Goal: Task Accomplishment & Management: Use online tool/utility

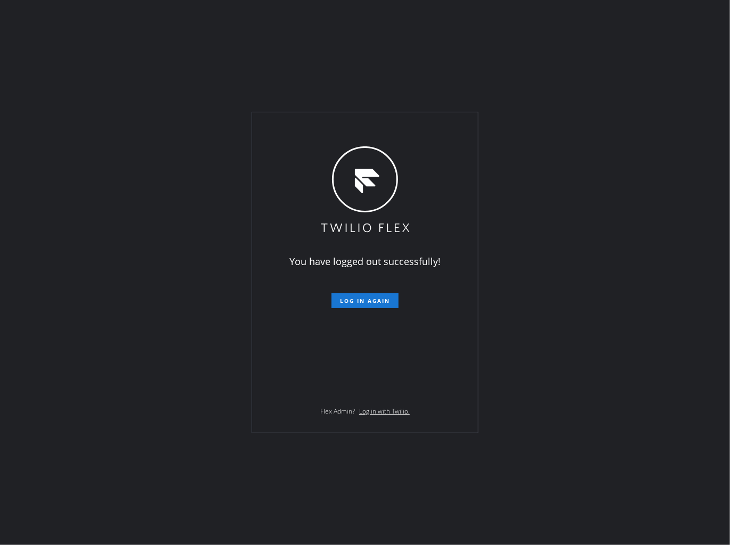
click at [206, 75] on div "You have logged out successfully! Log in again Flex Admin? Log in with Twilio." at bounding box center [365, 272] width 730 height 545
click at [352, 301] on span "Log in again" at bounding box center [365, 300] width 50 height 7
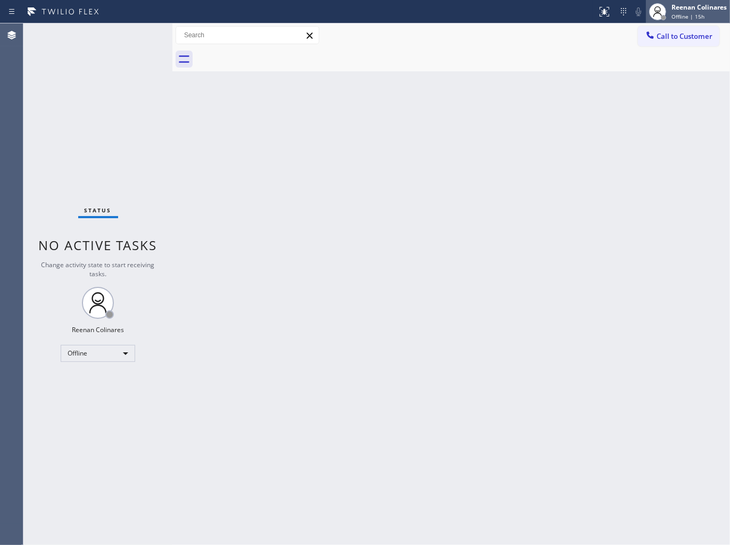
click at [692, 6] on div "Reenan Colinares" at bounding box center [698, 7] width 55 height 9
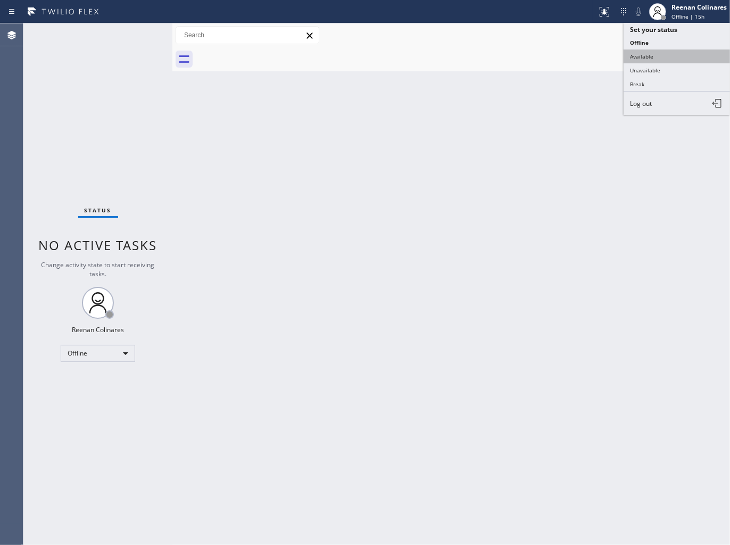
click at [647, 60] on button "Available" at bounding box center [676, 56] width 106 height 14
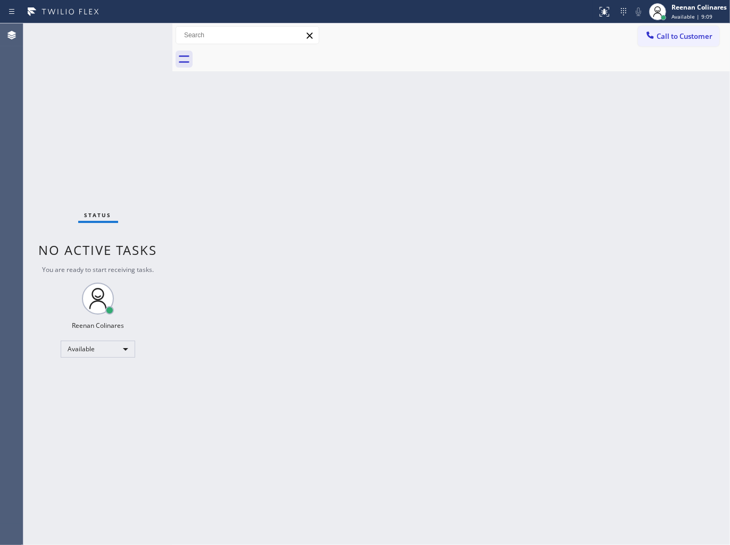
click at [456, 68] on div at bounding box center [463, 59] width 534 height 24
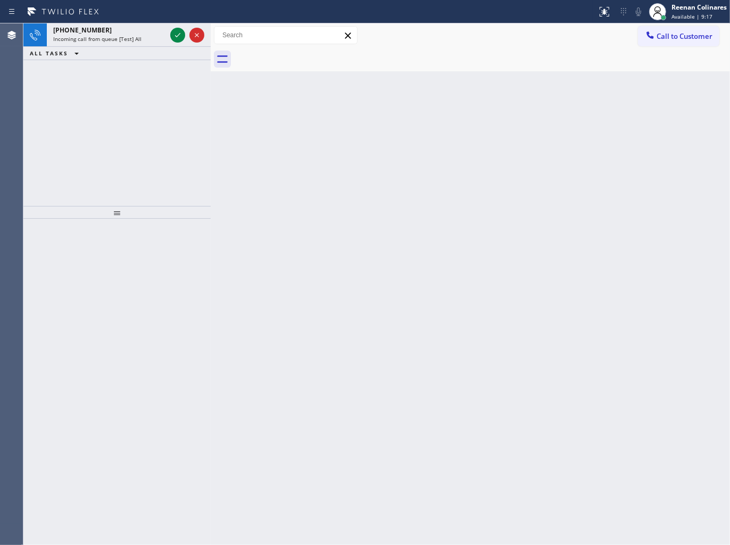
drag, startPoint x: 172, startPoint y: 34, endPoint x: 210, endPoint y: 36, distance: 38.3
click at [211, 36] on div at bounding box center [211, 283] width 0 height 521
click at [140, 29] on div "[PHONE_NUMBER]" at bounding box center [109, 30] width 113 height 9
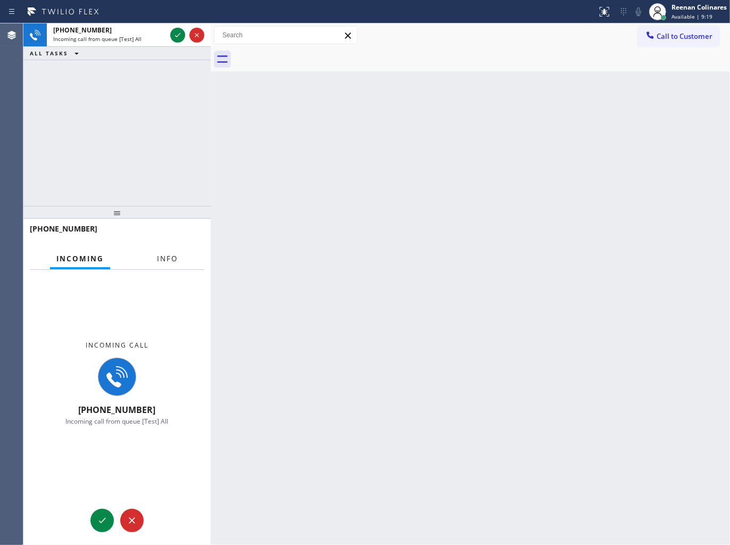
click at [169, 259] on span "Info" at bounding box center [167, 259] width 21 height 10
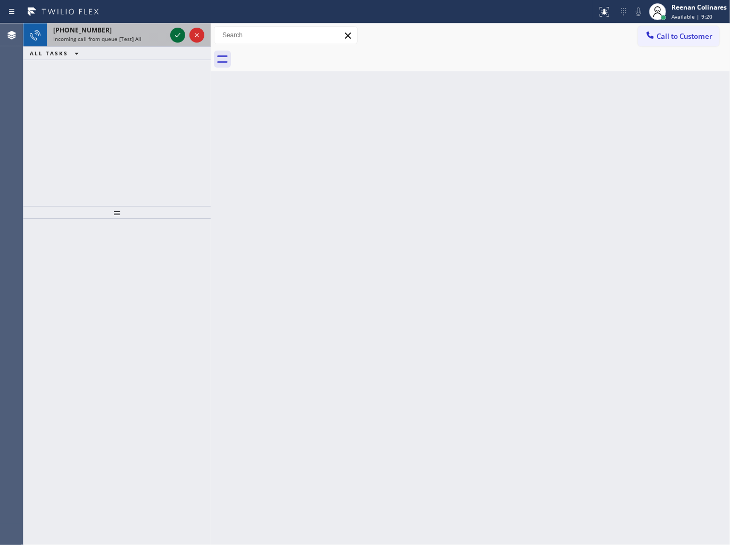
click at [172, 36] on icon at bounding box center [177, 35] width 13 height 13
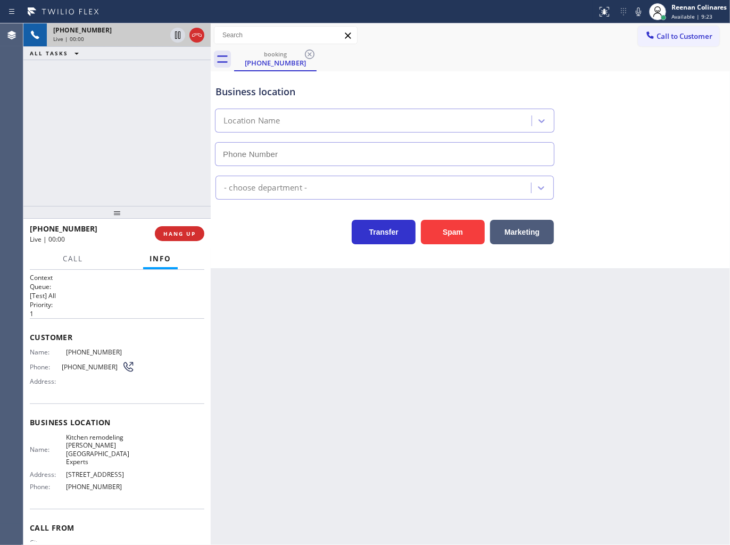
type input "[PHONE_NUMBER]"
click at [471, 231] on button "Spam" at bounding box center [453, 232] width 64 height 24
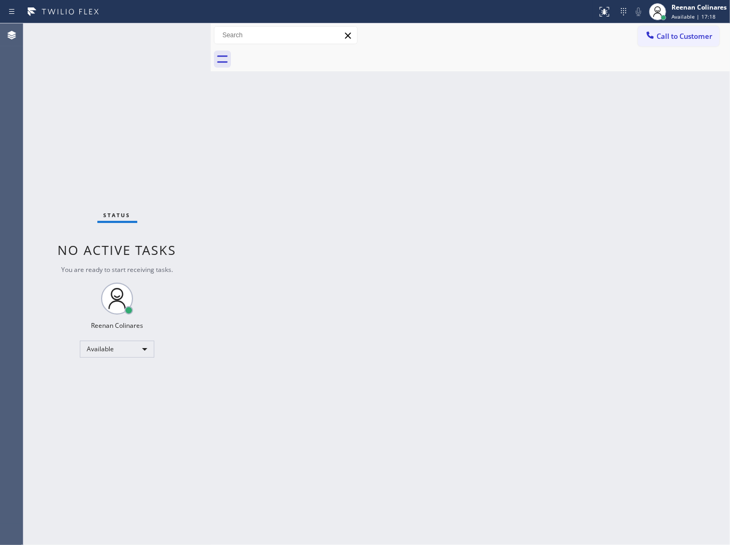
click at [445, 278] on div "Back to Dashboard Change Sender ID Customers Technicians Select a contact Outbo…" at bounding box center [470, 283] width 519 height 521
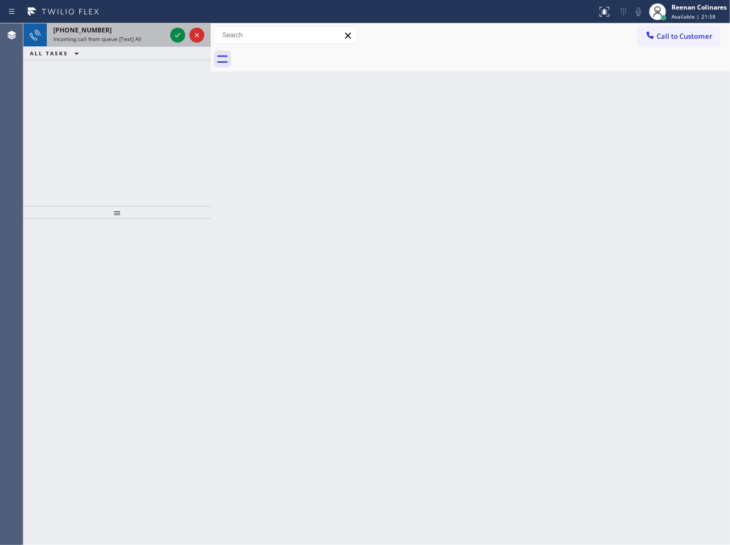
click at [113, 46] on div "[PHONE_NUMBER] Incoming call from queue [Test] All" at bounding box center [107, 34] width 121 height 23
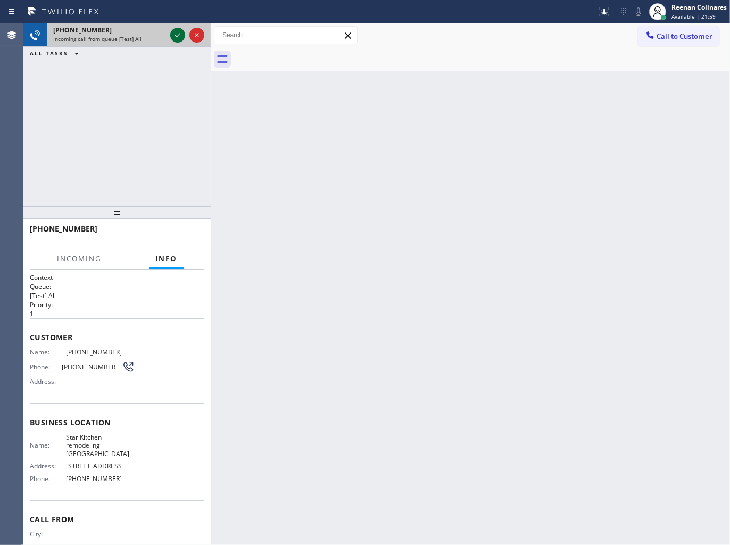
click at [174, 36] on icon at bounding box center [177, 35] width 13 height 13
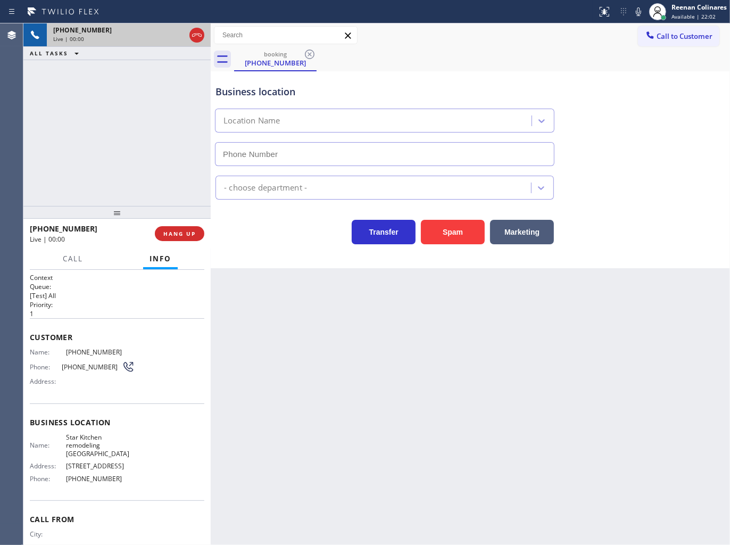
type input "[PHONE_NUMBER]"
click at [448, 235] on button "Spam" at bounding box center [453, 232] width 64 height 24
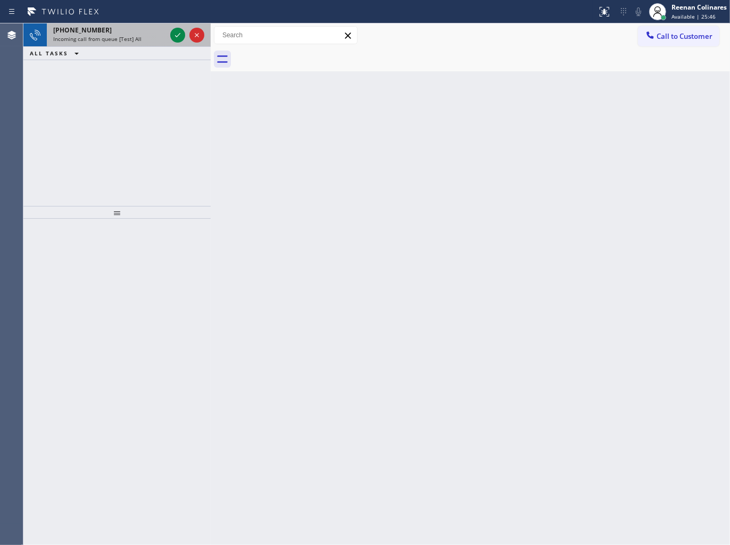
click at [127, 28] on div "[PHONE_NUMBER]" at bounding box center [109, 30] width 113 height 9
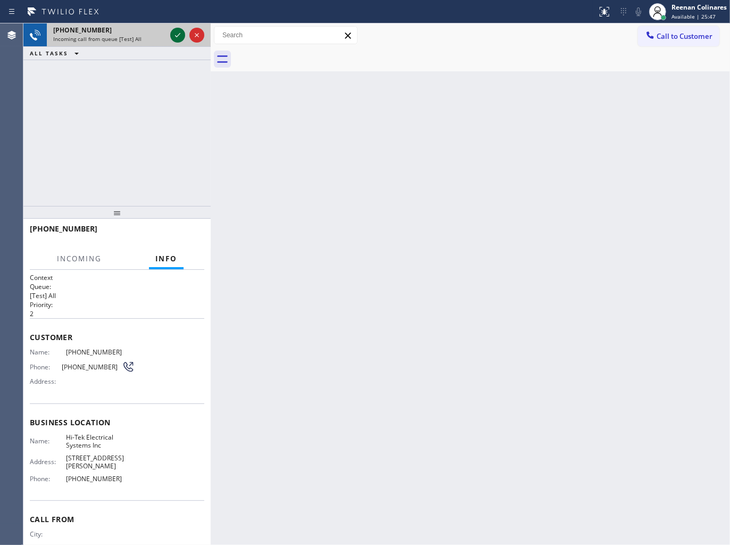
click at [172, 34] on icon at bounding box center [177, 35] width 13 height 13
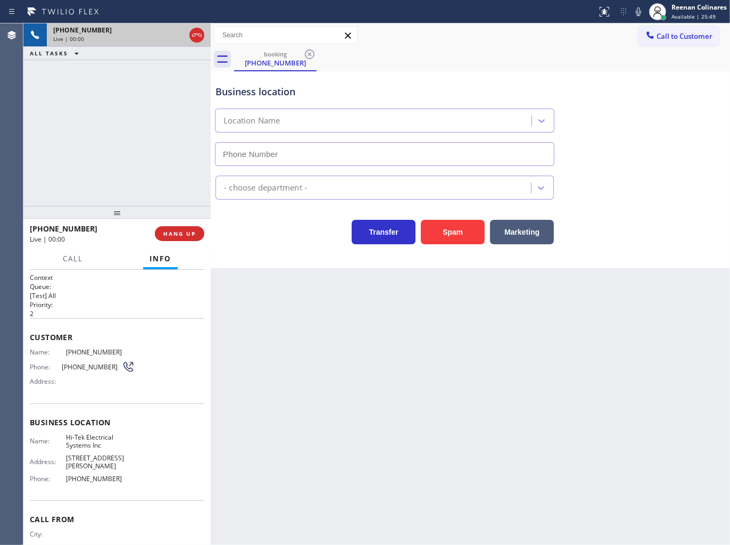
type input "[PHONE_NUMBER]"
click at [462, 238] on button "Spam" at bounding box center [453, 232] width 64 height 24
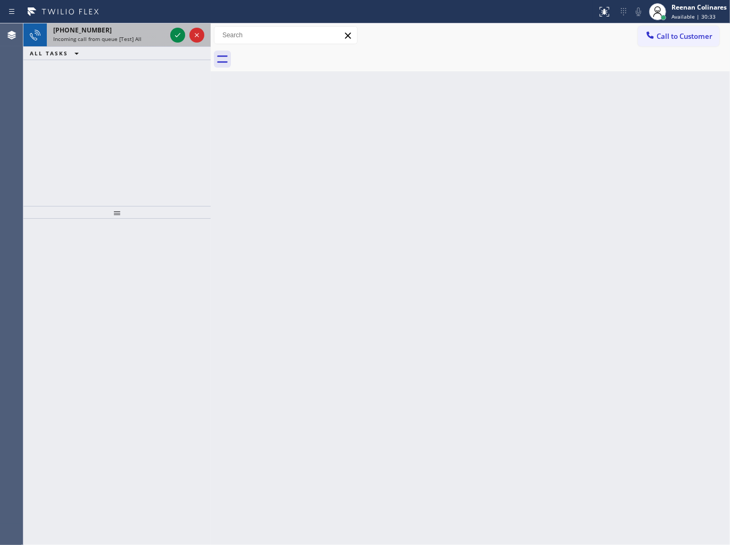
click at [112, 27] on div "[PHONE_NUMBER]" at bounding box center [109, 30] width 113 height 9
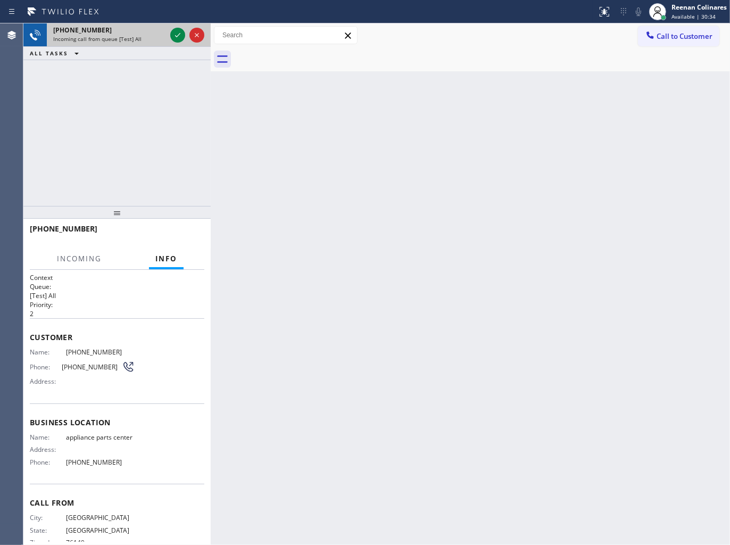
click at [140, 34] on div "[PHONE_NUMBER]" at bounding box center [109, 30] width 113 height 9
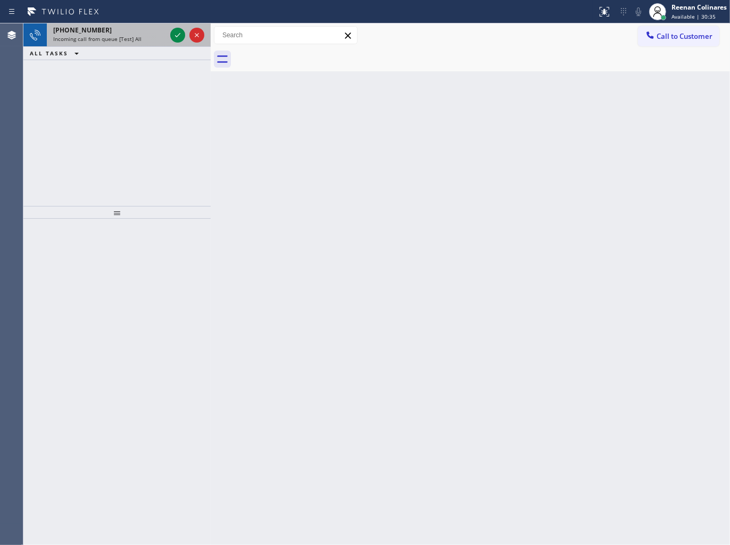
click at [136, 38] on span "Incoming call from queue [Test] All" at bounding box center [97, 38] width 88 height 7
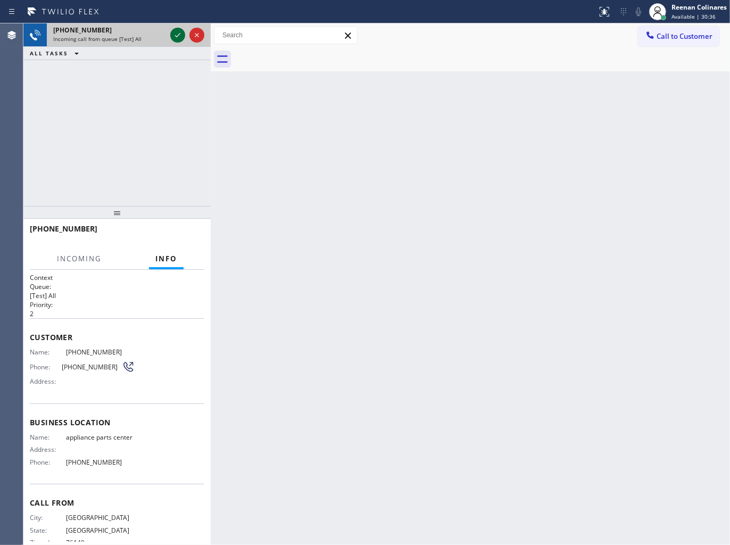
click at [177, 34] on icon at bounding box center [177, 35] width 13 height 13
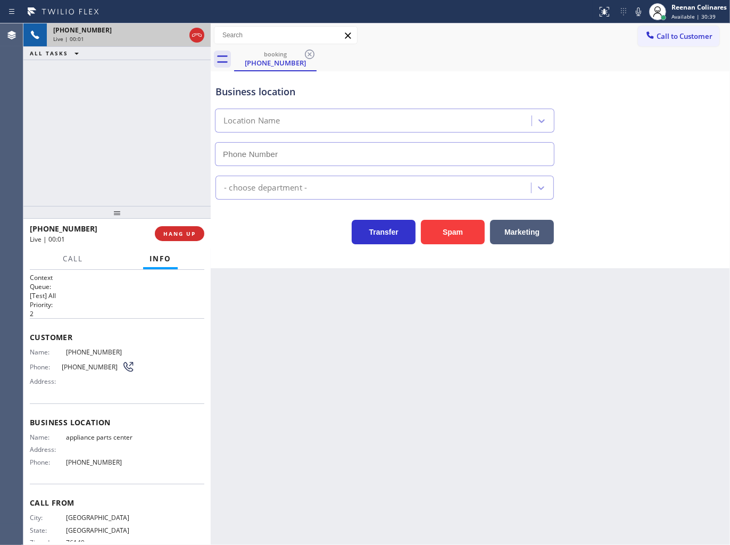
type input "[PHONE_NUMBER]"
click at [638, 14] on icon at bounding box center [637, 11] width 5 height 9
click at [638, 12] on icon at bounding box center [638, 11] width 13 height 13
click at [172, 235] on span "HANG UP" at bounding box center [179, 233] width 32 height 7
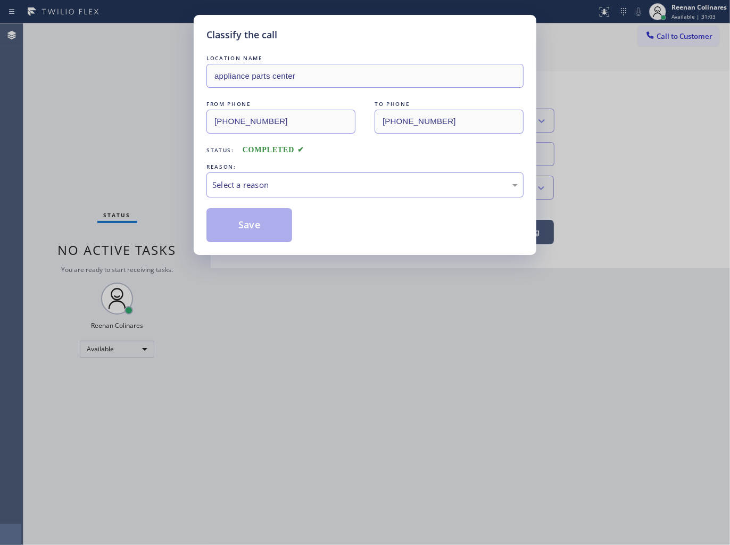
click at [172, 233] on div "Classify the call LOCATION NAME appliance parts center FROM PHONE [PHONE_NUMBER…" at bounding box center [365, 272] width 730 height 545
click at [261, 190] on div "Select a reason" at bounding box center [364, 185] width 305 height 12
click at [237, 224] on button "Save" at bounding box center [249, 225] width 86 height 34
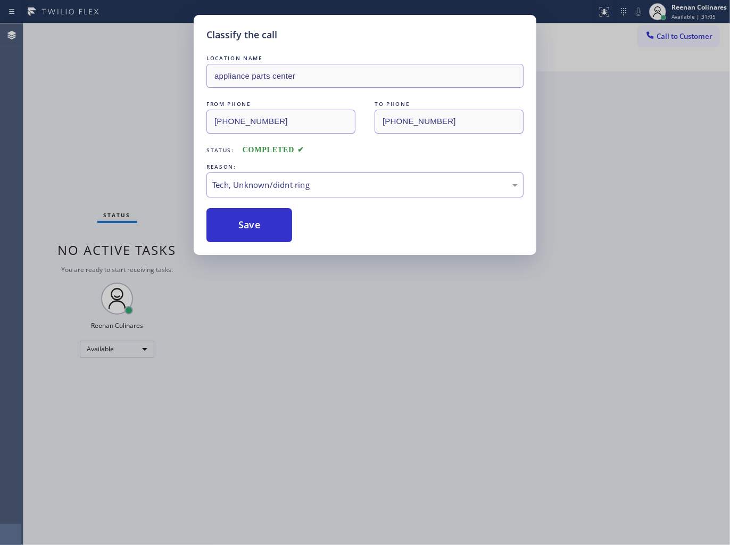
click at [118, 152] on div "Classify the call LOCATION NAME appliance parts center FROM PHONE [PHONE_NUMBER…" at bounding box center [365, 272] width 730 height 545
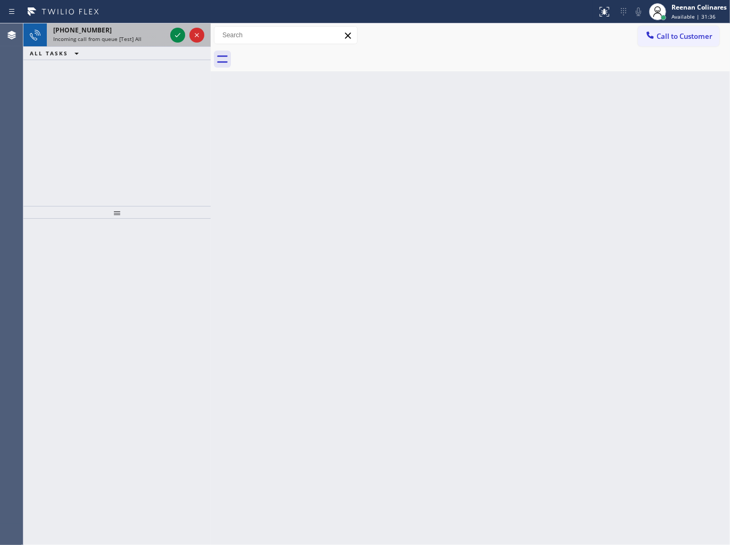
click at [111, 36] on span "Incoming call from queue [Test] All" at bounding box center [97, 38] width 88 height 7
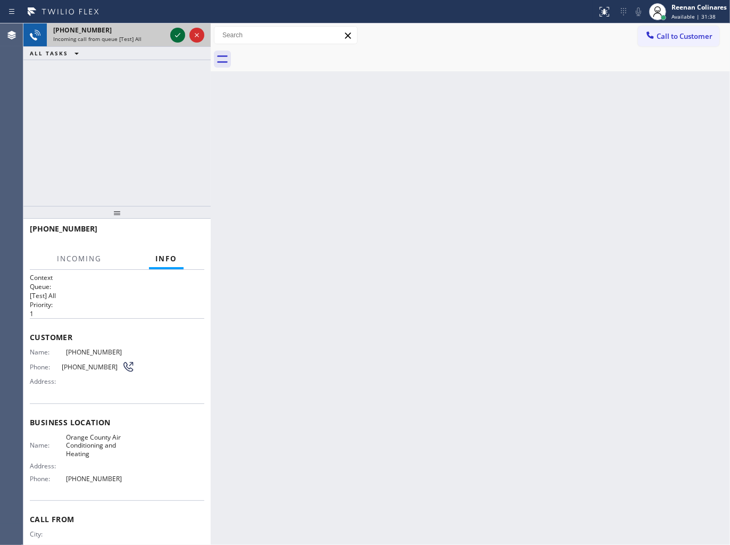
drag, startPoint x: 174, startPoint y: 32, endPoint x: 175, endPoint y: 41, distance: 9.6
click at [175, 31] on icon at bounding box center [177, 35] width 13 height 13
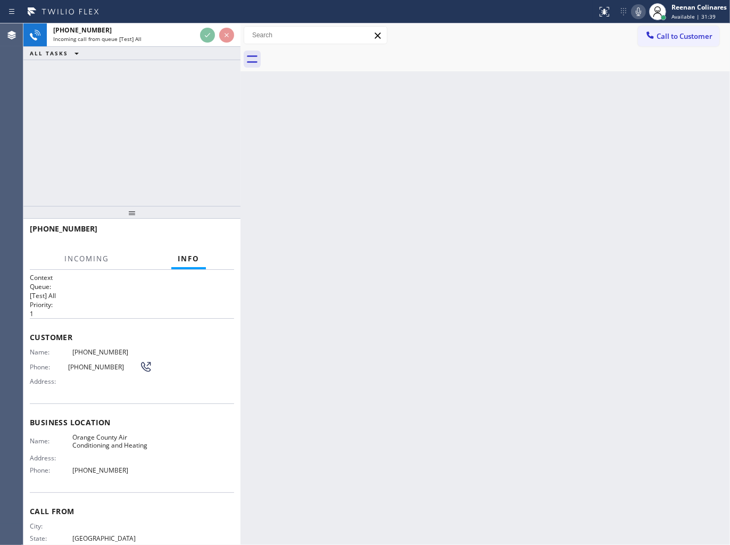
drag, startPoint x: 210, startPoint y: 47, endPoint x: 241, endPoint y: 47, distance: 31.4
click at [240, 47] on div at bounding box center [240, 283] width 0 height 521
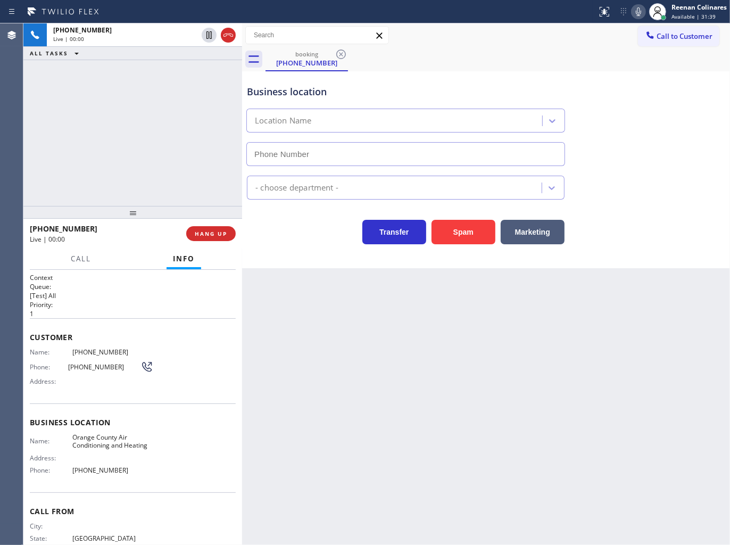
type input "[PHONE_NUMBER]"
click at [636, 11] on icon at bounding box center [638, 11] width 13 height 13
click at [635, 12] on icon at bounding box center [638, 11] width 13 height 13
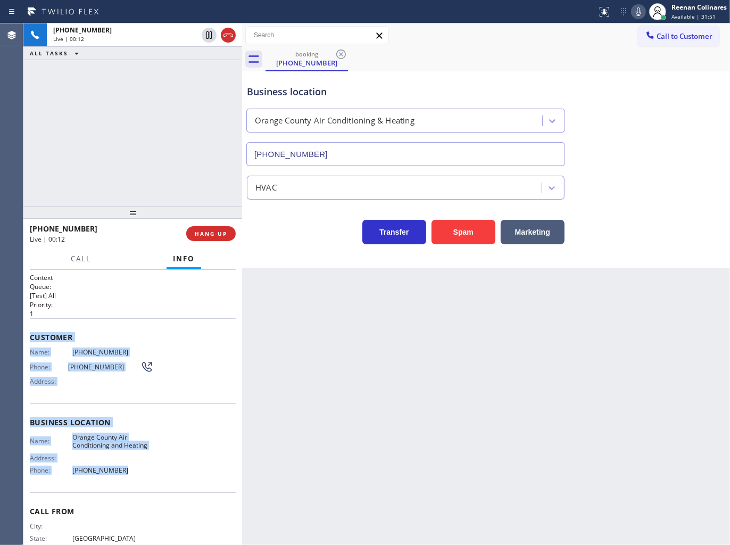
drag, startPoint x: 30, startPoint y: 323, endPoint x: 521, endPoint y: 523, distance: 530.3
click at [192, 478] on div "Context Queue: [Test] All Priority: 1 Customer Name: [PHONE_NUMBER] Phone: [PHO…" at bounding box center [133, 422] width 206 height 299
click at [637, 13] on icon at bounding box center [638, 11] width 13 height 13
click at [638, 11] on icon at bounding box center [638, 11] width 13 height 13
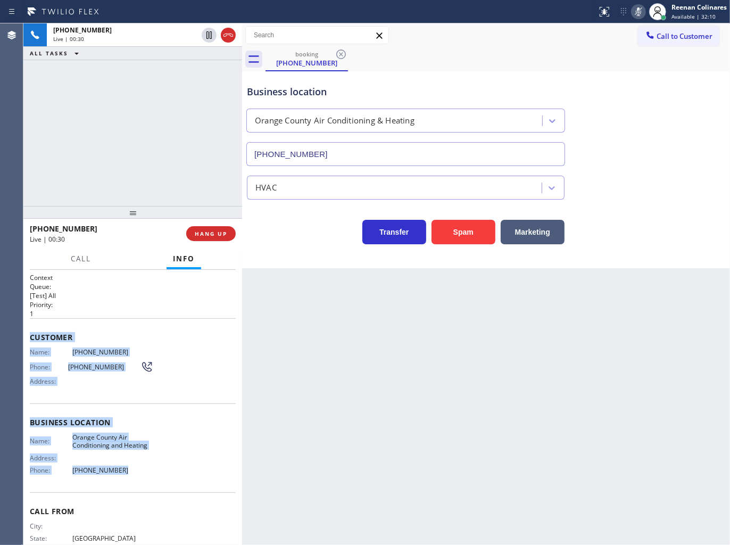
drag, startPoint x: 535, startPoint y: 234, endPoint x: 714, endPoint y: 113, distance: 215.9
click at [540, 235] on button "Marketing" at bounding box center [532, 232] width 64 height 24
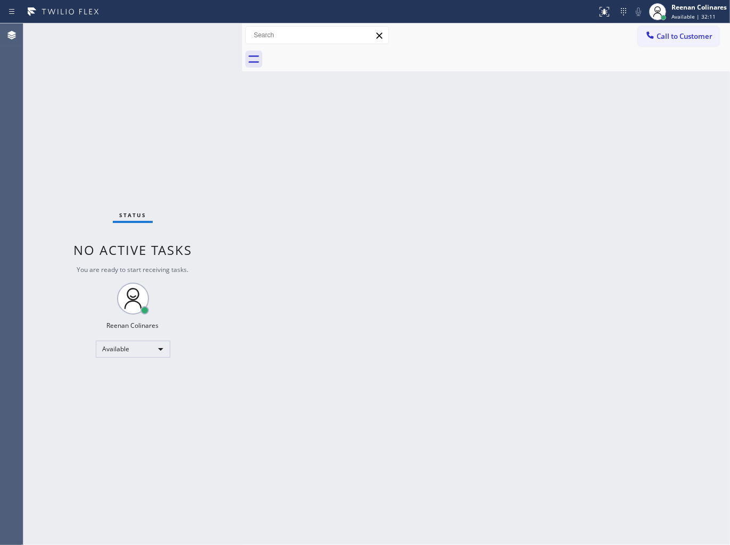
click at [430, 257] on div "Back to Dashboard Change Sender ID Customers Technicians Select a contact Outbo…" at bounding box center [486, 283] width 488 height 521
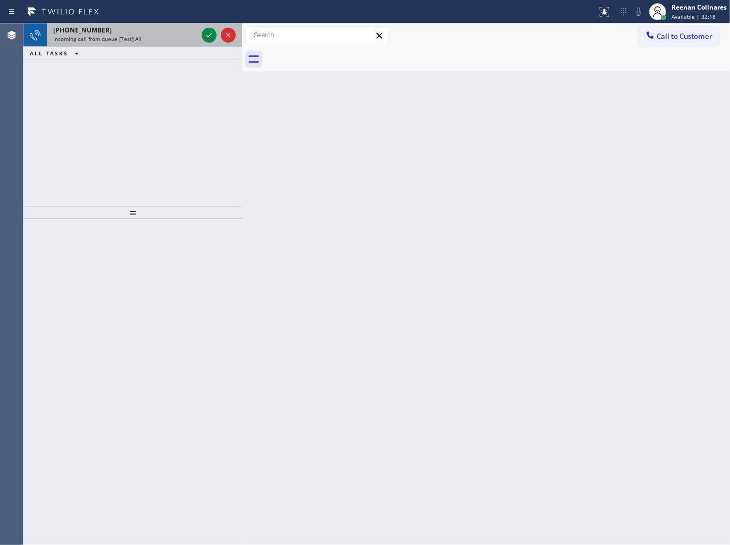
click at [157, 39] on div "Incoming call from queue [Test] All" at bounding box center [125, 38] width 144 height 7
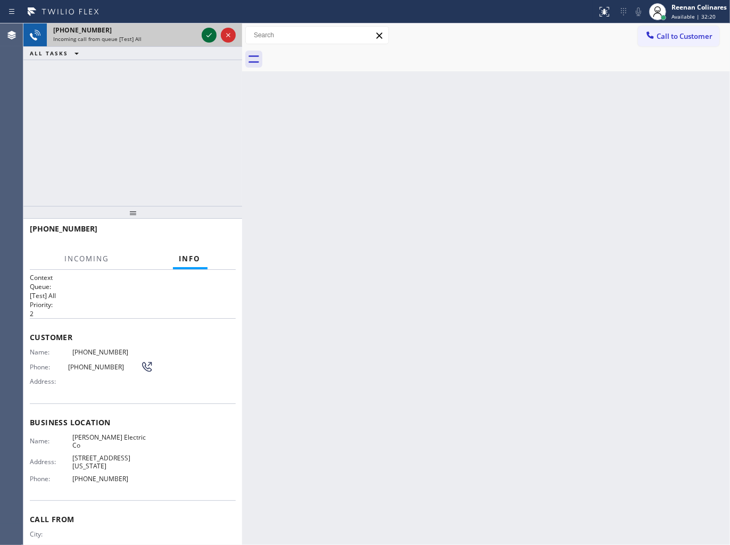
click at [206, 35] on icon at bounding box center [209, 35] width 13 height 13
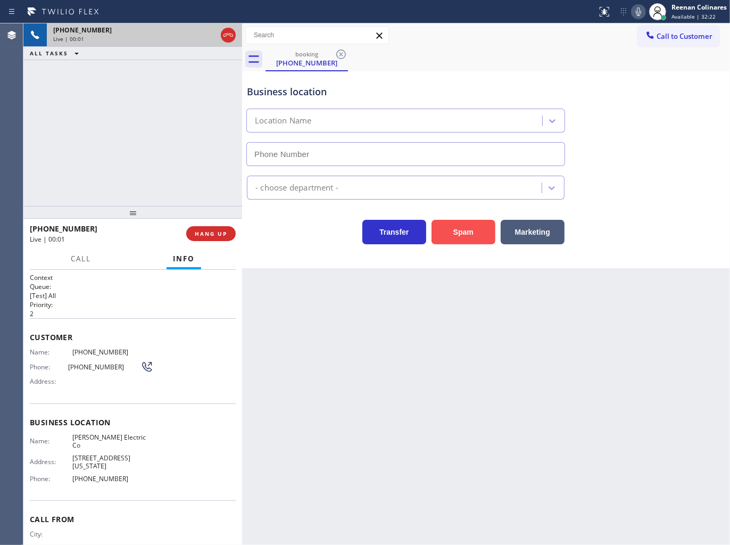
type input "[PHONE_NUMBER]"
drag, startPoint x: 466, startPoint y: 234, endPoint x: 721, endPoint y: 21, distance: 332.3
click at [466, 234] on button "Spam" at bounding box center [463, 232] width 64 height 24
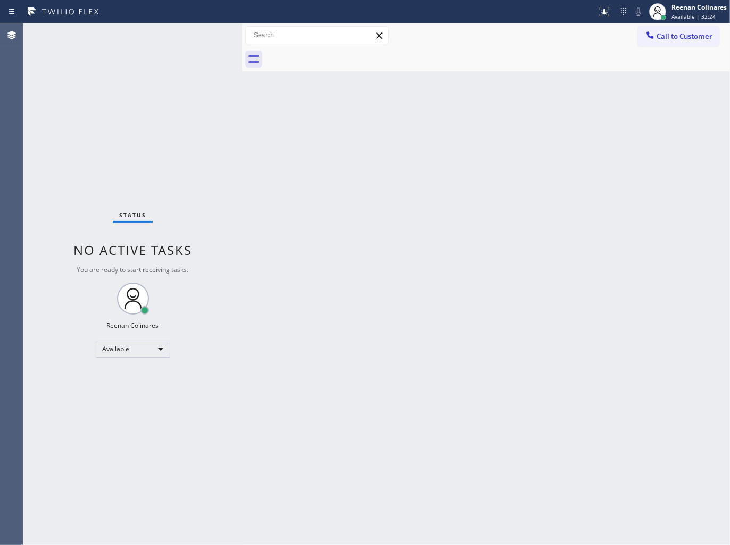
click at [440, 168] on div "Back to Dashboard Change Sender ID Customers Technicians Select a contact Outbo…" at bounding box center [486, 283] width 488 height 521
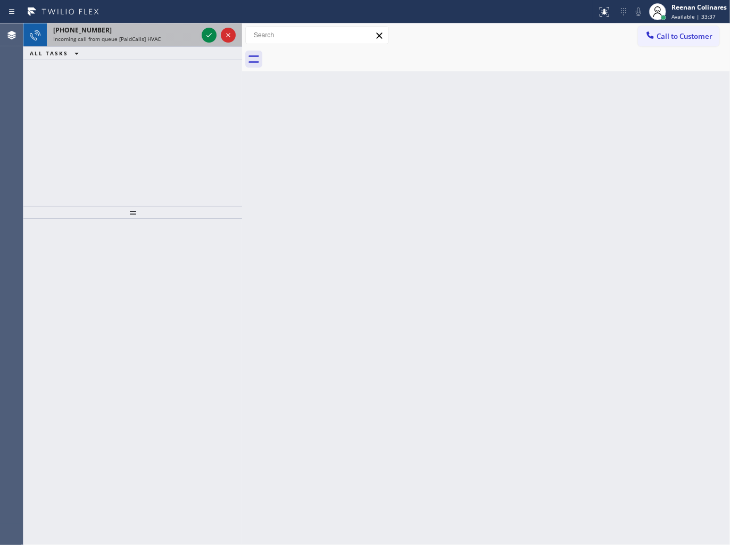
click at [136, 39] on span "Incoming call from queue [PaidCalls] HVAC" at bounding box center [106, 38] width 107 height 7
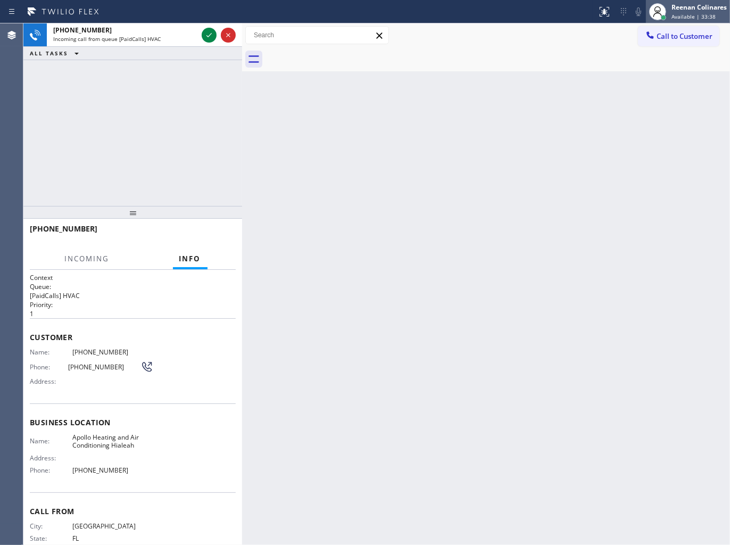
click at [683, 11] on div "Reenan Colinares" at bounding box center [698, 7] width 55 height 9
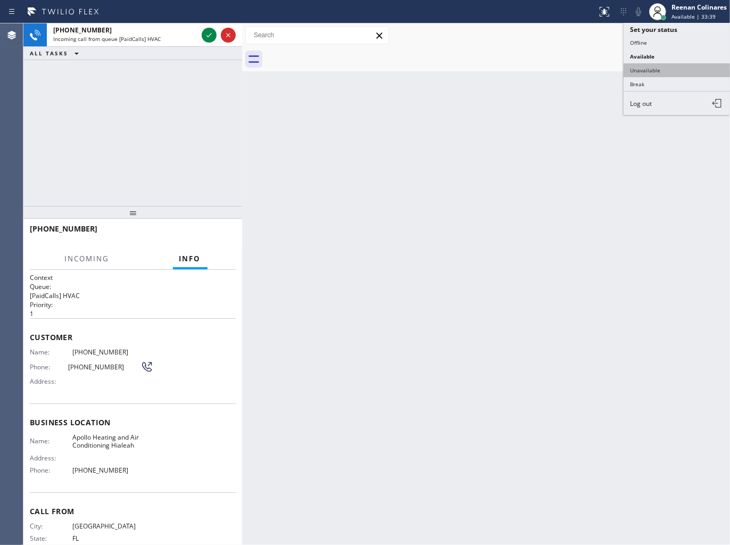
click at [651, 68] on button "Unavailable" at bounding box center [676, 70] width 106 height 14
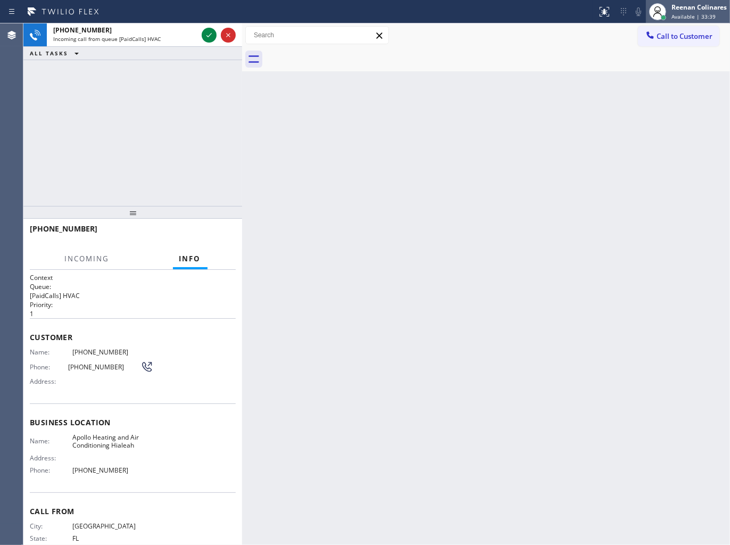
click at [677, 13] on span "Available | 33:39" at bounding box center [693, 16] width 44 height 7
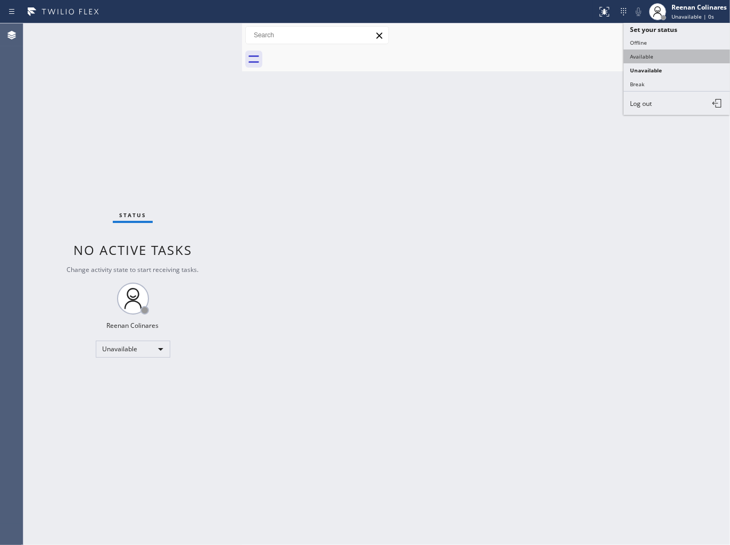
click at [641, 57] on button "Available" at bounding box center [676, 56] width 106 height 14
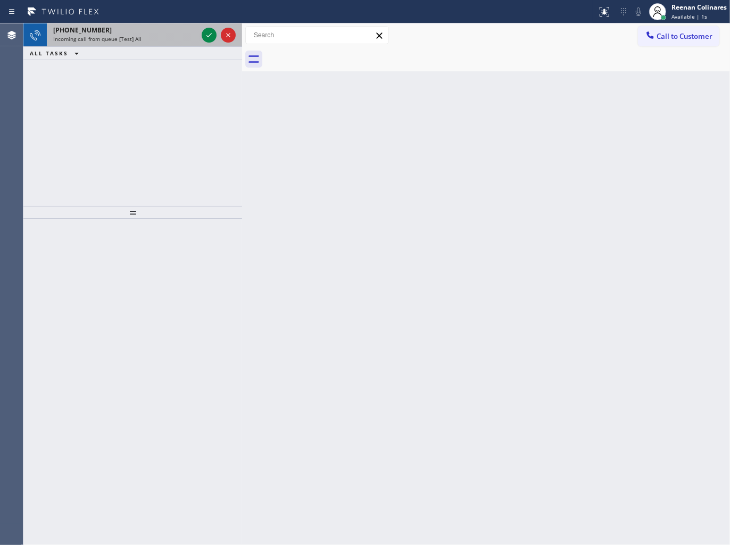
click at [149, 43] on div "[PHONE_NUMBER] Incoming call from queue [Test] All" at bounding box center [123, 34] width 153 height 23
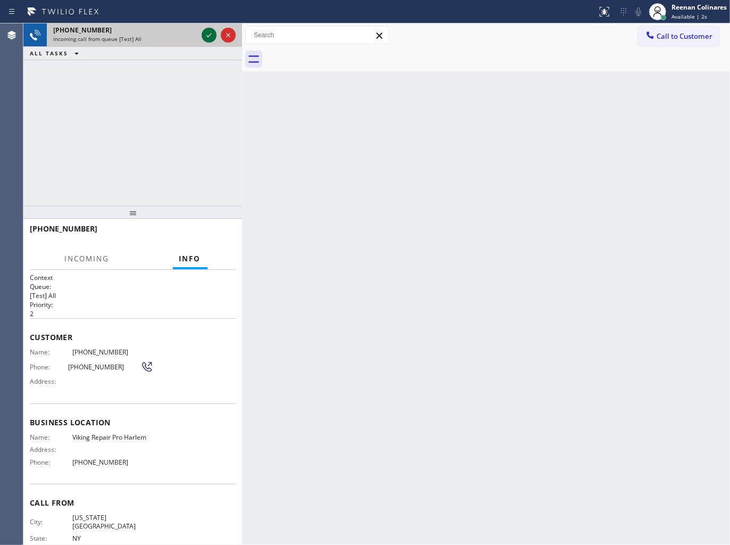
click at [208, 34] on icon at bounding box center [209, 35] width 13 height 13
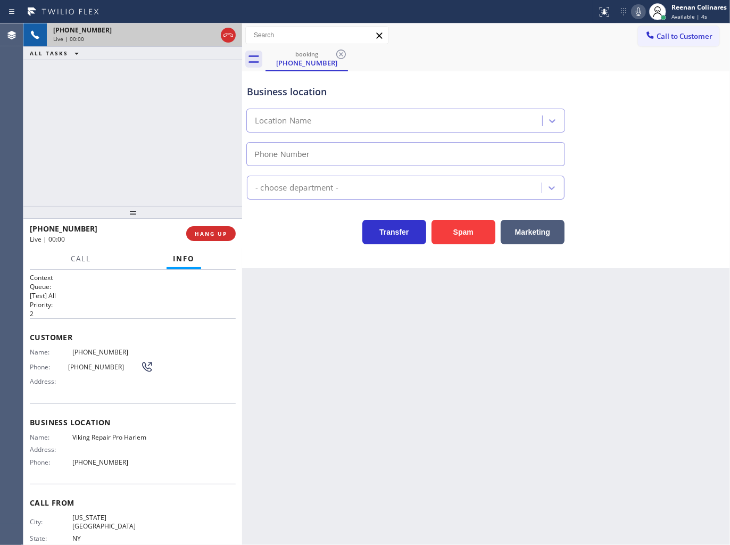
type input "[PHONE_NUMBER]"
click at [462, 234] on button "Spam" at bounding box center [463, 232] width 64 height 24
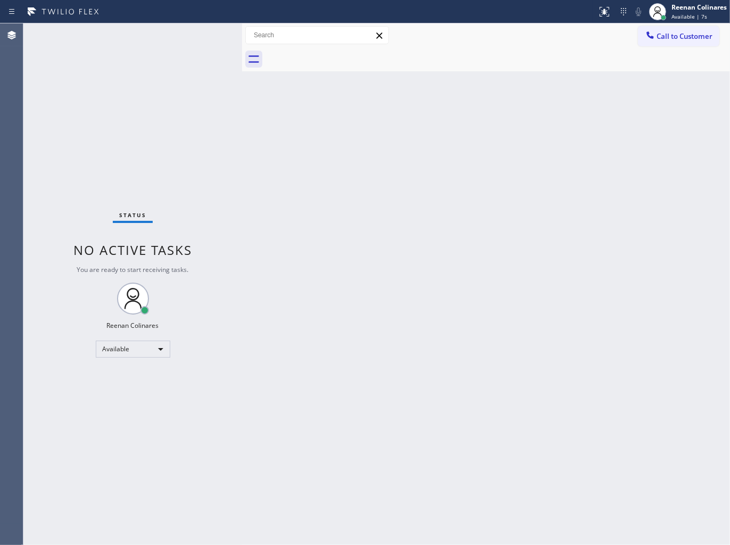
click at [542, 190] on div "Back to Dashboard Change Sender ID Customers Technicians Select a contact Outbo…" at bounding box center [486, 283] width 488 height 521
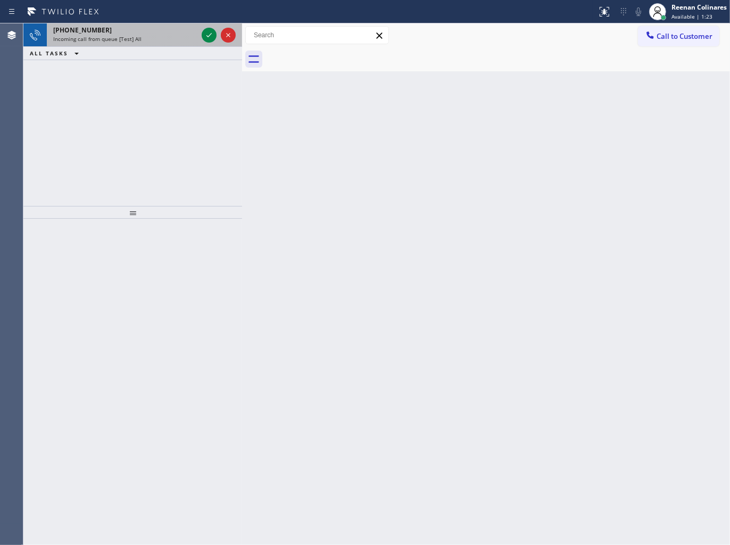
click at [126, 37] on span "Incoming call from queue [Test] All" at bounding box center [97, 38] width 88 height 7
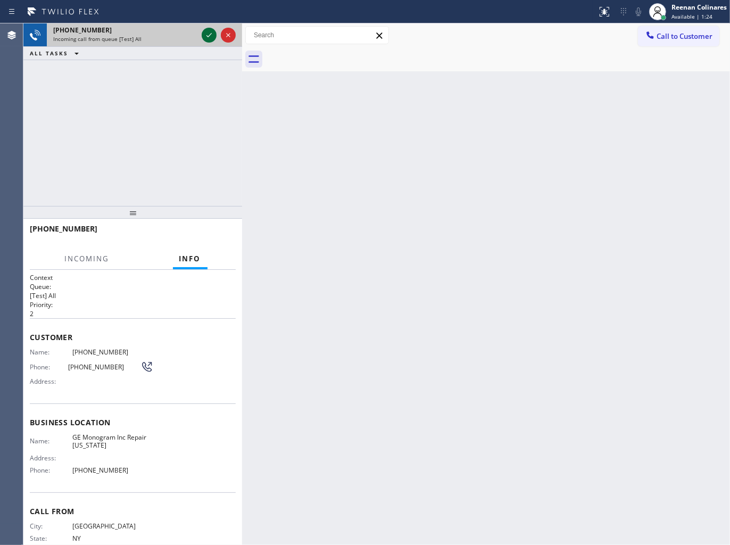
click at [206, 35] on icon at bounding box center [209, 35] width 13 height 13
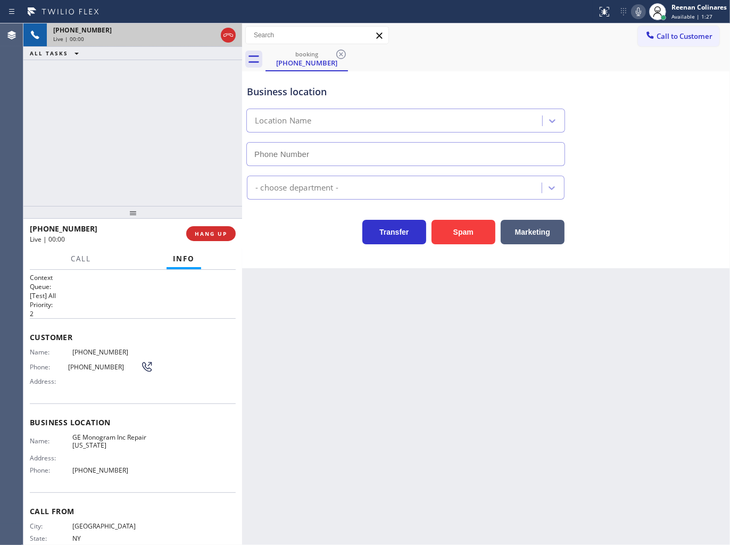
type input "[PHONE_NUMBER]"
click at [450, 236] on button "Spam" at bounding box center [463, 232] width 64 height 24
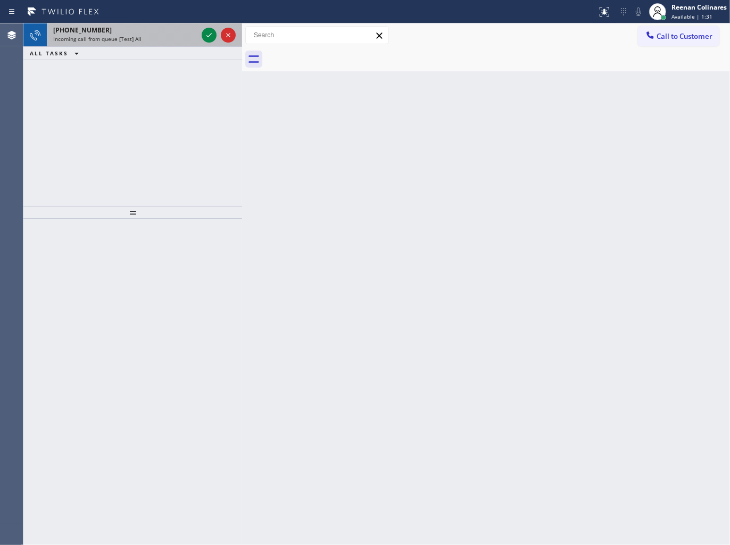
click at [166, 44] on div "[PHONE_NUMBER] Incoming call from queue [Test] All" at bounding box center [123, 34] width 153 height 23
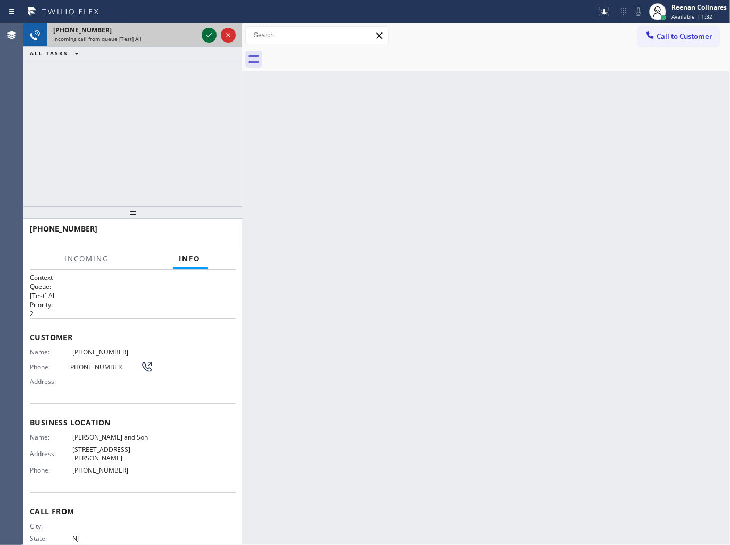
click at [211, 35] on icon at bounding box center [209, 35] width 13 height 13
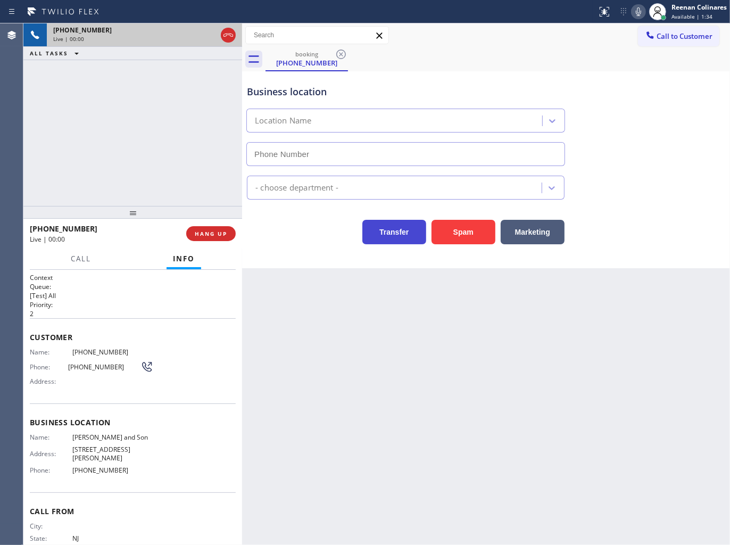
type input "[PHONE_NUMBER]"
click at [446, 239] on button "Spam" at bounding box center [463, 232] width 64 height 24
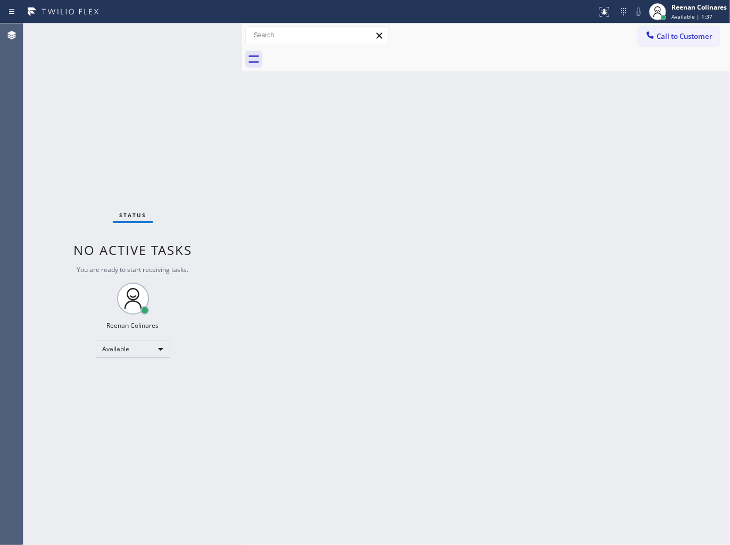
click at [390, 166] on div "Back to Dashboard Change Sender ID Customers Technicians Select a contact Outbo…" at bounding box center [486, 283] width 488 height 521
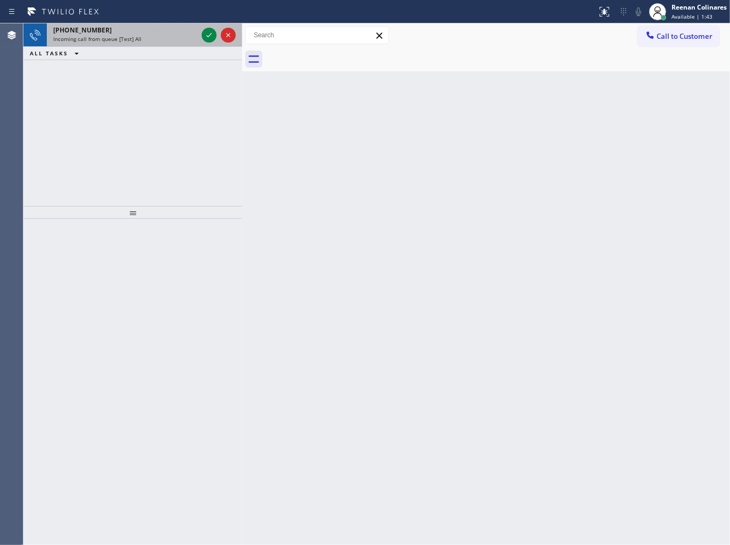
click at [133, 40] on span "Incoming call from queue [Test] All" at bounding box center [97, 38] width 88 height 7
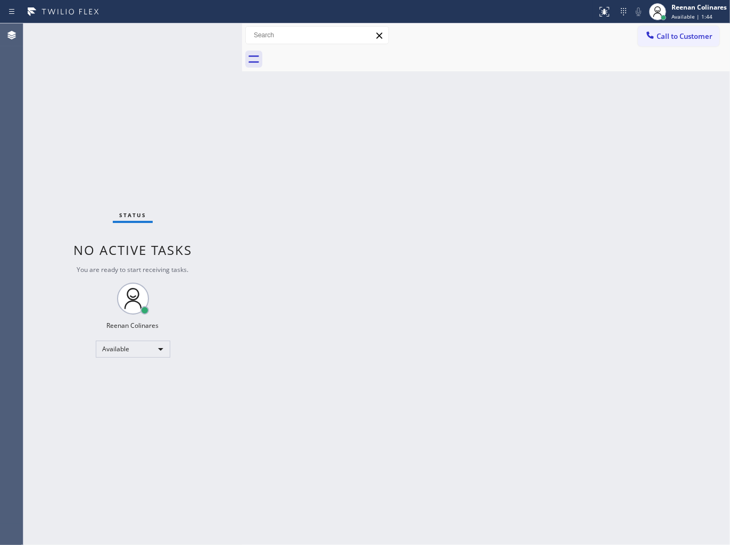
click at [188, 82] on div "Status No active tasks You are ready to start receiving tasks. Reenan Colinares…" at bounding box center [132, 283] width 219 height 521
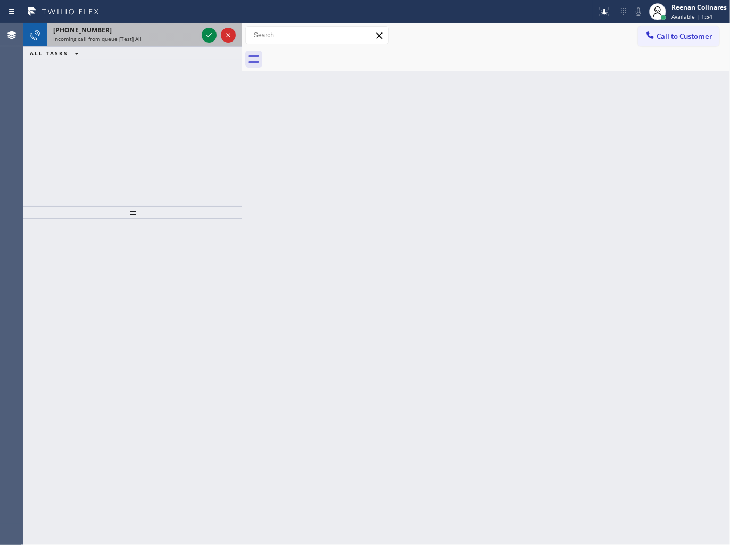
click at [160, 41] on div "Incoming call from queue [Test] All" at bounding box center [125, 38] width 144 height 7
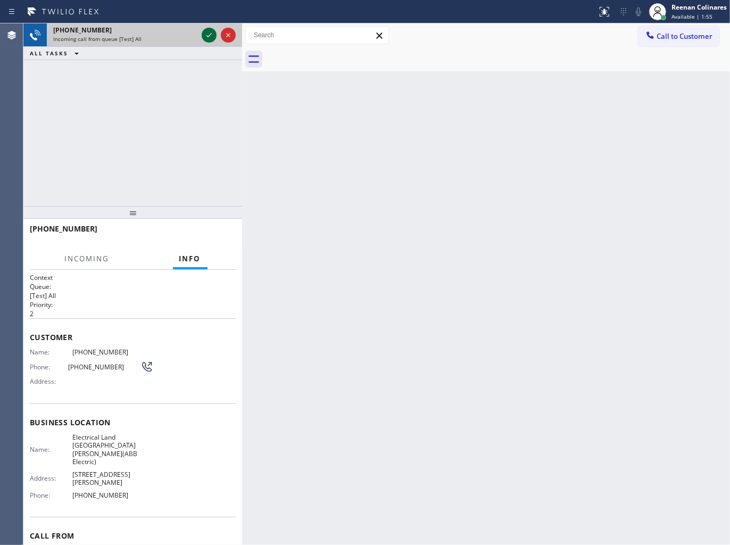
click at [205, 38] on icon at bounding box center [209, 35] width 13 height 13
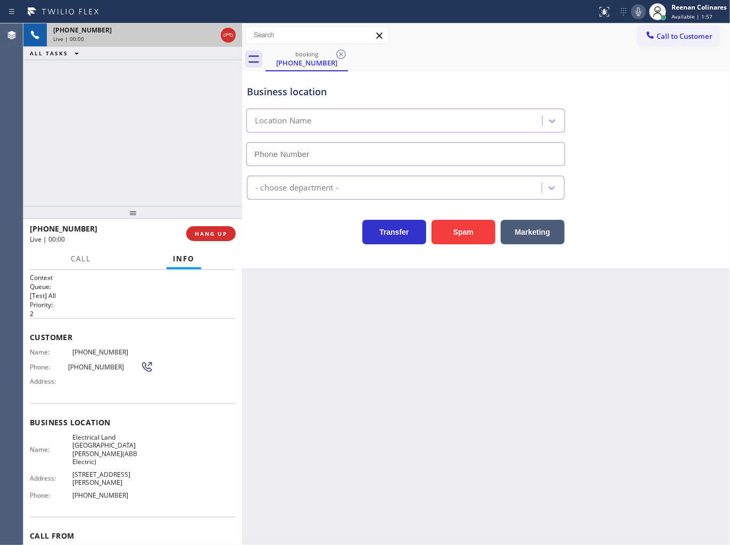
type input "[PHONE_NUMBER]"
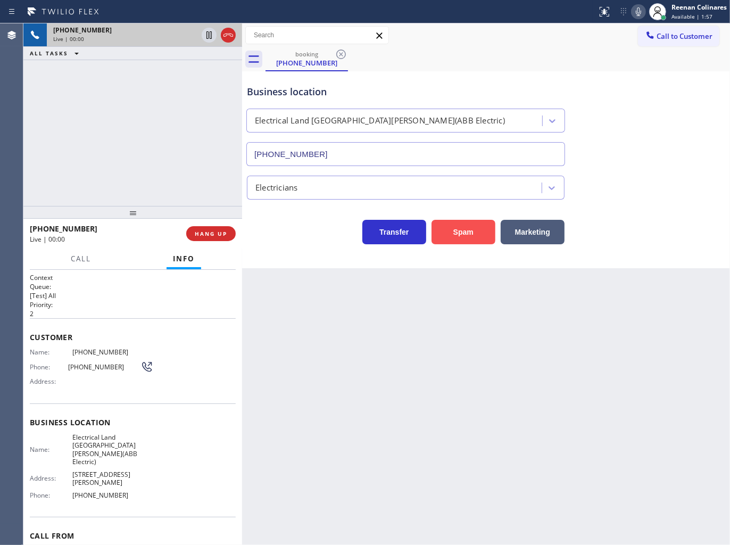
click at [461, 237] on button "Spam" at bounding box center [463, 232] width 64 height 24
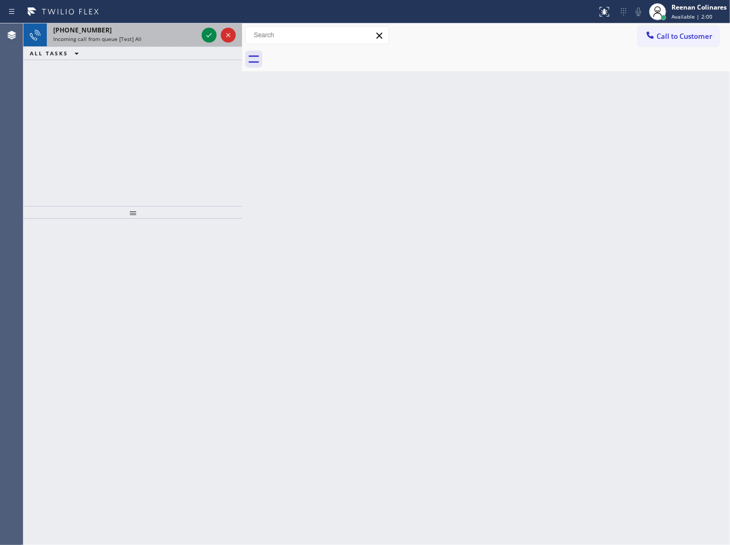
click at [182, 43] on div "[PHONE_NUMBER] Incoming call from queue [Test] All" at bounding box center [123, 34] width 153 height 23
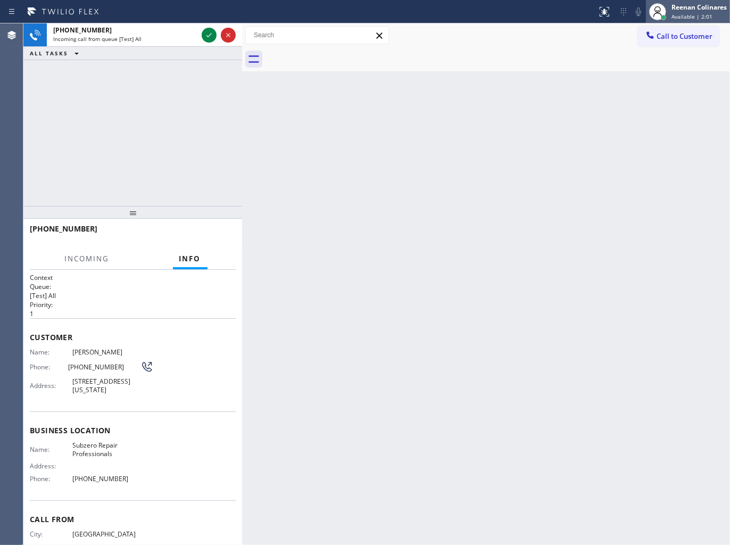
click at [697, 11] on div "Reenan Colinares" at bounding box center [698, 7] width 55 height 9
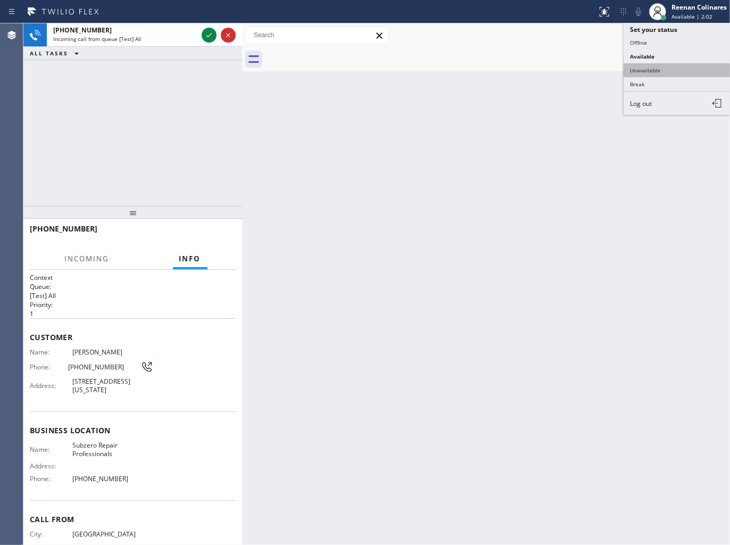
click at [655, 70] on button "Unavailable" at bounding box center [676, 70] width 106 height 14
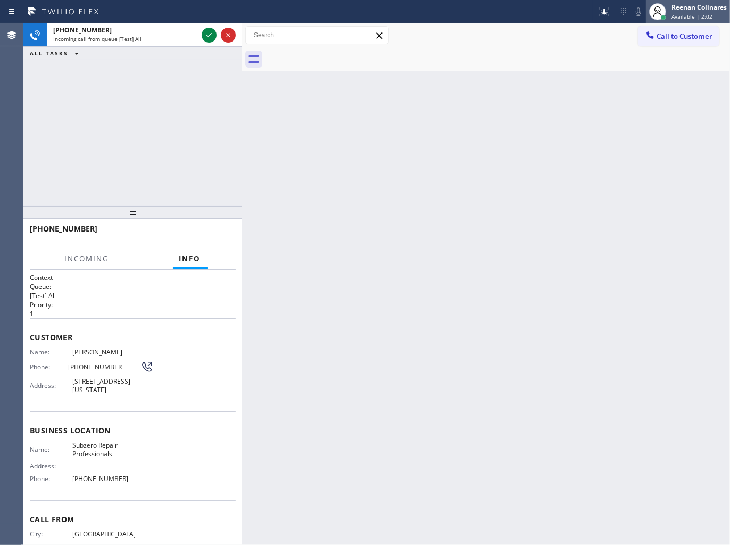
click at [691, 14] on span "Available | 2:02" at bounding box center [691, 16] width 41 height 7
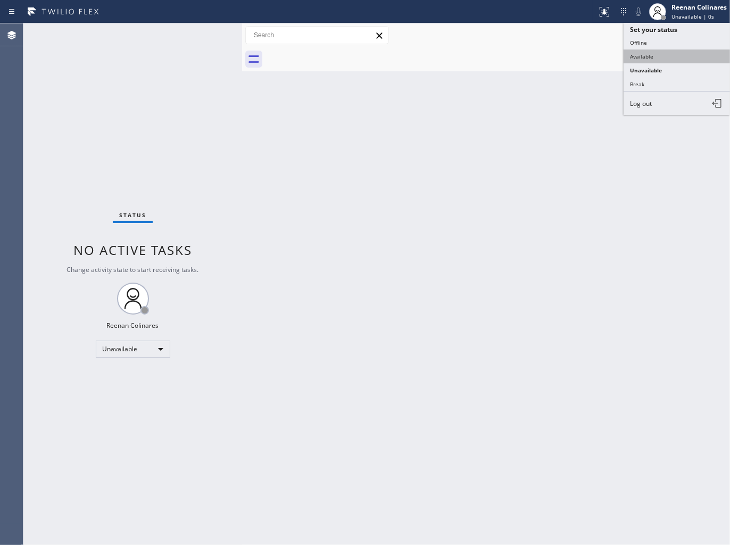
click at [640, 55] on button "Available" at bounding box center [676, 56] width 106 height 14
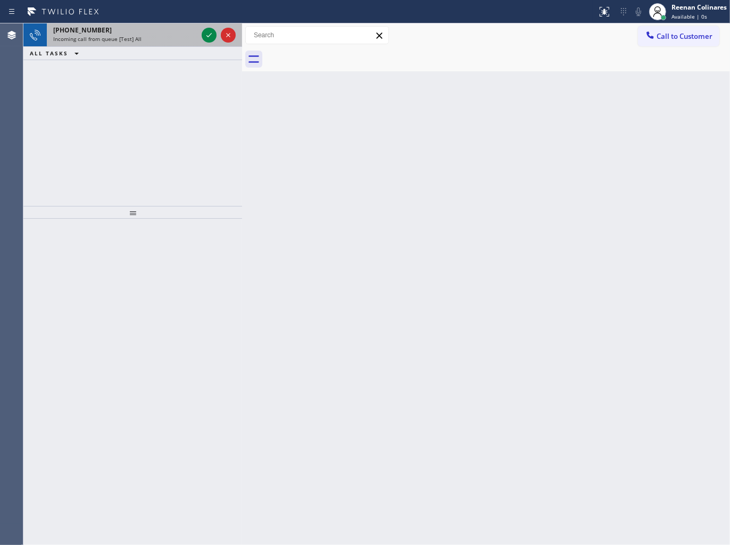
click at [156, 35] on div "Incoming call from queue [Test] All" at bounding box center [125, 38] width 144 height 7
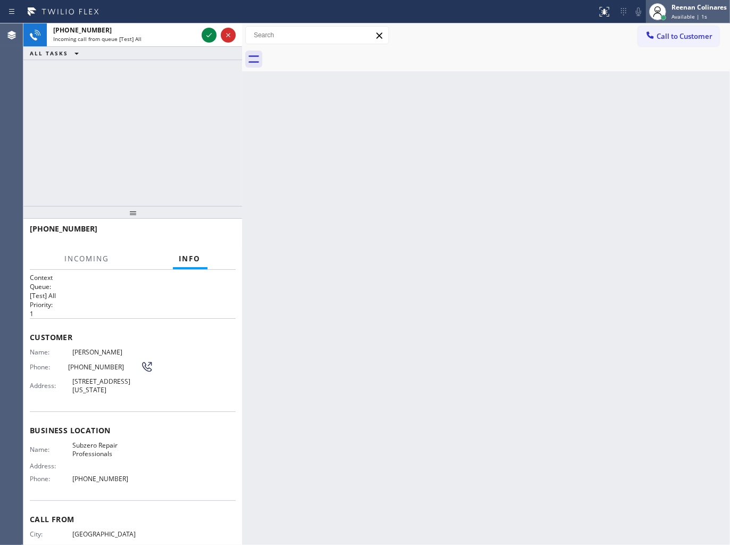
click at [702, 13] on span "Available | 1s" at bounding box center [689, 16] width 36 height 7
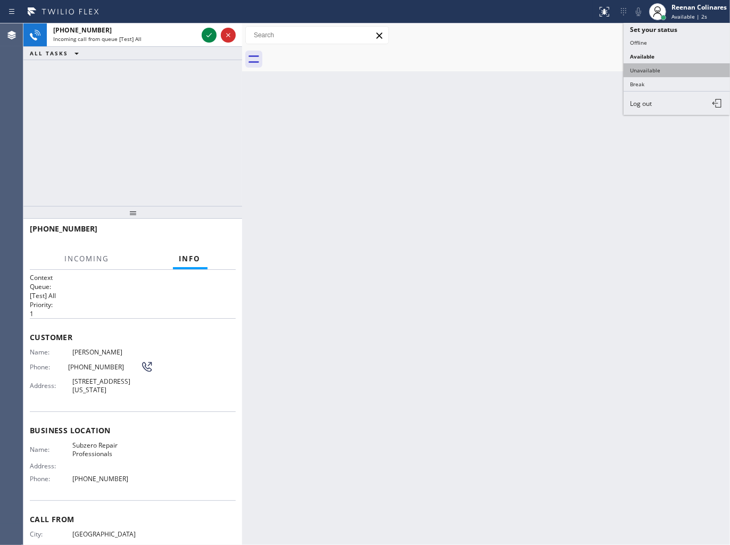
click at [647, 68] on button "Unavailable" at bounding box center [676, 70] width 106 height 14
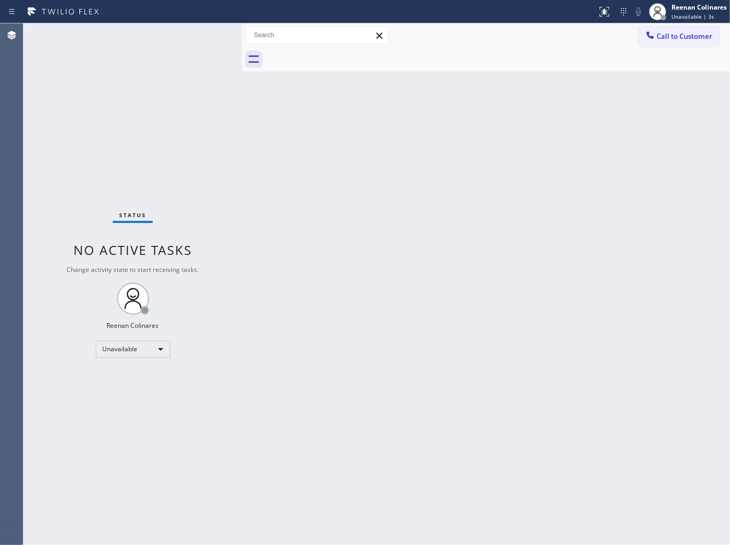
click at [684, 23] on div "Call to Customer Outbound call Location Search location Your caller id phone nu…" at bounding box center [486, 35] width 488 height 24
click at [689, 16] on span "Unavailable | 3s" at bounding box center [692, 16] width 43 height 7
click at [638, 57] on button "Available" at bounding box center [676, 56] width 106 height 14
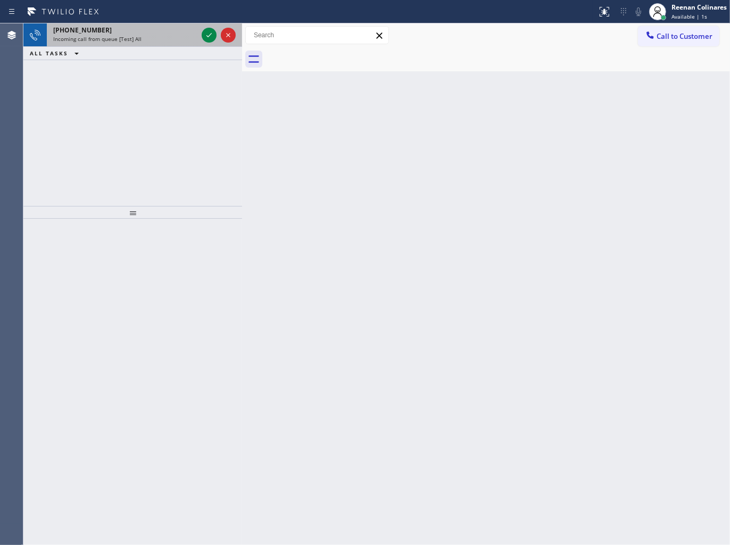
click at [155, 39] on div "Incoming call from queue [Test] All" at bounding box center [125, 38] width 144 height 7
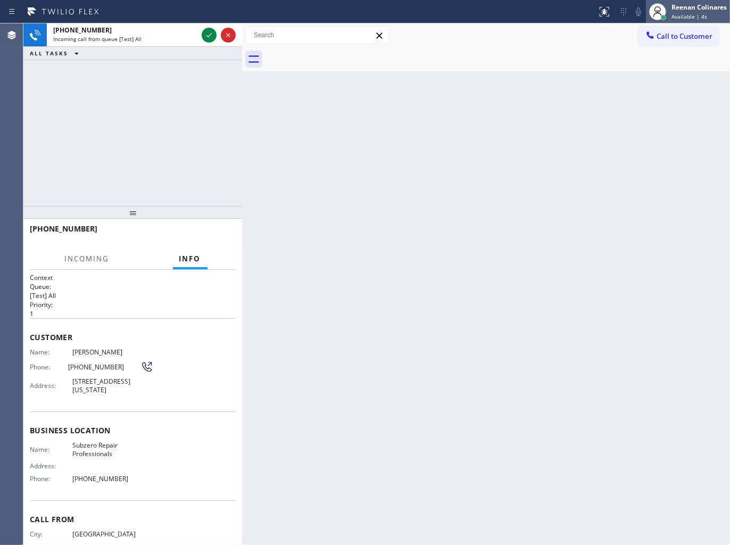
click at [688, 11] on div "Reenan Colinares" at bounding box center [698, 7] width 55 height 9
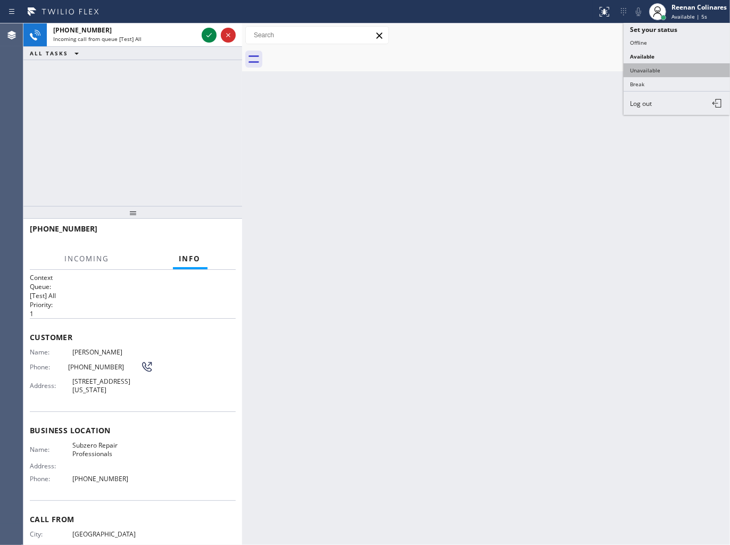
click at [634, 70] on button "Unavailable" at bounding box center [676, 70] width 106 height 14
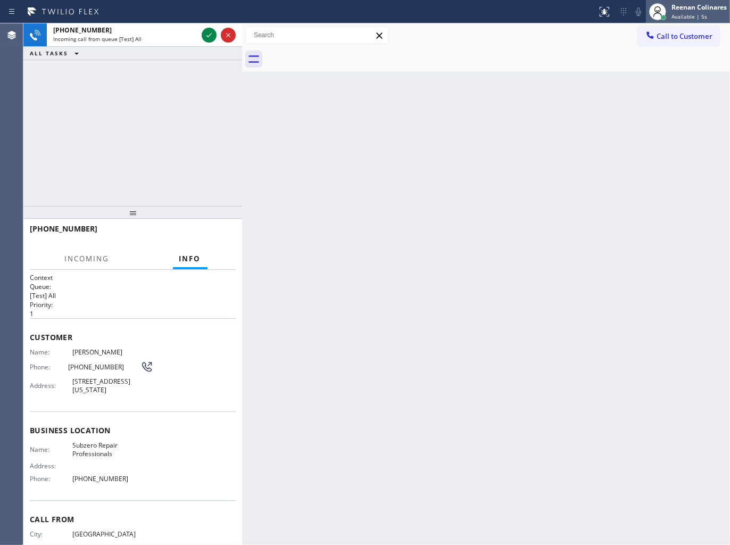
click at [684, 5] on div "Reenan Colinares" at bounding box center [698, 7] width 55 height 9
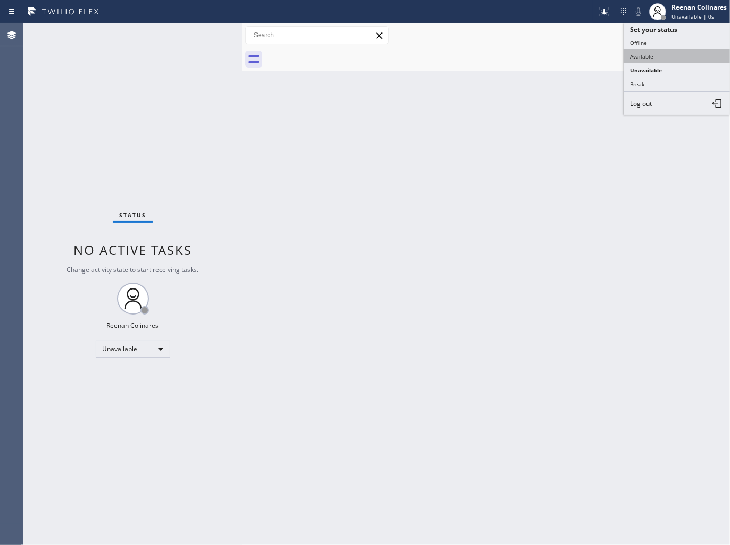
click at [645, 56] on button "Available" at bounding box center [676, 56] width 106 height 14
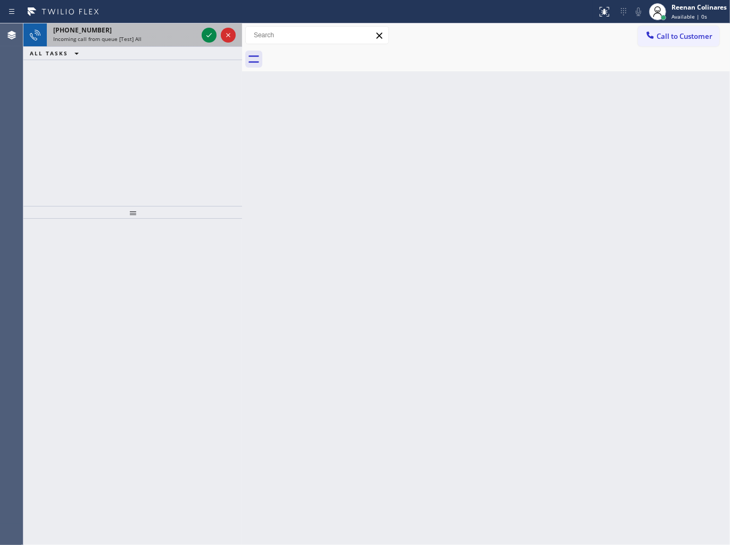
click at [146, 41] on div "Incoming call from queue [Test] All" at bounding box center [125, 38] width 144 height 7
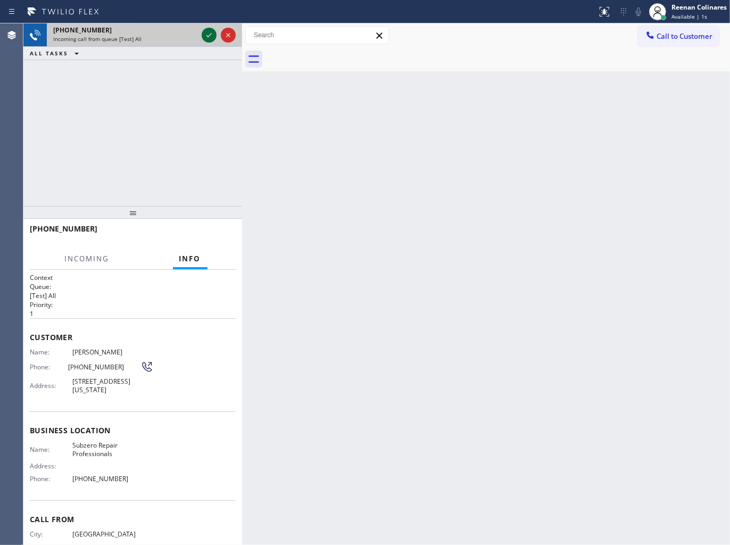
click at [210, 34] on icon at bounding box center [209, 35] width 13 height 13
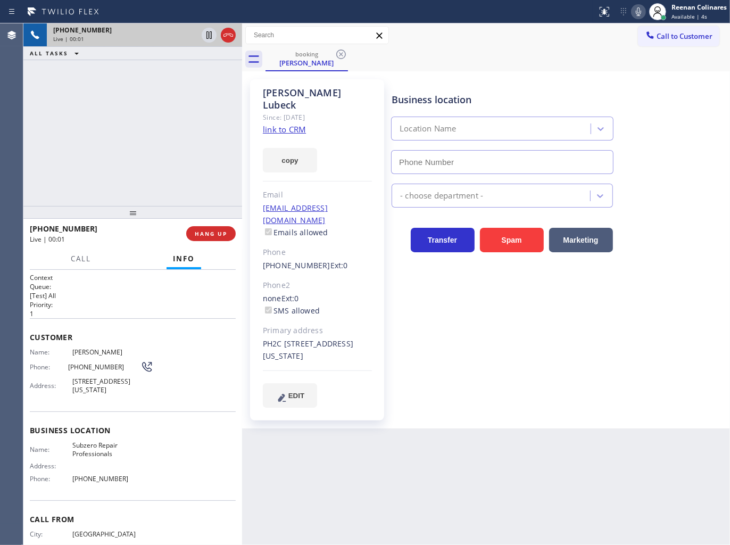
type input "[PHONE_NUMBER]"
click at [299, 148] on button "copy" at bounding box center [290, 160] width 54 height 24
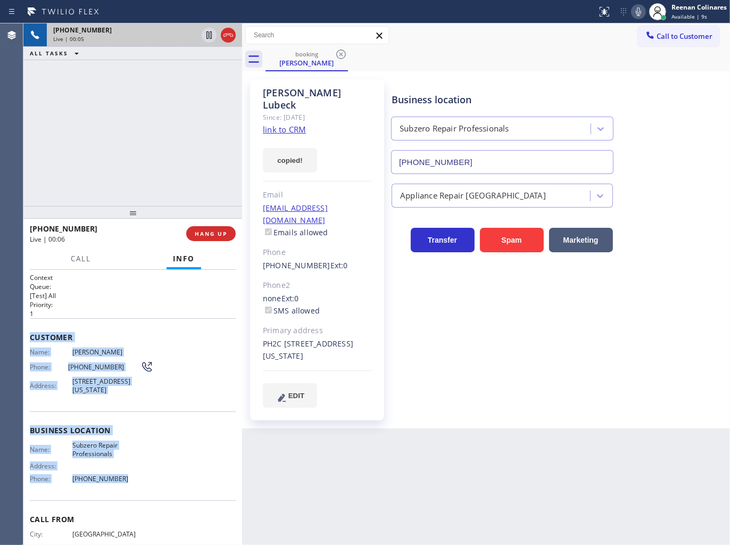
drag, startPoint x: 27, startPoint y: 333, endPoint x: 167, endPoint y: 486, distance: 207.0
click at [167, 486] on div "Context Queue: [Test] All Priority: 1 Customer Name: [PERSON_NAME] Phone: [PHON…" at bounding box center [132, 407] width 219 height 275
copy div "Customer Name: [PERSON_NAME] Phone: [PHONE_NUMBER] Address: [STREET_ADDRESS][US…"
click at [641, 13] on icon at bounding box center [638, 11] width 13 height 13
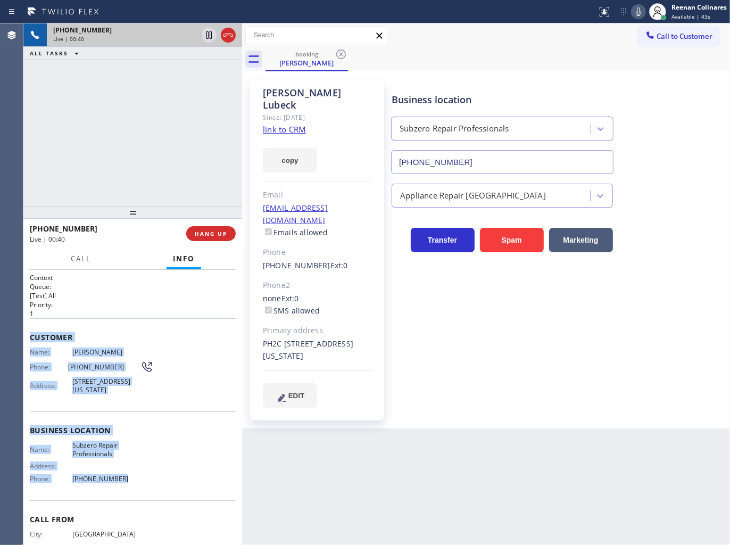
click at [635, 15] on icon at bounding box center [638, 11] width 13 height 13
click at [76, 257] on span "Call" at bounding box center [81, 259] width 20 height 10
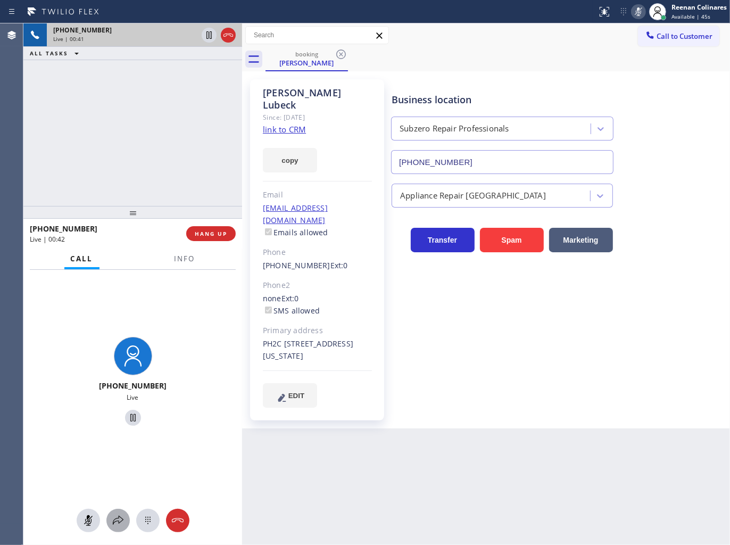
click at [118, 523] on icon at bounding box center [118, 520] width 13 height 13
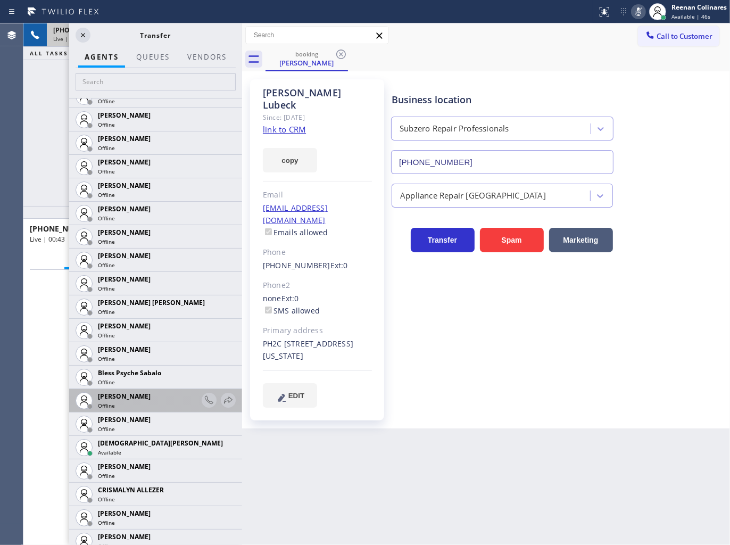
scroll to position [177, 0]
click at [222, 396] on icon at bounding box center [228, 400] width 13 height 13
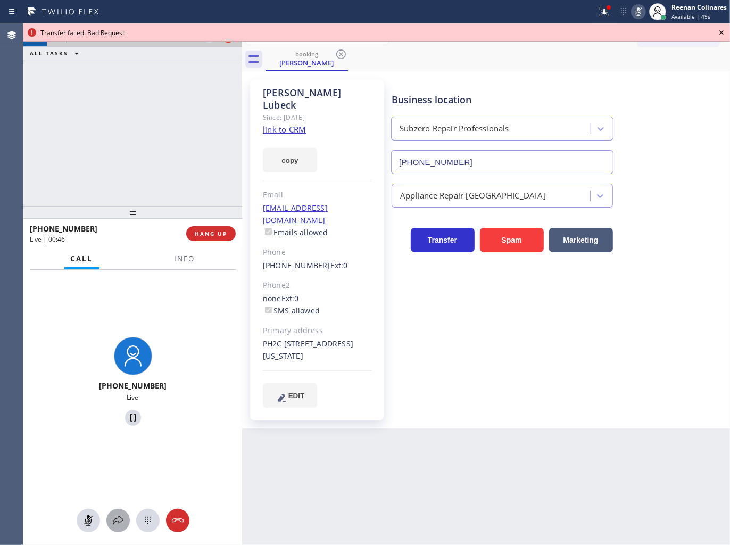
click at [116, 519] on icon at bounding box center [118, 520] width 13 height 13
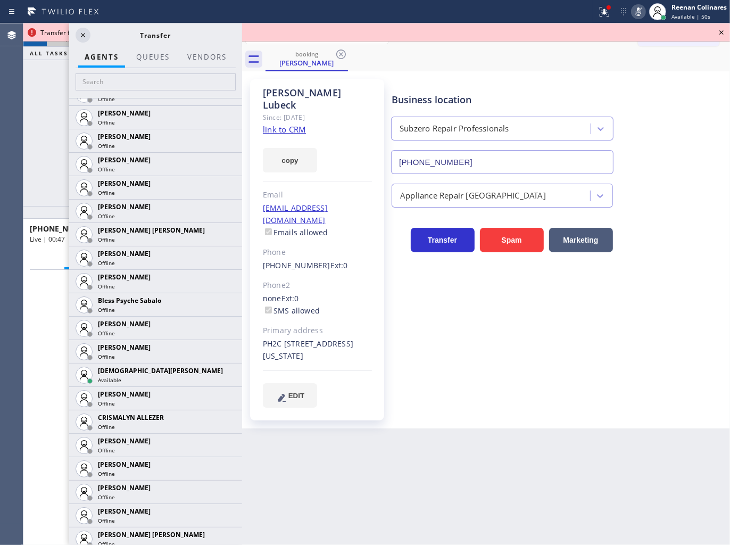
scroll to position [354, 0]
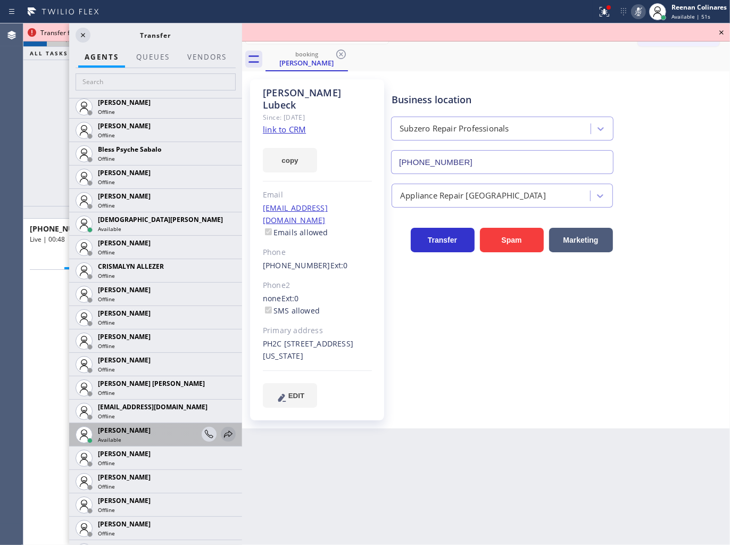
click at [222, 435] on icon at bounding box center [228, 434] width 13 height 13
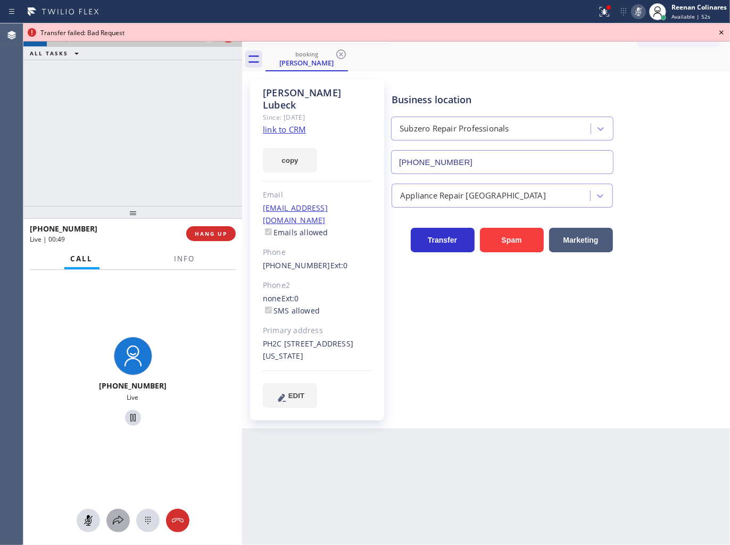
click at [119, 520] on icon at bounding box center [118, 520] width 13 height 13
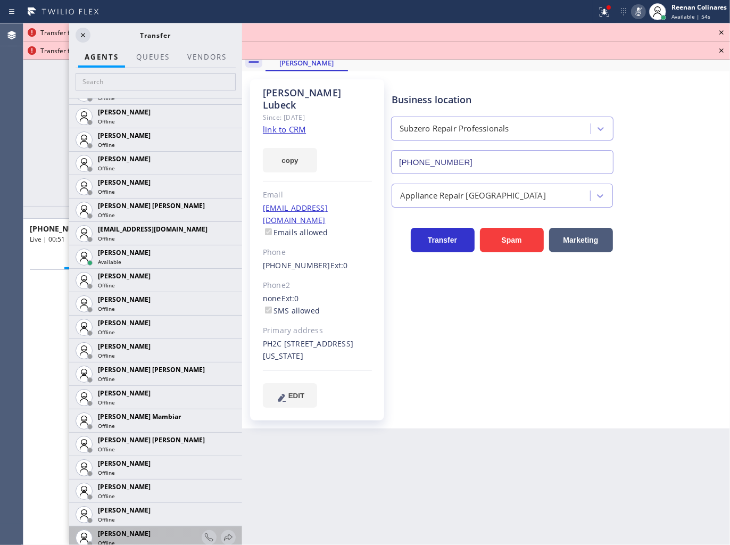
scroll to position [768, 0]
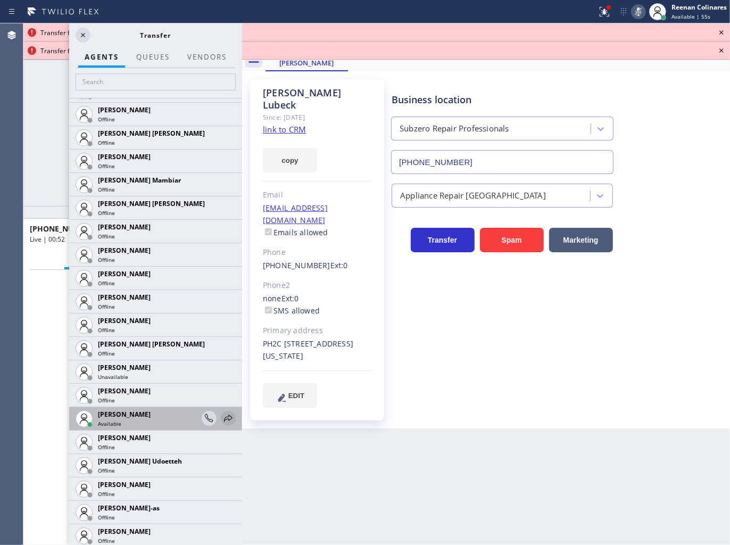
click at [222, 414] on icon at bounding box center [228, 418] width 13 height 13
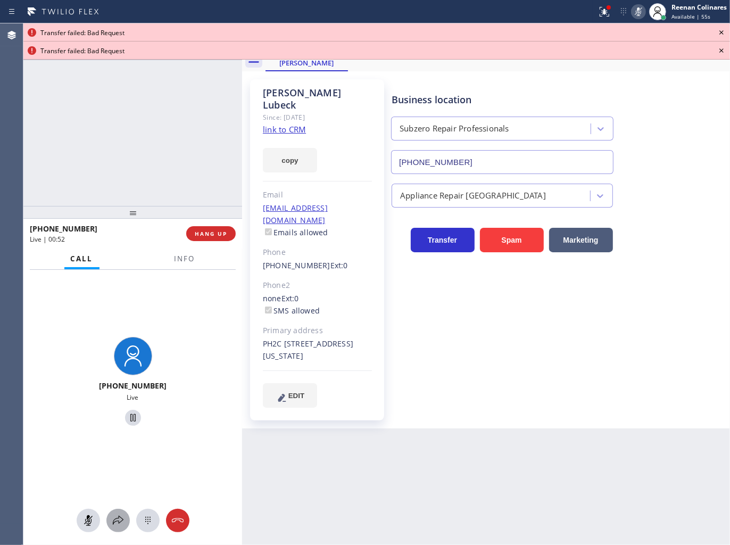
click at [124, 516] on div at bounding box center [117, 520] width 23 height 13
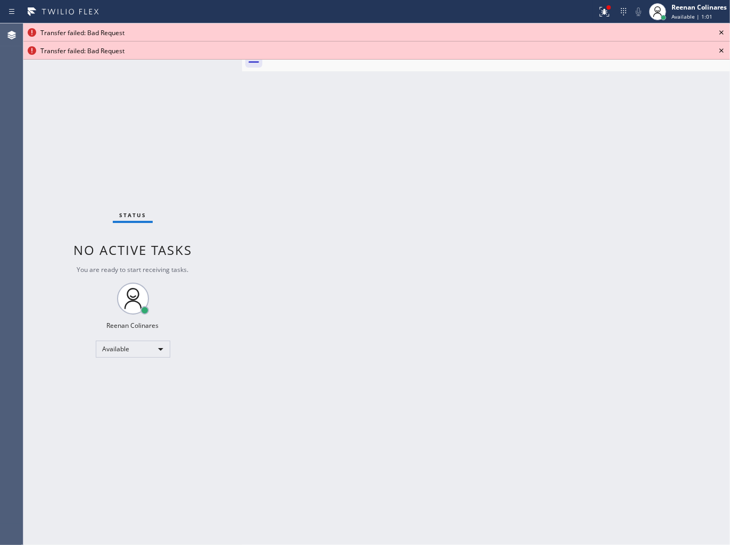
click at [645, 390] on div "Back to Dashboard Change Sender ID Customers Technicians Select a contact Outbo…" at bounding box center [486, 283] width 488 height 521
click at [724, 32] on icon at bounding box center [721, 32] width 13 height 13
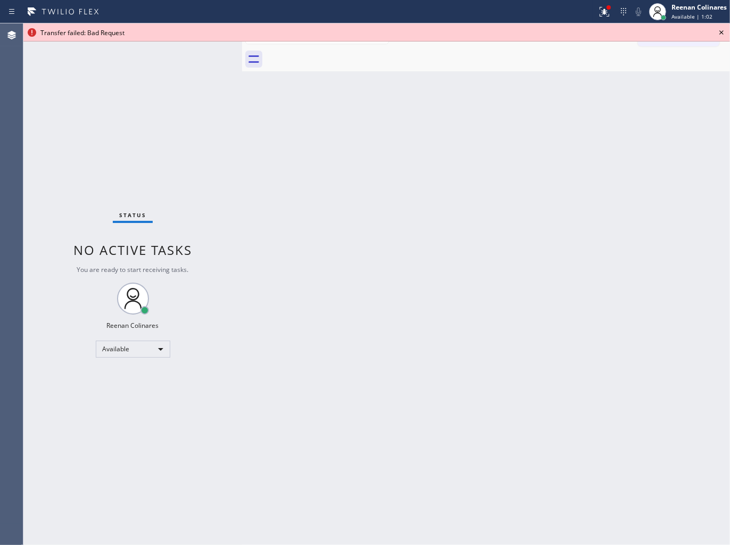
click at [724, 32] on icon at bounding box center [721, 32] width 13 height 13
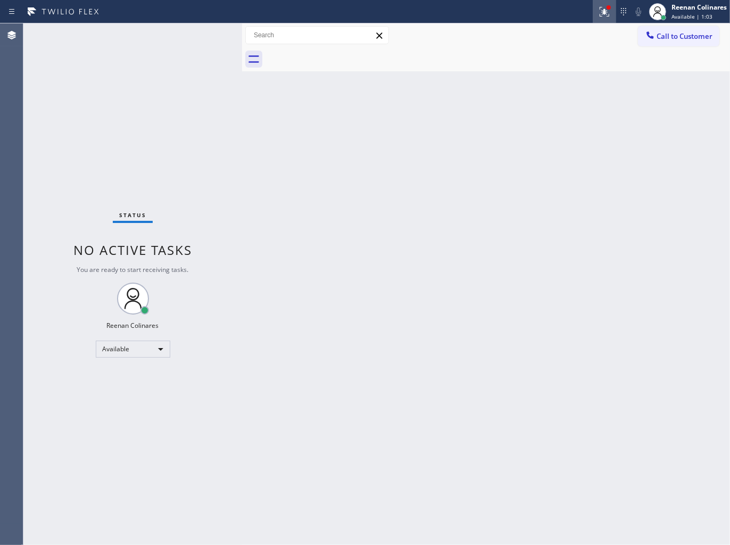
click at [602, 15] on icon at bounding box center [604, 11] width 13 height 13
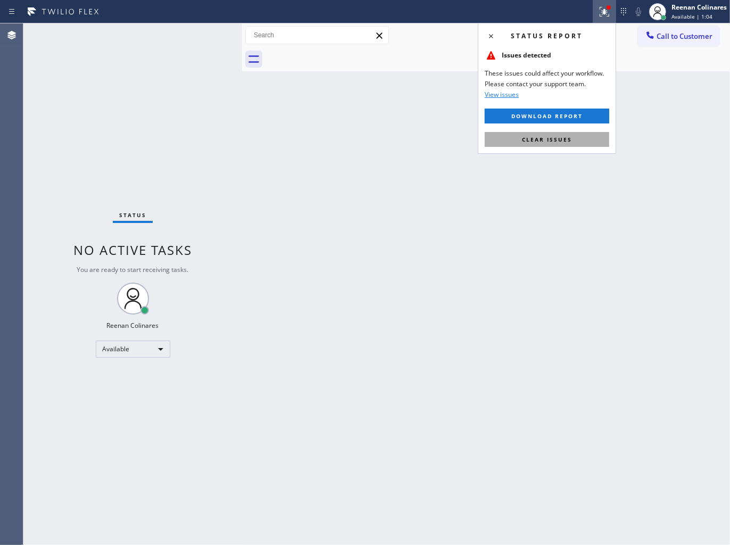
click at [547, 140] on span "Clear issues" at bounding box center [547, 139] width 50 height 7
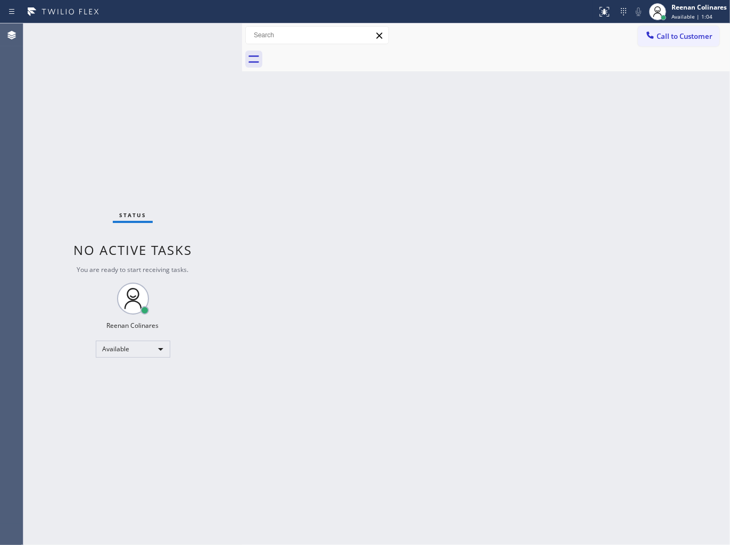
click at [402, 228] on div "Back to Dashboard Change Sender ID Customers Technicians Select a contact Outbo…" at bounding box center [486, 283] width 488 height 521
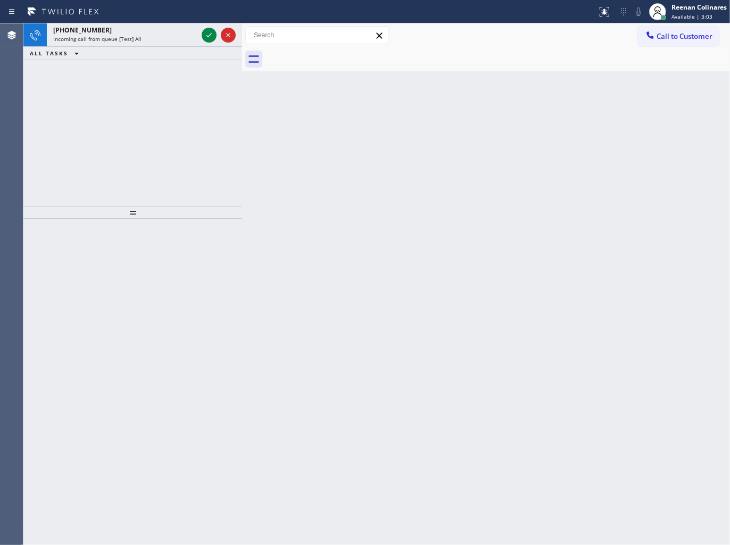
click at [143, 38] on div "Incoming call from queue [Test] All" at bounding box center [125, 38] width 144 height 7
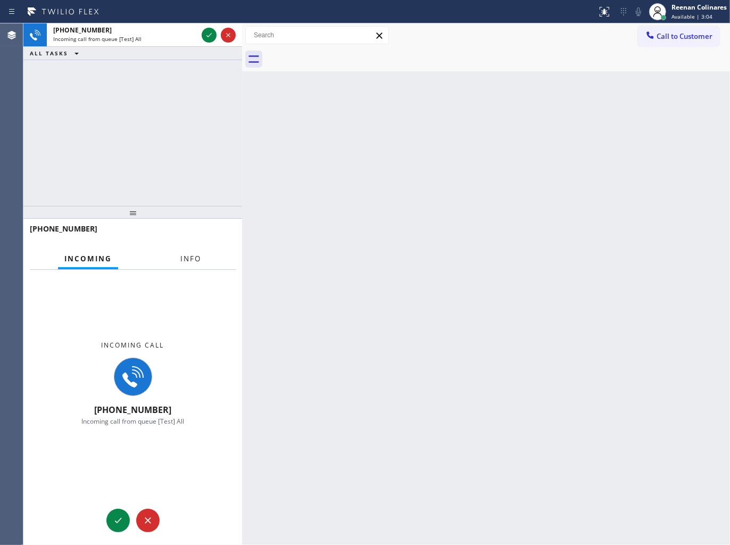
click at [188, 252] on button "Info" at bounding box center [191, 258] width 34 height 21
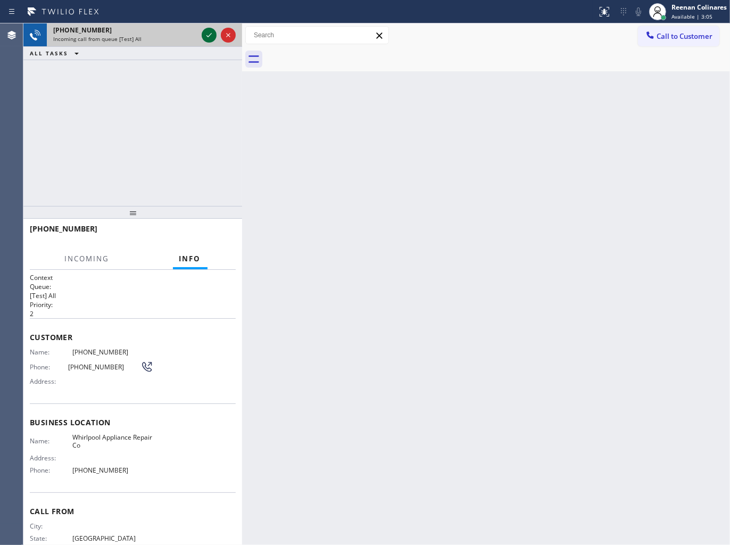
click at [205, 32] on icon at bounding box center [209, 35] width 13 height 13
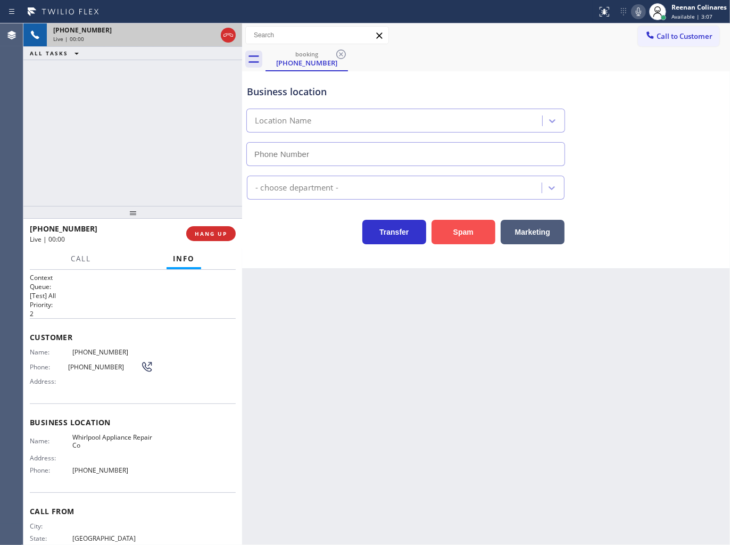
type input "[PHONE_NUMBER]"
click at [488, 235] on button "Spam" at bounding box center [463, 232] width 64 height 24
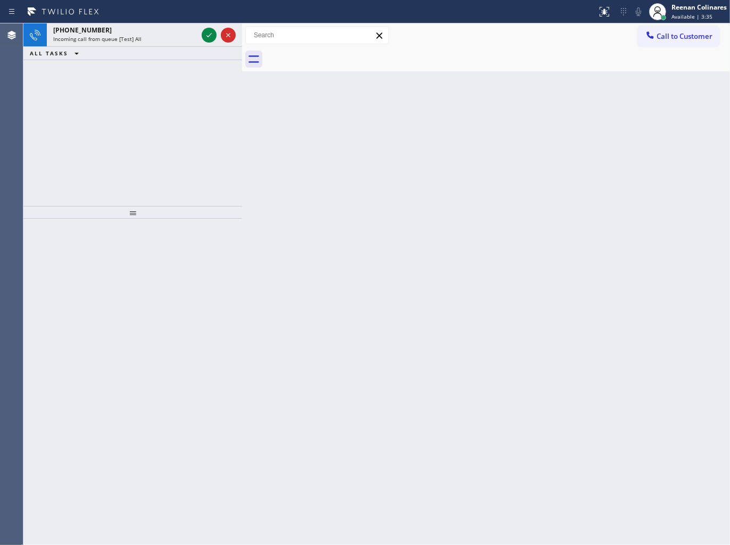
click at [149, 48] on div "ALL TASKS ALL TASKS ACTIVE TASKS TASKS IN WRAP UP" at bounding box center [132, 53] width 219 height 13
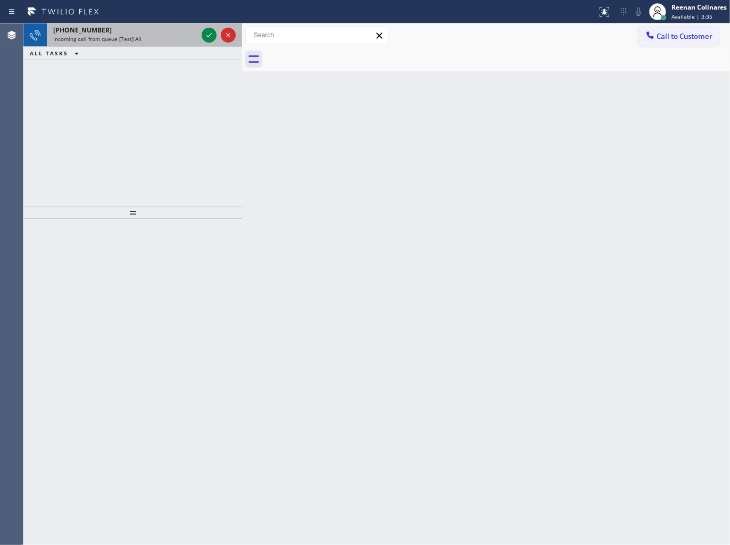
click at [153, 40] on div "Incoming call from queue [Test] All" at bounding box center [125, 38] width 144 height 7
click at [194, 36] on div "Incoming call from queue [Test] All" at bounding box center [125, 38] width 144 height 7
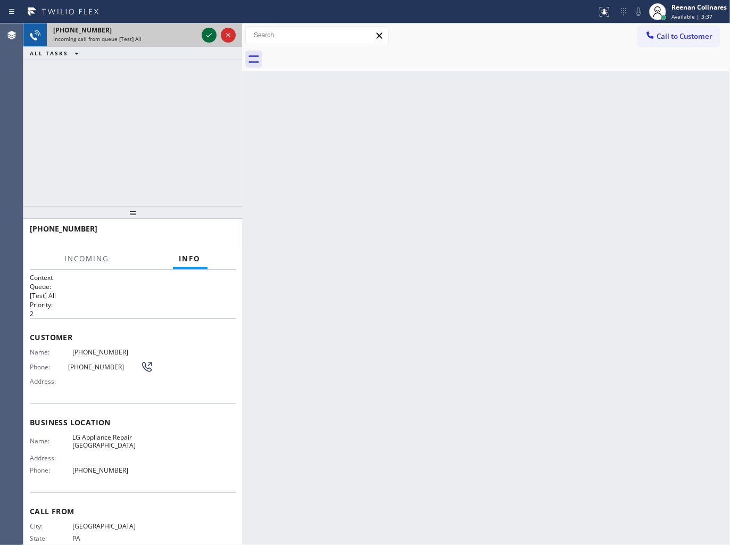
click at [205, 34] on icon at bounding box center [209, 35] width 13 height 13
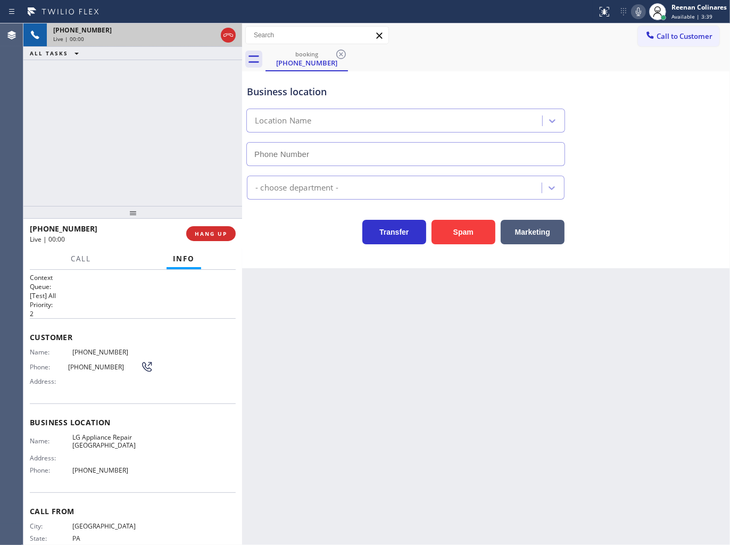
type input "[PHONE_NUMBER]"
drag, startPoint x: 472, startPoint y: 235, endPoint x: 483, endPoint y: 227, distance: 13.6
click at [476, 233] on button "Spam" at bounding box center [463, 232] width 64 height 24
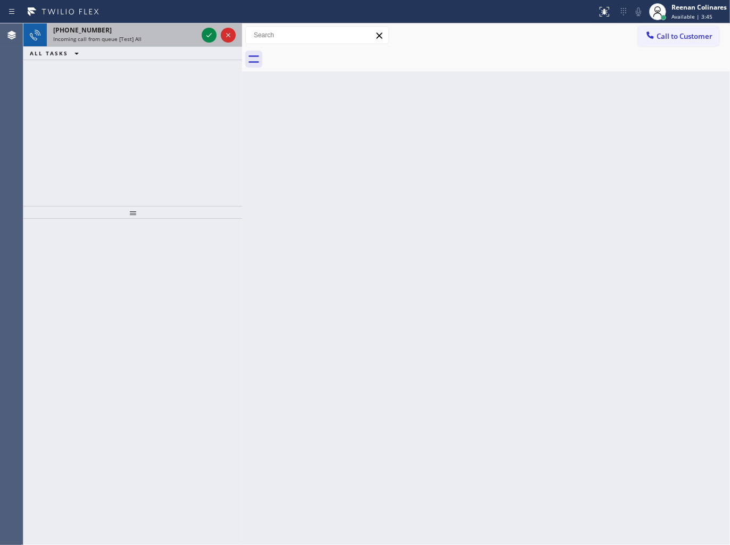
click at [153, 35] on div "Incoming call from queue [Test] All" at bounding box center [125, 38] width 144 height 7
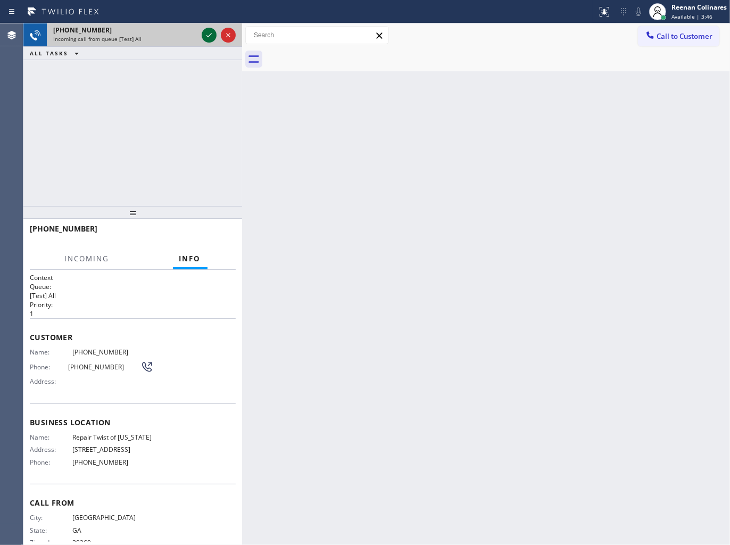
click at [205, 38] on icon at bounding box center [209, 35] width 13 height 13
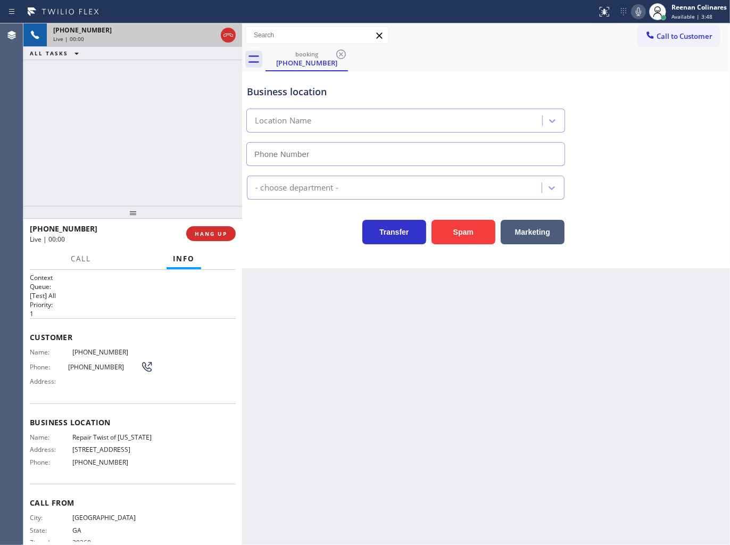
type input "[PHONE_NUMBER]"
click at [632, 11] on icon at bounding box center [638, 11] width 13 height 13
drag, startPoint x: 633, startPoint y: 11, endPoint x: 655, endPoint y: 15, distance: 22.2
click at [633, 11] on icon at bounding box center [638, 11] width 13 height 13
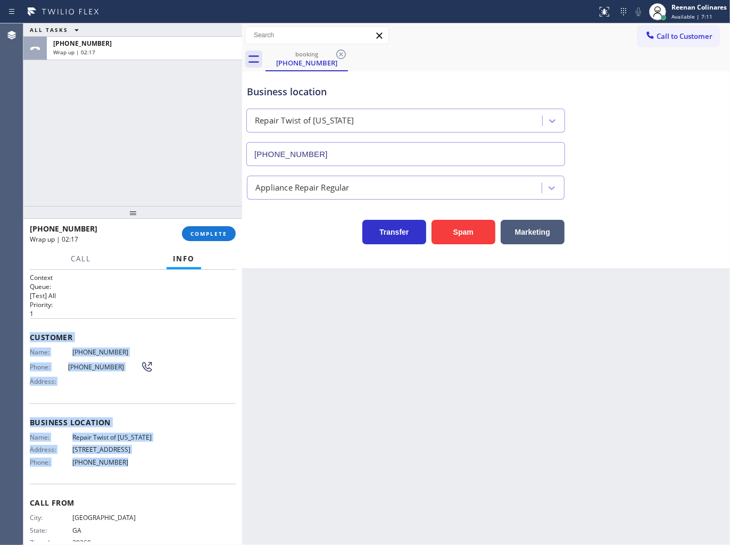
drag, startPoint x: 30, startPoint y: 333, endPoint x: 194, endPoint y: 456, distance: 205.2
click at [173, 469] on div "Context Queue: [Test] All Priority: 1 Customer Name: [PHONE_NUMBER] Phone: [PHO…" at bounding box center [133, 418] width 206 height 291
copy div "Customer Name: [PHONE_NUMBER] Phone: [PHONE_NUMBER] Address: Business location …"
click at [86, 328] on div "Customer Name: [PHONE_NUMBER] Phone: [PHONE_NUMBER] Address:" at bounding box center [133, 360] width 206 height 85
drag, startPoint x: 51, startPoint y: 358, endPoint x: 523, endPoint y: 523, distance: 500.0
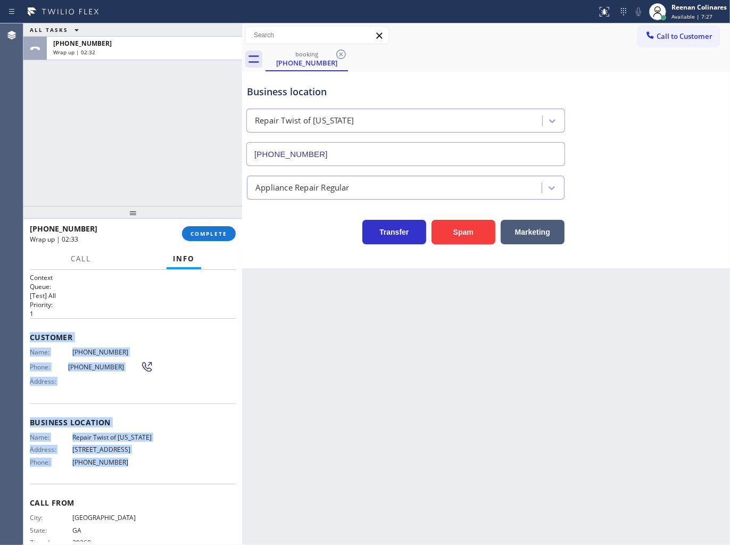
click at [181, 466] on div "Context Queue: [Test] All Priority: 1 Customer Name: [PHONE_NUMBER] Phone: [PHO…" at bounding box center [133, 418] width 206 height 291
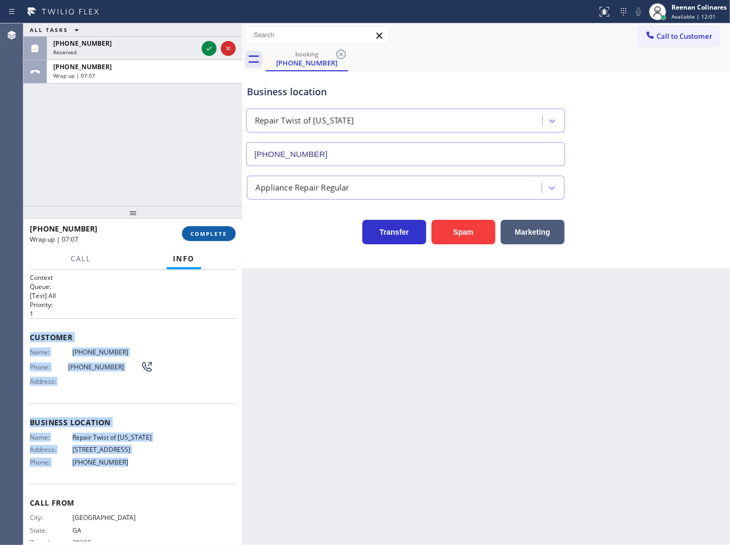
click at [214, 232] on span "COMPLETE" at bounding box center [208, 233] width 37 height 7
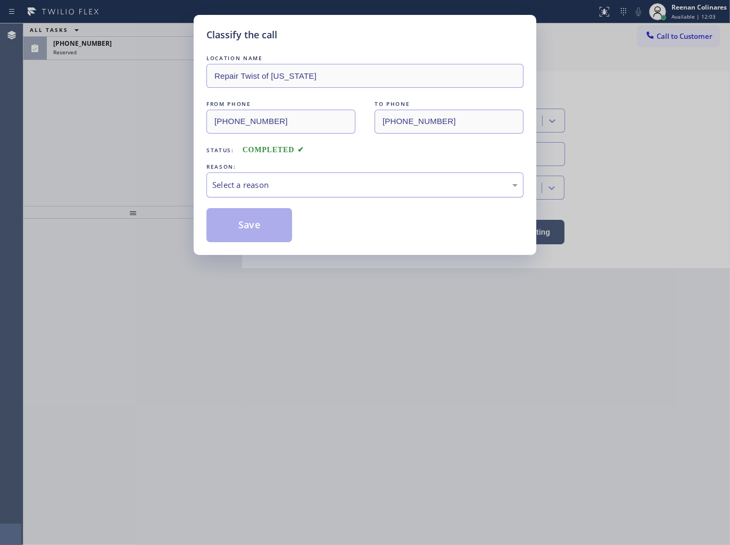
click at [275, 179] on div "Select a reason" at bounding box center [364, 185] width 305 height 12
click at [245, 236] on button "Save" at bounding box center [249, 225] width 86 height 34
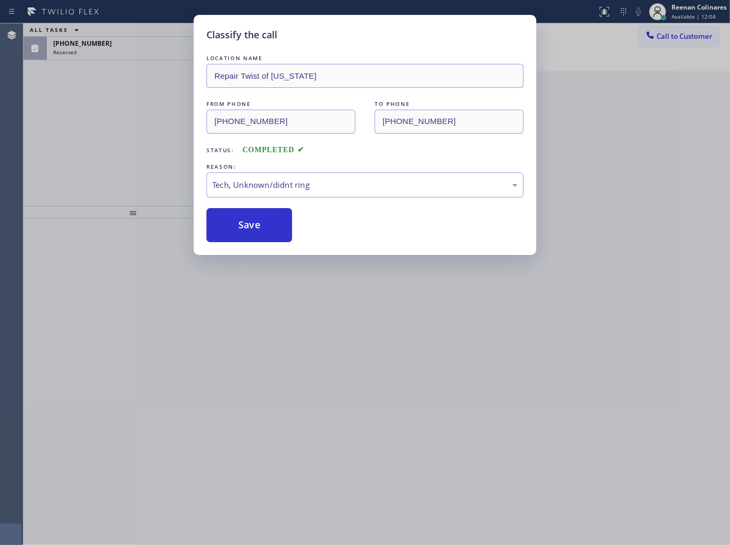
drag, startPoint x: 130, startPoint y: 113, endPoint x: 119, endPoint y: 62, distance: 52.9
click at [130, 110] on div "Classify the call LOCATION NAME Repair Twist of [US_STATE] FROM PHONE [PHONE_NU…" at bounding box center [365, 272] width 730 height 545
click at [119, 55] on div "Classify the call LOCATION NAME Repair Twist of [US_STATE] FROM PHONE [PHONE_NU…" at bounding box center [365, 272] width 730 height 545
click at [121, 49] on div "Classify the call LOCATION NAME Repair Twist of [US_STATE] FROM PHONE [PHONE_NU…" at bounding box center [365, 272] width 730 height 545
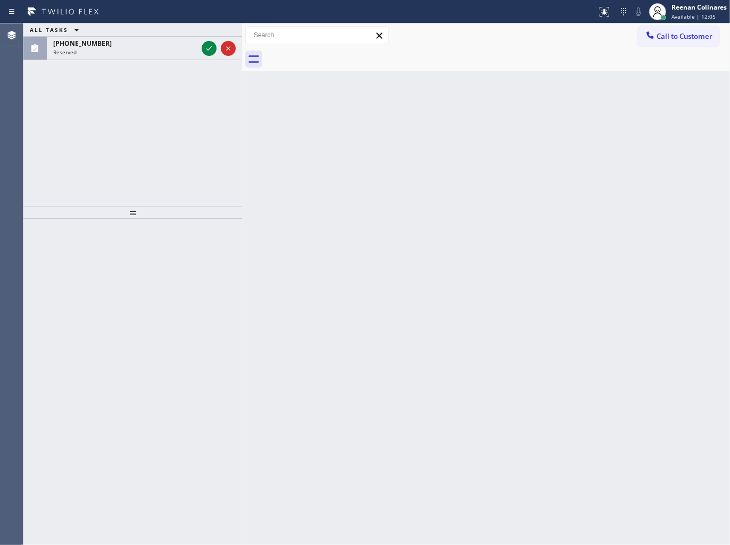
click at [121, 49] on div "Reserved" at bounding box center [125, 51] width 144 height 7
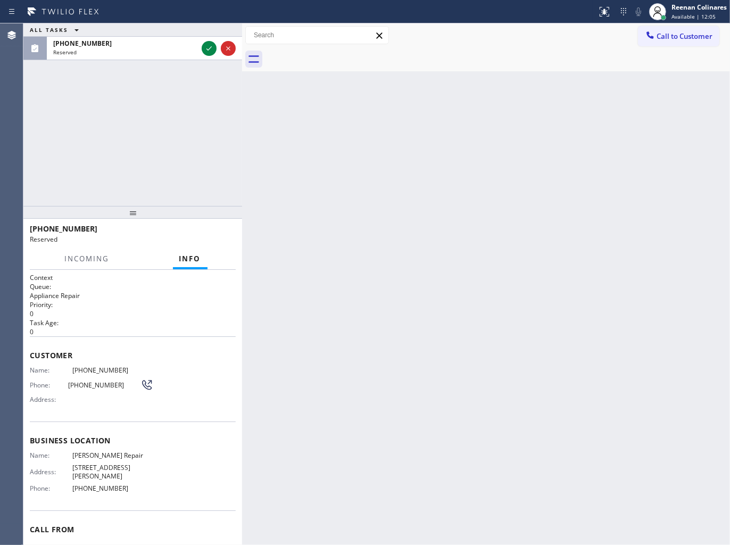
click at [121, 49] on div "Reserved" at bounding box center [125, 51] width 144 height 7
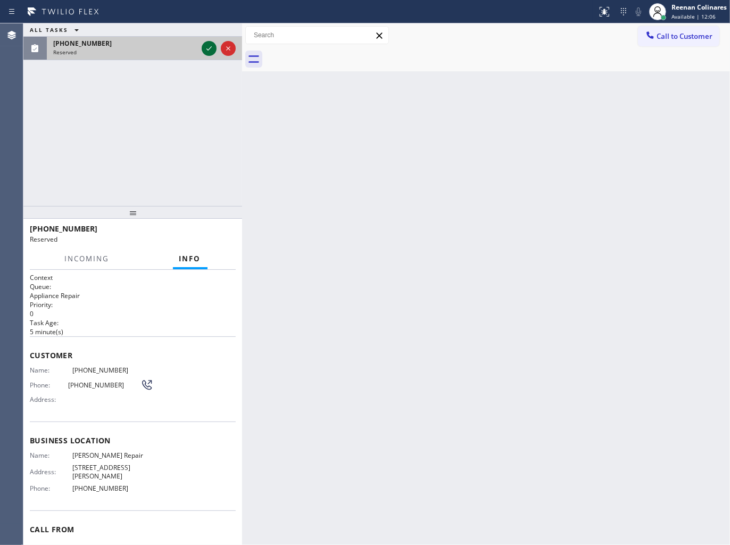
click at [208, 49] on icon at bounding box center [208, 48] width 5 height 4
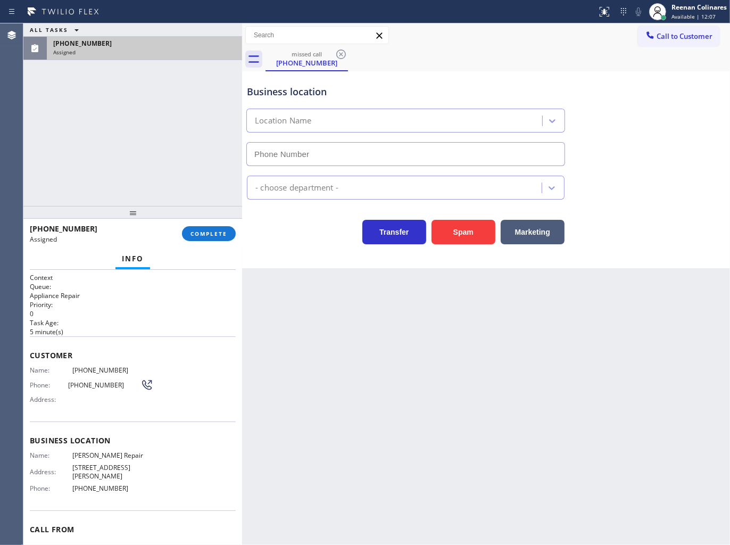
type input "[PHONE_NUMBER]"
click at [214, 229] on button "COMPLETE" at bounding box center [209, 233] width 54 height 15
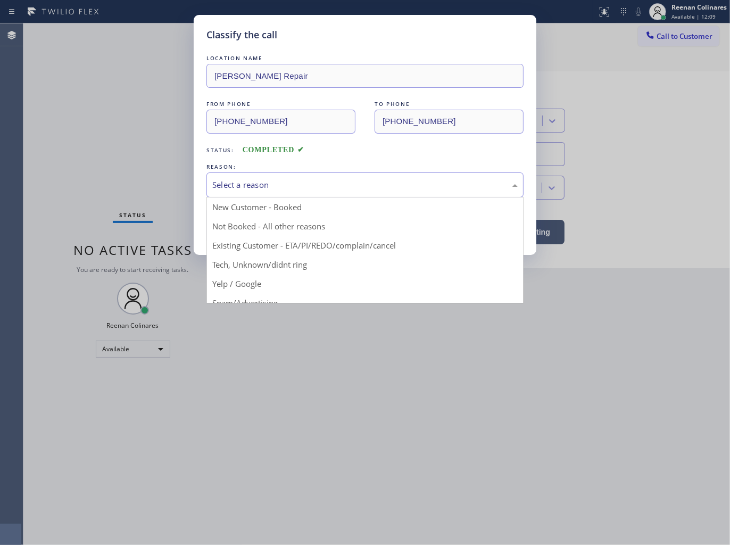
click at [297, 179] on div "Select a reason" at bounding box center [364, 185] width 305 height 12
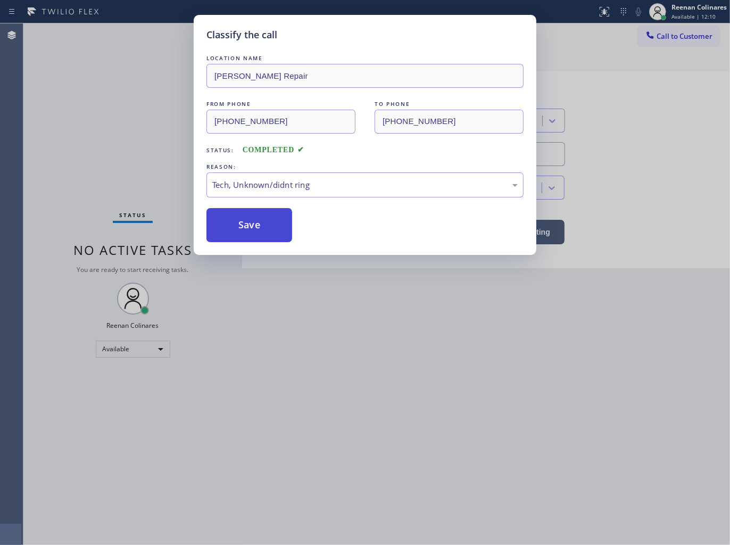
click at [238, 226] on button "Save" at bounding box center [249, 225] width 86 height 34
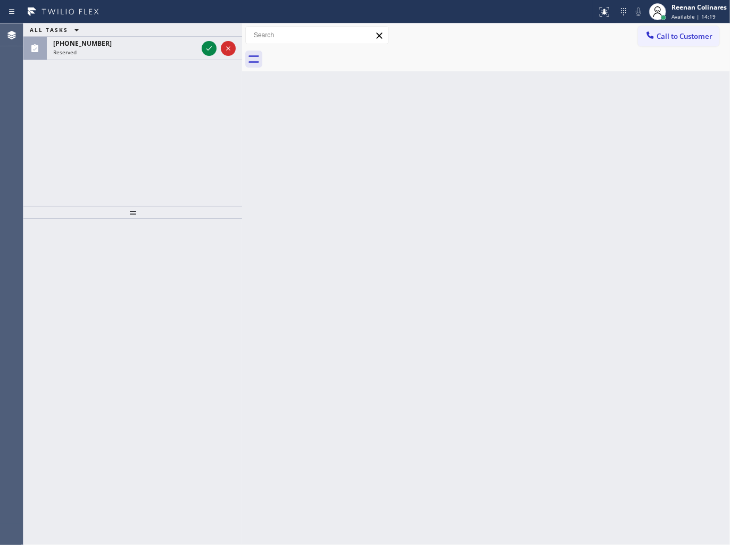
click at [152, 64] on div "ALL TASKS ALL TASKS ACTIVE TASKS TASKS IN WRAP UP [PHONE_NUMBER] Reserved" at bounding box center [132, 114] width 219 height 182
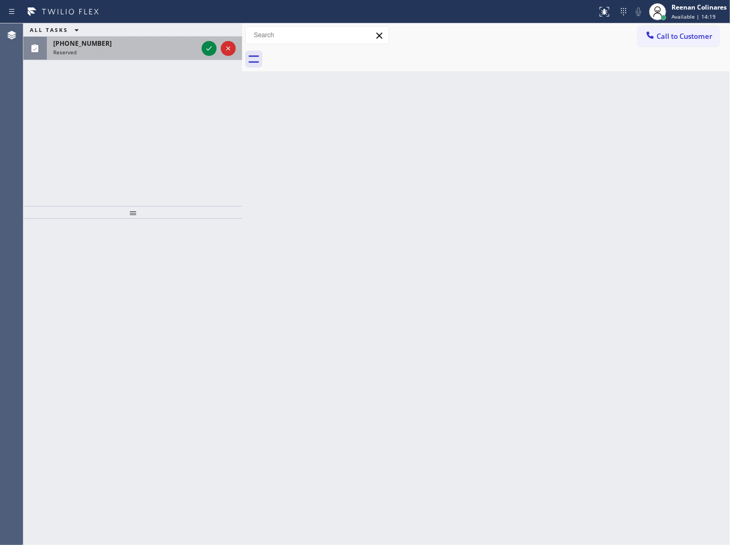
click at [150, 52] on div "Reserved" at bounding box center [125, 51] width 144 height 7
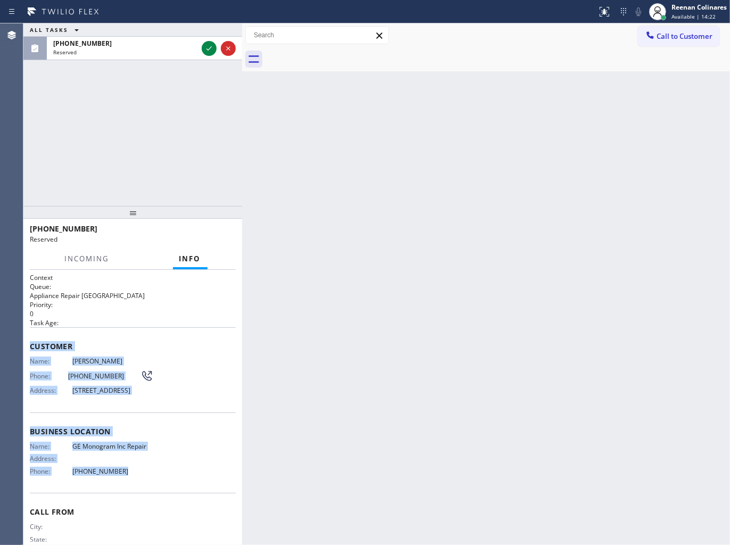
copy div "Customer Name: [PERSON_NAME] Phone: [PHONE_NUMBER] Address: [STREET_ADDRESS] Bu…"
drag, startPoint x: 30, startPoint y: 346, endPoint x: 266, endPoint y: 495, distance: 279.6
click at [185, 479] on div "Context Queue: Appliance Repair High End Priority: 0 Task Age: Customer Name: […" at bounding box center [133, 423] width 206 height 300
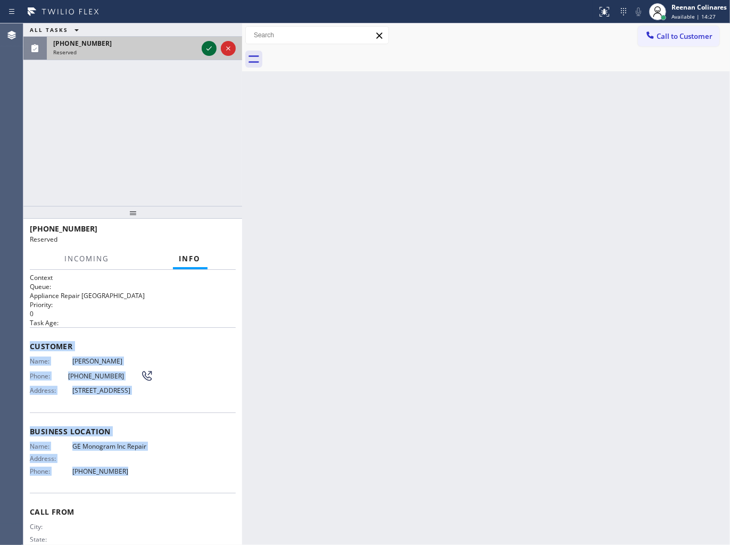
click at [204, 45] on icon at bounding box center [209, 48] width 13 height 13
click at [214, 236] on span "COMPLETE" at bounding box center [208, 233] width 37 height 7
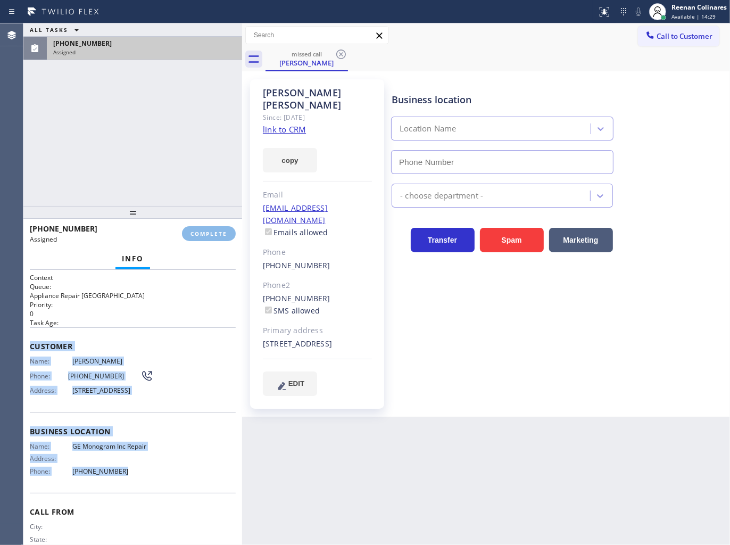
type input "[PHONE_NUMBER]"
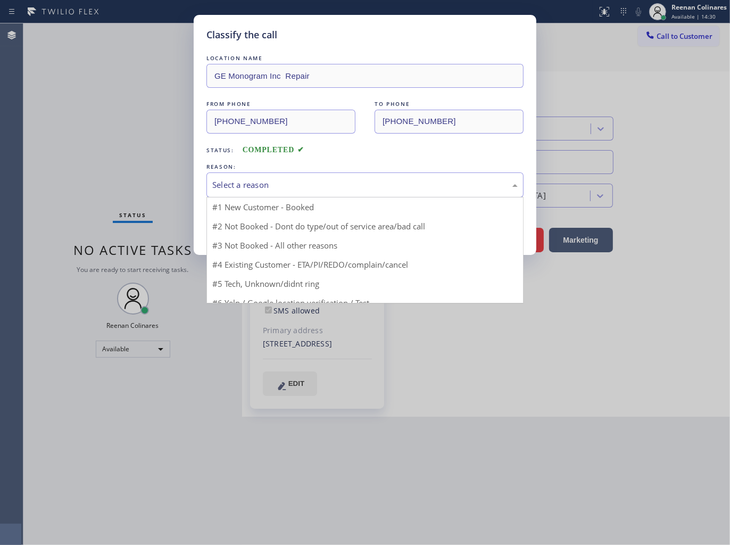
click at [268, 182] on div "Select a reason" at bounding box center [364, 185] width 305 height 12
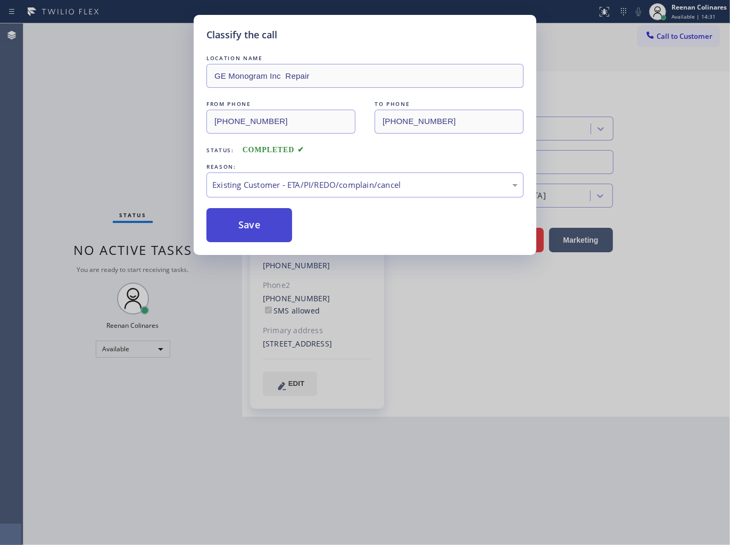
click at [240, 223] on button "Save" at bounding box center [249, 225] width 86 height 34
click at [103, 152] on div "Classify the call LOCATION NAME GE Monogram Inc Repair FROM PHONE [PHONE_NUMBER…" at bounding box center [365, 272] width 730 height 545
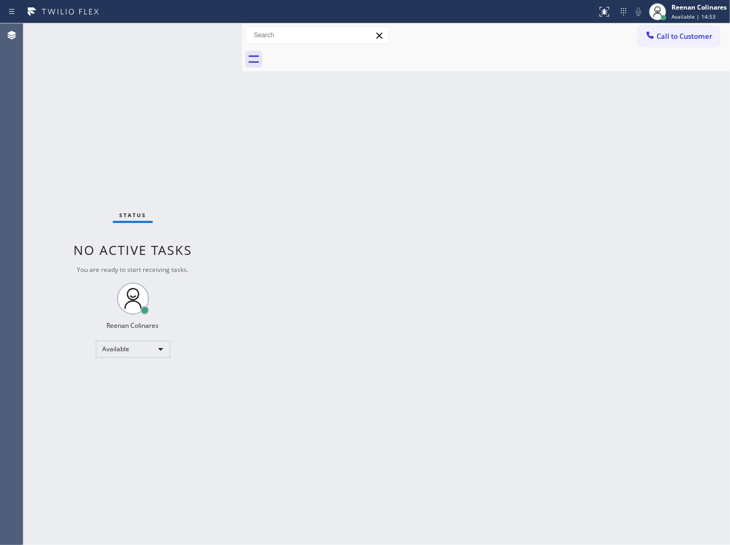
click at [486, 156] on div "Back to Dashboard Change Sender ID Customers Technicians Select a contact Outbo…" at bounding box center [486, 283] width 488 height 521
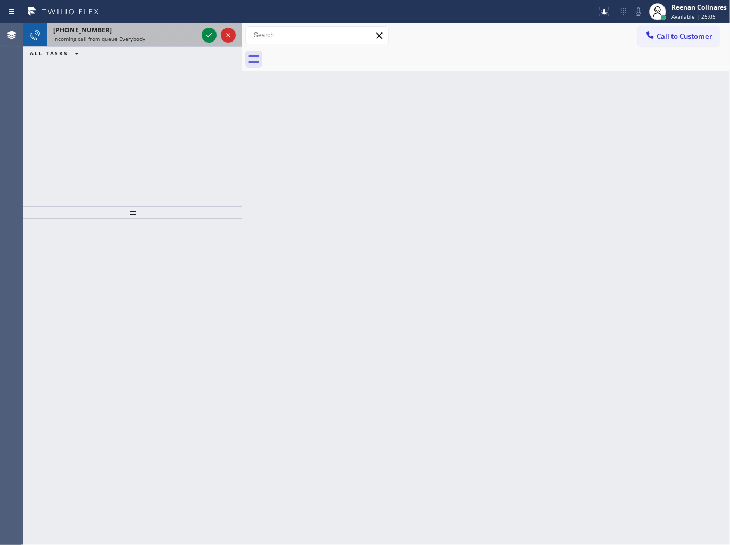
click at [131, 30] on div "[PHONE_NUMBER]" at bounding box center [125, 30] width 144 height 9
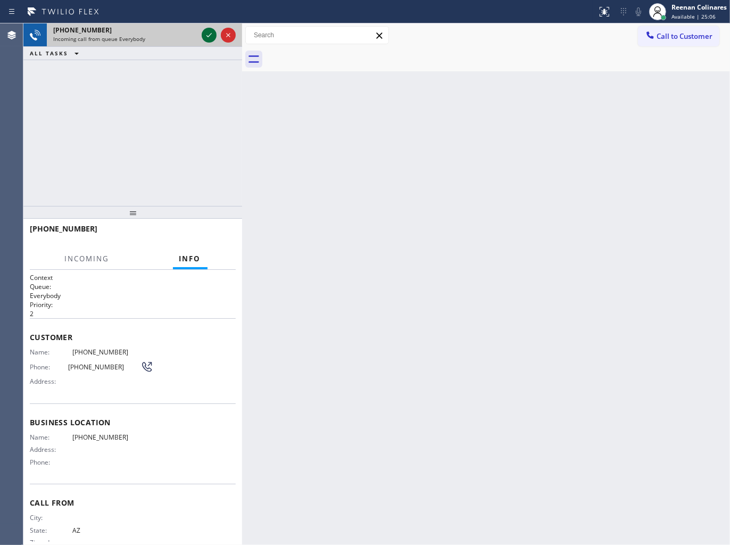
click at [205, 36] on icon at bounding box center [209, 35] width 13 height 13
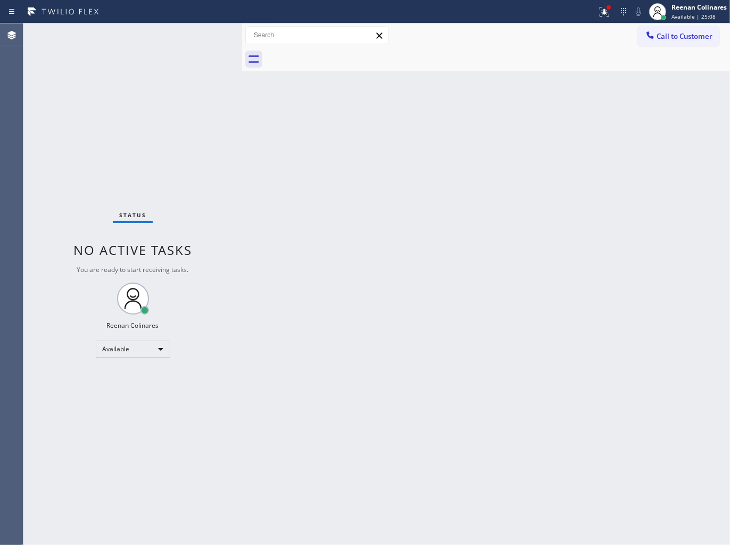
click at [368, 244] on div "Back to Dashboard Change Sender ID Customers Technicians Select a contact Outbo…" at bounding box center [486, 283] width 488 height 521
click at [598, 9] on icon at bounding box center [604, 11] width 13 height 13
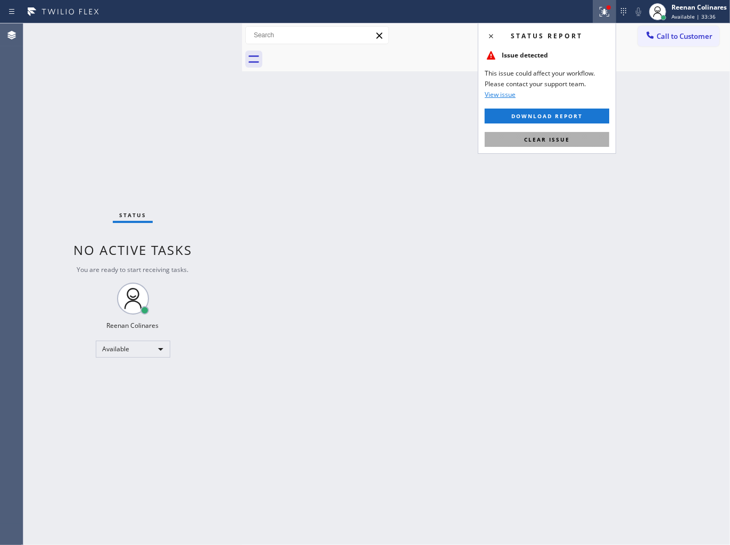
click at [543, 137] on span "Clear issue" at bounding box center [547, 139] width 46 height 7
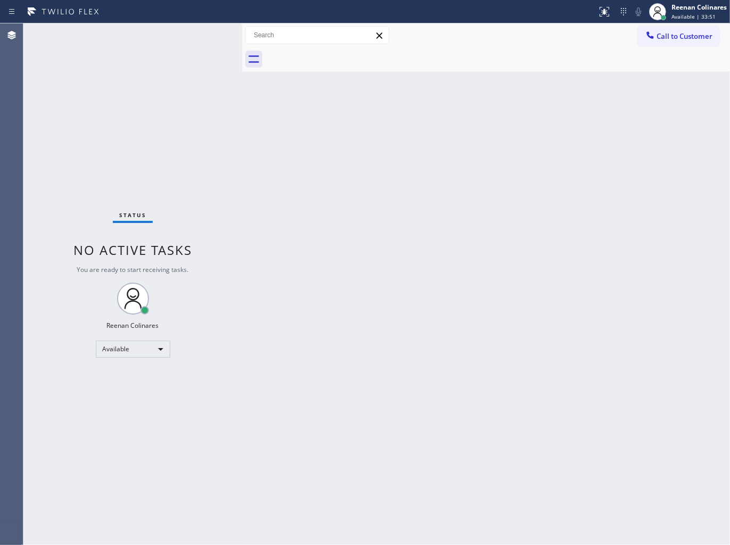
click at [423, 197] on div "Back to Dashboard Change Sender ID Customers Technicians Select a contact Outbo…" at bounding box center [486, 283] width 488 height 521
click at [541, 273] on div "Back to Dashboard Change Sender ID Customers Technicians Select a contact Outbo…" at bounding box center [486, 283] width 488 height 521
click at [162, 348] on div "Available" at bounding box center [133, 348] width 74 height 17
click at [121, 400] on li "Break" at bounding box center [132, 403] width 72 height 13
click at [702, 13] on div "Break | 1:45" at bounding box center [698, 16] width 55 height 7
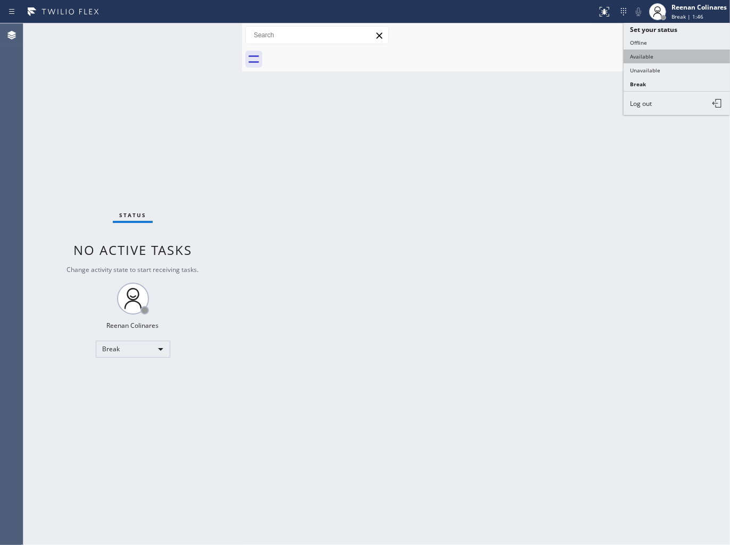
click at [641, 55] on button "Available" at bounding box center [676, 56] width 106 height 14
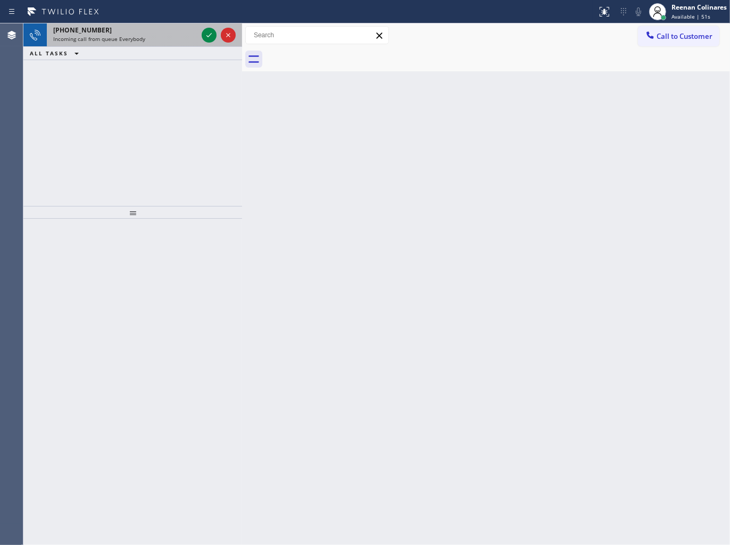
click at [144, 35] on div "Incoming call from queue Everybody" at bounding box center [125, 38] width 144 height 7
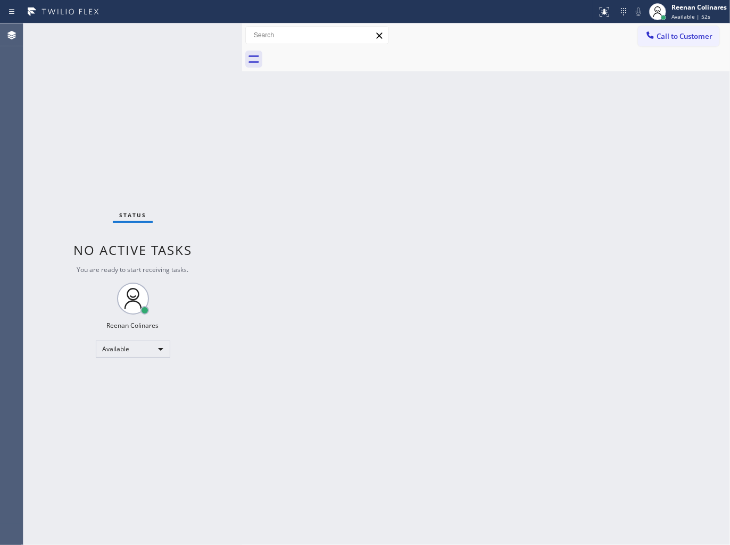
click at [179, 36] on div "Status No active tasks You are ready to start receiving tasks. Reenan Colinares…" at bounding box center [132, 283] width 219 height 521
click at [342, 202] on div "Back to Dashboard Change Sender ID Customers Technicians Select a contact Outbo…" at bounding box center [486, 283] width 488 height 521
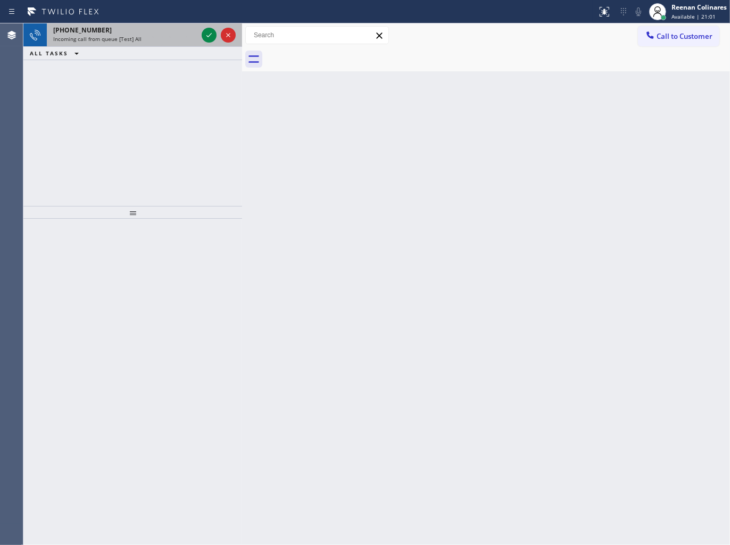
click at [153, 40] on div "Incoming call from queue [Test] All" at bounding box center [125, 38] width 144 height 7
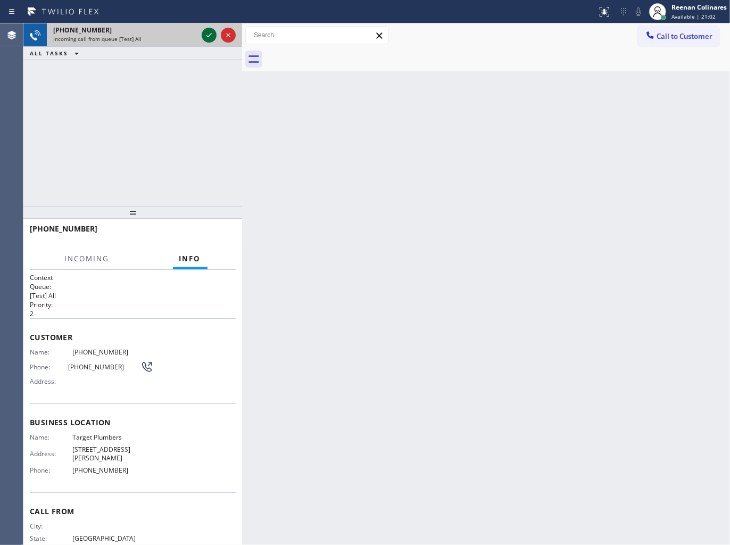
click at [212, 37] on icon at bounding box center [209, 35] width 13 height 13
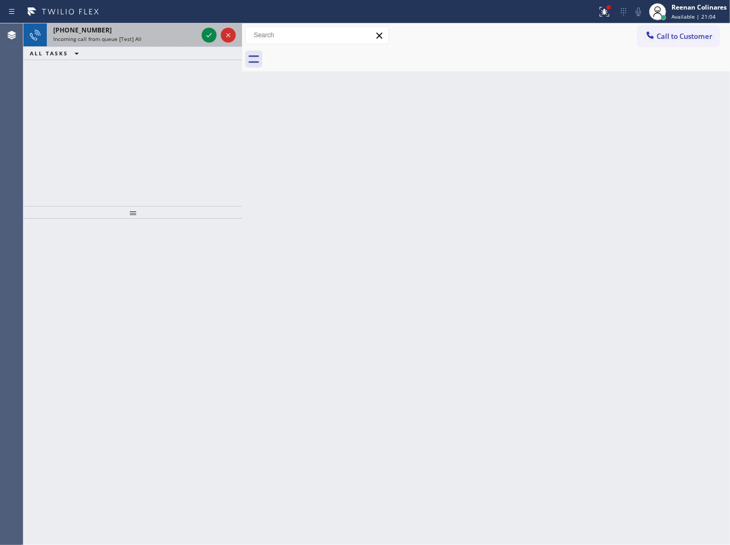
drag, startPoint x: 121, startPoint y: 41, endPoint x: 190, endPoint y: 40, distance: 69.1
click at [129, 41] on span "Incoming call from queue [Test] All" at bounding box center [97, 38] width 88 height 7
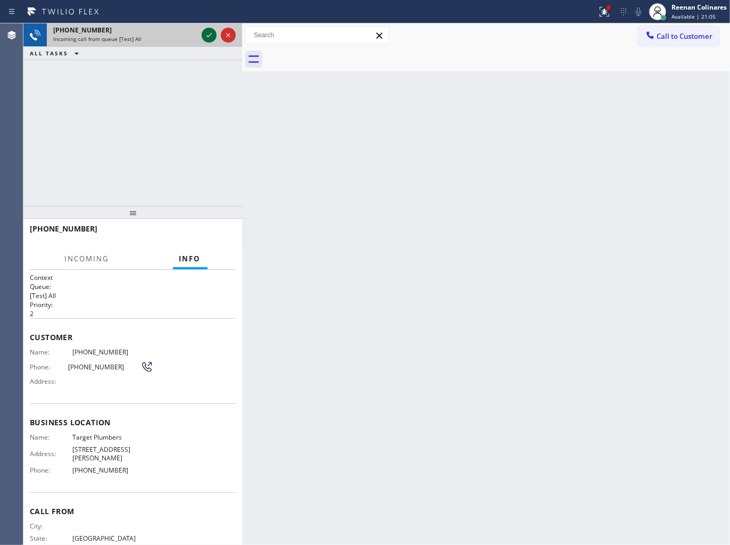
click at [206, 33] on icon at bounding box center [209, 35] width 13 height 13
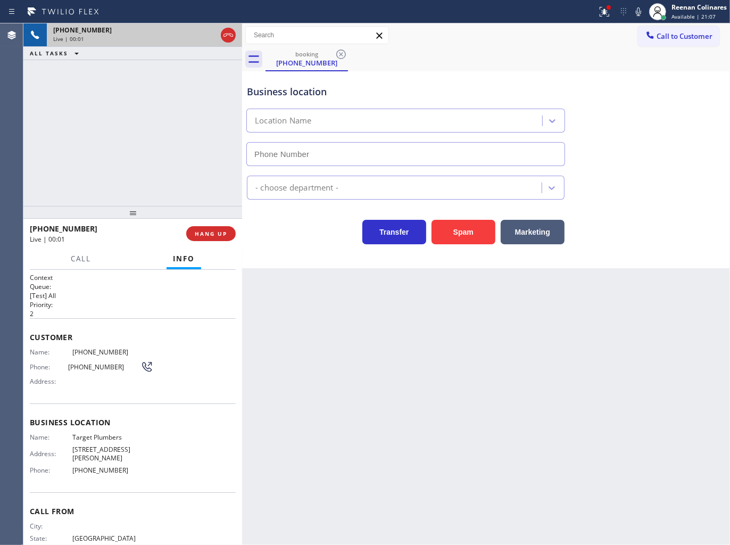
type input "[PHONE_NUMBER]"
drag, startPoint x: 470, startPoint y: 230, endPoint x: 625, endPoint y: 94, distance: 206.5
click at [472, 230] on button "Spam" at bounding box center [463, 232] width 64 height 24
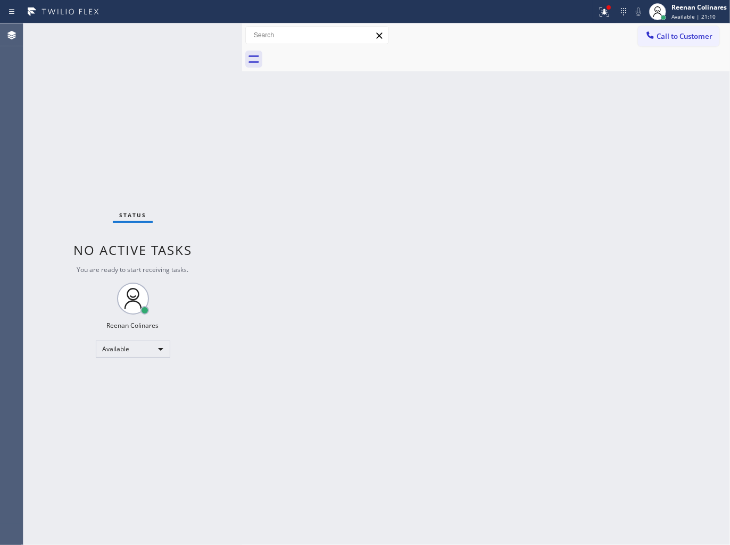
drag, startPoint x: 601, startPoint y: 18, endPoint x: 594, endPoint y: 49, distance: 31.7
click at [601, 18] on button at bounding box center [603, 11] width 23 height 23
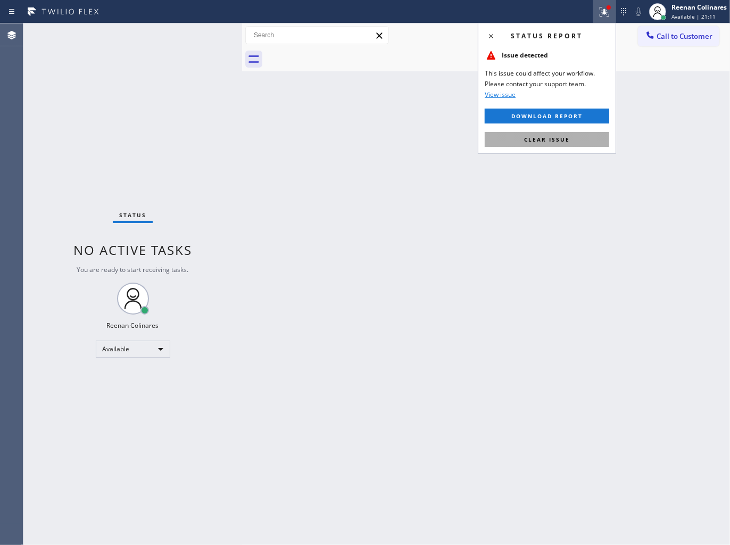
click at [562, 139] on span "Clear issue" at bounding box center [547, 139] width 46 height 7
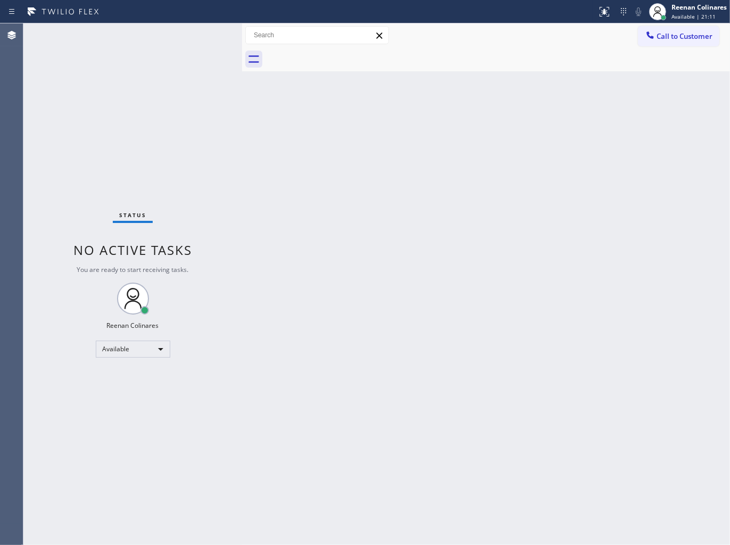
click at [451, 145] on div "Back to Dashboard Change Sender ID Customers Technicians Select a contact Outbo…" at bounding box center [486, 283] width 488 height 521
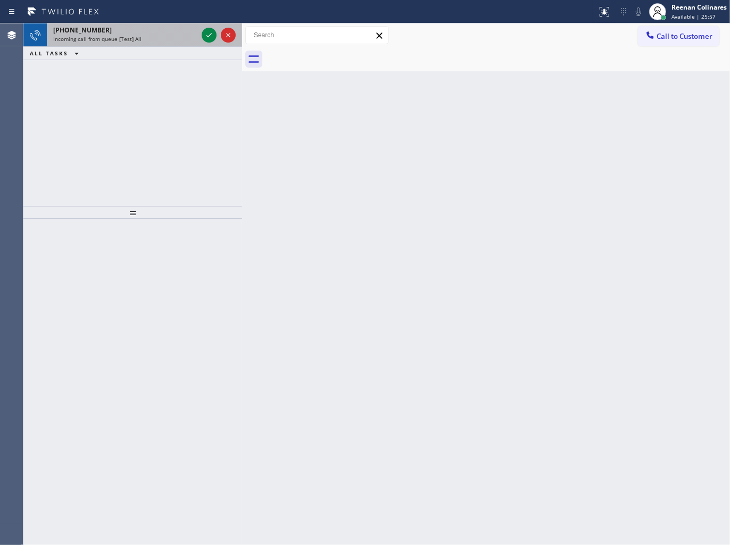
click at [158, 36] on div "Incoming call from queue [Test] All" at bounding box center [125, 38] width 144 height 7
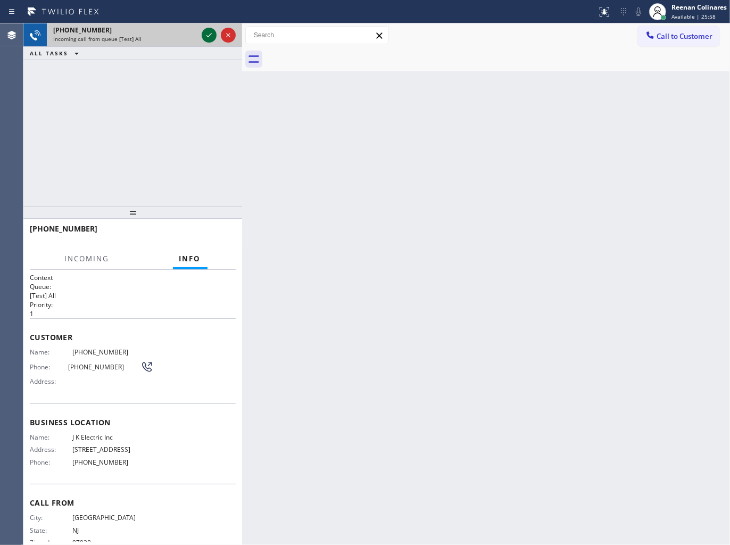
click at [206, 35] on icon at bounding box center [209, 35] width 13 height 13
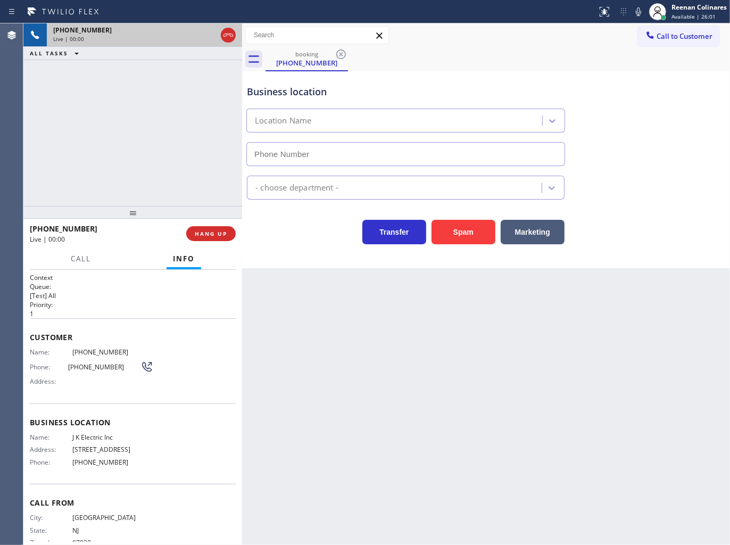
type input "[PHONE_NUMBER]"
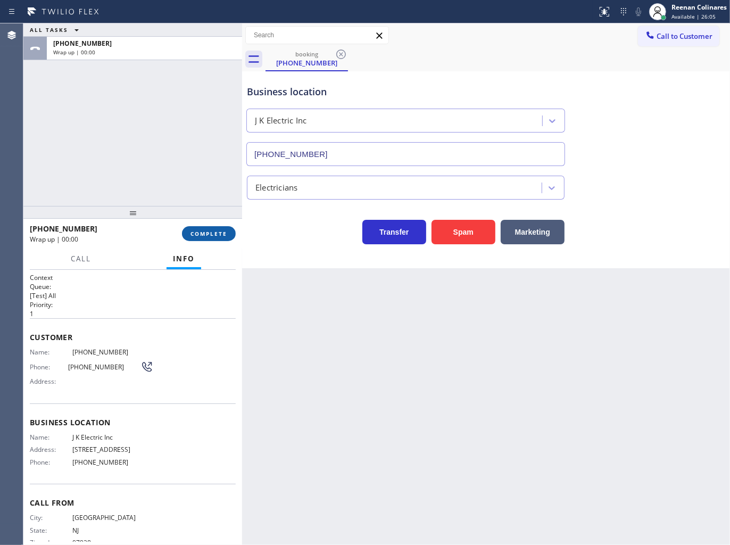
click at [200, 235] on span "COMPLETE" at bounding box center [208, 233] width 37 height 7
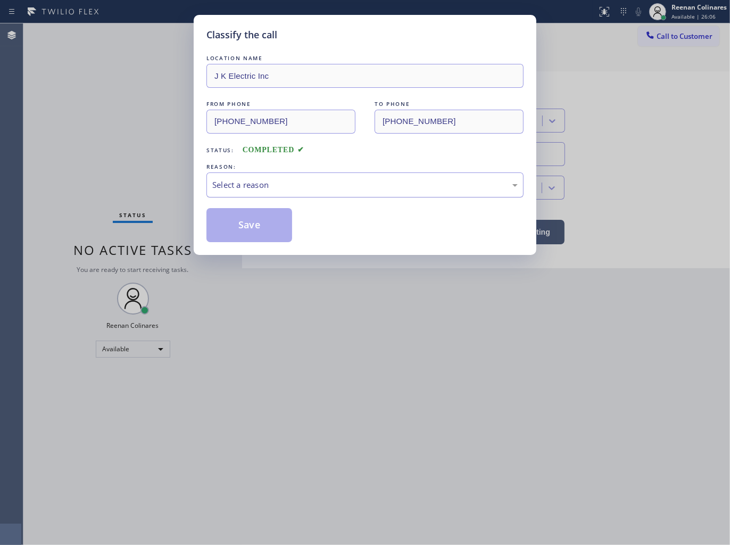
click at [245, 187] on div "Select a reason" at bounding box center [364, 185] width 305 height 12
click at [225, 227] on button "Save" at bounding box center [249, 225] width 86 height 34
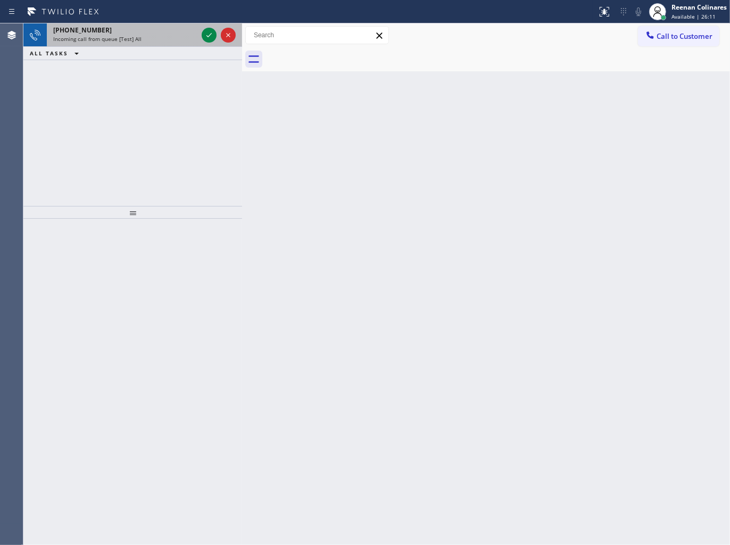
click at [149, 43] on div "Incoming call from queue [Test] All" at bounding box center [125, 38] width 144 height 7
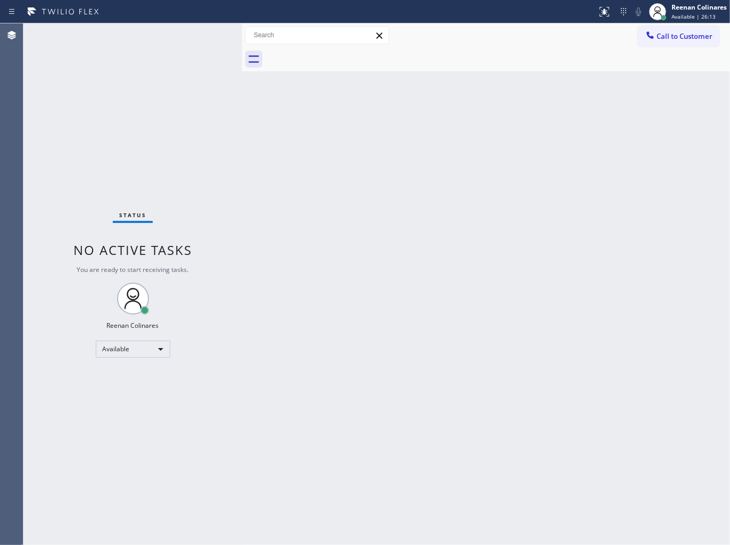
click at [178, 40] on div "Status No active tasks You are ready to start receiving tasks. Reenan Colinares…" at bounding box center [132, 283] width 219 height 521
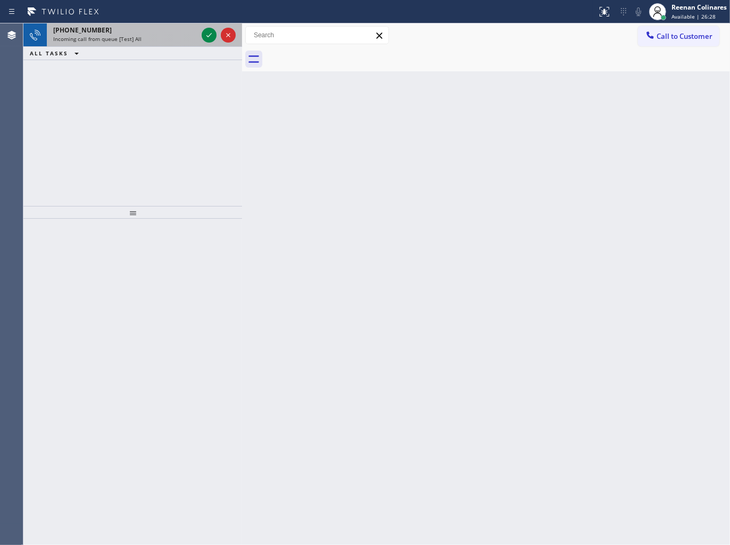
click at [143, 27] on div "[PHONE_NUMBER]" at bounding box center [125, 30] width 144 height 9
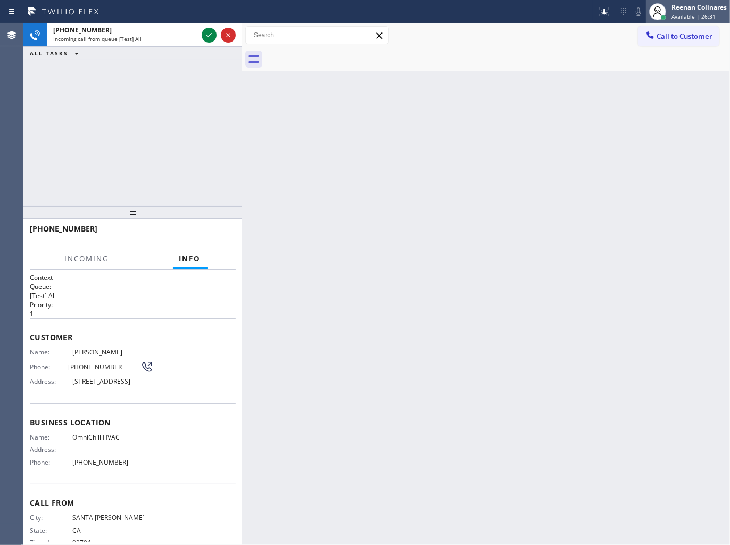
click at [688, 13] on span "Available | 26:31" at bounding box center [693, 16] width 44 height 7
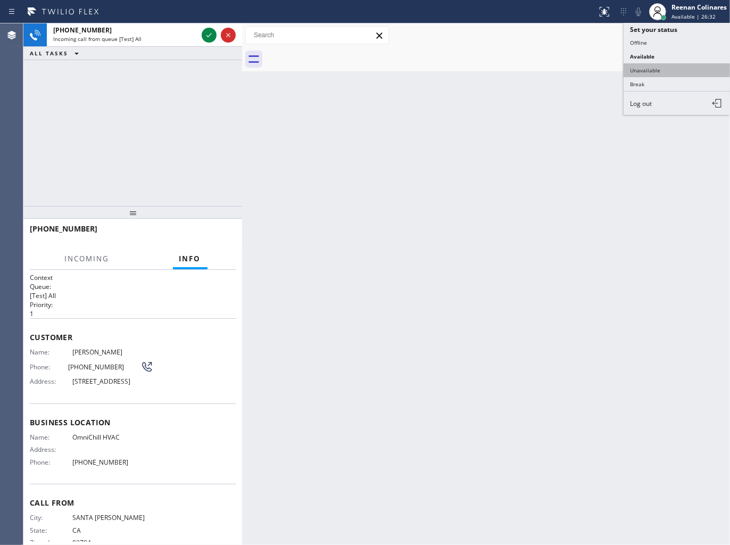
click at [652, 66] on button "Unavailable" at bounding box center [676, 70] width 106 height 14
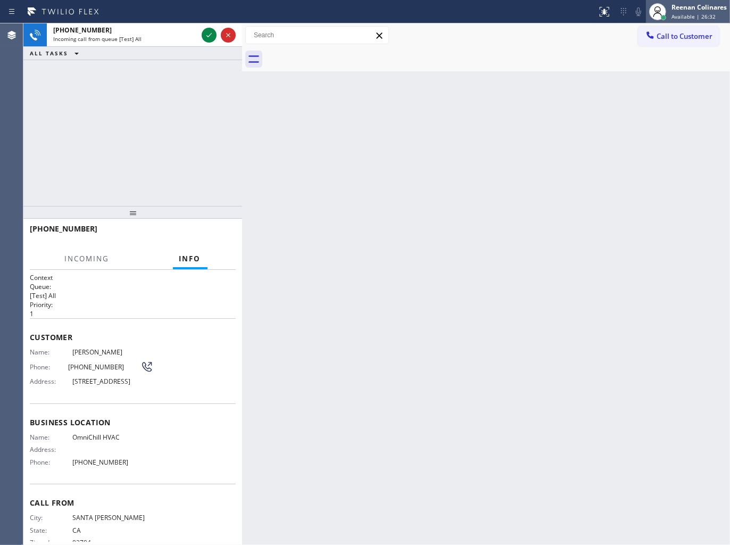
click at [682, 9] on div "Reenan Colinares" at bounding box center [698, 7] width 55 height 9
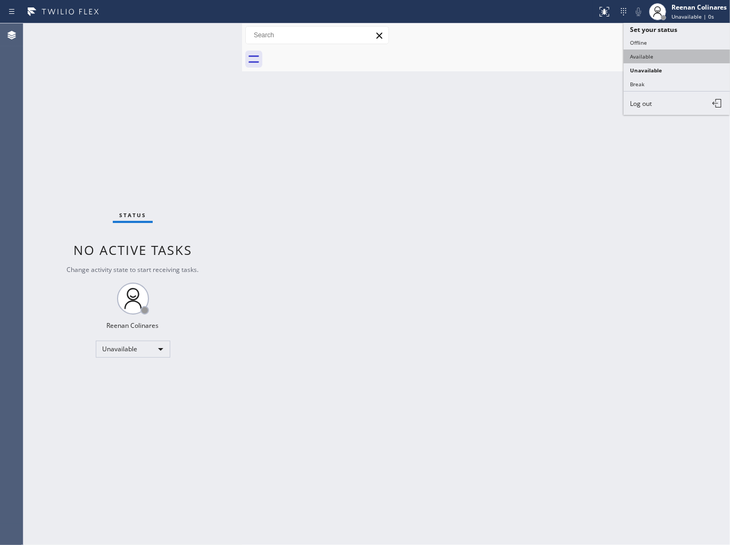
click at [643, 54] on button "Available" at bounding box center [676, 56] width 106 height 14
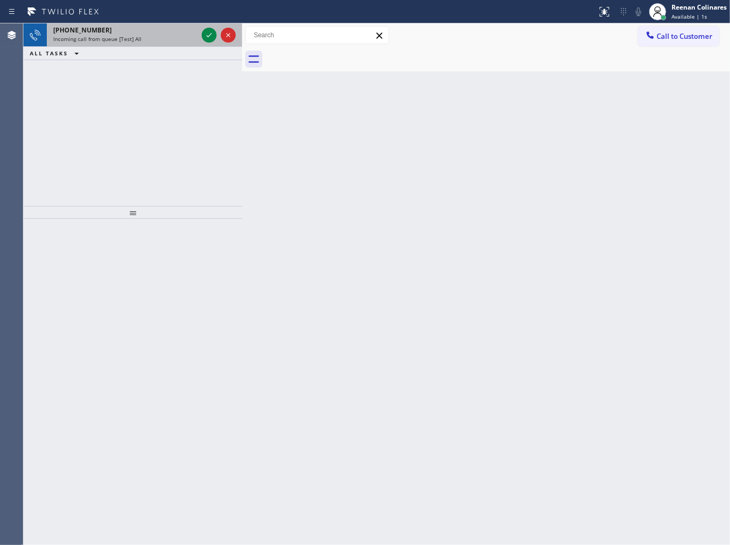
click at [182, 39] on div "Incoming call from queue [Test] All" at bounding box center [125, 38] width 144 height 7
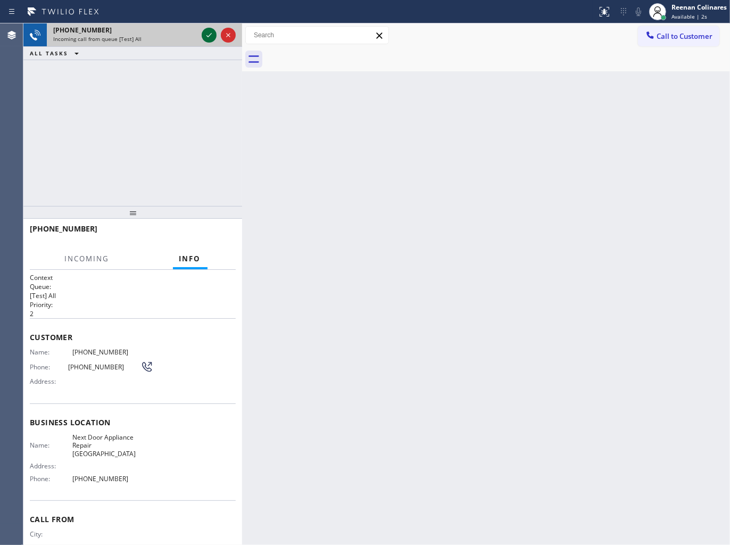
click at [203, 36] on icon at bounding box center [209, 35] width 13 height 13
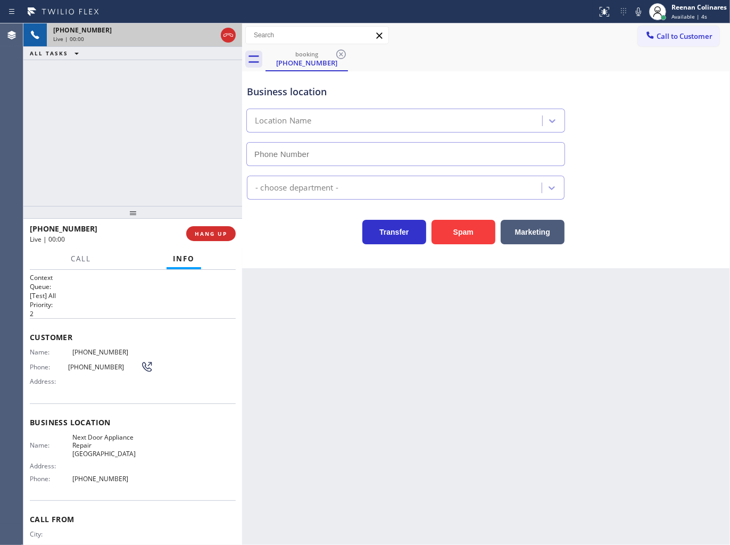
type input "[PHONE_NUMBER]"
click at [463, 232] on button "Spam" at bounding box center [463, 232] width 64 height 24
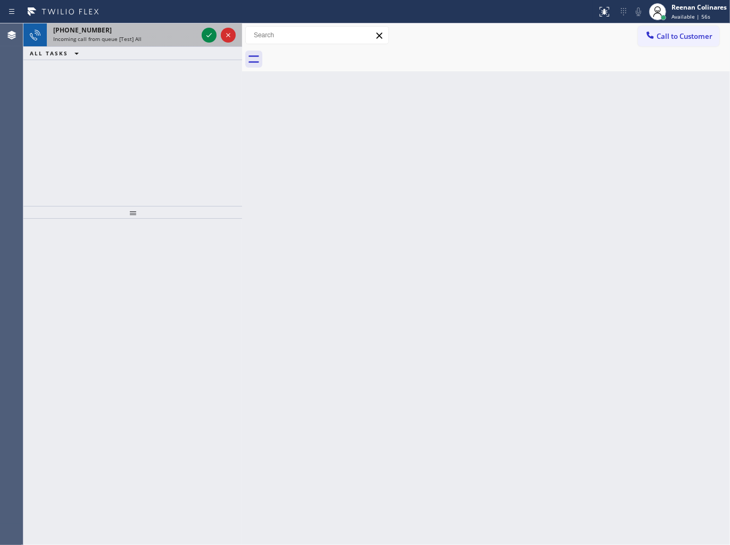
click at [157, 45] on div "[PHONE_NUMBER] Incoming call from queue [Test] All" at bounding box center [123, 34] width 153 height 23
drag, startPoint x: 169, startPoint y: 41, endPoint x: 195, endPoint y: 35, distance: 26.7
click at [170, 41] on div "Incoming call from queue [Test] All" at bounding box center [125, 38] width 144 height 7
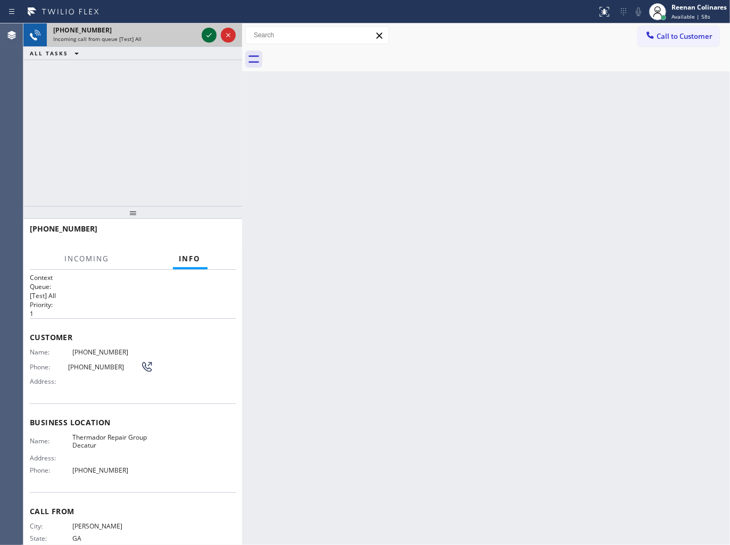
click at [204, 35] on icon at bounding box center [209, 35] width 13 height 13
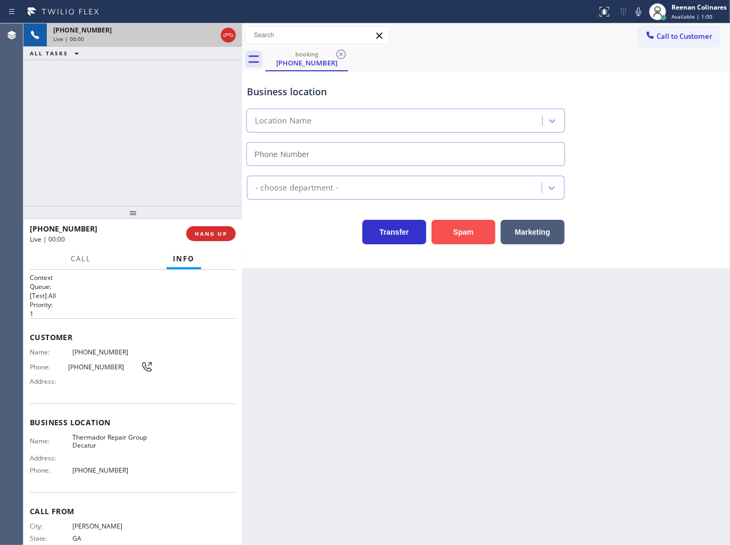
type input "[PHONE_NUMBER]"
click at [456, 232] on button "Spam" at bounding box center [463, 232] width 64 height 24
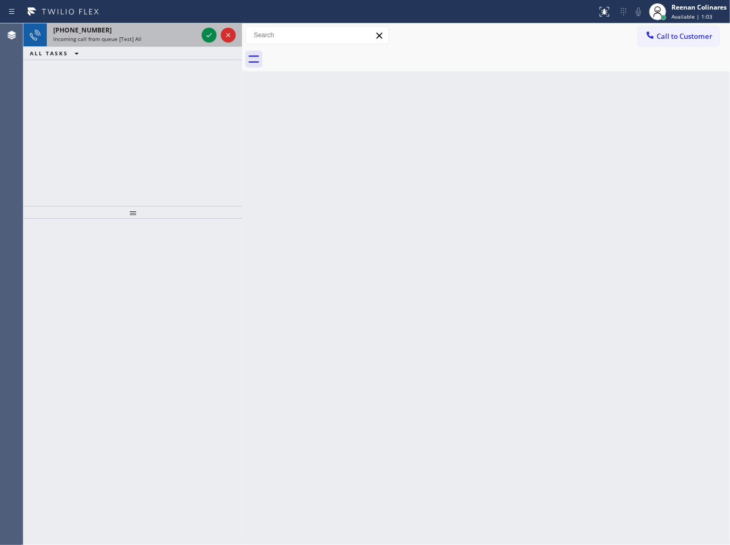
click at [126, 30] on div "[PHONE_NUMBER]" at bounding box center [125, 30] width 144 height 9
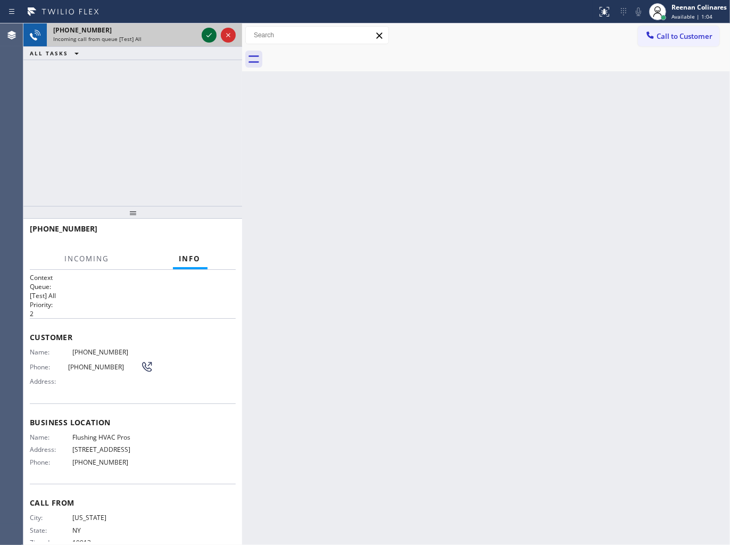
click at [207, 37] on icon at bounding box center [209, 35] width 13 height 13
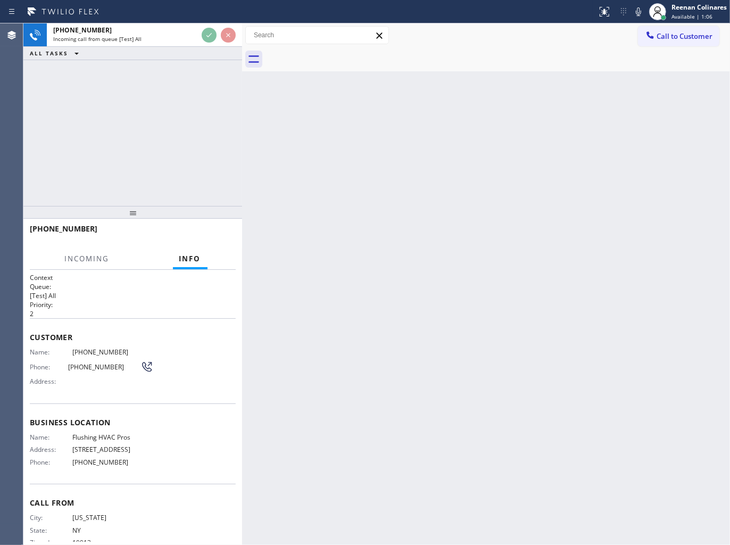
click at [211, 50] on div "[PHONE_NUMBER] Incoming call from queue [Test] All ALL TASKS ALL TASKS ACTIVE T…" at bounding box center [132, 41] width 219 height 37
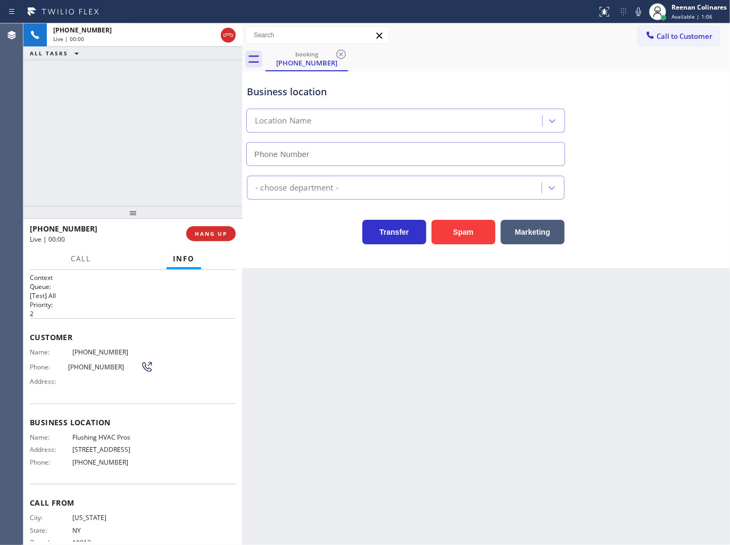
type input "[PHONE_NUMBER]"
click at [198, 231] on span "HANG UP" at bounding box center [211, 233] width 32 height 7
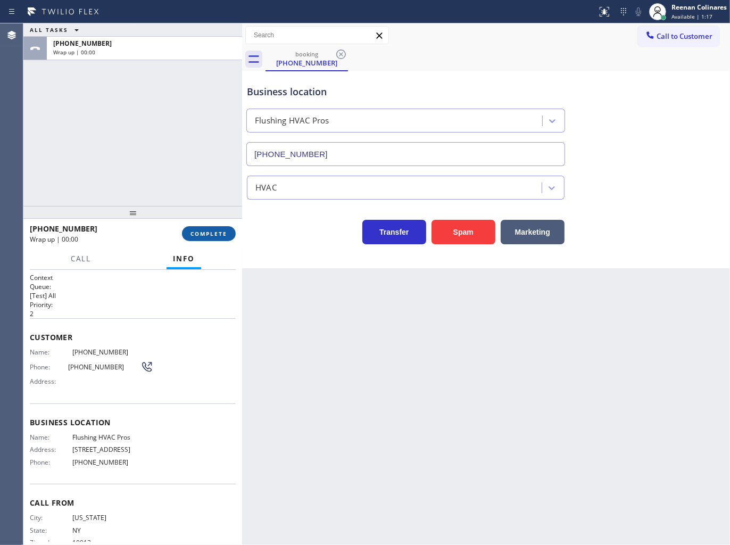
click at [213, 230] on span "COMPLETE" at bounding box center [208, 233] width 37 height 7
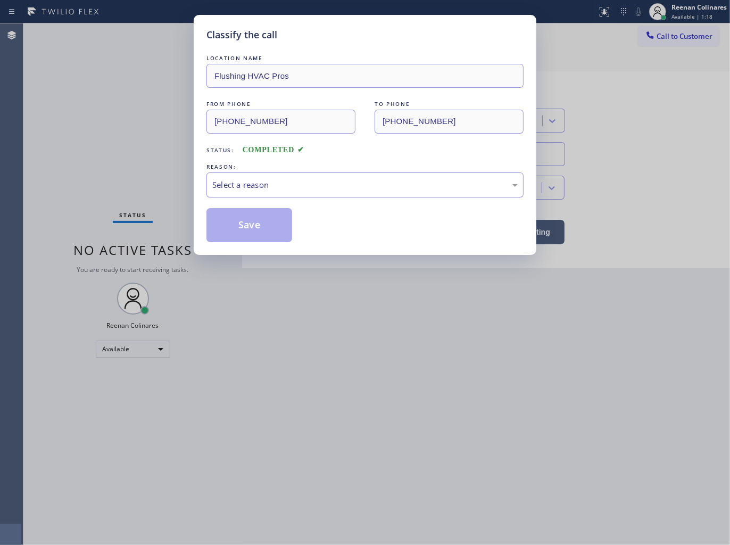
click at [253, 181] on div "Select a reason" at bounding box center [364, 185] width 305 height 12
click at [234, 225] on button "Save" at bounding box center [249, 225] width 86 height 34
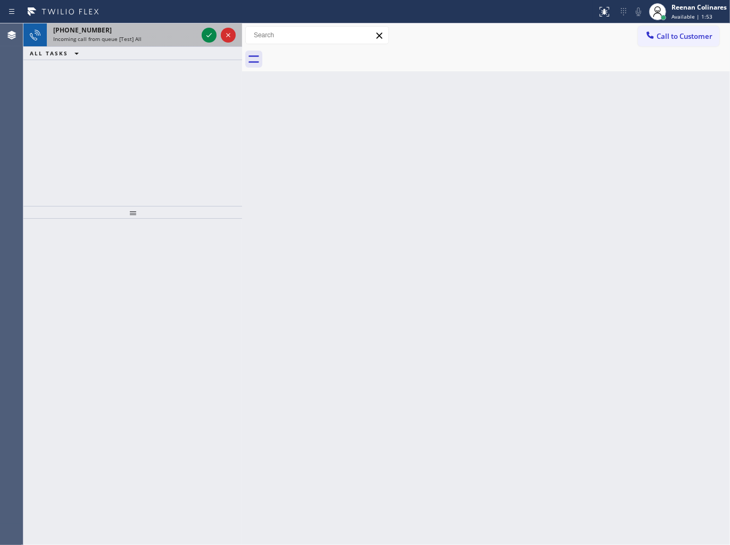
click at [166, 41] on div "Incoming call from queue [Test] All" at bounding box center [125, 38] width 144 height 7
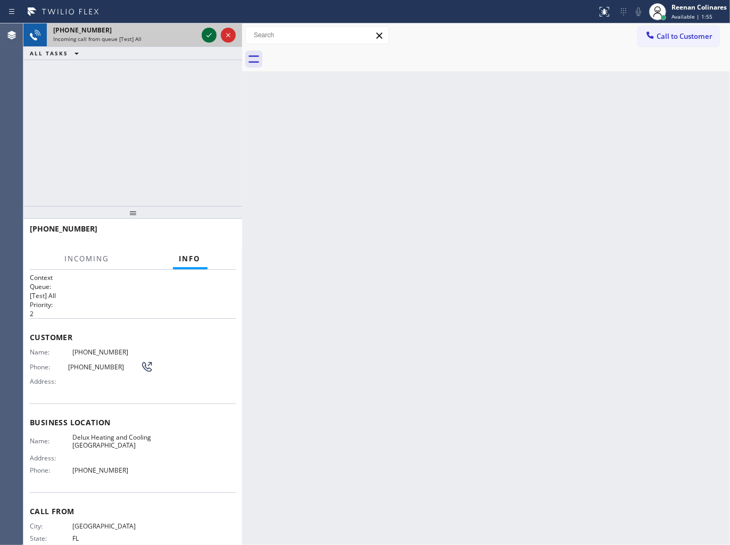
click at [206, 32] on icon at bounding box center [209, 35] width 13 height 13
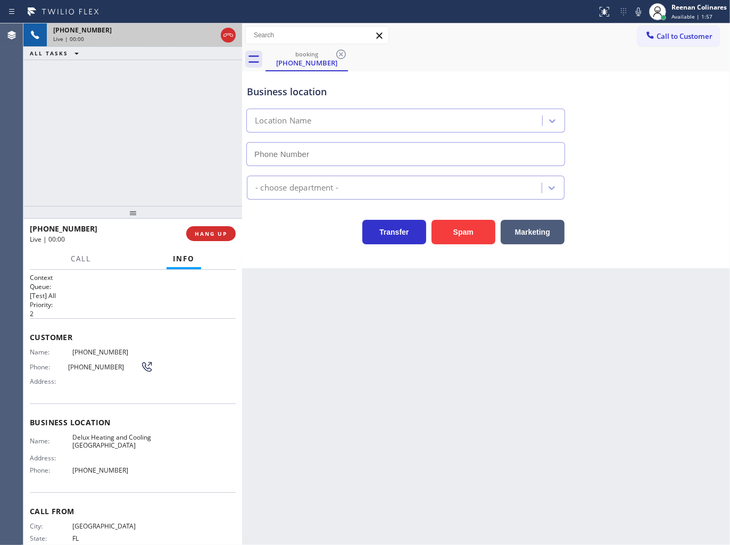
type input "[PHONE_NUMBER]"
click at [456, 238] on button "Spam" at bounding box center [463, 232] width 64 height 24
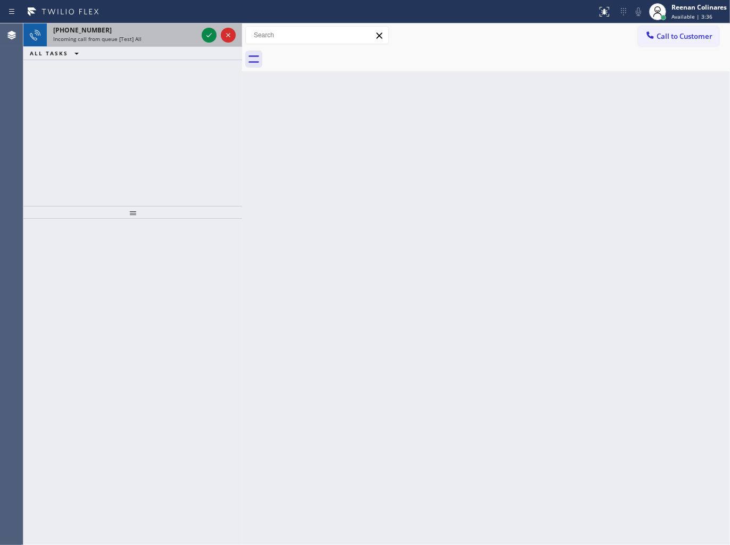
click at [115, 26] on div "[PHONE_NUMBER]" at bounding box center [125, 30] width 144 height 9
click at [149, 24] on div "[PHONE_NUMBER] Incoming call from queue [Test] All" at bounding box center [123, 34] width 153 height 23
click at [167, 39] on div "[PHONE_NUMBER] Incoming call from queue [Test] All" at bounding box center [123, 34] width 153 height 23
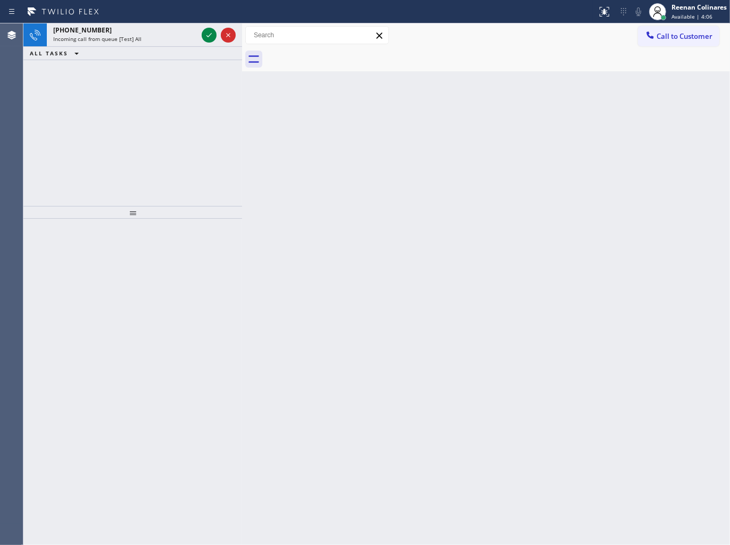
click at [157, 48] on div "ALL TASKS ALL TASKS ACTIVE TASKS TASKS IN WRAP UP" at bounding box center [132, 53] width 219 height 13
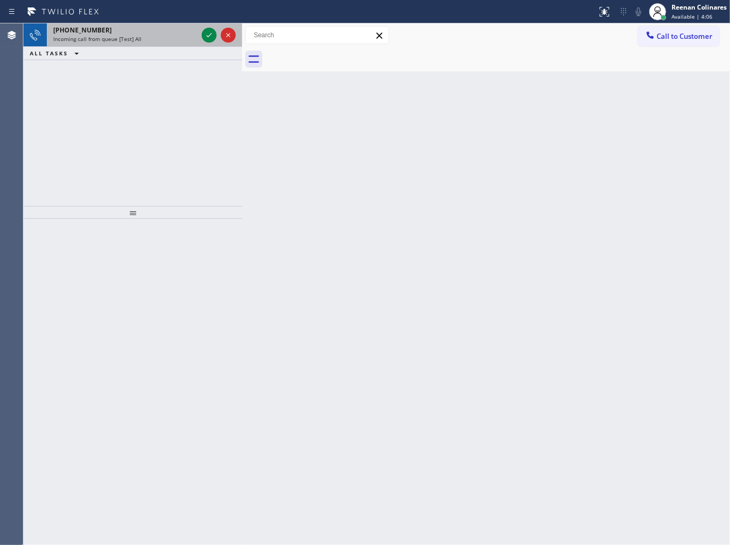
click at [161, 40] on div "Incoming call from queue [Test] All" at bounding box center [125, 38] width 144 height 7
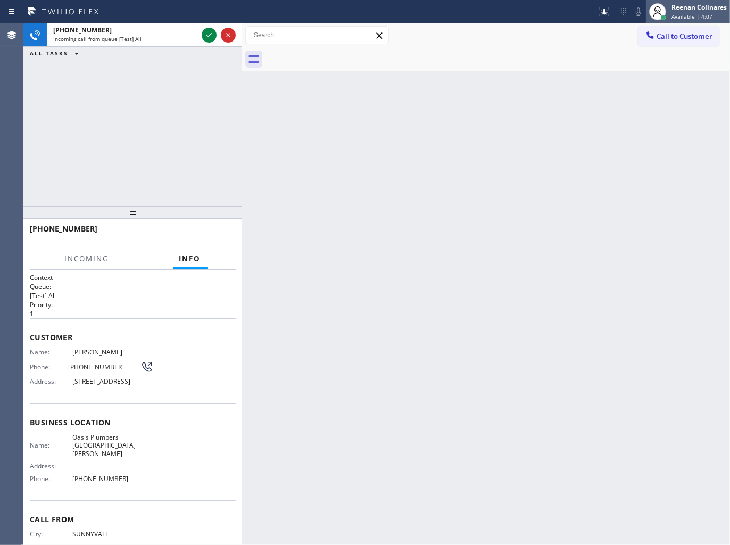
click at [676, 4] on div "Reenan Colinares" at bounding box center [698, 7] width 55 height 9
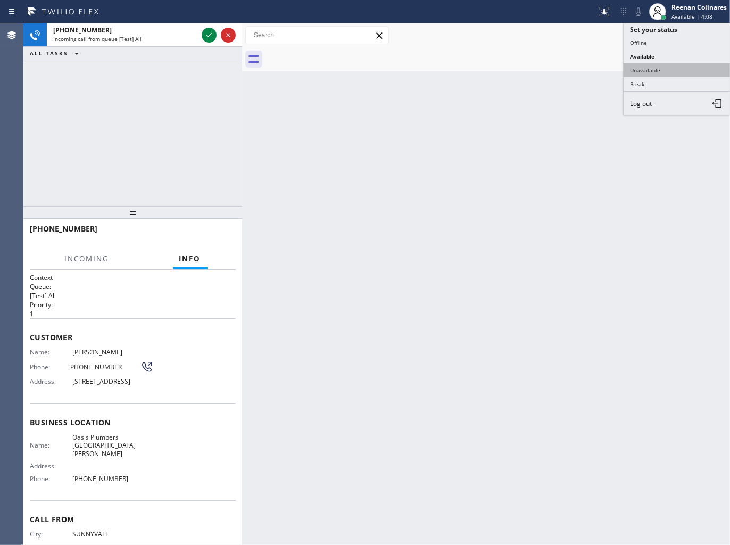
drag, startPoint x: 647, startPoint y: 69, endPoint x: 664, endPoint y: 47, distance: 27.8
click at [650, 66] on button "Unavailable" at bounding box center [676, 70] width 106 height 14
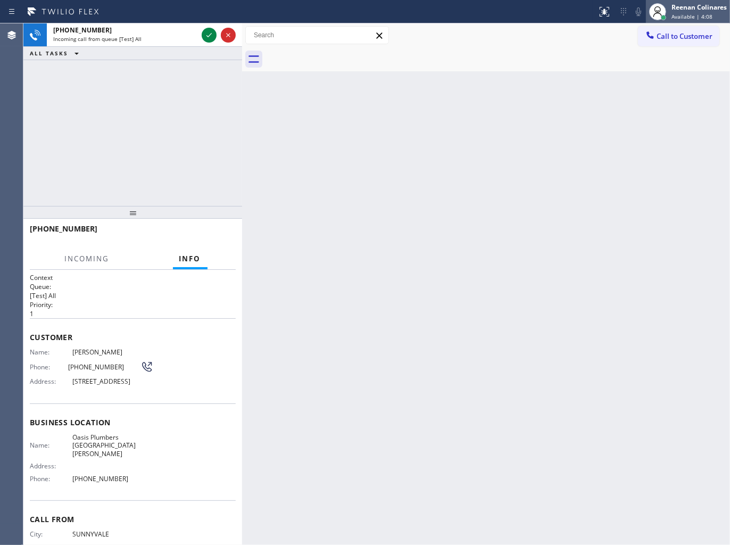
click at [690, 13] on span "Available | 4:08" at bounding box center [691, 16] width 41 height 7
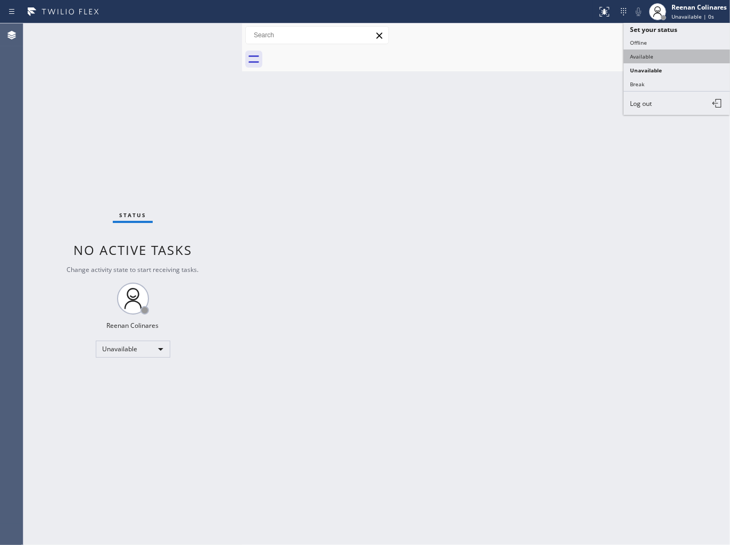
click at [653, 54] on button "Available" at bounding box center [676, 56] width 106 height 14
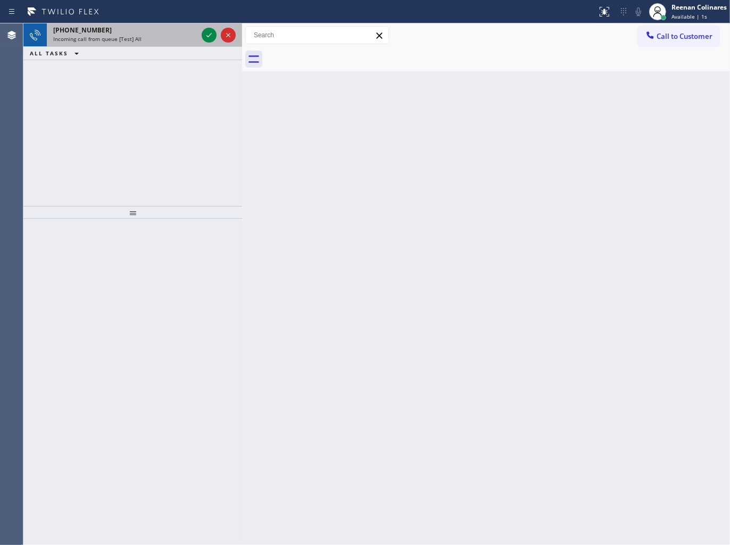
drag, startPoint x: 142, startPoint y: 46, endPoint x: 156, endPoint y: 41, distance: 14.8
click at [142, 46] on div "[PHONE_NUMBER] Incoming call from queue [Test] All ALL TASKS ALL TASKS ACTIVE T…" at bounding box center [132, 41] width 219 height 37
click at [156, 40] on div "Incoming call from queue [Test] All" at bounding box center [125, 38] width 144 height 7
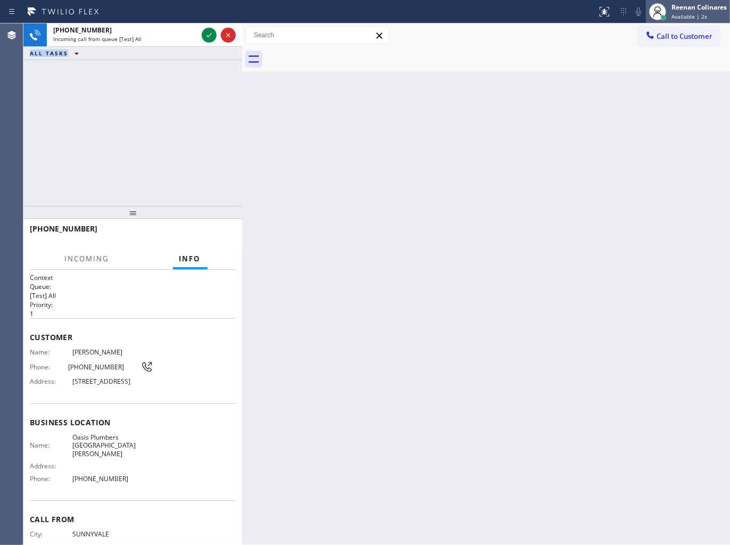
click at [716, 9] on div "Reenan Colinares" at bounding box center [698, 7] width 55 height 9
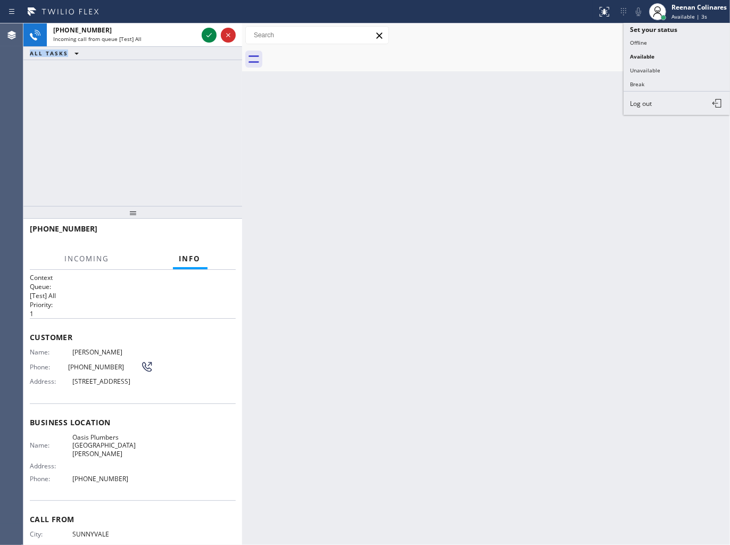
drag, startPoint x: 649, startPoint y: 66, endPoint x: 682, endPoint y: 27, distance: 50.9
click at [651, 65] on button "Unavailable" at bounding box center [676, 70] width 106 height 14
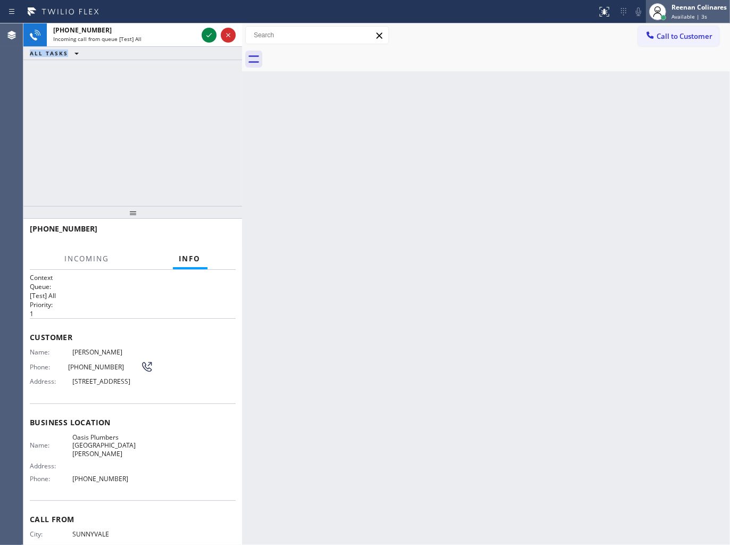
click at [692, 15] on span "Available | 3s" at bounding box center [689, 16] width 36 height 7
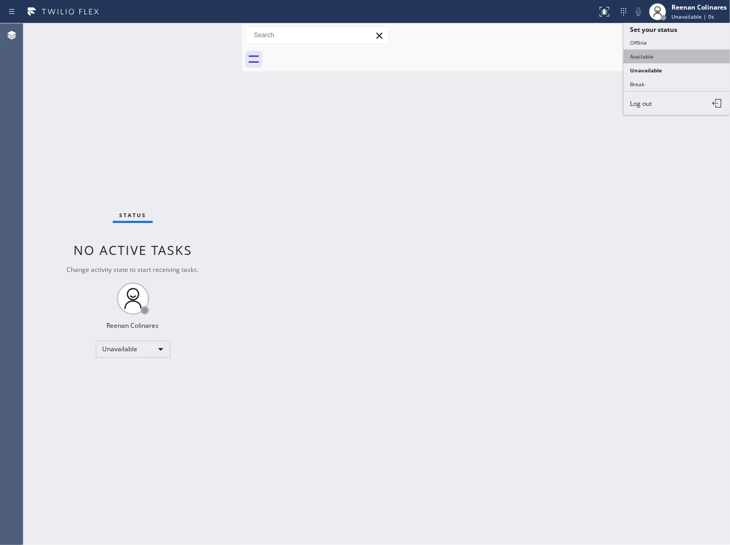
click at [636, 54] on button "Available" at bounding box center [676, 56] width 106 height 14
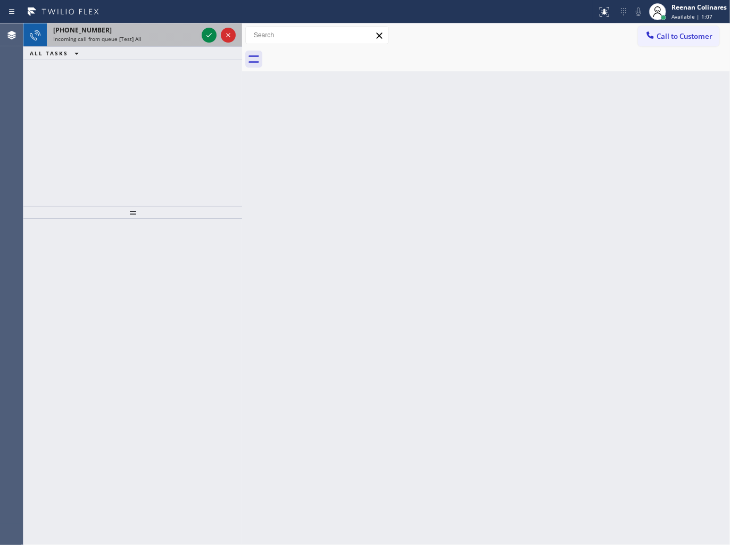
click at [144, 38] on div "Incoming call from queue [Test] All" at bounding box center [125, 38] width 144 height 7
click at [181, 38] on div "Incoming call from queue [Test] All" at bounding box center [125, 38] width 144 height 7
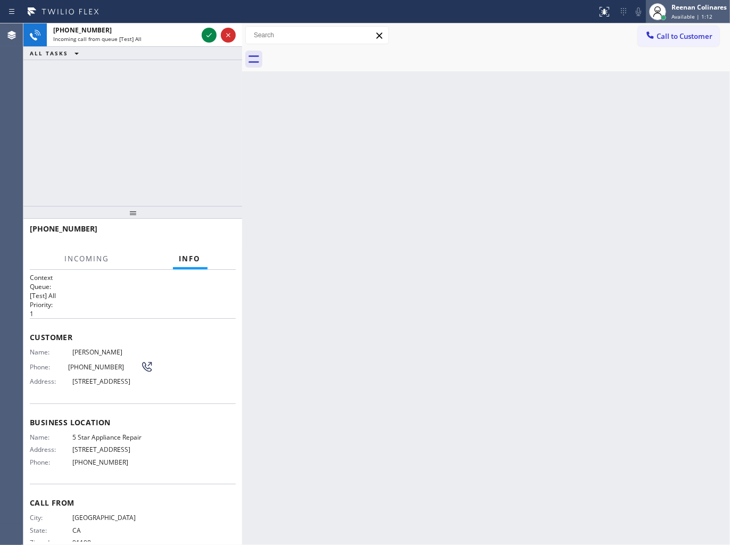
click at [666, 14] on div at bounding box center [657, 11] width 23 height 23
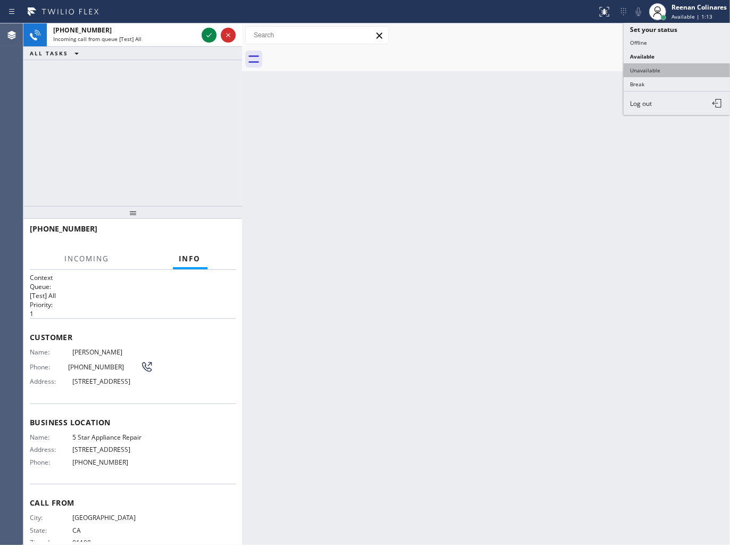
click at [649, 68] on button "Unavailable" at bounding box center [676, 70] width 106 height 14
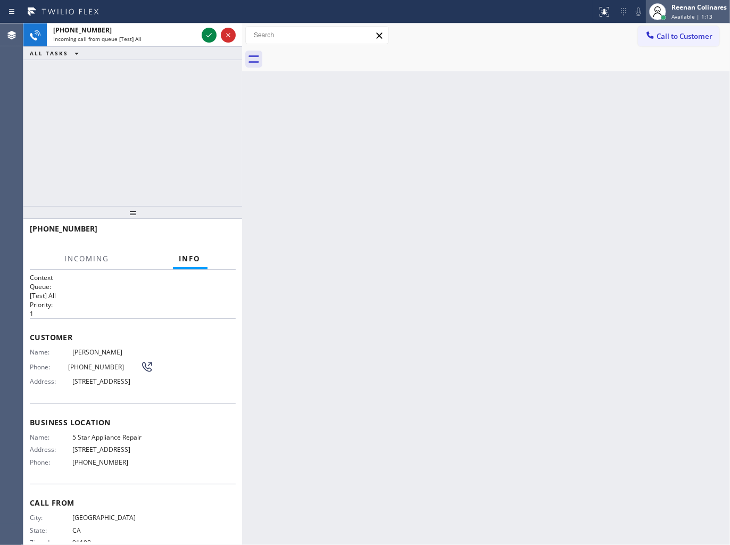
click at [685, 18] on span "Available | 1:13" at bounding box center [691, 16] width 41 height 7
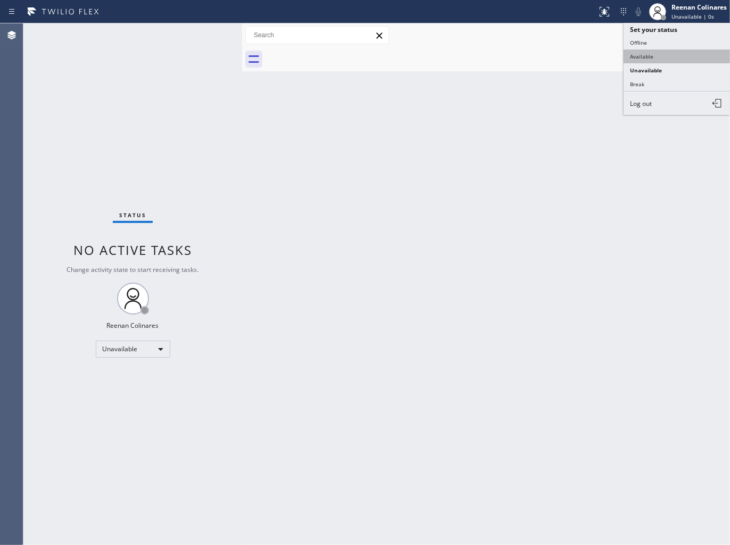
click at [644, 51] on button "Available" at bounding box center [676, 56] width 106 height 14
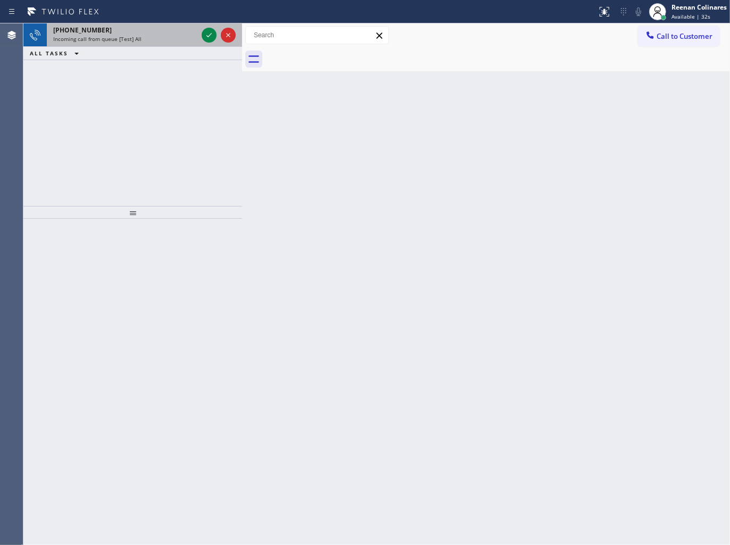
click at [156, 35] on div "Incoming call from queue [Test] All" at bounding box center [125, 38] width 144 height 7
click at [175, 34] on div "[PHONE_NUMBER]" at bounding box center [125, 30] width 144 height 9
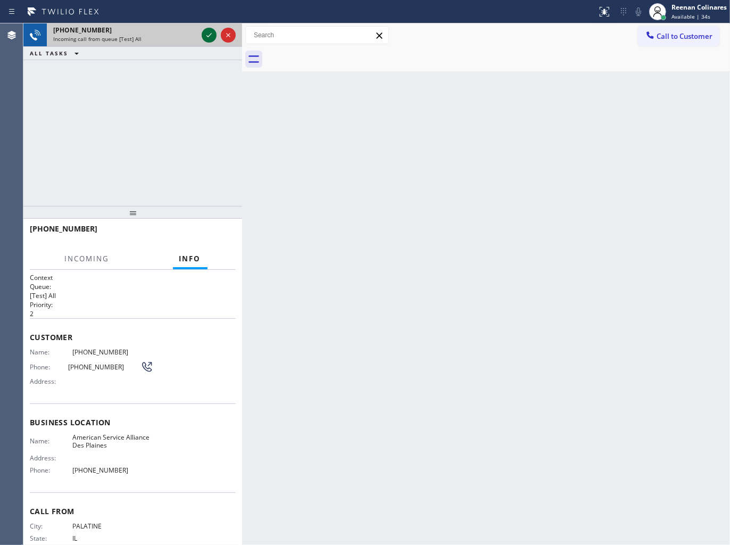
click at [208, 36] on icon at bounding box center [209, 35] width 13 height 13
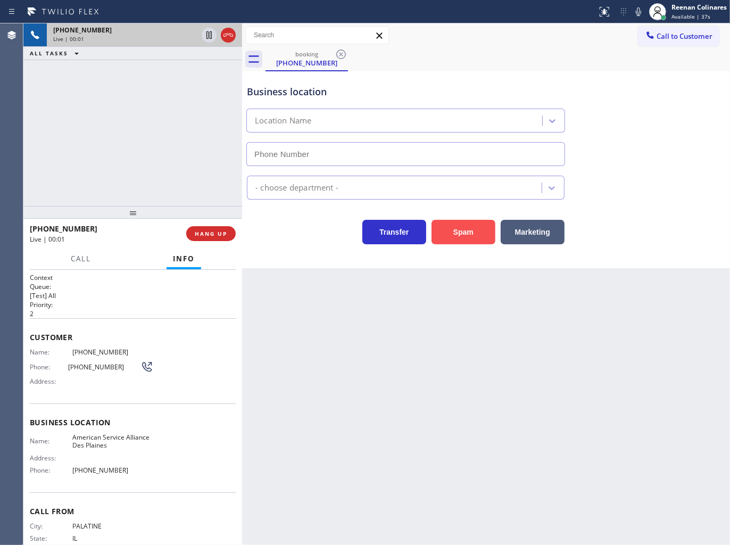
click at [468, 230] on button "Spam" at bounding box center [463, 232] width 64 height 24
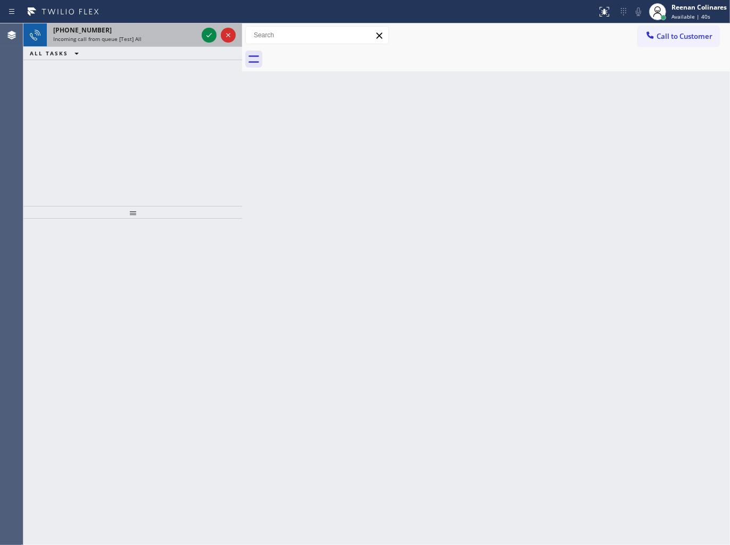
click at [158, 24] on div "[PHONE_NUMBER] Incoming call from queue [Test] All" at bounding box center [123, 34] width 153 height 23
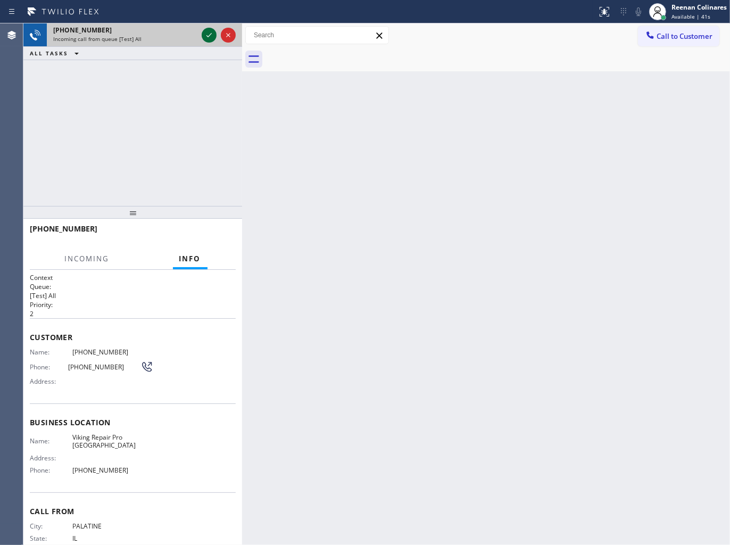
click at [206, 38] on icon at bounding box center [209, 35] width 13 height 13
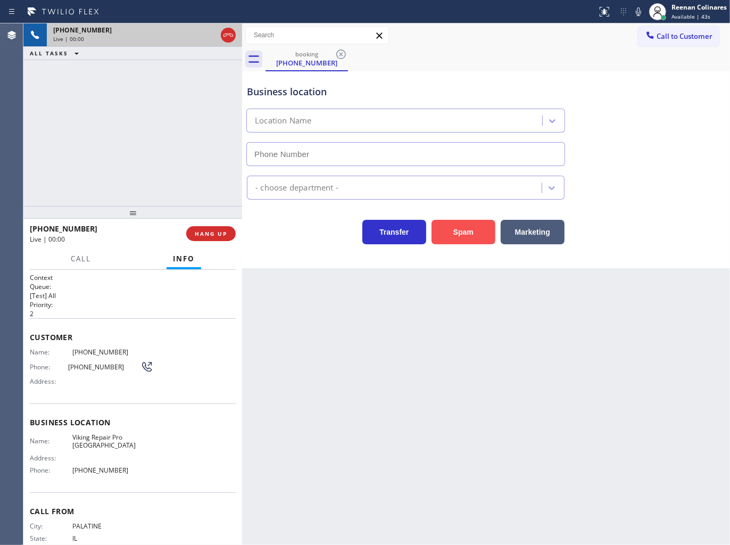
type input "[PHONE_NUMBER]"
click at [463, 235] on button "Spam" at bounding box center [463, 232] width 64 height 24
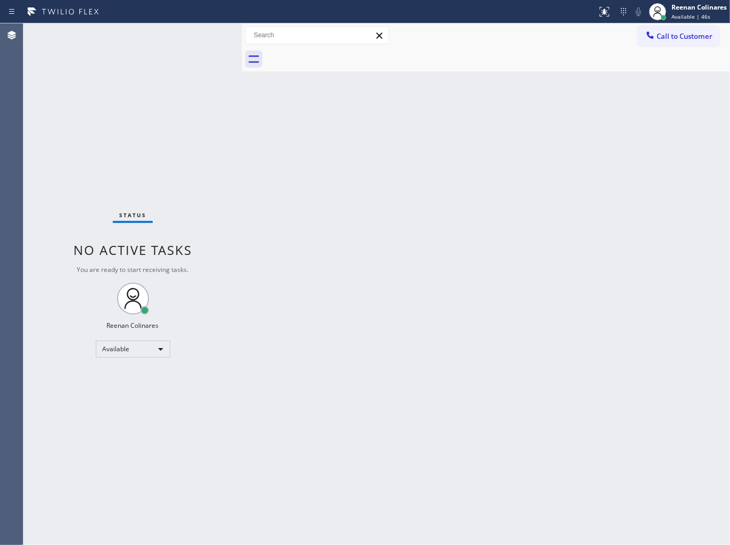
click at [424, 241] on div "Back to Dashboard Change Sender ID Customers Technicians Select a contact Outbo…" at bounding box center [486, 283] width 488 height 521
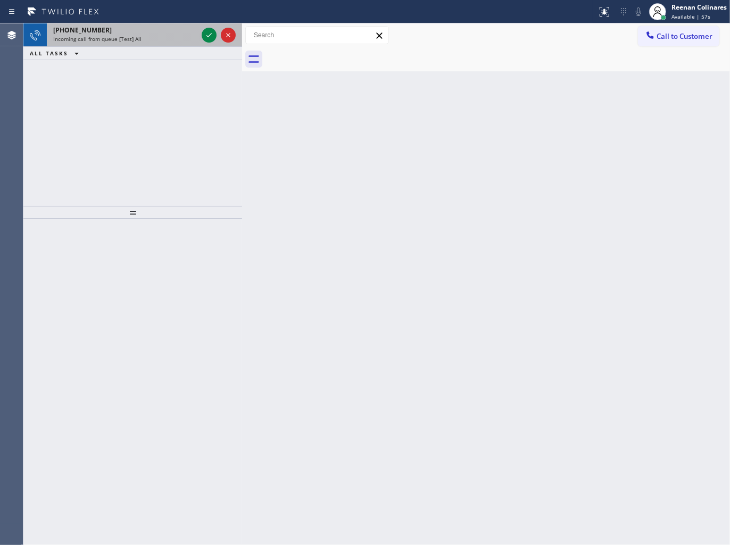
click at [147, 41] on div "Incoming call from queue [Test] All" at bounding box center [125, 38] width 144 height 7
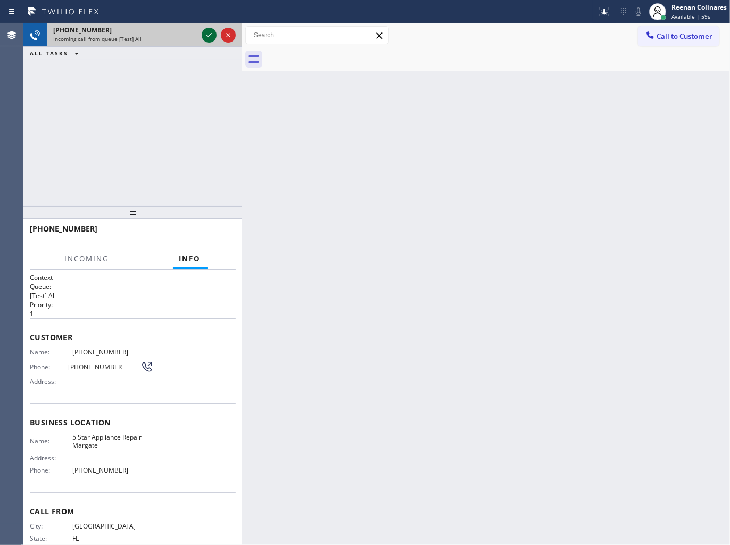
click at [203, 32] on icon at bounding box center [209, 35] width 13 height 13
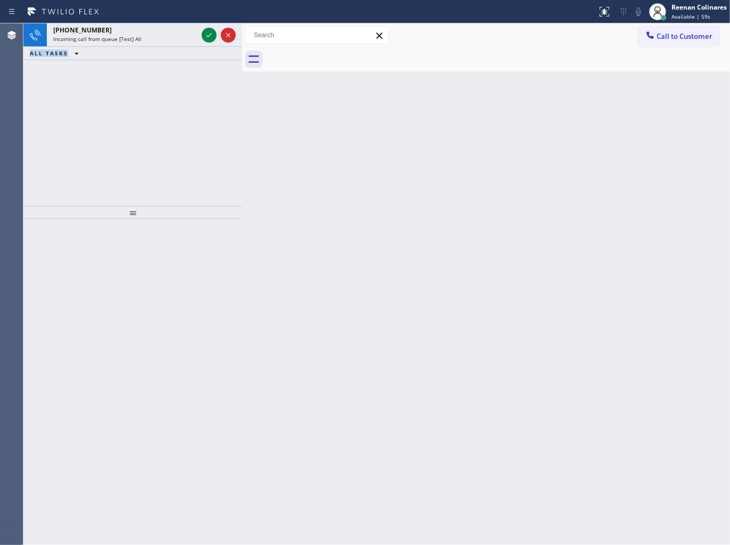
click at [203, 32] on icon at bounding box center [209, 35] width 13 height 13
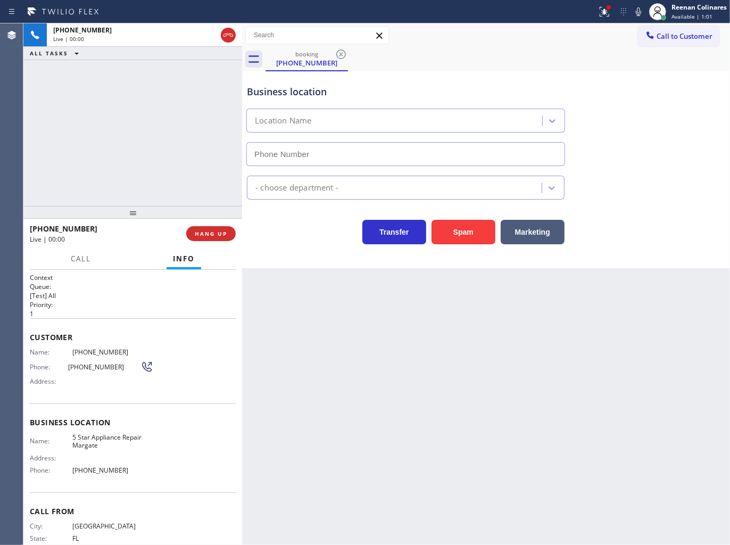
type input "[PHONE_NUMBER]"
drag, startPoint x: 459, startPoint y: 225, endPoint x: 466, endPoint y: 220, distance: 8.7
click at [462, 225] on button "Spam" at bounding box center [463, 232] width 64 height 24
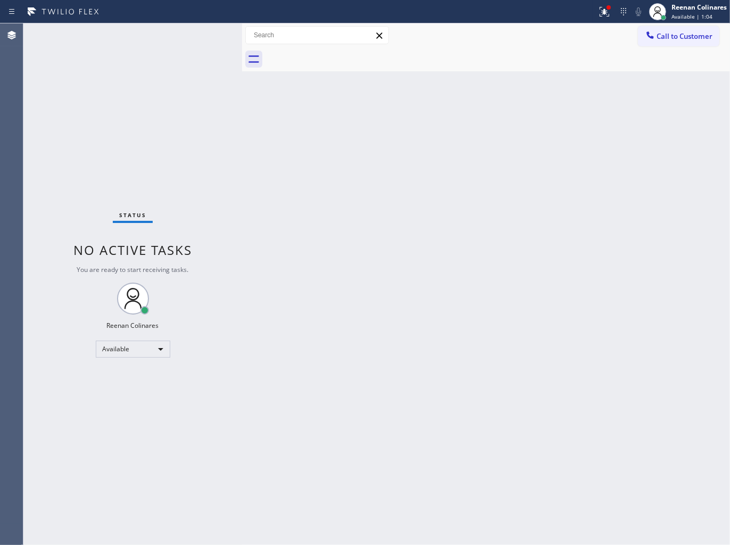
drag, startPoint x: 599, startPoint y: 11, endPoint x: 581, endPoint y: 71, distance: 62.8
click at [599, 12] on icon at bounding box center [604, 11] width 13 height 13
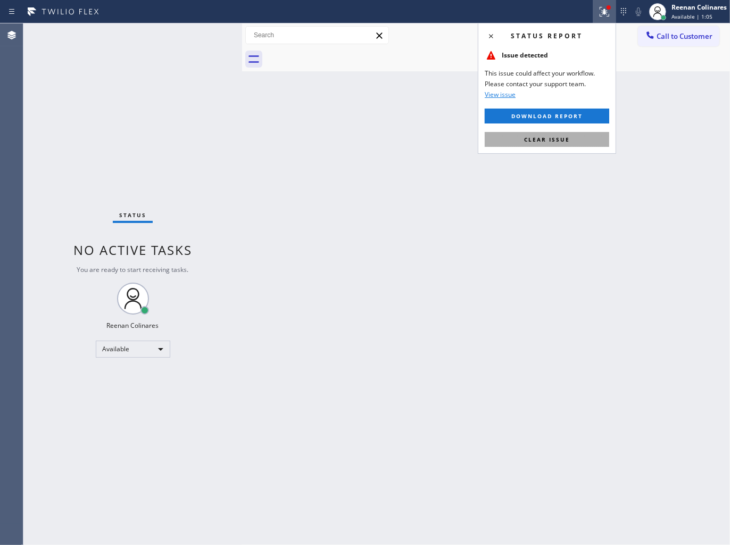
click at [554, 143] on span "Clear issue" at bounding box center [547, 139] width 46 height 7
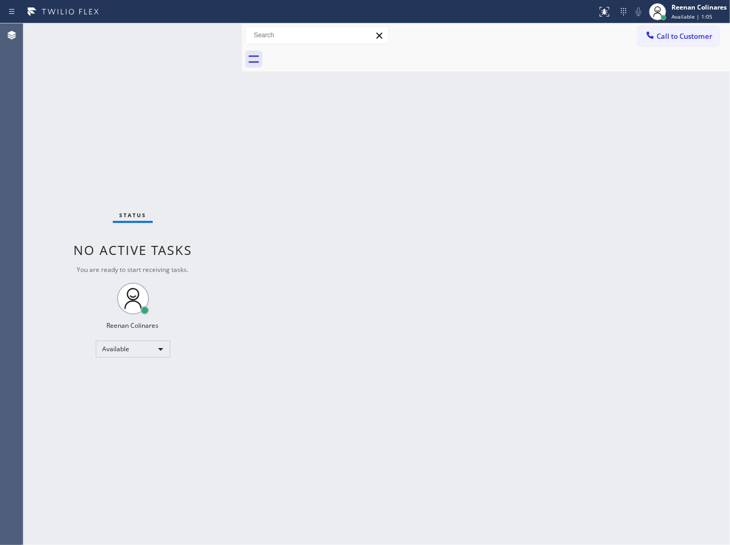
drag, startPoint x: 455, startPoint y: 141, endPoint x: 415, endPoint y: 114, distance: 48.2
click at [430, 152] on div "Back to Dashboard Change Sender ID Customers Technicians Select a contact Outbo…" at bounding box center [486, 283] width 488 height 521
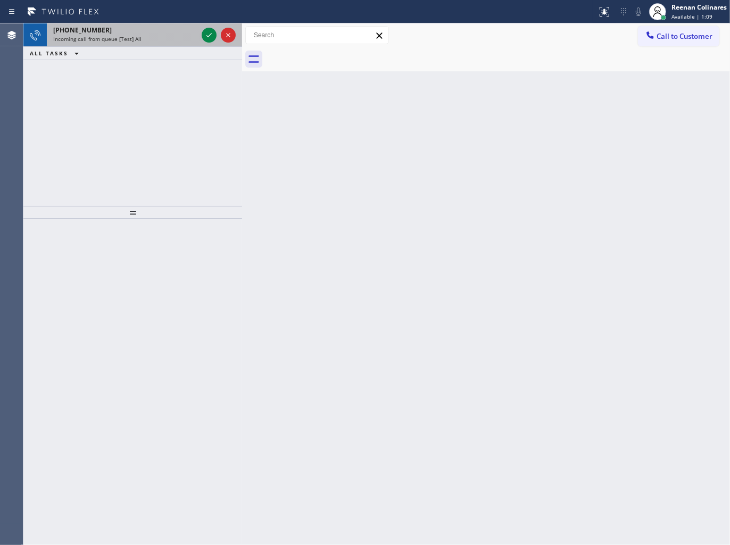
click at [168, 38] on div "Incoming call from queue [Test] All" at bounding box center [125, 38] width 144 height 7
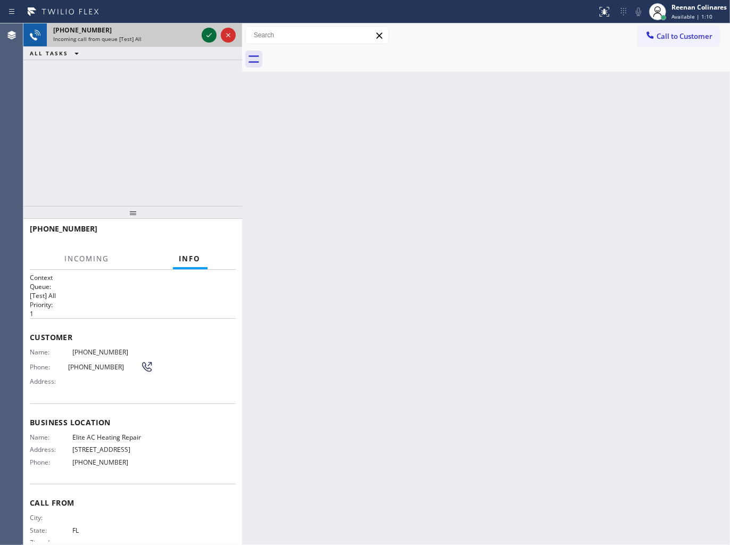
click at [206, 35] on icon at bounding box center [209, 35] width 13 height 13
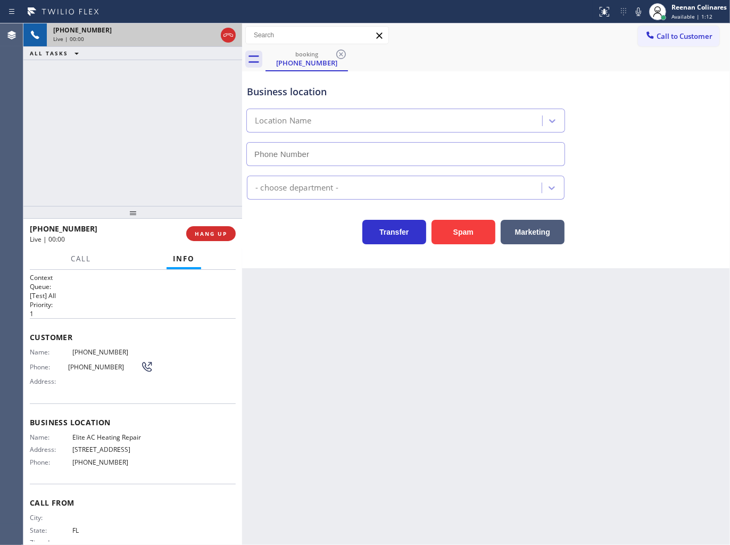
type input "[PHONE_NUMBER]"
click at [635, 10] on icon at bounding box center [638, 11] width 13 height 13
click at [635, 11] on icon at bounding box center [638, 11] width 13 height 13
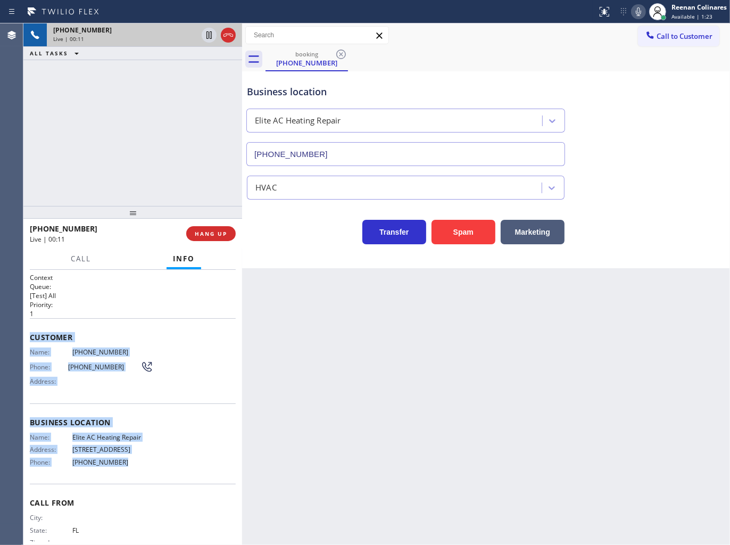
drag, startPoint x: 28, startPoint y: 331, endPoint x: 417, endPoint y: 409, distance: 397.1
click at [187, 464] on div "Context Queue: [Test] All Priority: 1 Customer Name: [PHONE_NUMBER] Phone: [PHO…" at bounding box center [132, 407] width 219 height 275
copy div "Customer Name: [PHONE_NUMBER] Phone: [PHONE_NUMBER] Address: Business location …"
drag, startPoint x: 638, startPoint y: 14, endPoint x: 617, endPoint y: 24, distance: 23.3
click at [638, 14] on icon at bounding box center [637, 11] width 5 height 9
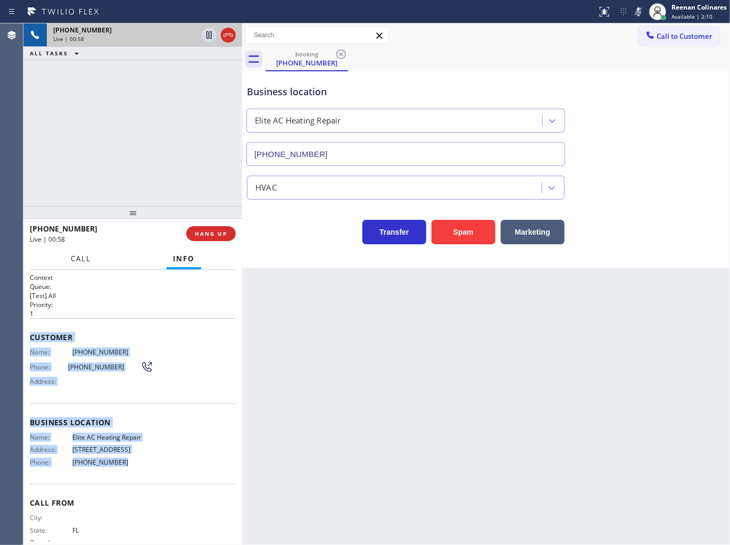
click at [80, 258] on span "Call" at bounding box center [81, 259] width 20 height 10
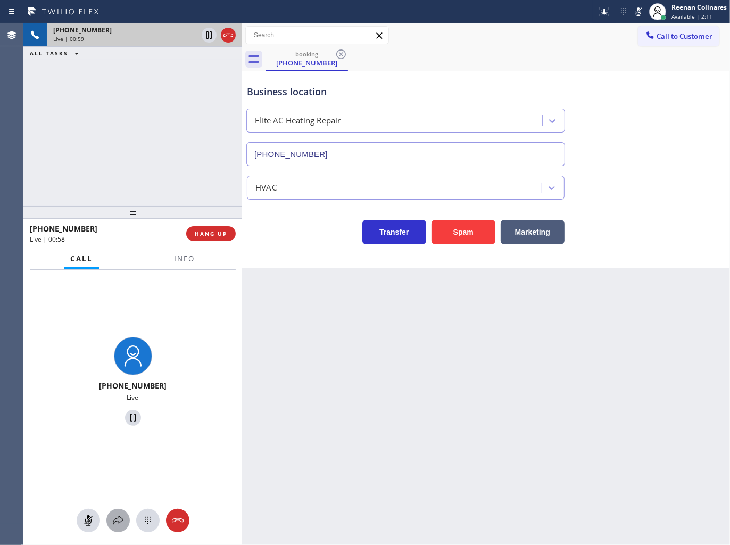
click at [121, 516] on icon at bounding box center [118, 520] width 13 height 13
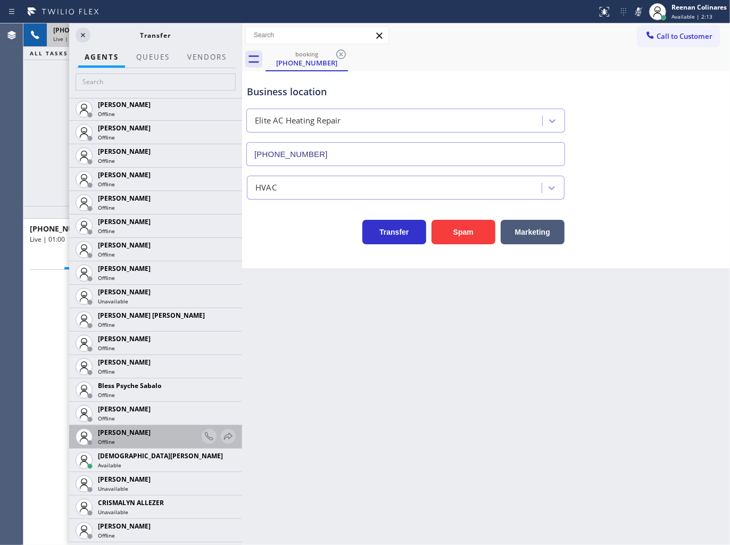
scroll to position [236, 0]
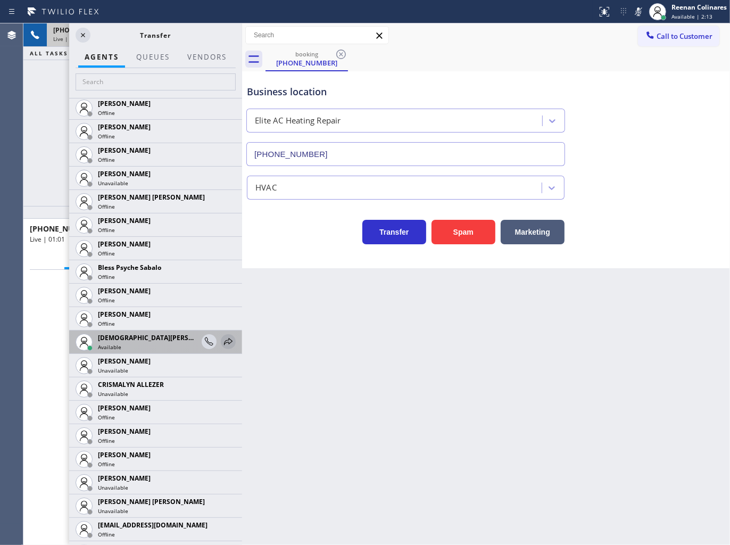
click at [222, 341] on icon at bounding box center [228, 341] width 13 height 13
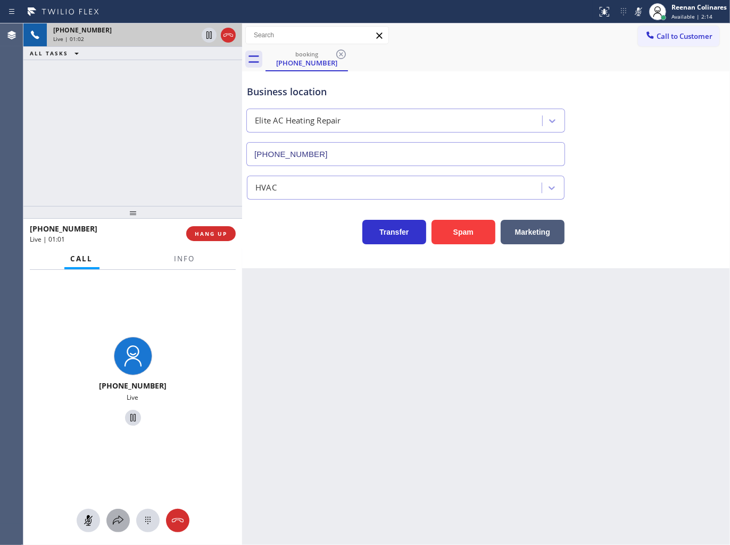
click at [112, 519] on icon at bounding box center [118, 520] width 13 height 13
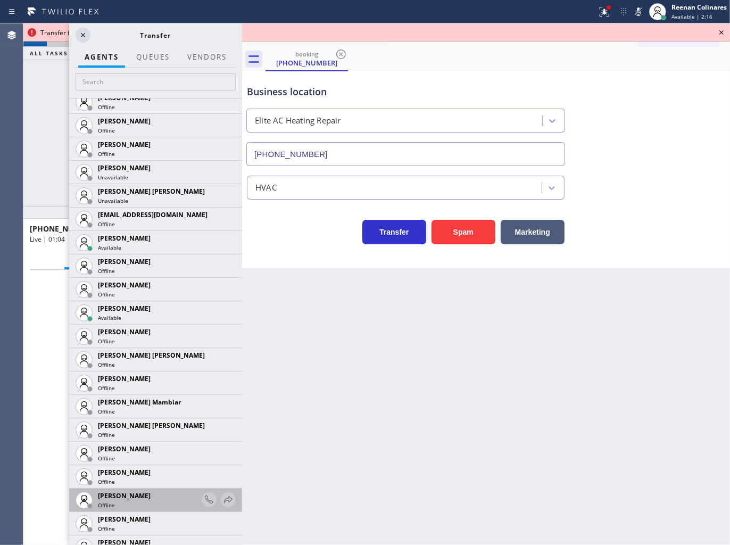
scroll to position [709, 0]
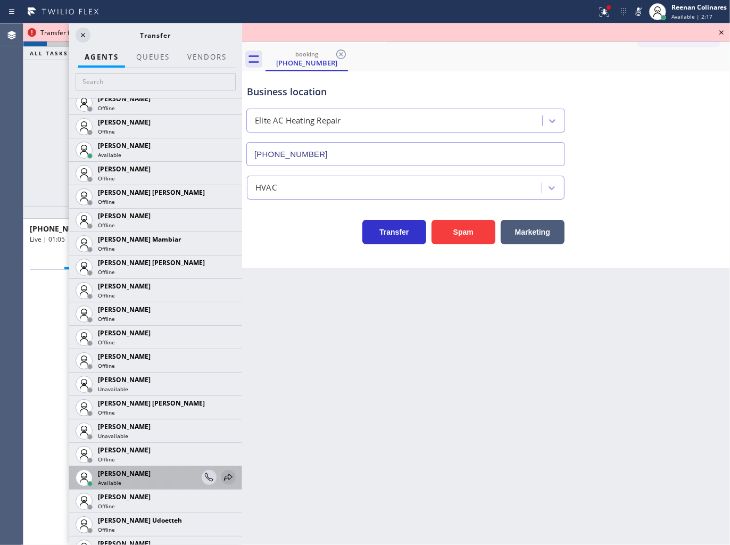
click at [224, 476] on icon at bounding box center [228, 476] width 9 height 7
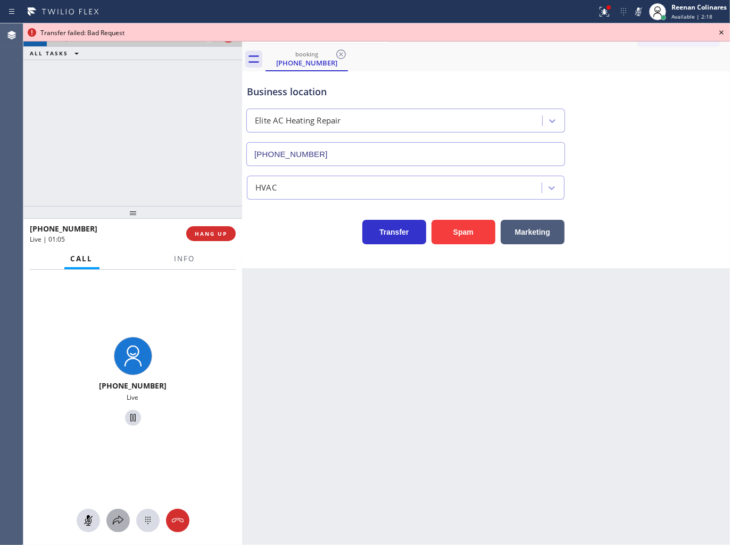
click at [122, 517] on icon at bounding box center [118, 520] width 13 height 13
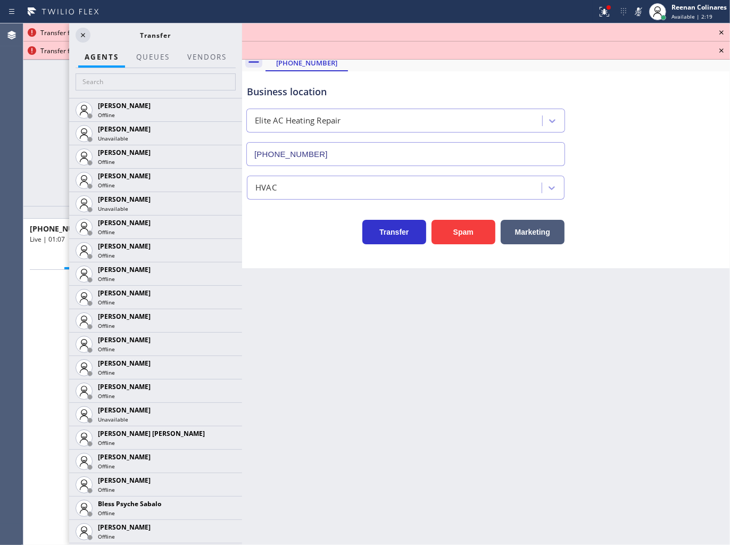
scroll to position [591, 0]
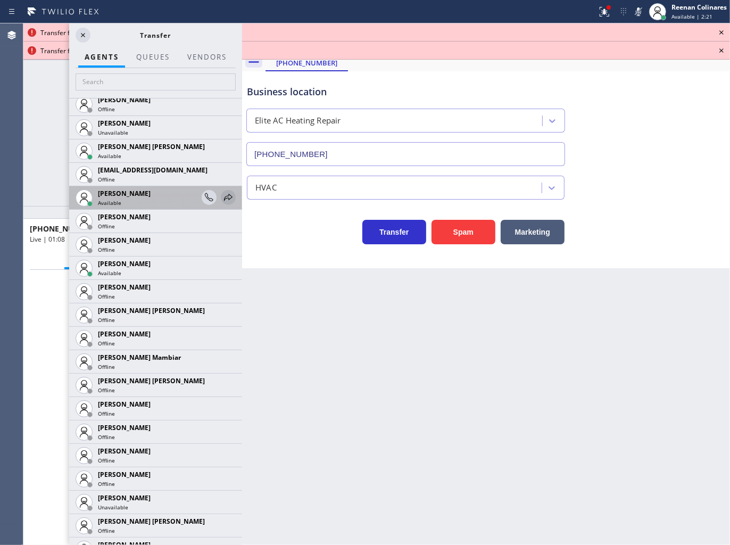
click at [223, 199] on icon at bounding box center [228, 197] width 13 height 13
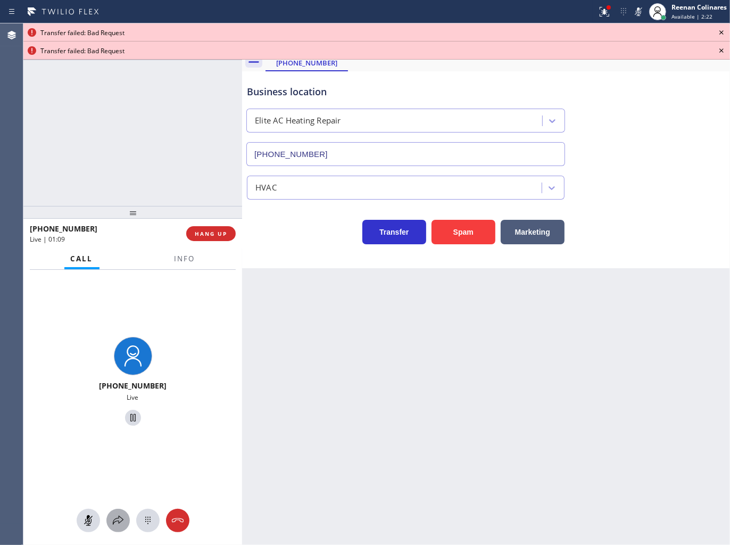
click at [118, 519] on icon at bounding box center [118, 520] width 13 height 13
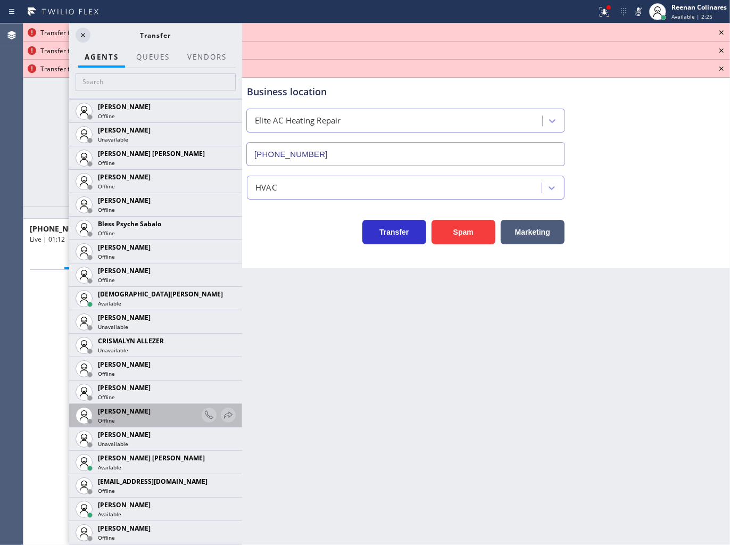
scroll to position [354, 0]
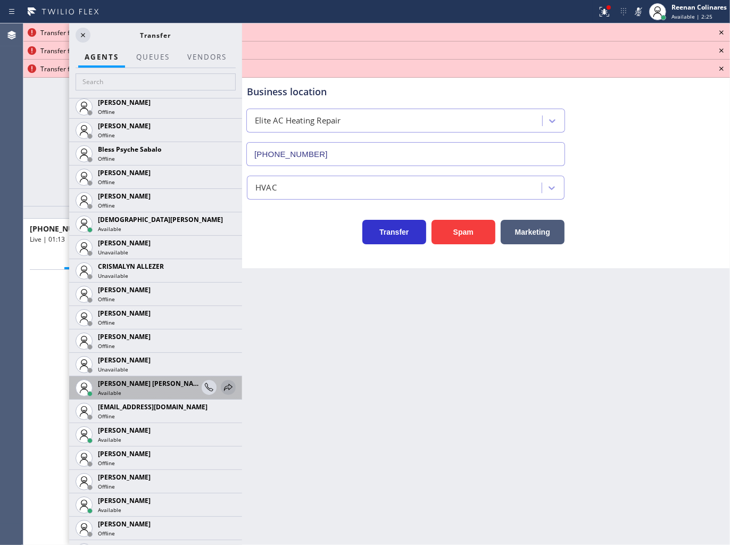
click at [222, 384] on icon at bounding box center [228, 387] width 13 height 13
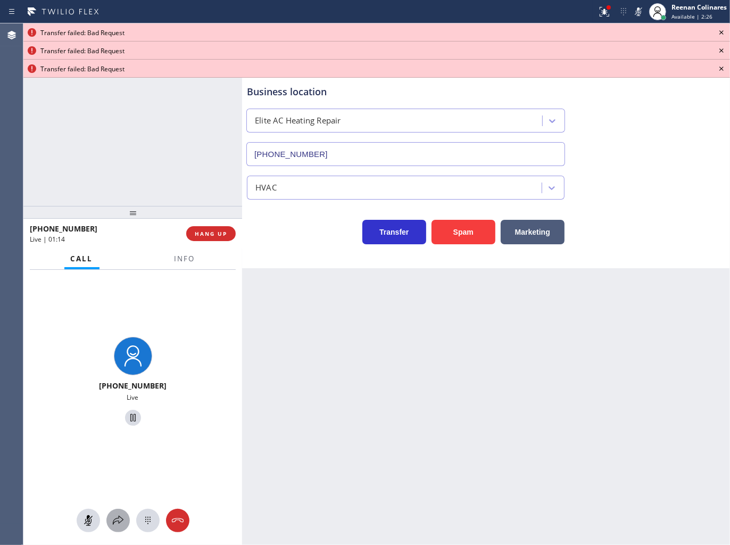
click at [119, 529] on button at bounding box center [117, 519] width 23 height 23
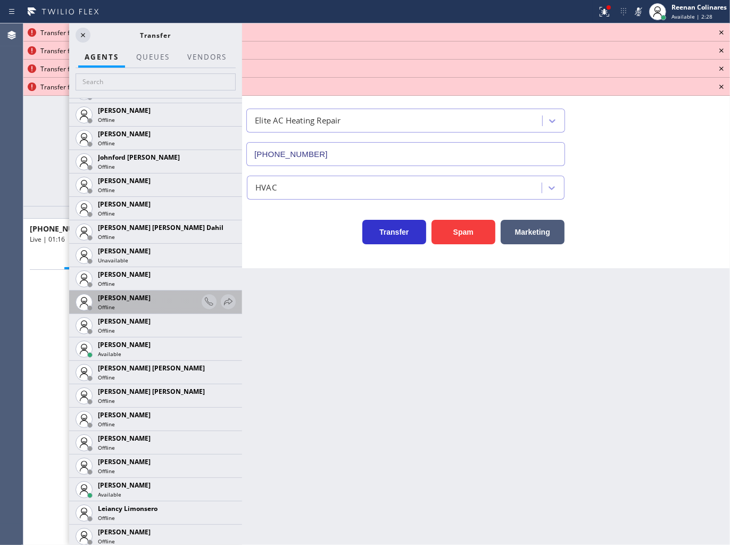
scroll to position [1477, 0]
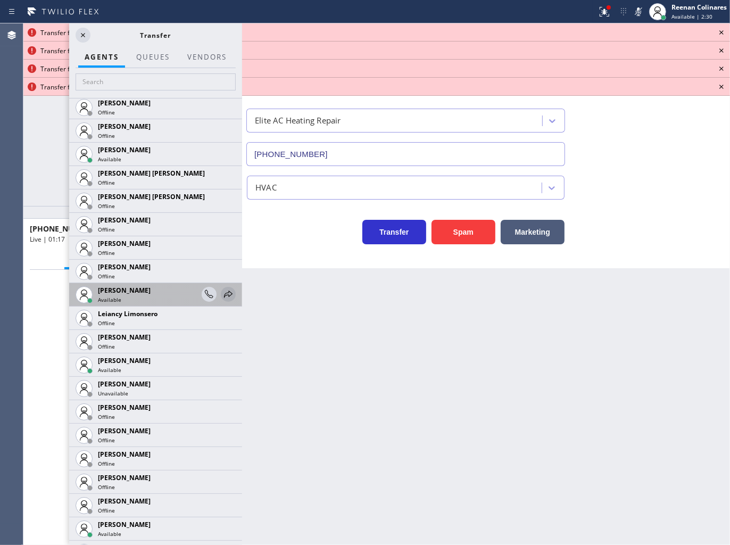
click at [222, 293] on icon at bounding box center [228, 294] width 13 height 13
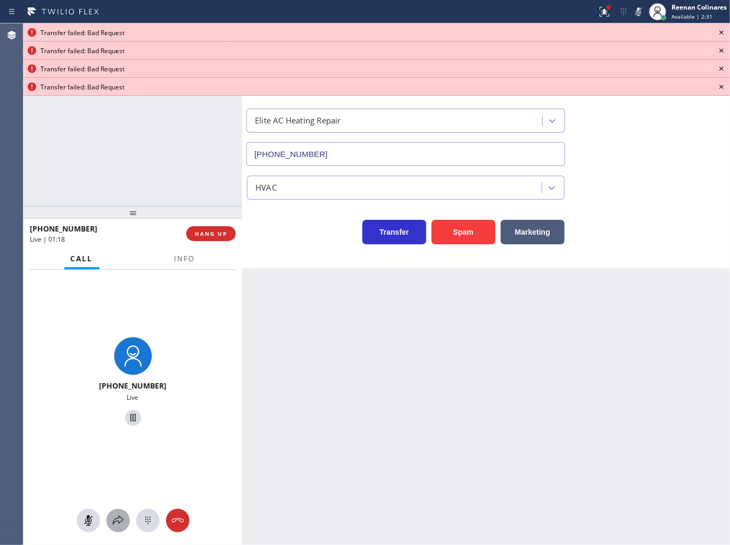
click at [119, 520] on icon at bounding box center [118, 520] width 13 height 13
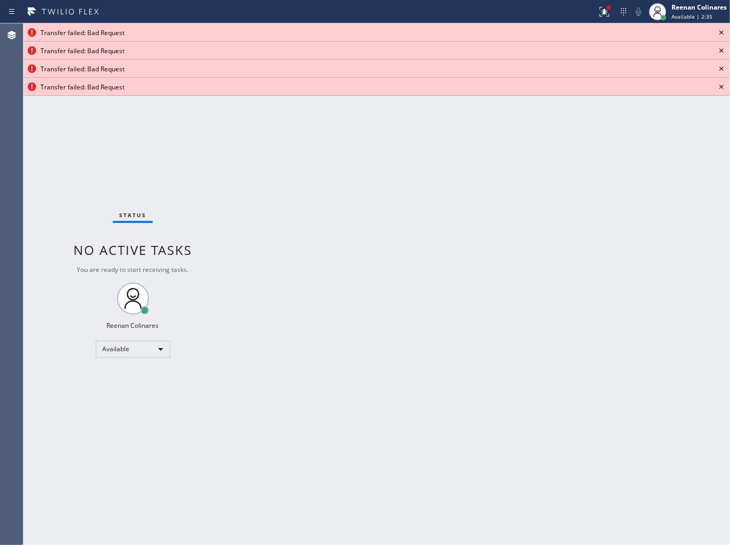
drag, startPoint x: 542, startPoint y: 344, endPoint x: 539, endPoint y: 277, distance: 67.1
click at [544, 338] on div "Back to Dashboard Change Sender ID Customers Technicians Select a contact Outbo…" at bounding box center [486, 283] width 488 height 521
click at [601, 11] on icon at bounding box center [604, 11] width 13 height 13
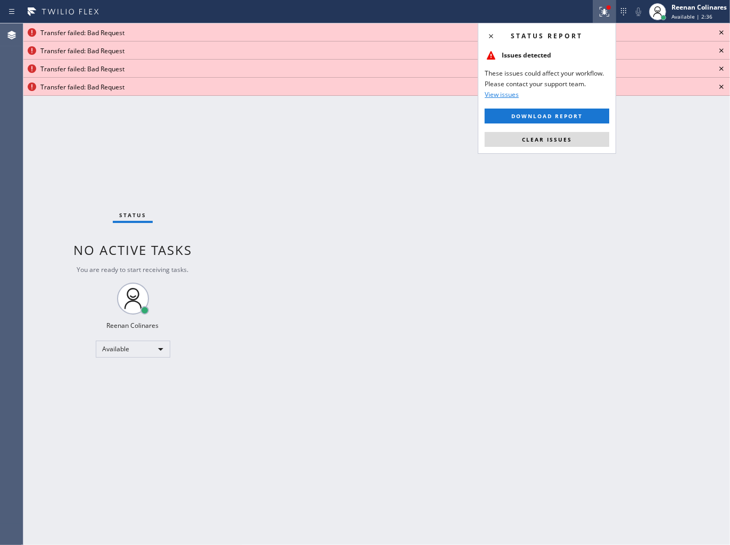
click at [580, 138] on button "Clear issues" at bounding box center [546, 139] width 124 height 15
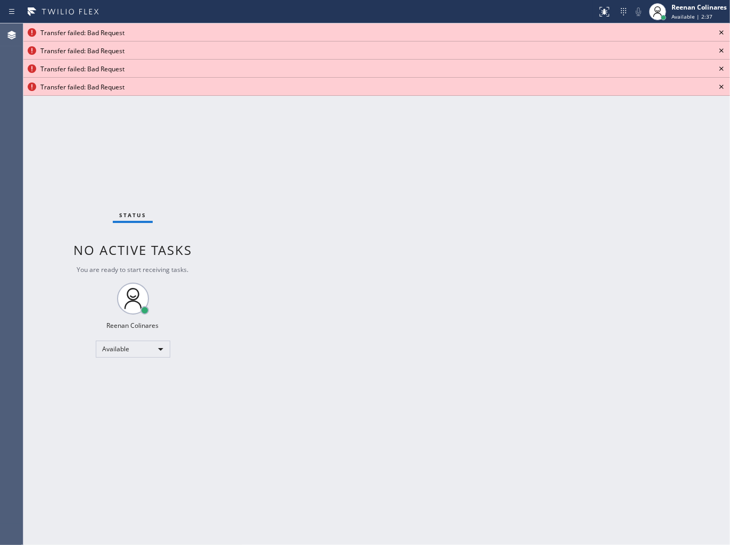
click at [722, 29] on icon at bounding box center [721, 32] width 13 height 13
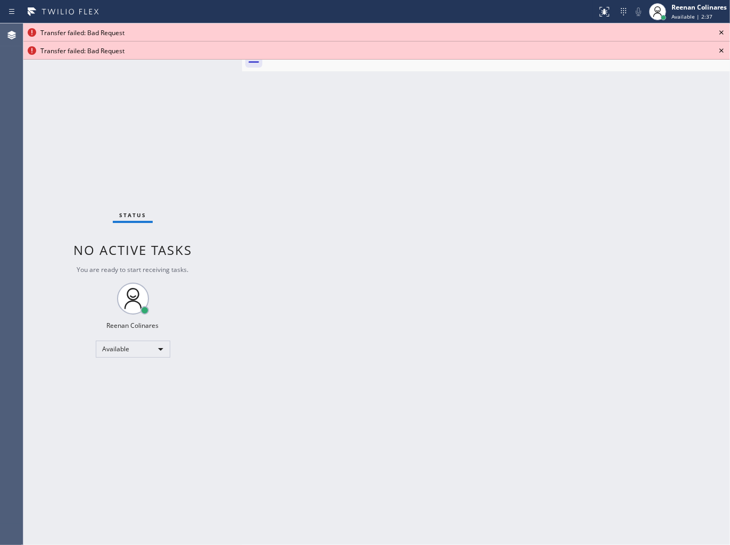
click at [722, 29] on icon at bounding box center [721, 32] width 13 height 13
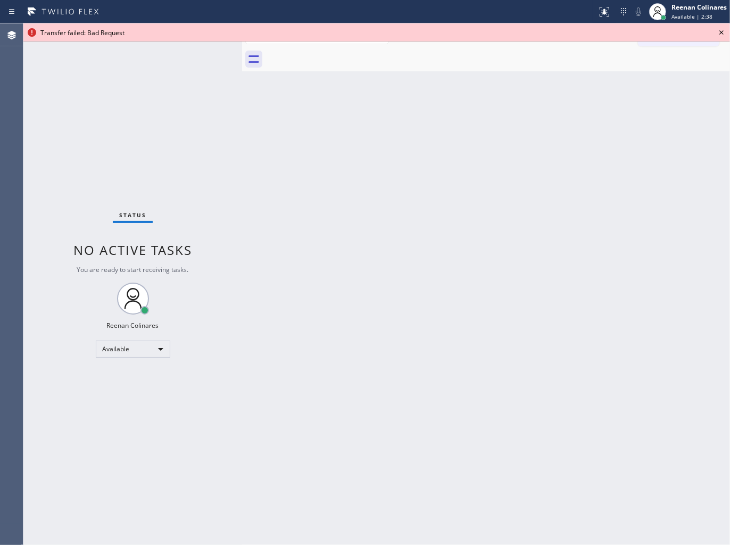
click at [722, 29] on icon at bounding box center [721, 32] width 13 height 13
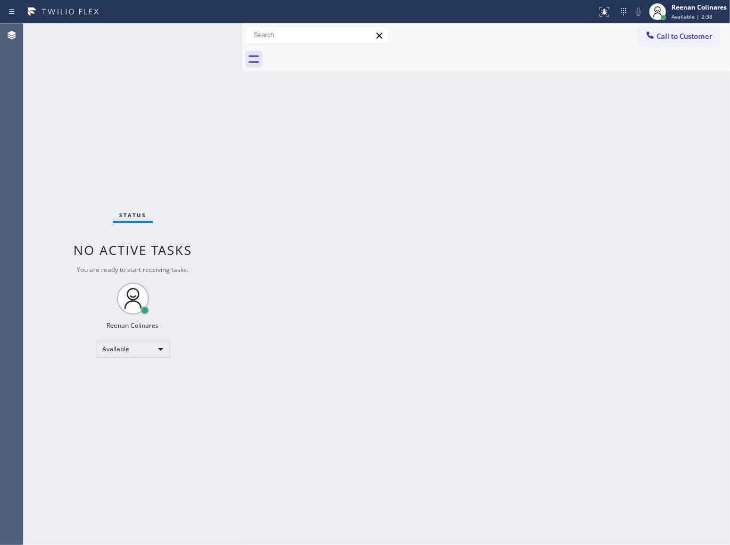
drag, startPoint x: 433, startPoint y: 225, endPoint x: 431, endPoint y: 237, distance: 12.5
click at [431, 237] on div "Back to Dashboard Change Sender ID Customers Technicians Select a contact Outbo…" at bounding box center [486, 283] width 488 height 521
click at [487, 181] on div "Back to Dashboard Change Sender ID Customers Technicians Select a contact Outbo…" at bounding box center [486, 283] width 488 height 521
click at [557, 150] on div "Back to Dashboard Change Sender ID Customers Technicians Select a contact Outbo…" at bounding box center [486, 283] width 488 height 521
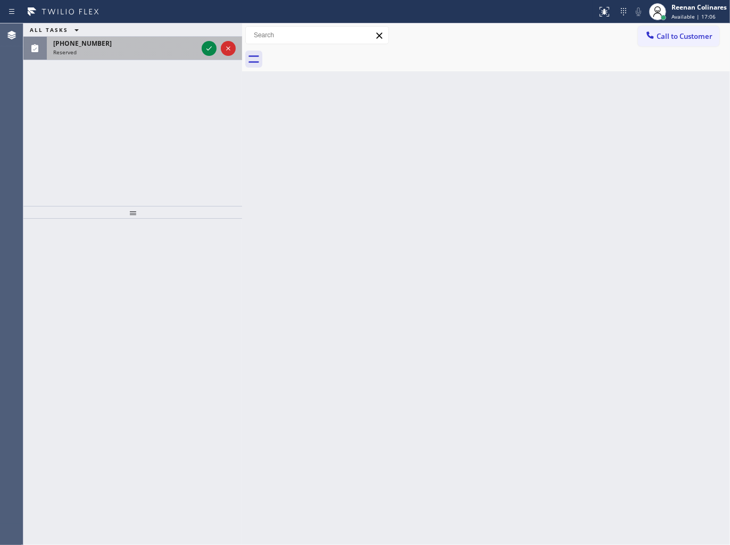
click at [158, 53] on div "Reserved" at bounding box center [125, 51] width 144 height 7
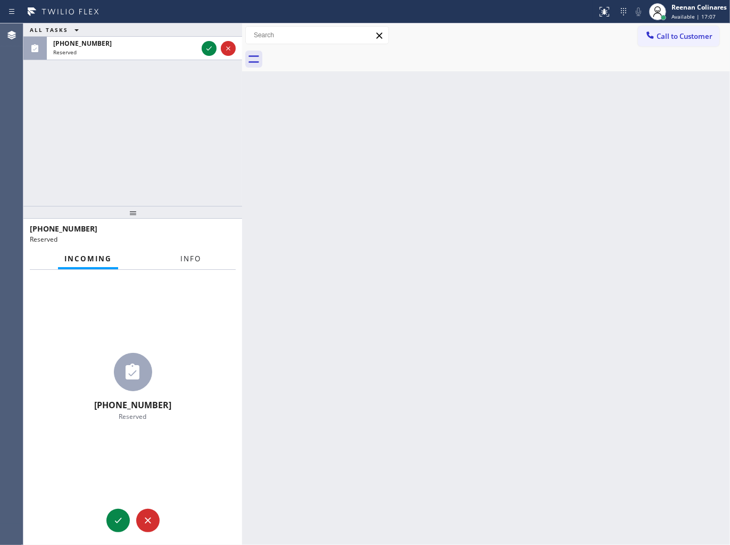
click at [185, 252] on button "Info" at bounding box center [191, 258] width 34 height 21
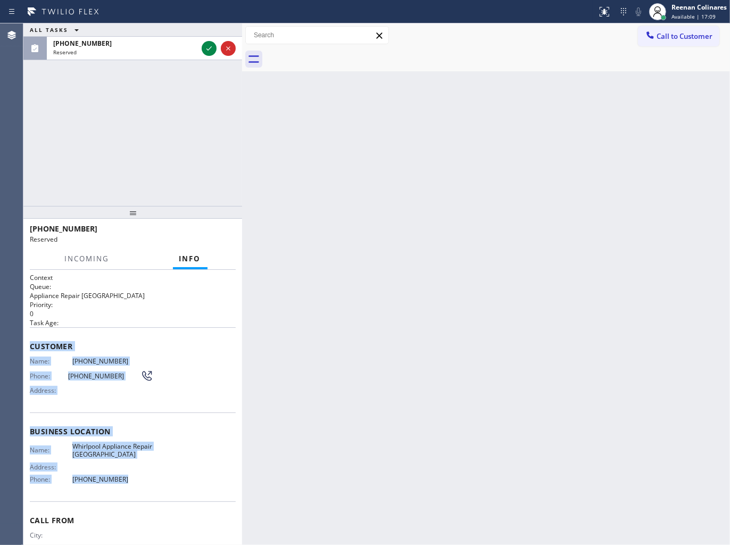
drag, startPoint x: 29, startPoint y: 340, endPoint x: 145, endPoint y: 484, distance: 184.6
click at [145, 484] on div "Context Queue: Appliance Repair High End Priority: 0 Task Age: Customer Name: […" at bounding box center [133, 427] width 206 height 308
copy div "Customer Name: [PHONE_NUMBER] Phone: [PHONE_NUMBER] Address: Business location …"
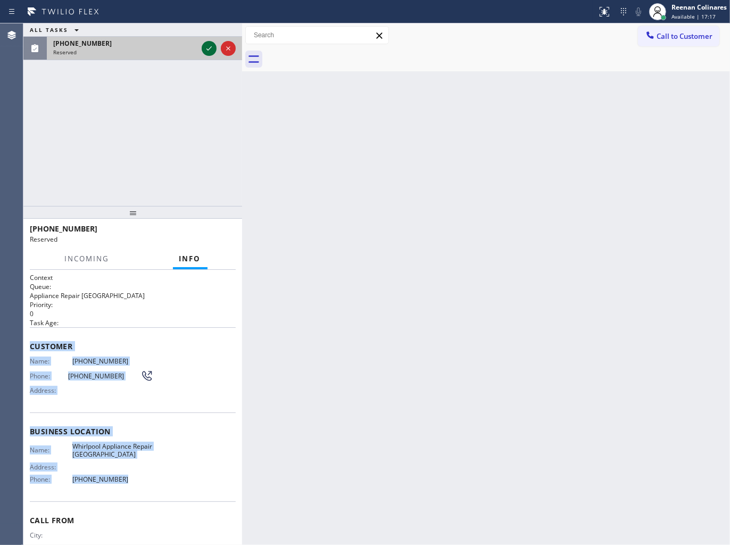
click at [210, 51] on icon at bounding box center [209, 48] width 13 height 13
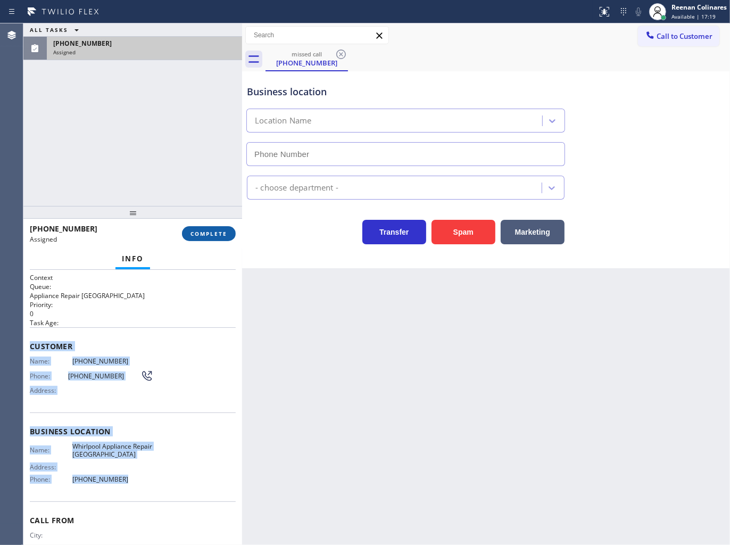
type input "[PHONE_NUMBER]"
drag, startPoint x: 216, startPoint y: 237, endPoint x: 222, endPoint y: 229, distance: 10.6
click at [216, 237] on button "COMPLETE" at bounding box center [209, 233] width 54 height 15
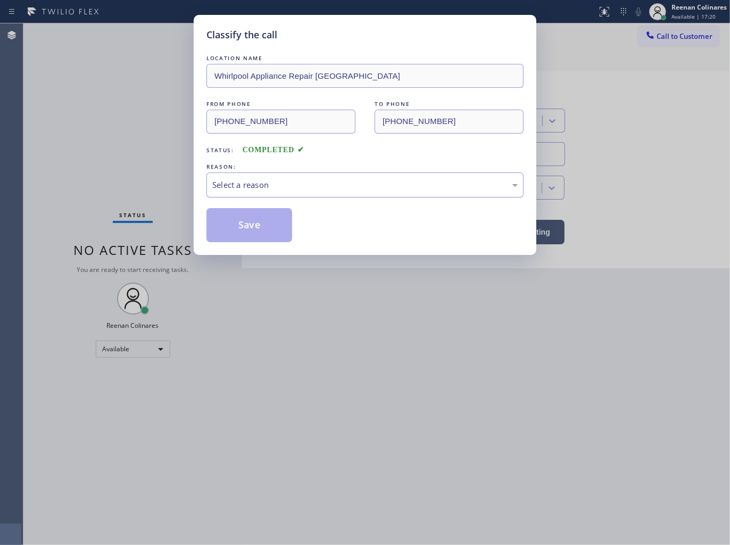
click at [266, 188] on div "Select a reason" at bounding box center [364, 185] width 305 height 12
click at [240, 231] on button "Save" at bounding box center [249, 225] width 86 height 34
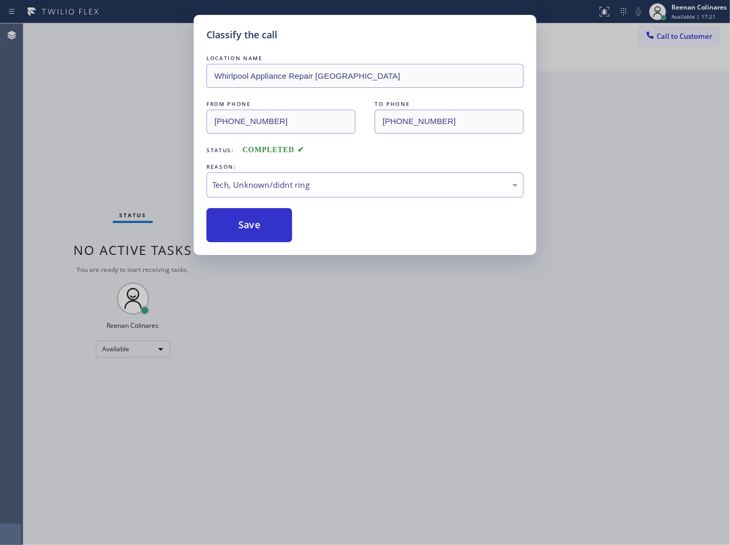
click at [141, 189] on div "Classify the call LOCATION NAME Whirlpool Appliance Repair [GEOGRAPHIC_DATA] FR…" at bounding box center [365, 272] width 730 height 545
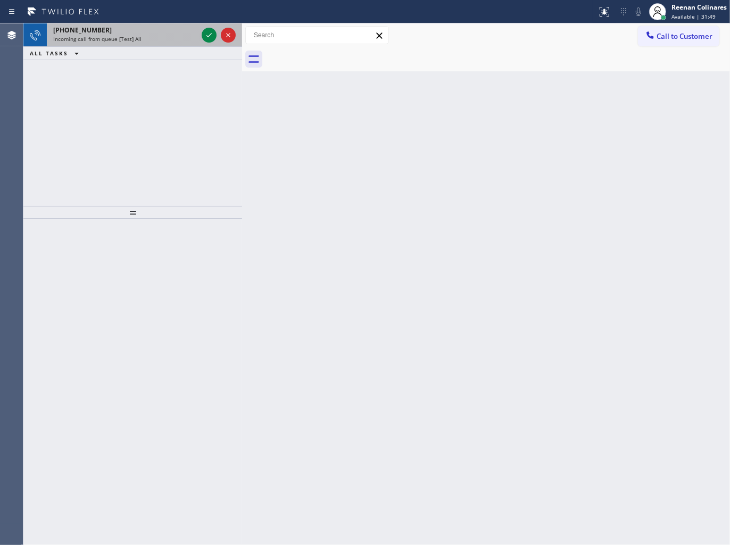
click at [131, 31] on div "[PHONE_NUMBER]" at bounding box center [125, 30] width 144 height 9
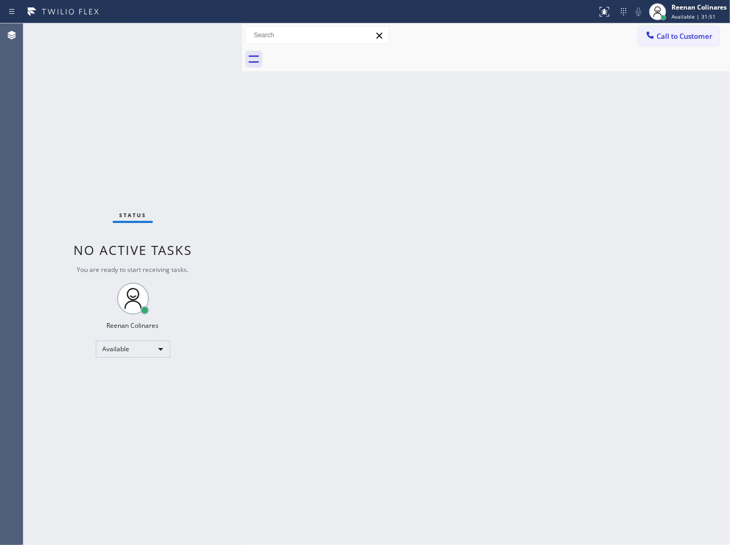
click at [208, 40] on div "Status No active tasks You are ready to start receiving tasks. Reenan Colinares…" at bounding box center [132, 283] width 219 height 521
click at [128, 344] on div "Available" at bounding box center [133, 348] width 74 height 17
click at [128, 403] on li "Break" at bounding box center [132, 403] width 72 height 13
click at [690, 11] on div "Reenan Colinares" at bounding box center [698, 7] width 55 height 9
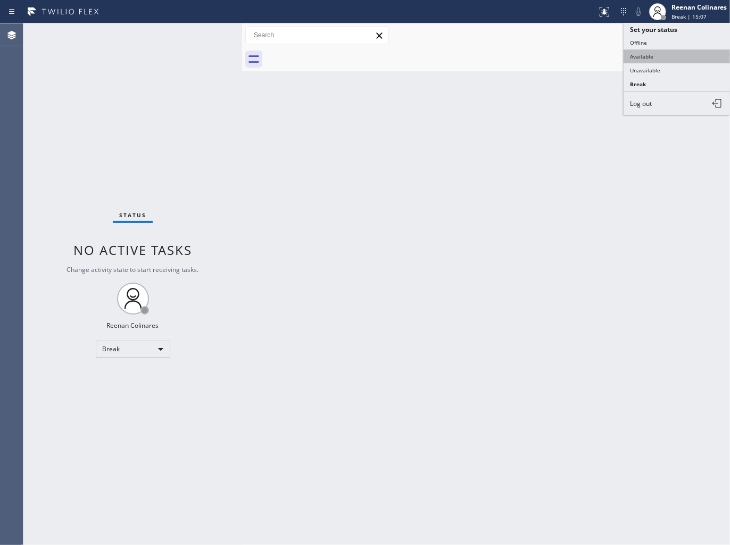
click at [649, 58] on button "Available" at bounding box center [676, 56] width 106 height 14
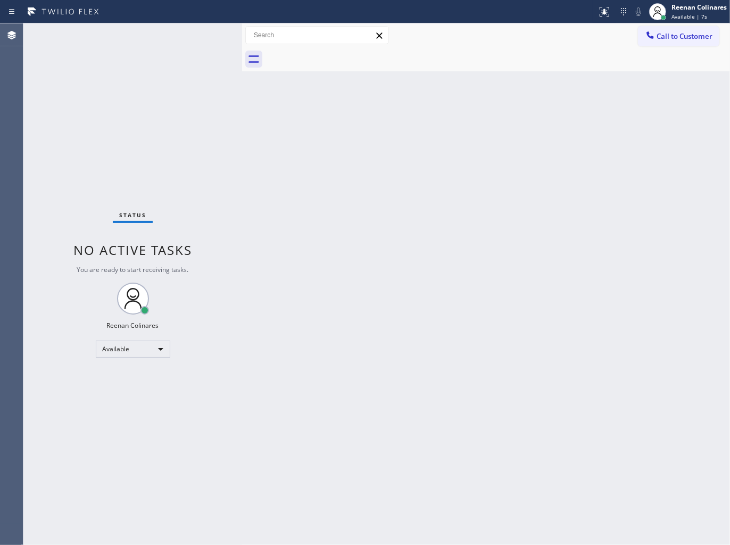
click at [350, 211] on div "Back to Dashboard Change Sender ID Customers Technicians Select a contact Outbo…" at bounding box center [486, 283] width 488 height 521
click at [604, 318] on div "Back to Dashboard Change Sender ID Customers Technicians Select a contact Outbo…" at bounding box center [486, 283] width 488 height 521
click at [474, 141] on div "Back to Dashboard Change Sender ID Customers Technicians Select a contact Outbo…" at bounding box center [486, 283] width 488 height 521
click at [451, 137] on div "Back to Dashboard Change Sender ID Customers Technicians Select a contact Outbo…" at bounding box center [486, 283] width 488 height 521
click at [394, 136] on div "Back to Dashboard Change Sender ID Customers Technicians Select a contact Outbo…" at bounding box center [486, 283] width 488 height 521
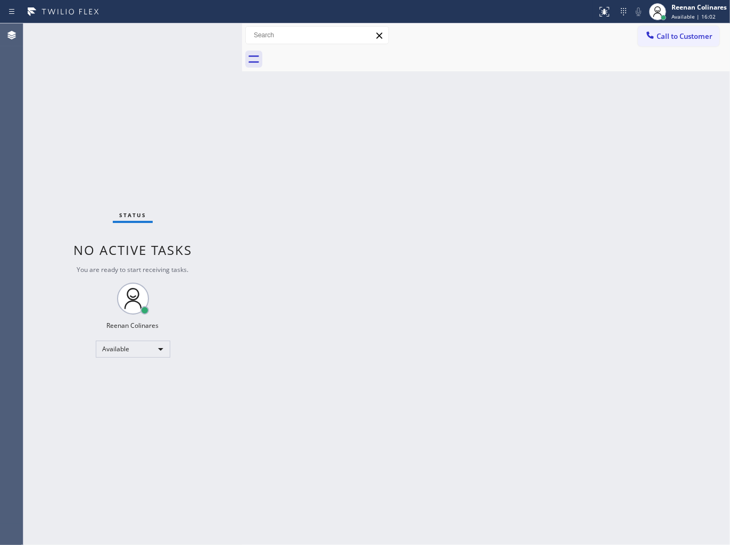
click at [177, 32] on div "Status No active tasks You are ready to start receiving tasks. Reenan Colinares…" at bounding box center [132, 283] width 219 height 521
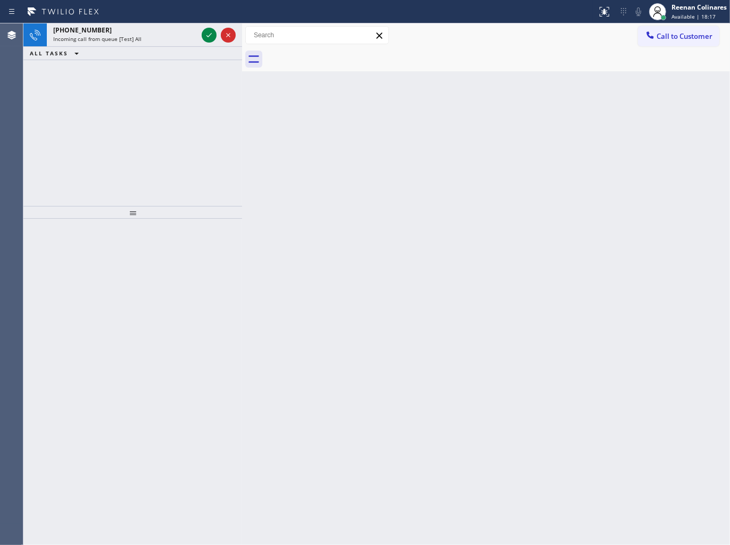
click at [177, 32] on div "+15193805721" at bounding box center [125, 30] width 144 height 9
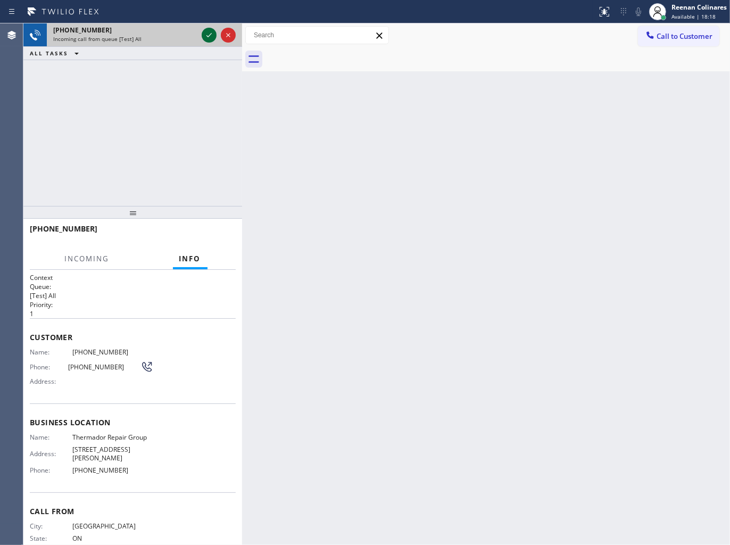
click at [206, 37] on icon at bounding box center [209, 35] width 13 height 13
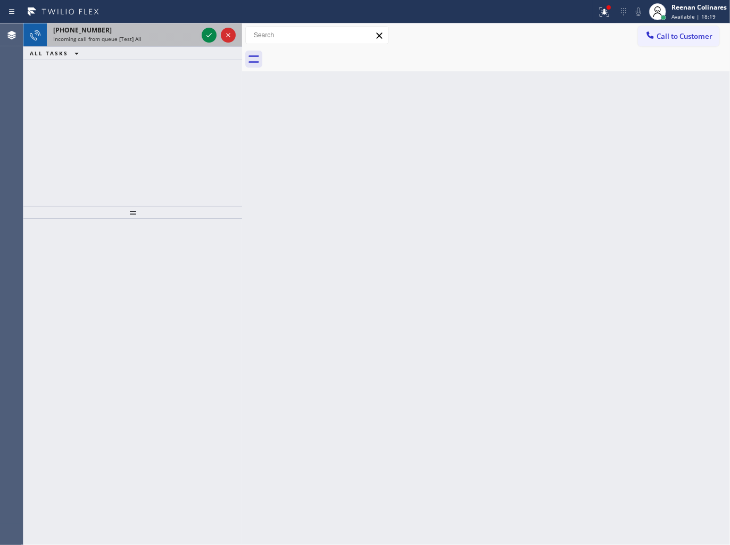
click at [158, 43] on div "Incoming call from queue [Test] All" at bounding box center [125, 38] width 144 height 7
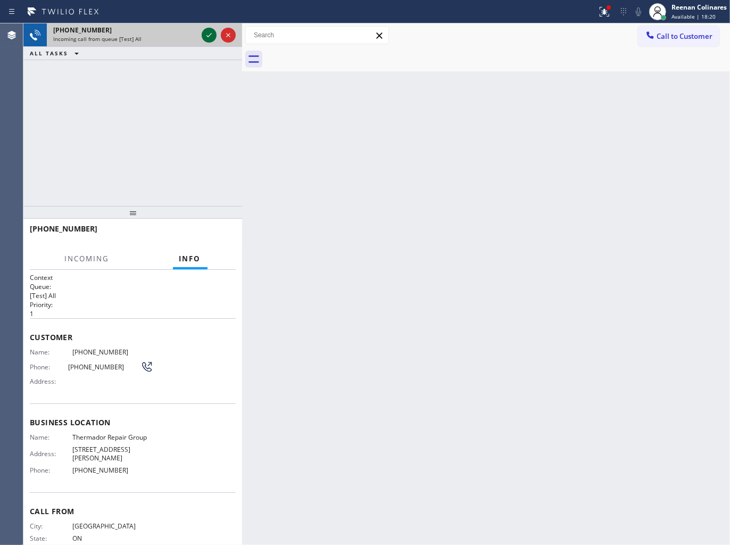
click at [208, 34] on icon at bounding box center [209, 35] width 13 height 13
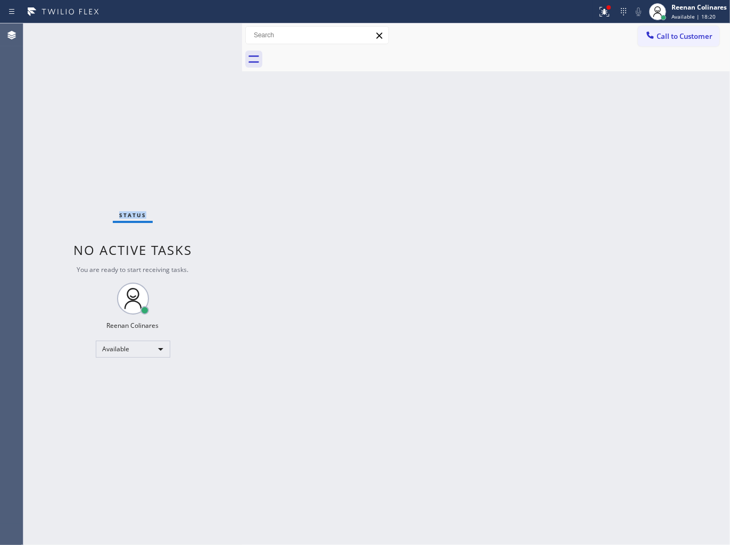
click at [208, 34] on div "Status No active tasks You are ready to start receiving tasks. Reenan Colinares…" at bounding box center [132, 283] width 219 height 521
drag, startPoint x: 610, startPoint y: 6, endPoint x: 589, endPoint y: 26, distance: 28.6
click at [610, 6] on div at bounding box center [608, 7] width 6 height 6
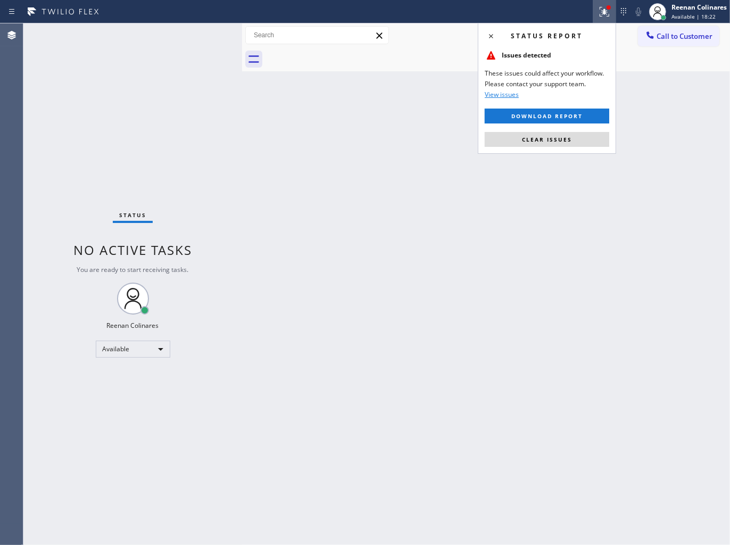
click at [549, 138] on span "Clear issues" at bounding box center [547, 139] width 50 height 7
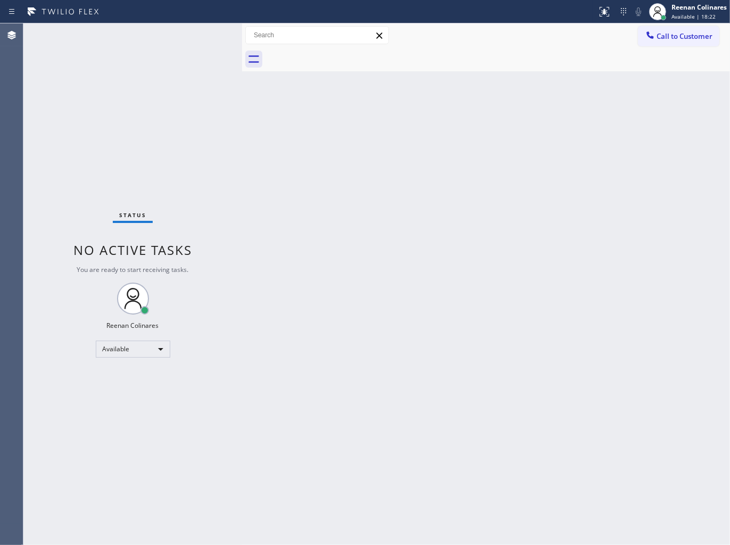
click at [416, 172] on div "Back to Dashboard Change Sender ID Customers Technicians Select a contact Outbo…" at bounding box center [486, 283] width 488 height 521
click at [419, 153] on div "Back to Dashboard Change Sender ID Customers Technicians Select a contact Outbo…" at bounding box center [486, 283] width 488 height 521
click at [552, 285] on div "Back to Dashboard Change Sender ID Customers Technicians Select a contact Outbo…" at bounding box center [486, 283] width 488 height 521
click at [531, 313] on div "Back to Dashboard Change Sender ID Customers Technicians Select a contact Outbo…" at bounding box center [486, 283] width 488 height 521
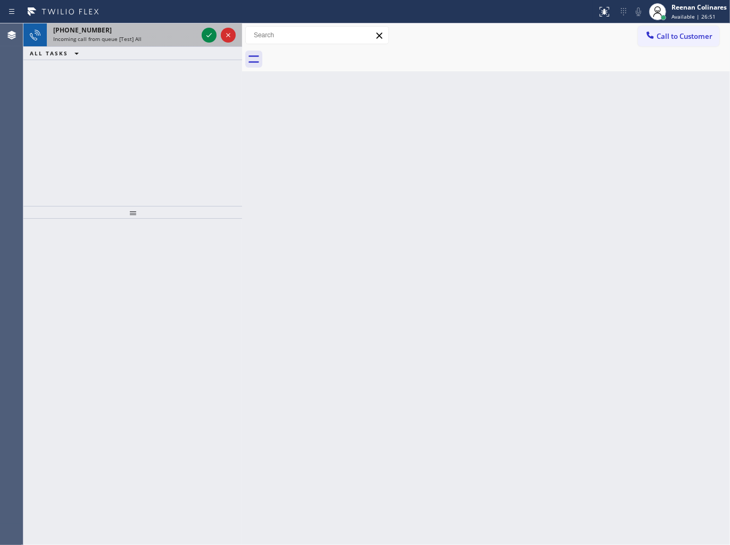
click at [160, 30] on div "+18446793652" at bounding box center [125, 30] width 144 height 9
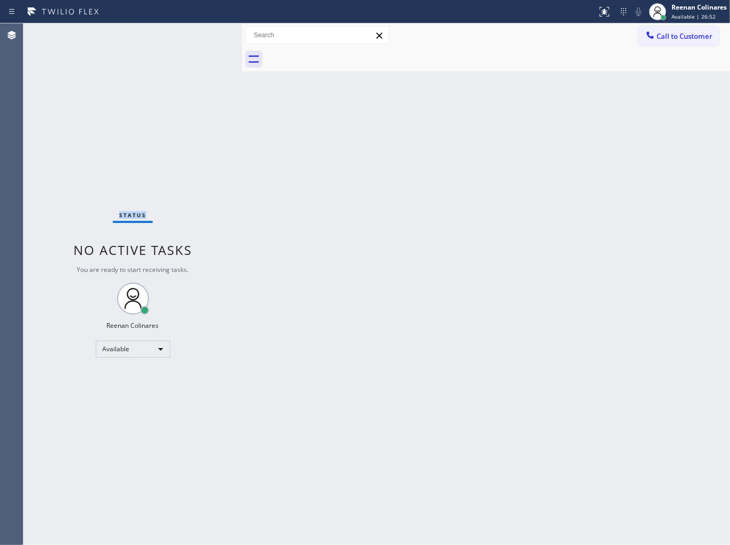
click at [160, 30] on div "Status No active tasks You are ready to start receiving tasks. Reenan Colinares…" at bounding box center [132, 283] width 219 height 521
click at [177, 72] on div "Status No active tasks You are ready to start receiving tasks. Reenan Colinares…" at bounding box center [132, 283] width 219 height 521
click at [160, 39] on div "Status No active tasks You are ready to start receiving tasks. Reenan Colinares…" at bounding box center [132, 283] width 219 height 521
click at [158, 39] on div "Status No active tasks You are ready to start receiving tasks. Reenan Colinares…" at bounding box center [132, 283] width 219 height 521
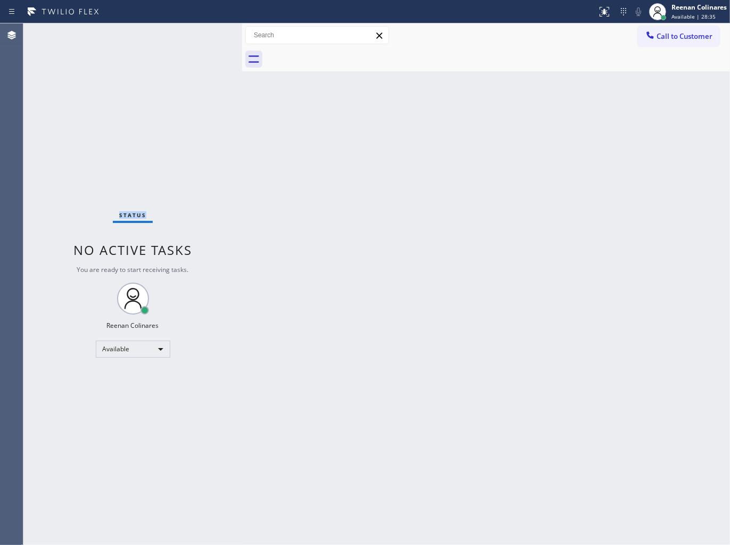
click at [158, 39] on div "Status No active tasks You are ready to start receiving tasks. Reenan Colinares…" at bounding box center [132, 283] width 219 height 521
click at [156, 39] on div "Status No active tasks You are ready to start receiving tasks. Reenan Colinares…" at bounding box center [132, 283] width 219 height 521
click at [160, 37] on div "Status No active tasks You are ready to start receiving tasks. Reenan Colinares…" at bounding box center [132, 283] width 219 height 521
click at [161, 38] on div "Status No active tasks You are ready to start receiving tasks. Reenan Colinares…" at bounding box center [132, 283] width 219 height 521
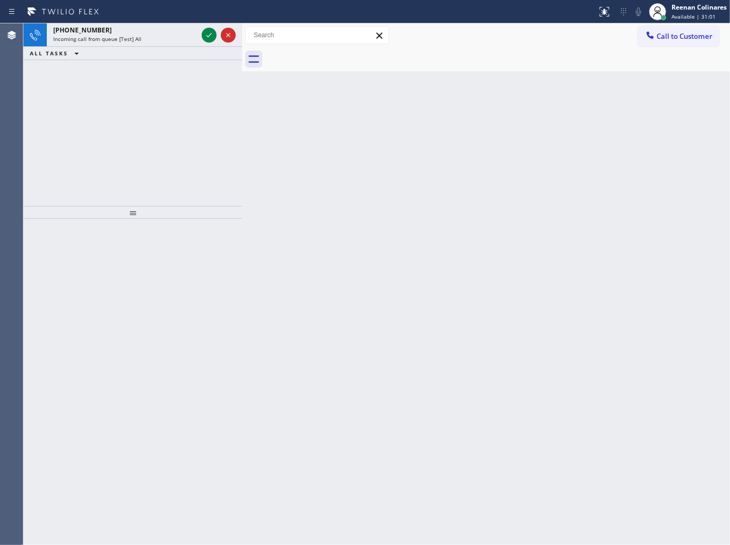
click at [161, 38] on div "Incoming call from queue [Test] All" at bounding box center [125, 38] width 144 height 7
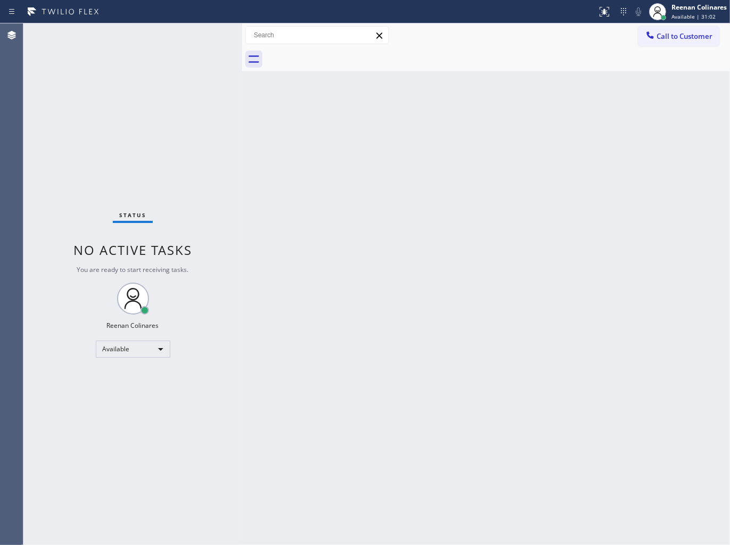
click at [161, 38] on div "Status No active tasks You are ready to start receiving tasks. Reenan Colinares…" at bounding box center [132, 283] width 219 height 521
click at [162, 38] on div "Status No active tasks You are ready to start receiving tasks. Reenan Colinares…" at bounding box center [132, 283] width 219 height 521
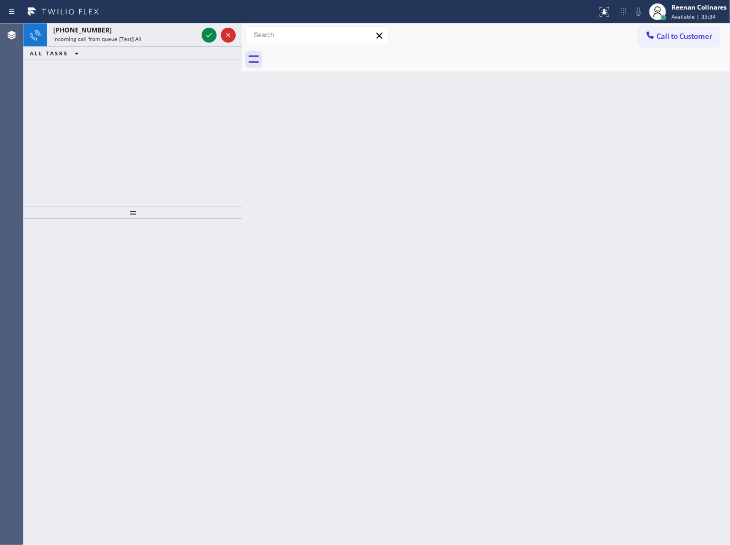
click at [162, 38] on div "Incoming call from queue [Test] All" at bounding box center [125, 38] width 144 height 7
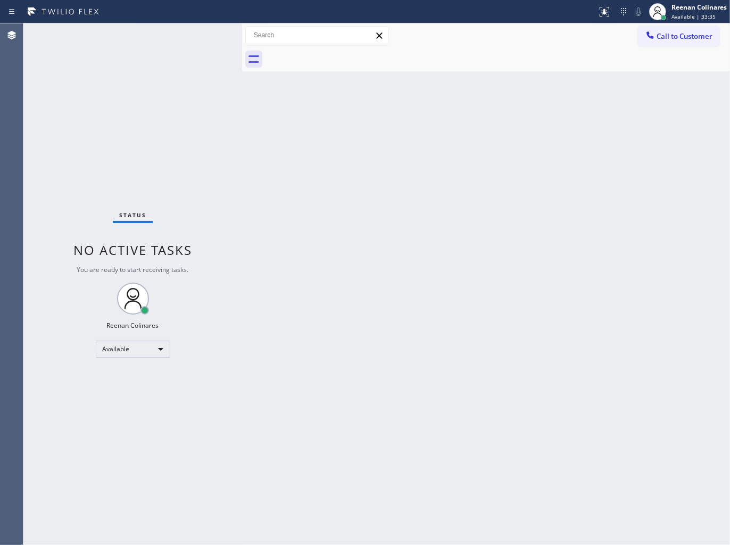
click at [189, 36] on div "Status No active tasks You are ready to start receiving tasks. Reenan Colinares…" at bounding box center [132, 283] width 219 height 521
click at [189, 35] on div "Status No active tasks You are ready to start receiving tasks. Reenan Colinares…" at bounding box center [132, 283] width 219 height 521
click at [190, 37] on div "Status No active tasks You are ready to start receiving tasks. Reenan Colinares…" at bounding box center [132, 283] width 219 height 521
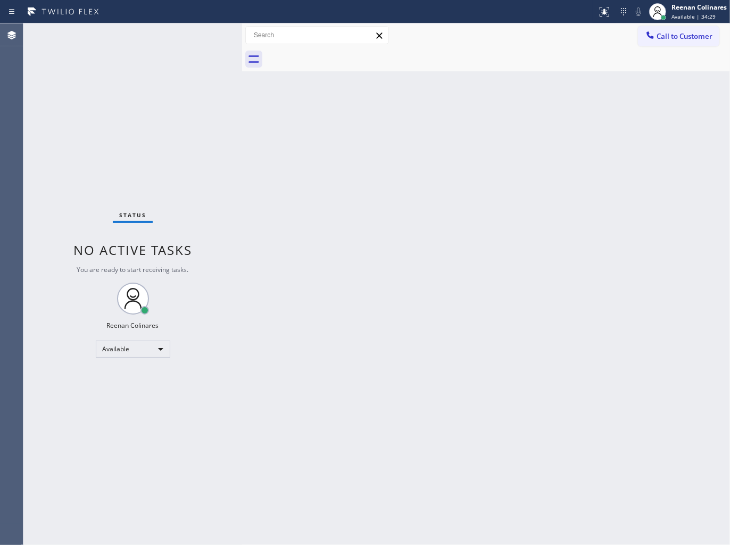
click at [190, 37] on div "Status No active tasks You are ready to start receiving tasks. Reenan Colinares…" at bounding box center [132, 283] width 219 height 521
drag, startPoint x: 190, startPoint y: 37, endPoint x: 195, endPoint y: 52, distance: 15.6
click at [190, 38] on div "Status No active tasks You are ready to start receiving tasks. Reenan Colinares…" at bounding box center [132, 283] width 219 height 521
click at [195, 52] on div "Status No active tasks You are ready to start receiving tasks. Reenan Colinares…" at bounding box center [132, 283] width 219 height 521
click at [205, 70] on div "Status No active tasks You are ready to start receiving tasks. Reenan Colinares…" at bounding box center [132, 283] width 219 height 521
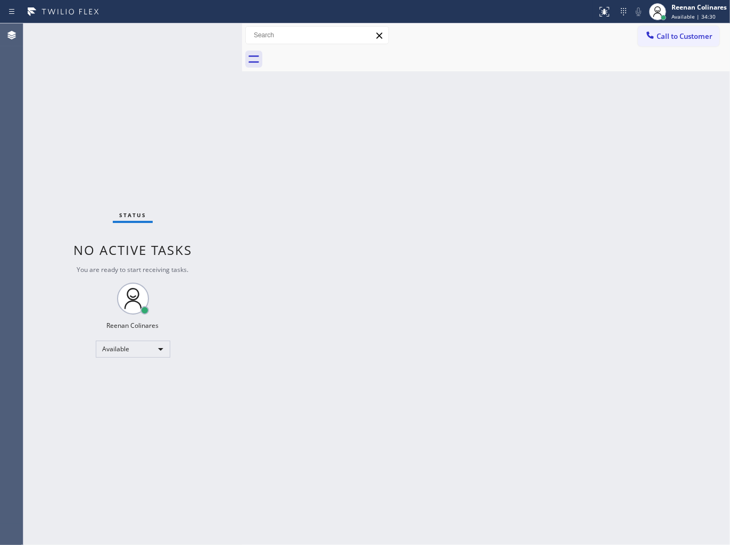
click at [198, 52] on div "Status No active tasks You are ready to start receiving tasks. Reenan Colinares…" at bounding box center [132, 283] width 219 height 521
click at [198, 51] on div "Status No active tasks You are ready to start receiving tasks. Reenan Colinares…" at bounding box center [132, 283] width 219 height 521
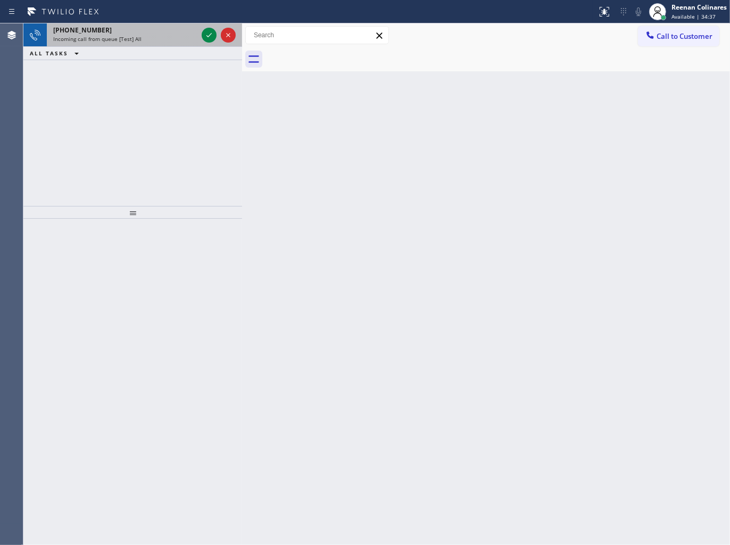
click at [143, 30] on div "+18446793652" at bounding box center [125, 30] width 144 height 9
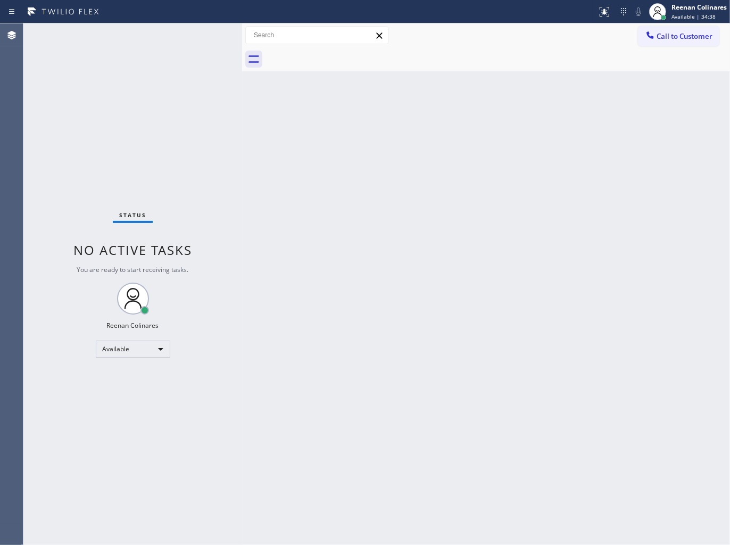
click at [203, 30] on div "Status No active tasks You are ready to start receiving tasks. Reenan Colinares…" at bounding box center [132, 283] width 219 height 521
click at [201, 30] on div "Status No active tasks You are ready to start receiving tasks. Reenan Colinares…" at bounding box center [132, 283] width 219 height 521
click at [193, 30] on div "Status No active tasks You are ready to start receiving tasks. Reenan Colinares…" at bounding box center [132, 283] width 219 height 521
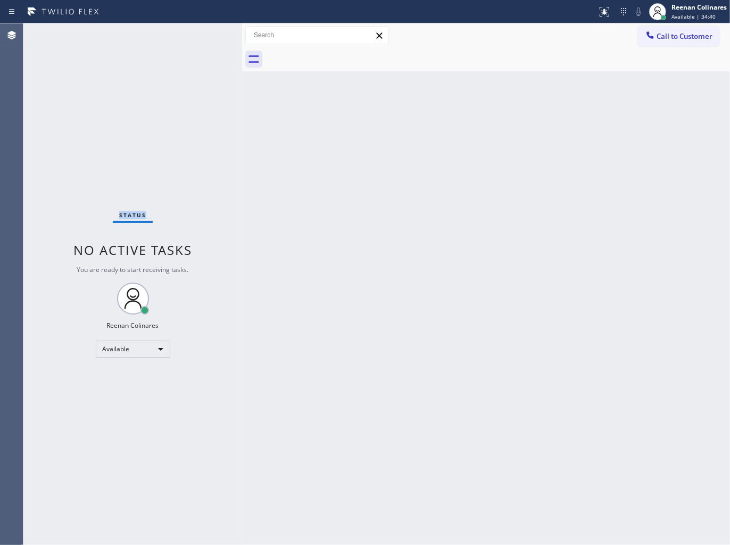
click at [147, 120] on div "Status No active tasks You are ready to start receiving tasks. Reenan Colinares…" at bounding box center [132, 283] width 219 height 521
click at [161, 146] on div "Status No active tasks You are ready to start receiving tasks. Reenan Colinares…" at bounding box center [132, 283] width 219 height 521
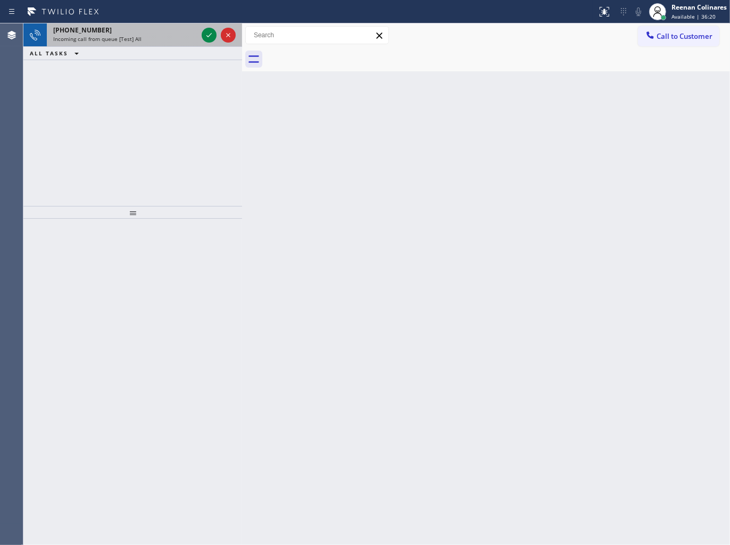
click at [172, 38] on div "Incoming call from queue [Test] All" at bounding box center [125, 38] width 144 height 7
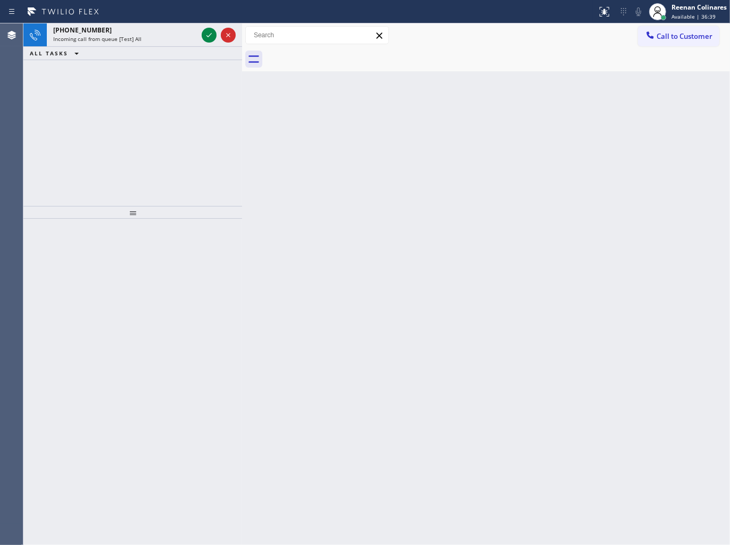
click at [172, 38] on div "Incoming call from queue [Test] All" at bounding box center [125, 38] width 144 height 7
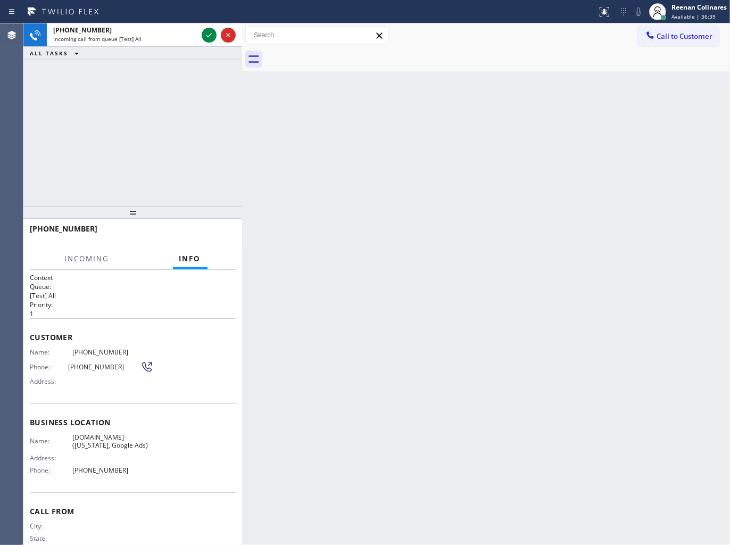
click at [172, 38] on div "Incoming call from queue [Test] All" at bounding box center [125, 38] width 144 height 7
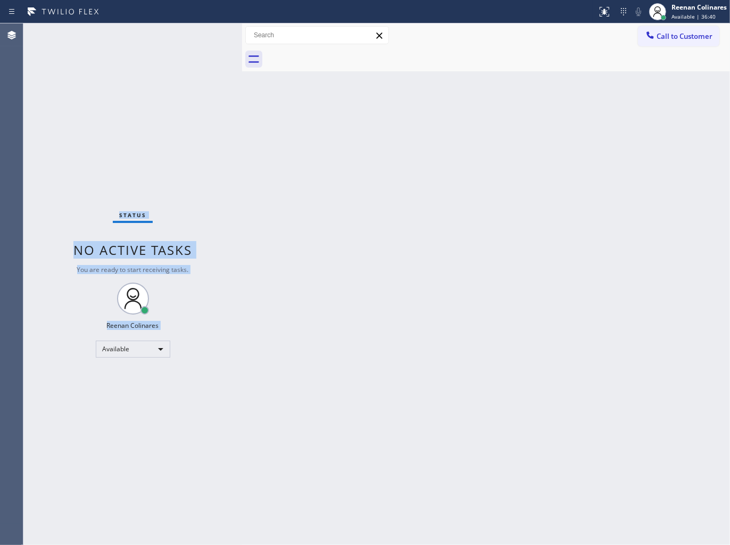
click at [209, 33] on div "Status No active tasks You are ready to start receiving tasks. Reenan Colinares…" at bounding box center [132, 283] width 219 height 521
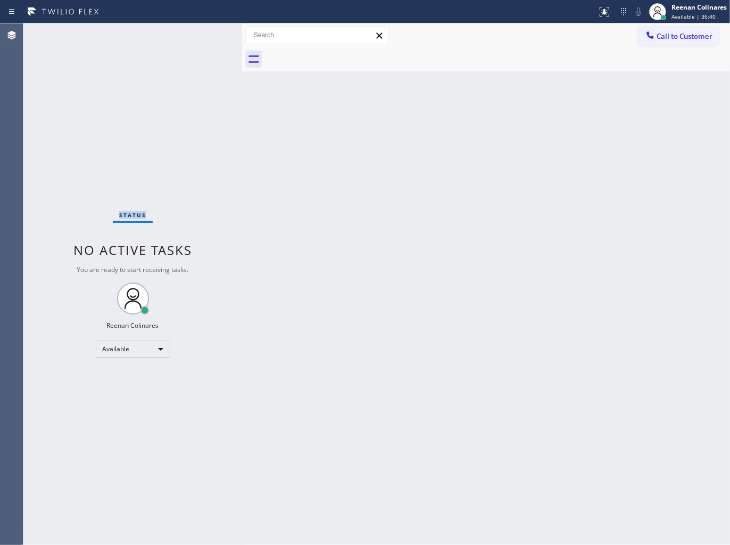
click at [209, 33] on div "Status No active tasks You are ready to start receiving tasks. Reenan Colinares…" at bounding box center [132, 283] width 219 height 521
click at [197, 34] on div "Status No active tasks You are ready to start receiving tasks. Reenan Colinares…" at bounding box center [132, 283] width 219 height 521
click at [195, 33] on div "Status No active tasks You are ready to start receiving tasks. Reenan Colinares…" at bounding box center [132, 283] width 219 height 521
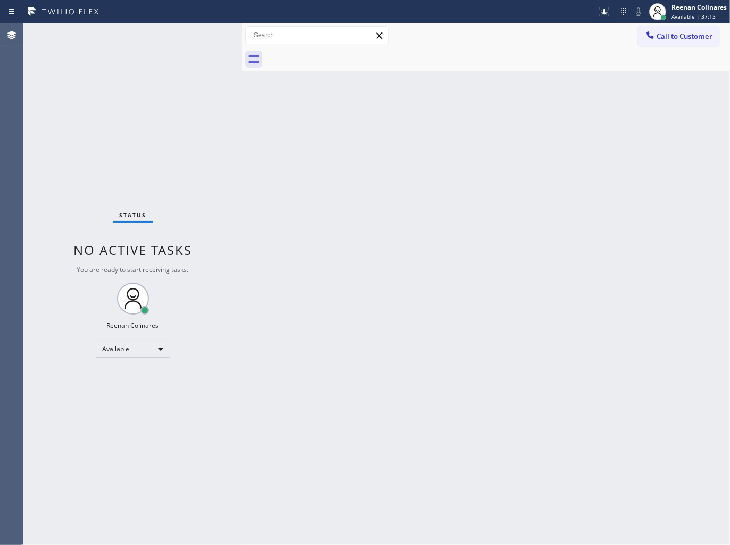
click at [156, 35] on div "Status No active tasks You are ready to start receiving tasks. Reenan Colinares…" at bounding box center [132, 283] width 219 height 521
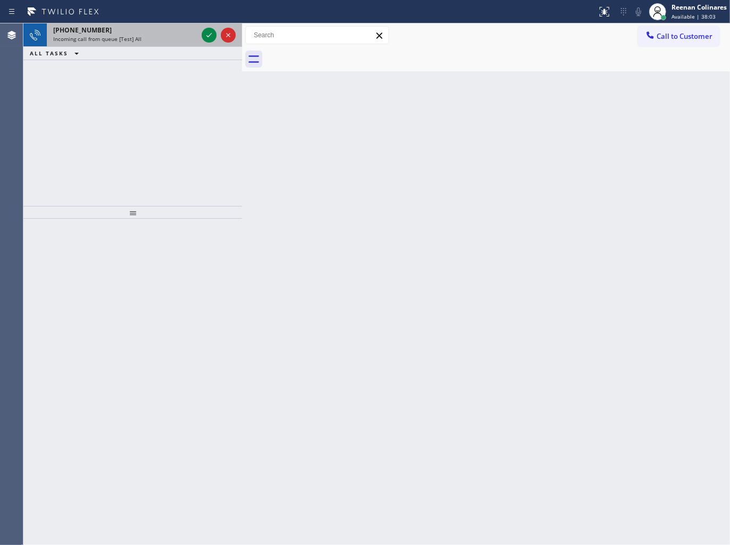
click at [155, 27] on div "+18446793652" at bounding box center [125, 30] width 144 height 9
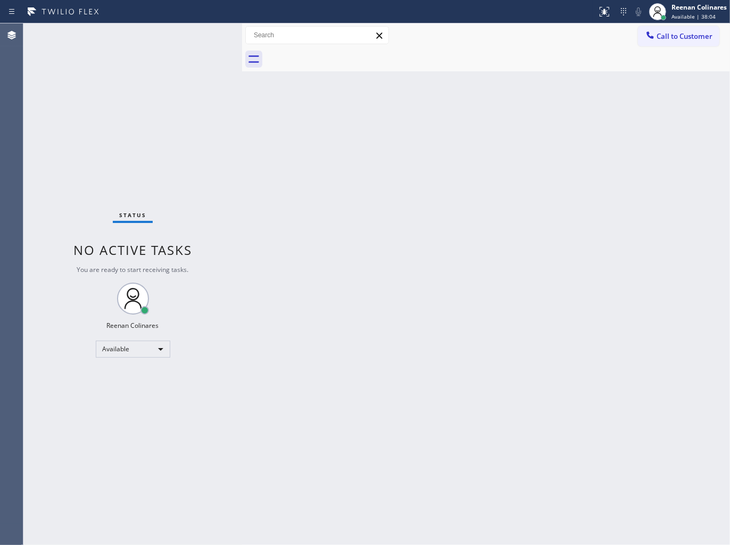
click at [165, 35] on div "Status No active tasks You are ready to start receiving tasks. Reenan Colinares…" at bounding box center [132, 283] width 219 height 521
drag, startPoint x: 165, startPoint y: 35, endPoint x: 168, endPoint y: 19, distance: 16.7
click at [168, 19] on div "Status report No issues detected If you experience an issue, please download th…" at bounding box center [365, 272] width 730 height 545
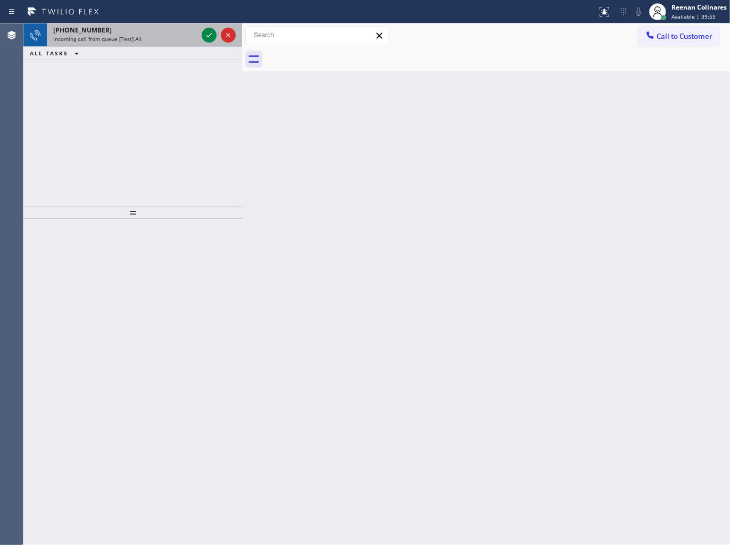
click at [173, 30] on div "+16478481437" at bounding box center [125, 30] width 144 height 9
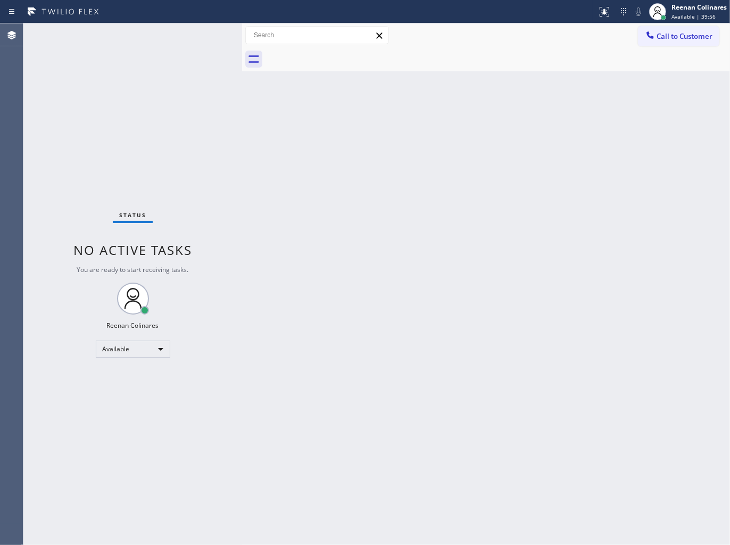
click at [189, 39] on div "Status No active tasks You are ready to start receiving tasks. Reenan Colinares…" at bounding box center [132, 283] width 219 height 521
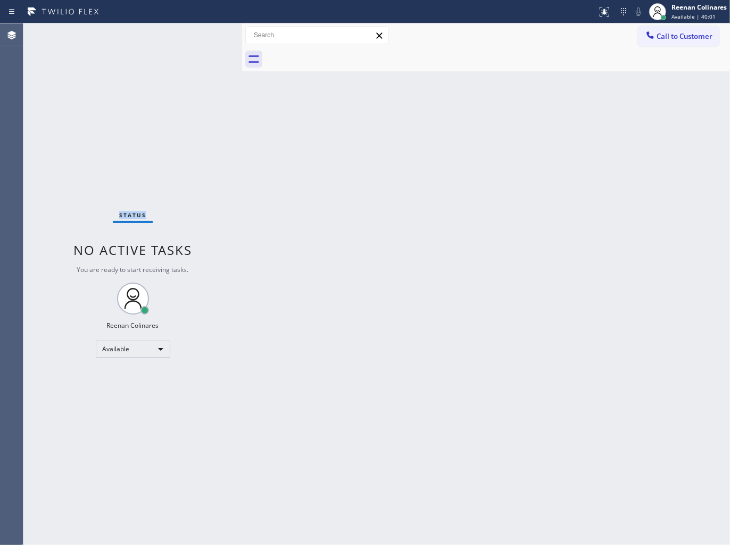
click at [189, 39] on div "Status No active tasks You are ready to start receiving tasks. Reenan Colinares…" at bounding box center [132, 283] width 219 height 521
click at [192, 37] on div "Status No active tasks You are ready to start receiving tasks. Reenan Colinares…" at bounding box center [132, 283] width 219 height 521
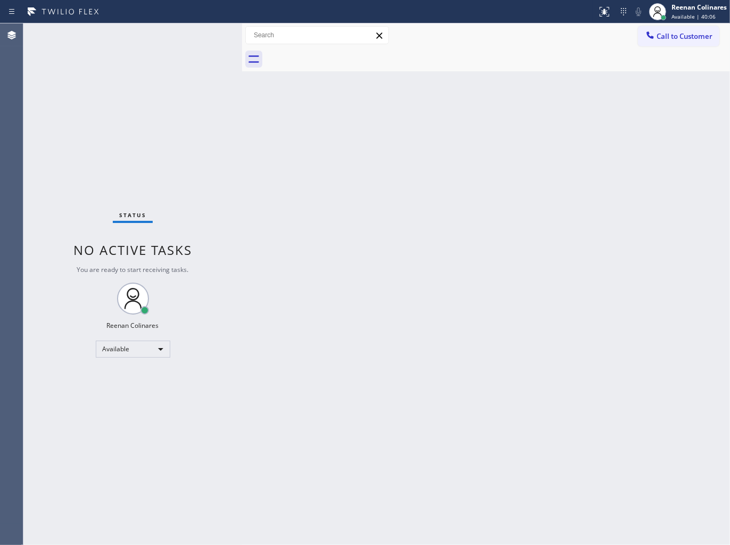
click at [173, 43] on div "Status No active tasks You are ready to start receiving tasks. Reenan Colinares…" at bounding box center [132, 283] width 219 height 521
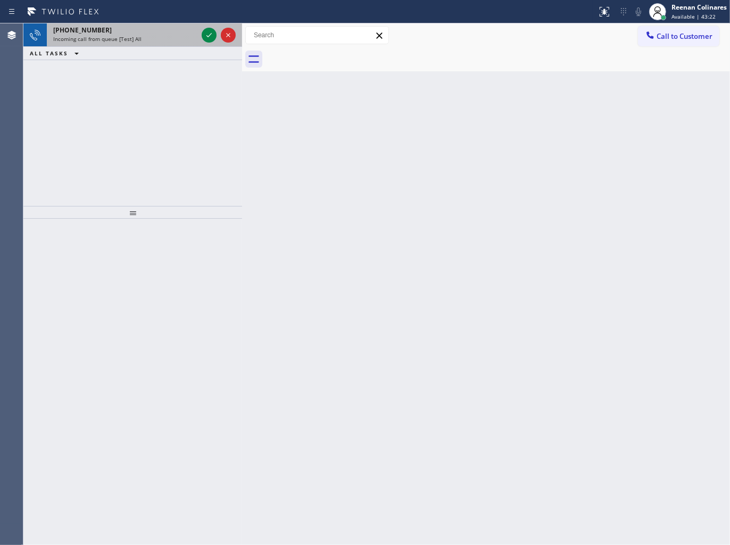
drag, startPoint x: 171, startPoint y: 36, endPoint x: 183, endPoint y: 35, distance: 12.2
click at [181, 35] on div "Incoming call from queue [Test] All" at bounding box center [125, 38] width 144 height 7
click at [183, 35] on div "Incoming call from queue [Test] All" at bounding box center [125, 38] width 144 height 7
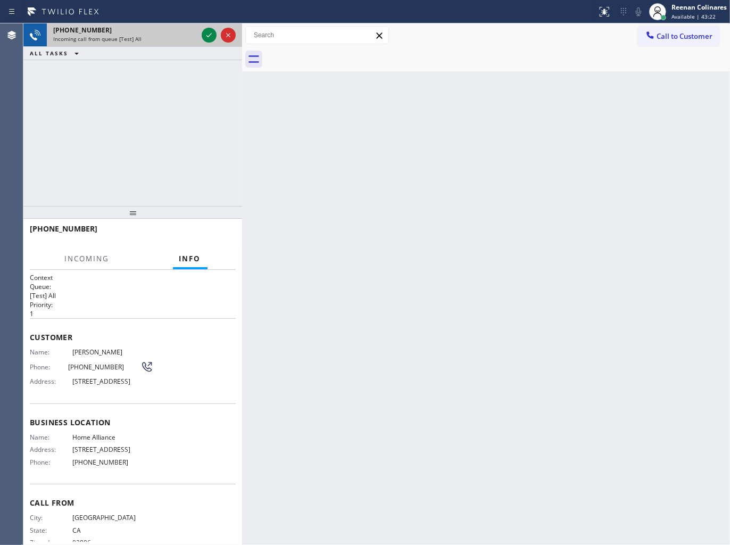
click at [183, 35] on div "Incoming call from queue [Test] All" at bounding box center [125, 38] width 144 height 7
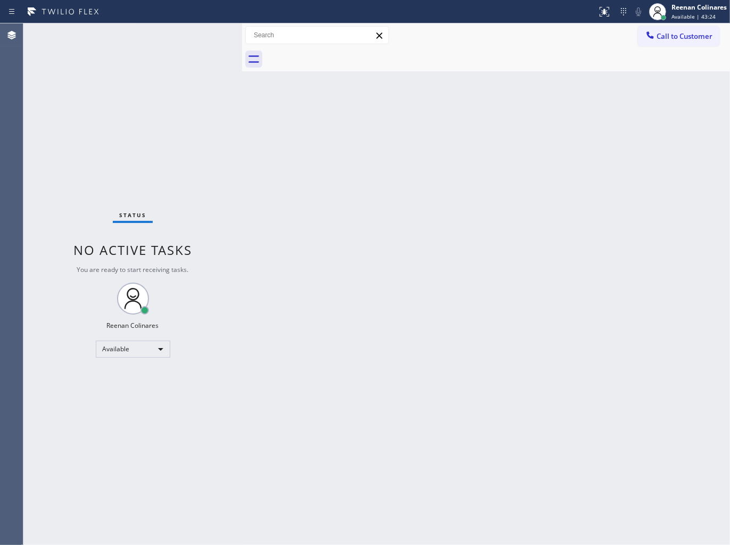
click at [183, 33] on div "Status No active tasks You are ready to start receiving tasks. Reenan Colinares…" at bounding box center [132, 283] width 219 height 521
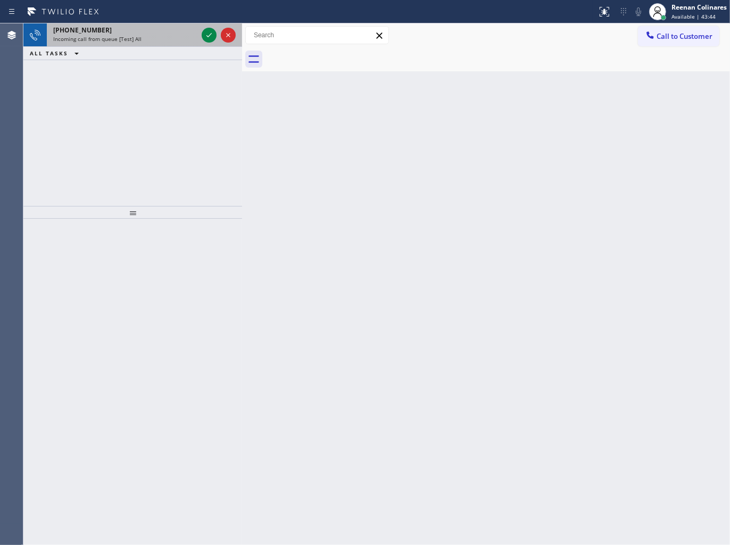
click at [146, 34] on div "[PHONE_NUMBER]" at bounding box center [125, 30] width 144 height 9
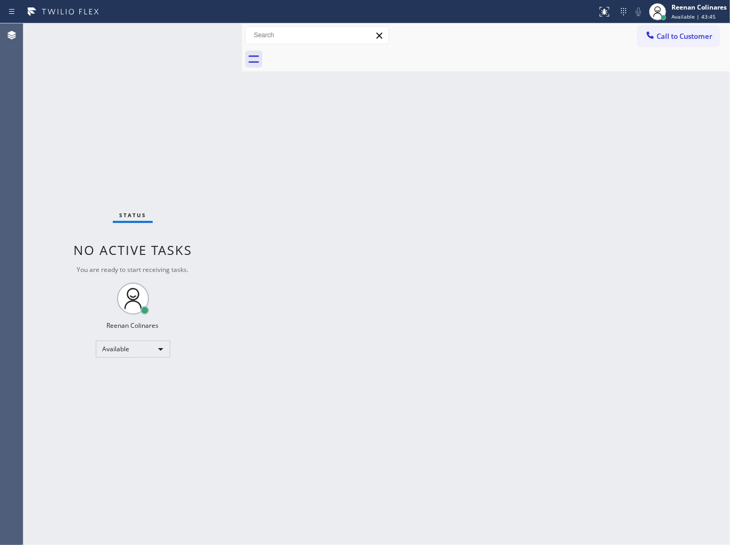
click at [152, 32] on div "Status No active tasks You are ready to start receiving tasks. Reenan Colinares…" at bounding box center [132, 283] width 219 height 521
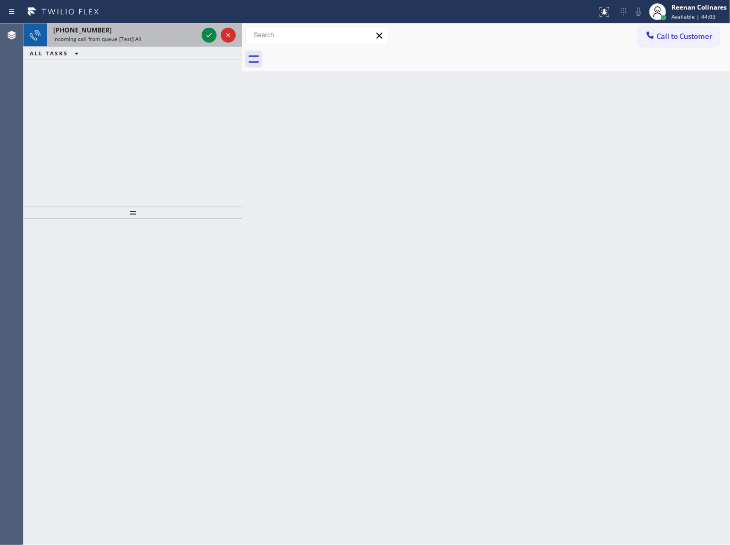
drag, startPoint x: 151, startPoint y: 35, endPoint x: 157, endPoint y: 33, distance: 6.1
click at [153, 35] on div "+12012217487 Incoming call from queue [Test] All" at bounding box center [123, 34] width 153 height 23
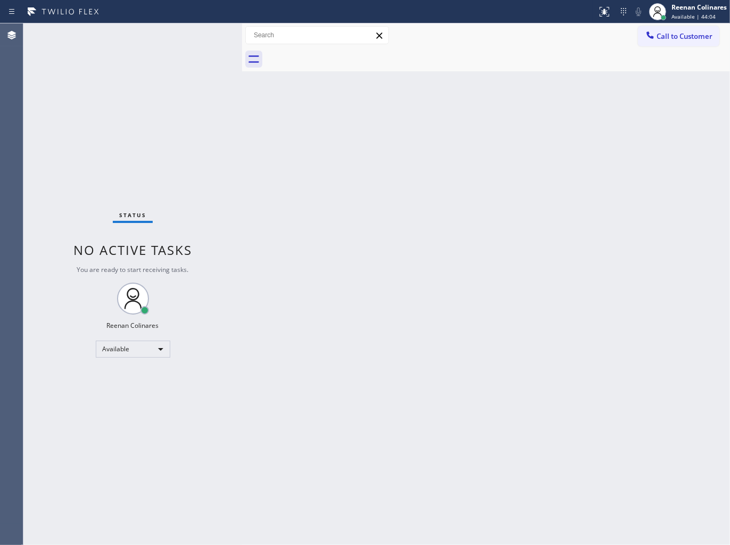
click at [177, 34] on div "Status No active tasks You are ready to start receiving tasks. Reenan Colinares…" at bounding box center [132, 283] width 219 height 521
click at [24, 474] on div "Status No active tasks You are ready to start receiving tasks. Reenan Colinares…" at bounding box center [132, 283] width 219 height 521
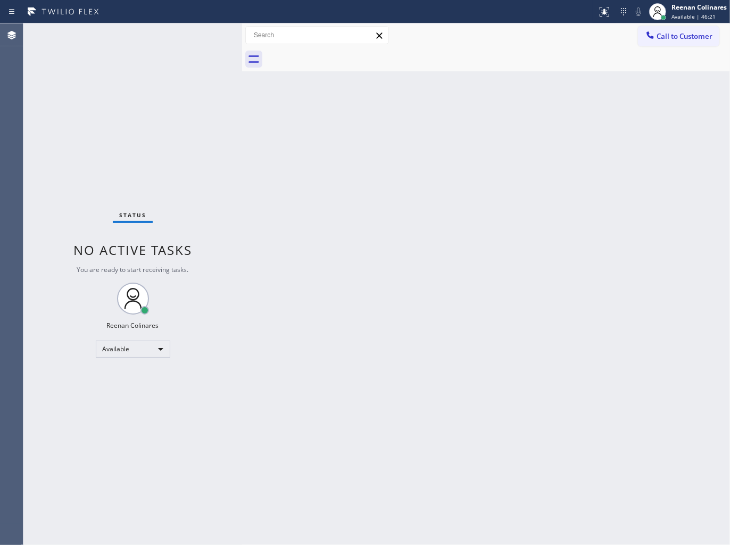
click at [565, 80] on div "Back to Dashboard Change Sender ID Customers Technicians Select a contact Outbo…" at bounding box center [486, 283] width 488 height 521
click at [566, 209] on div "Back to Dashboard Change Sender ID Customers Technicians Select a contact Outbo…" at bounding box center [486, 283] width 488 height 521
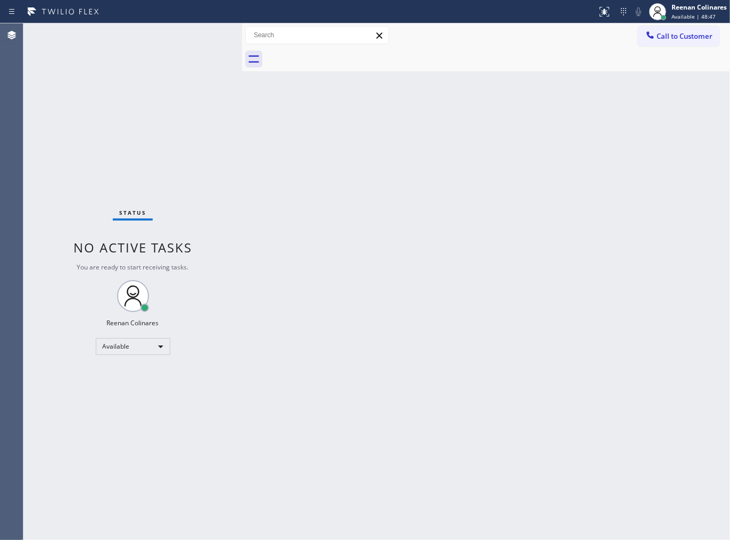
click at [338, 539] on div "Back to Dashboard Change Sender ID Customers Technicians Select a contact Outbo…" at bounding box center [486, 281] width 488 height 517
click at [343, 520] on div "Back to Dashboard Change Sender ID Customers Technicians Select a contact Outbo…" at bounding box center [486, 281] width 488 height 517
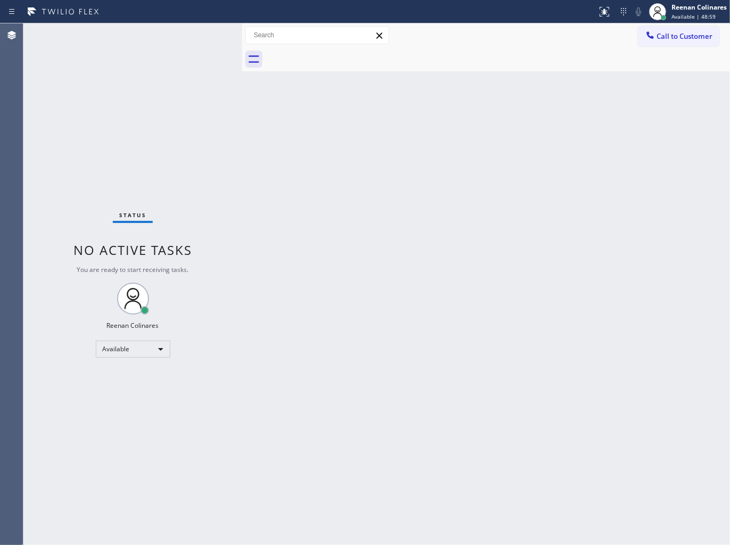
click at [396, 400] on div "Back to Dashboard Change Sender ID Customers Technicians Select a contact Outbo…" at bounding box center [486, 283] width 488 height 521
click at [667, 129] on div "Back to Dashboard Change Sender ID Customers Technicians Select a contact Outbo…" at bounding box center [482, 283] width 481 height 521
click at [595, 200] on div "Back to Dashboard Change Sender ID Customers Technicians Select a contact Outbo…" at bounding box center [485, 283] width 487 height 521
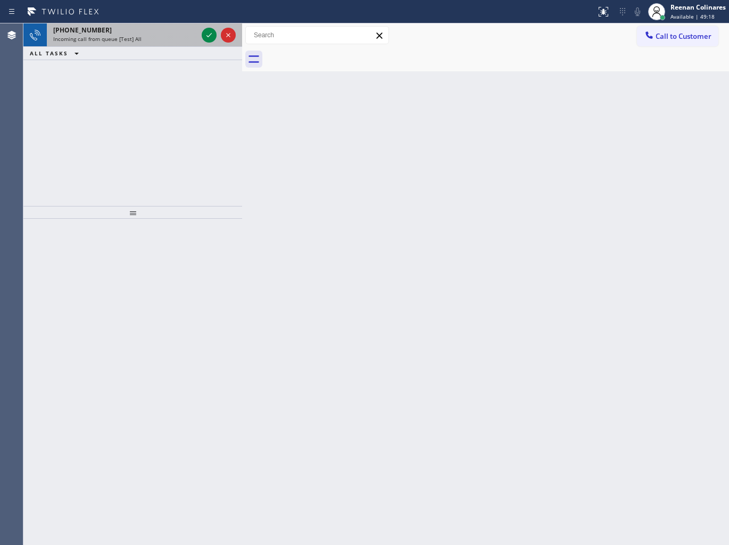
click at [165, 34] on div "+18007460082" at bounding box center [125, 30] width 144 height 9
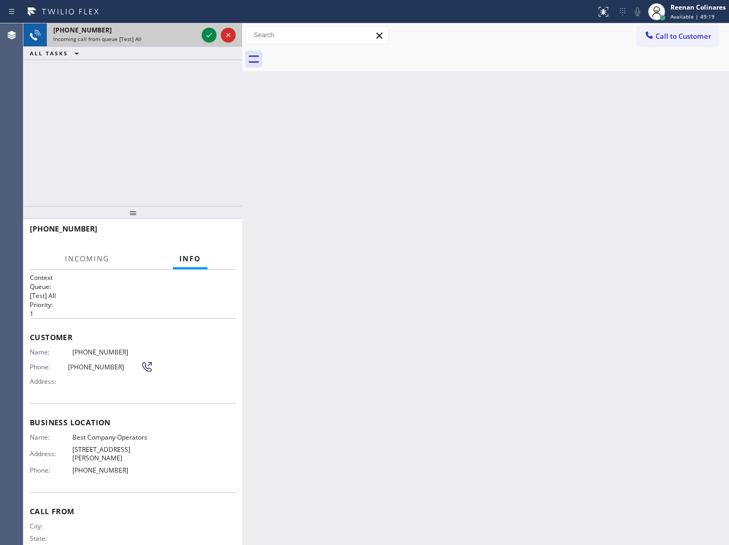
click at [190, 36] on div "Incoming call from queue [Test] All" at bounding box center [125, 38] width 144 height 7
click at [191, 36] on div "Incoming call from queue [Test] All" at bounding box center [125, 38] width 144 height 7
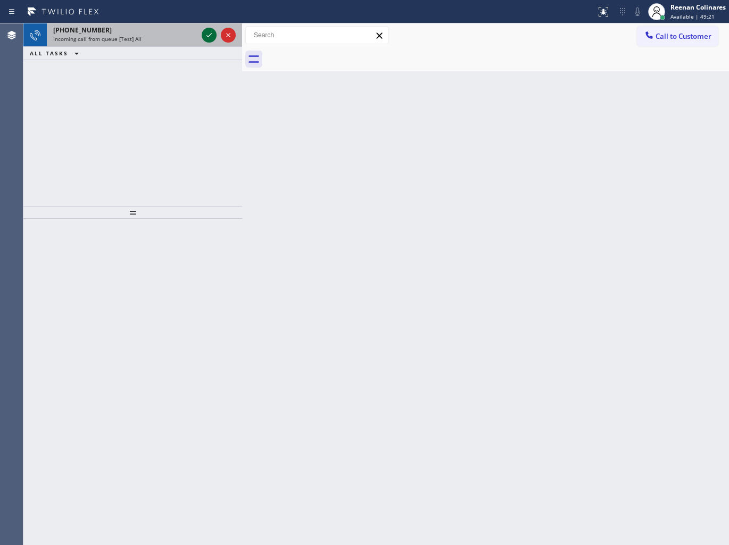
click at [200, 35] on div at bounding box center [218, 34] width 38 height 23
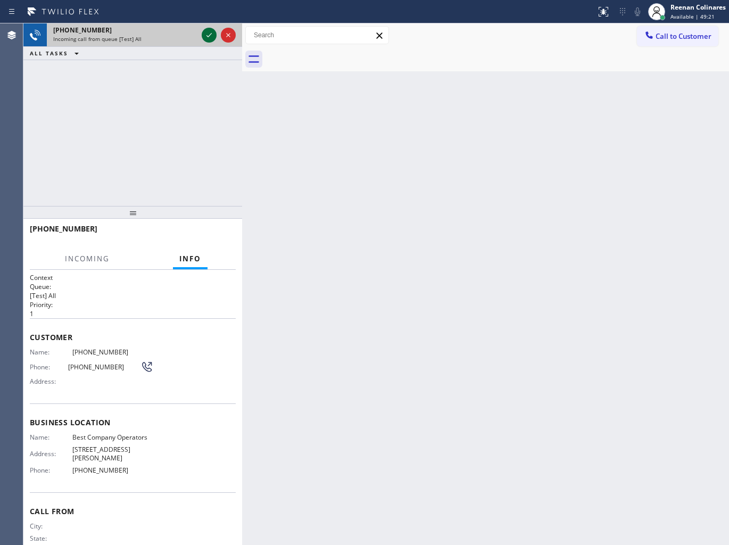
click at [202, 35] on div at bounding box center [209, 35] width 15 height 13
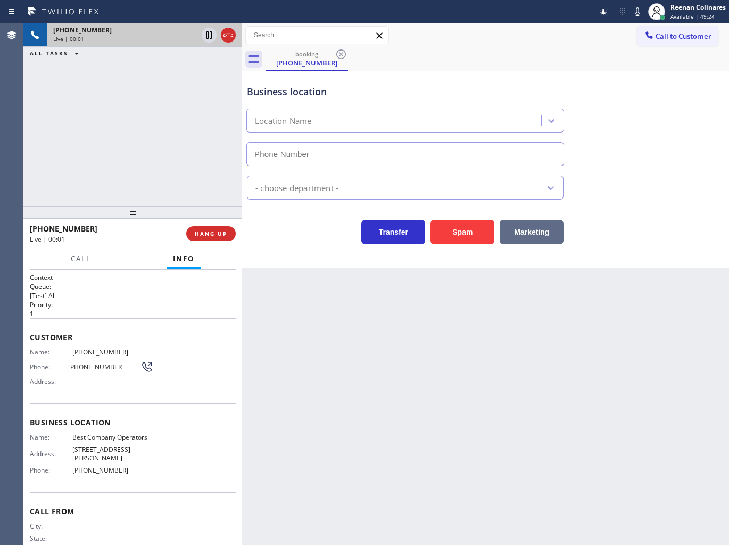
type input "(213) 377-6515"
click at [469, 236] on button "Spam" at bounding box center [462, 232] width 64 height 24
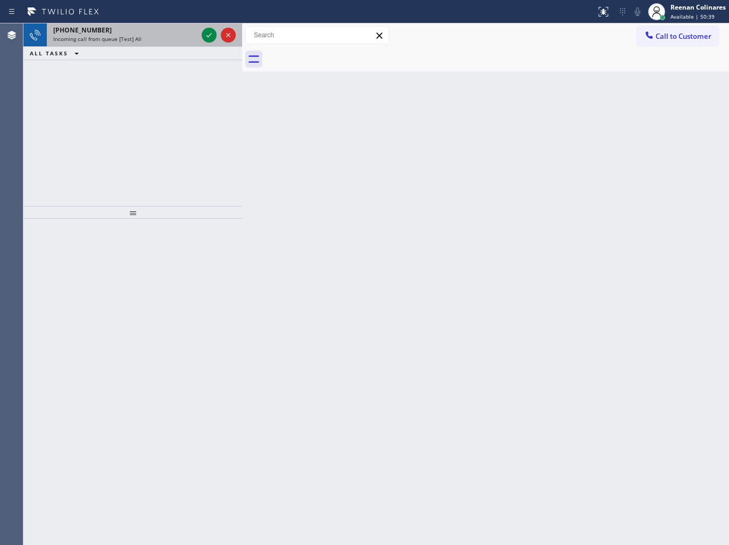
click at [102, 27] on div "+18446793652" at bounding box center [125, 30] width 144 height 9
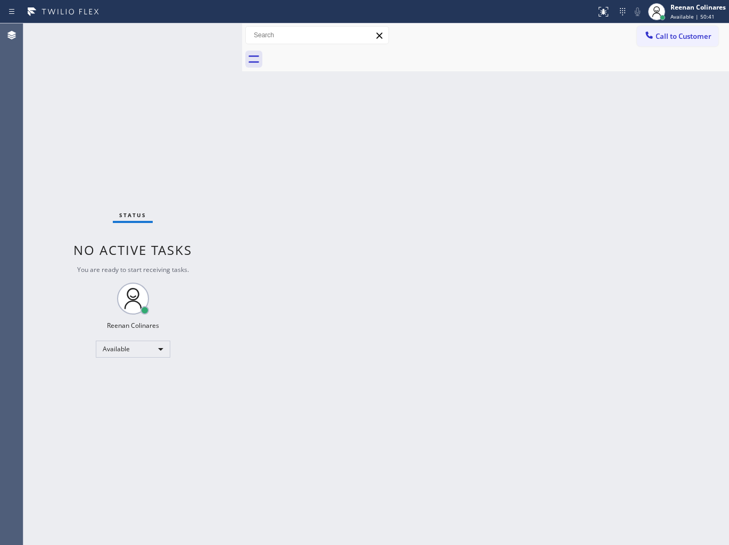
click at [169, 38] on div "Status No active tasks You are ready to start receiving tasks. Reenan Colinares…" at bounding box center [132, 283] width 219 height 521
click at [155, 50] on div "Status No active tasks You are ready to start receiving tasks. Reenan Colinares…" at bounding box center [132, 283] width 219 height 521
click at [155, 36] on div "Status No active tasks You are ready to start receiving tasks. Reenan Colinares…" at bounding box center [132, 283] width 219 height 521
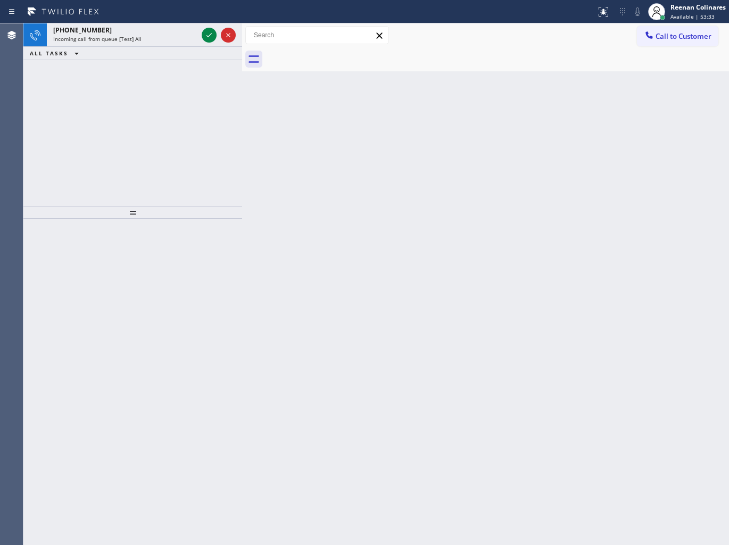
click at [155, 36] on div "Incoming call from queue [Test] All" at bounding box center [125, 38] width 144 height 7
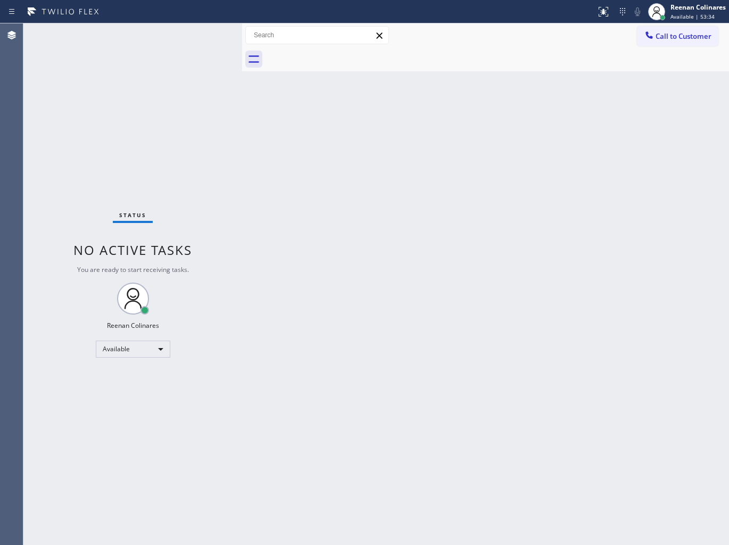
click at [202, 34] on div "Status No active tasks You are ready to start receiving tasks. Reenan Colinares…" at bounding box center [132, 283] width 219 height 521
click at [190, 35] on div "Status No active tasks You are ready to start receiving tasks. Reenan Colinares…" at bounding box center [132, 283] width 219 height 521
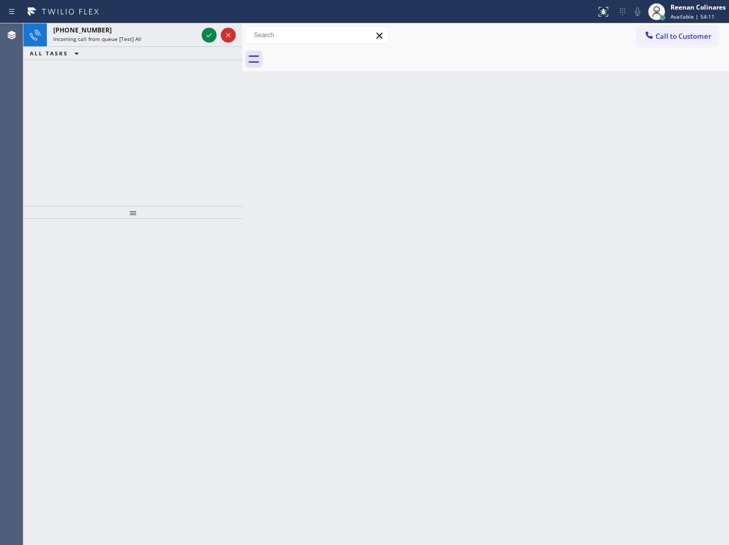
click at [188, 34] on div "+18446793652" at bounding box center [125, 30] width 144 height 9
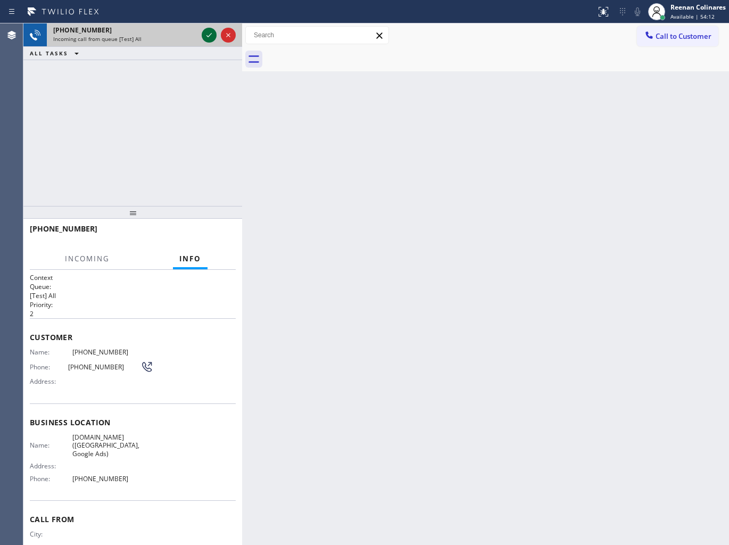
click at [211, 34] on icon at bounding box center [208, 35] width 5 height 4
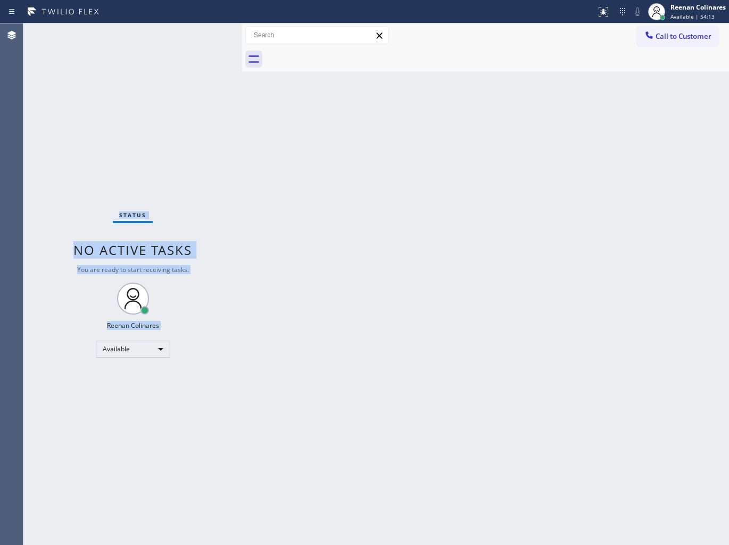
click at [211, 34] on div "Status No active tasks You are ready to start receiving tasks. Reenan Colinares…" at bounding box center [132, 283] width 219 height 521
click at [160, 39] on div "Status No active tasks You are ready to start receiving tasks. Reenan Colinares…" at bounding box center [132, 283] width 219 height 521
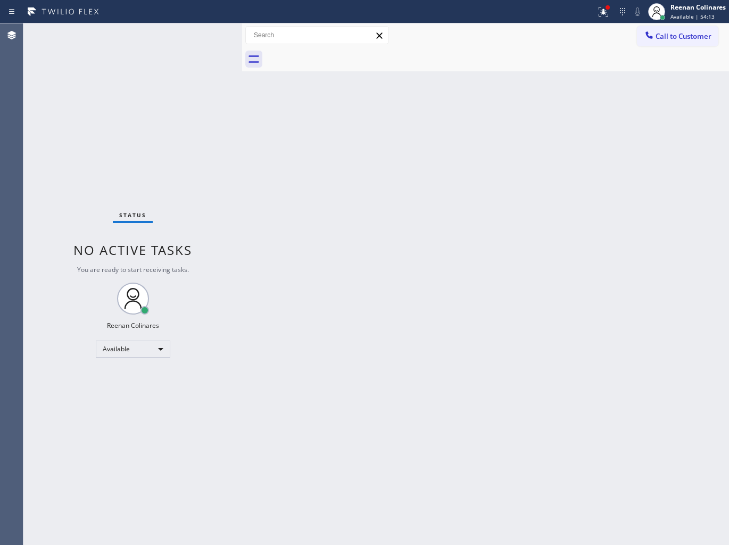
click at [160, 39] on div "Status No active tasks You are ready to start receiving tasks. Reenan Colinares…" at bounding box center [132, 283] width 219 height 521
click at [607, 5] on div at bounding box center [607, 7] width 4 height 4
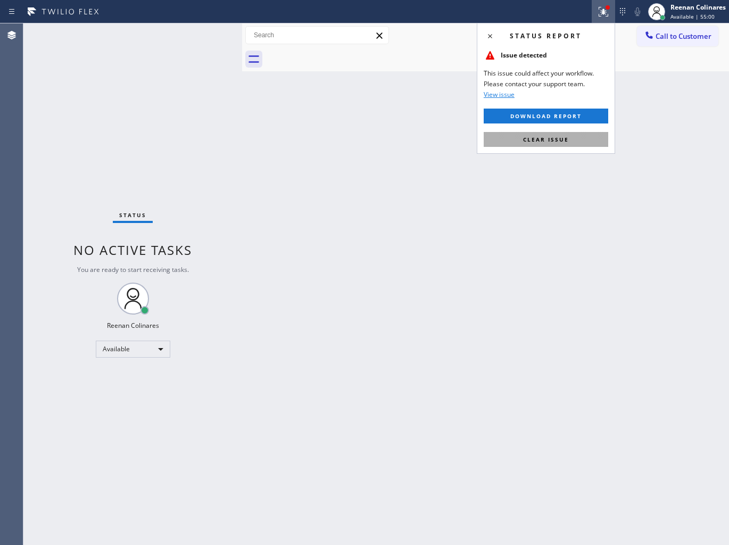
click at [542, 136] on span "Clear issue" at bounding box center [546, 139] width 46 height 7
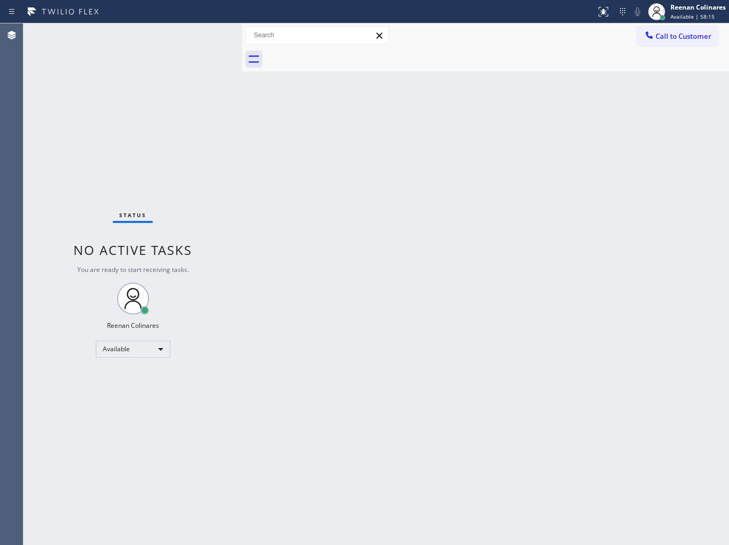
click at [449, 215] on div "Back to Dashboard Change Sender ID Customers Technicians Select a contact Outbo…" at bounding box center [485, 283] width 487 height 521
drag, startPoint x: 496, startPoint y: 203, endPoint x: 490, endPoint y: 208, distance: 7.9
click at [492, 209] on div "Back to Dashboard Change Sender ID Customers Technicians Select a contact Outbo…" at bounding box center [485, 283] width 487 height 521
click at [404, 186] on div "Back to Dashboard Change Sender ID Customers Technicians Select a contact Outbo…" at bounding box center [485, 283] width 487 height 521
click at [483, 235] on div "Back to Dashboard Change Sender ID Customers Technicians Select a contact Outbo…" at bounding box center [485, 283] width 487 height 521
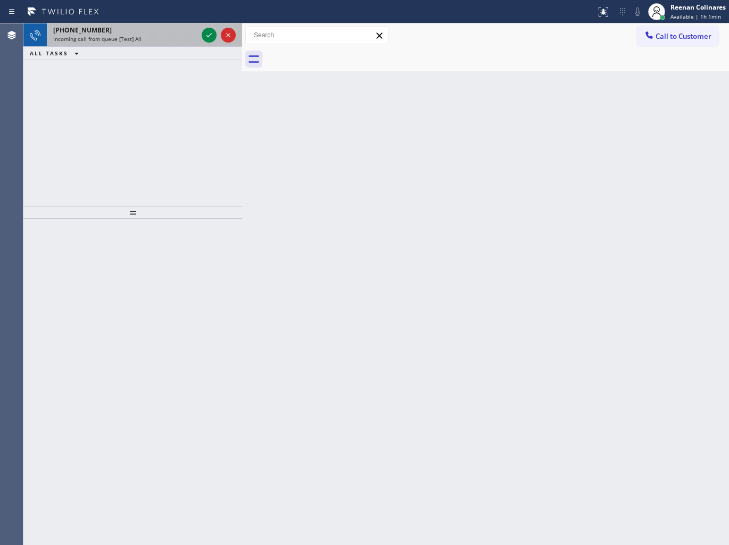
click at [137, 34] on div "+18004073326" at bounding box center [125, 30] width 144 height 9
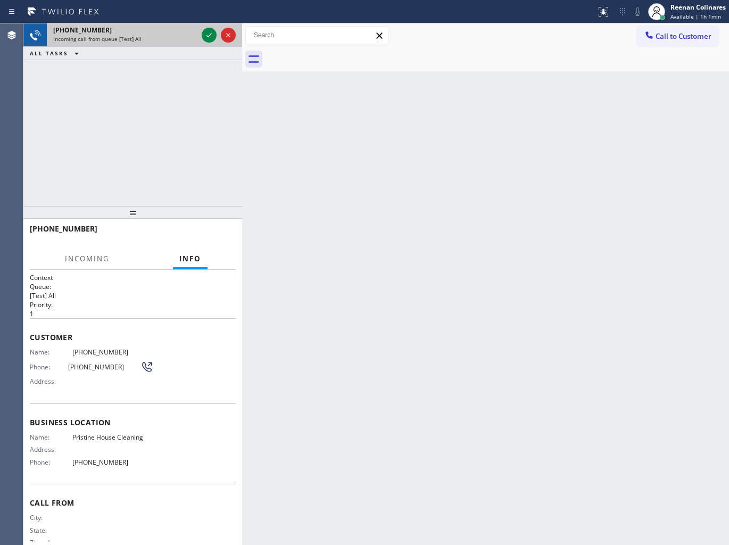
click at [173, 34] on div "+18004073326" at bounding box center [125, 30] width 144 height 9
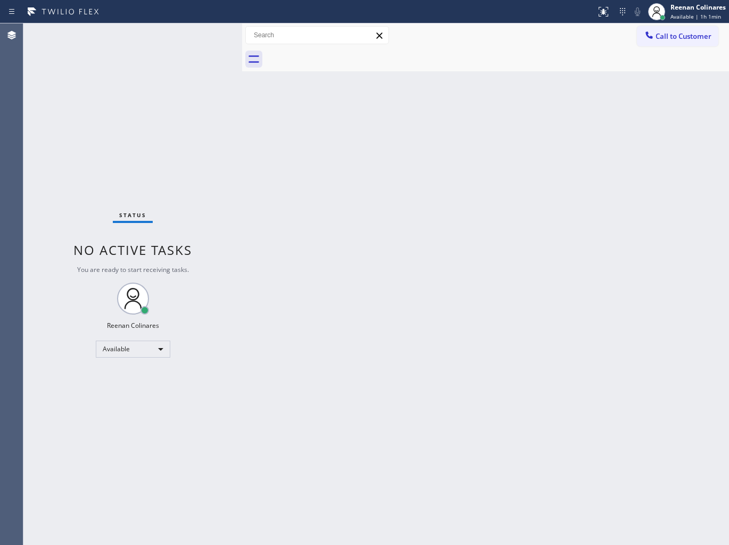
click at [491, 206] on div "Back to Dashboard Change Sender ID Customers Technicians Select a contact Outbo…" at bounding box center [485, 283] width 487 height 521
click at [497, 267] on div "Back to Dashboard Change Sender ID Customers Technicians Select a contact Outbo…" at bounding box center [485, 283] width 487 height 521
click at [311, 264] on div "Back to Dashboard Change Sender ID Customers Technicians Select a contact Outbo…" at bounding box center [485, 283] width 487 height 521
click at [430, 214] on div "Back to Dashboard Change Sender ID Customers Technicians Select a contact Outbo…" at bounding box center [485, 283] width 487 height 521
click at [551, 248] on div "Back to Dashboard Change Sender ID Customers Technicians Select a contact Outbo…" at bounding box center [485, 283] width 487 height 521
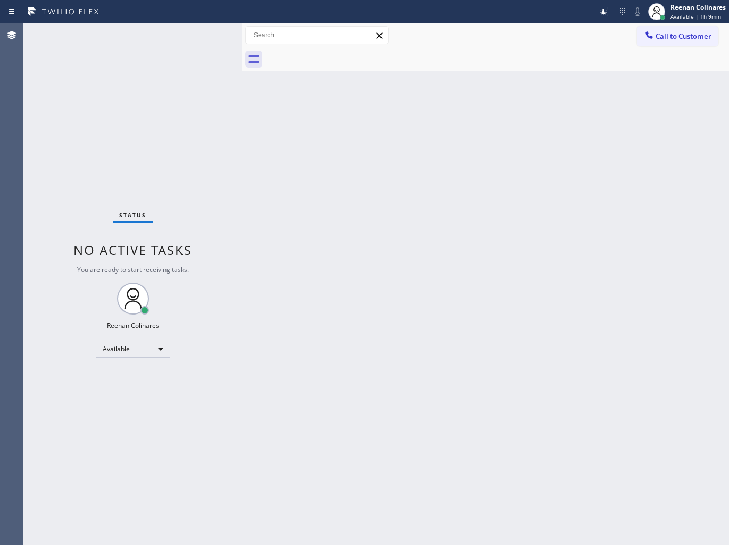
click at [467, 135] on div "Back to Dashboard Change Sender ID Customers Technicians Select a contact Outbo…" at bounding box center [485, 283] width 487 height 521
click at [418, 206] on div "Back to Dashboard Change Sender ID Customers Technicians Select a contact Outbo…" at bounding box center [485, 283] width 487 height 521
drag, startPoint x: 73, startPoint y: 150, endPoint x: 453, endPoint y: 166, distance: 380.6
click at [215, 246] on div "Status No active tasks You are ready to start receiving tasks. Reenan Colinares…" at bounding box center [132, 283] width 219 height 521
click at [461, 163] on div "Back to Dashboard Change Sender ID Customers Technicians Select a contact Outbo…" at bounding box center [485, 283] width 487 height 521
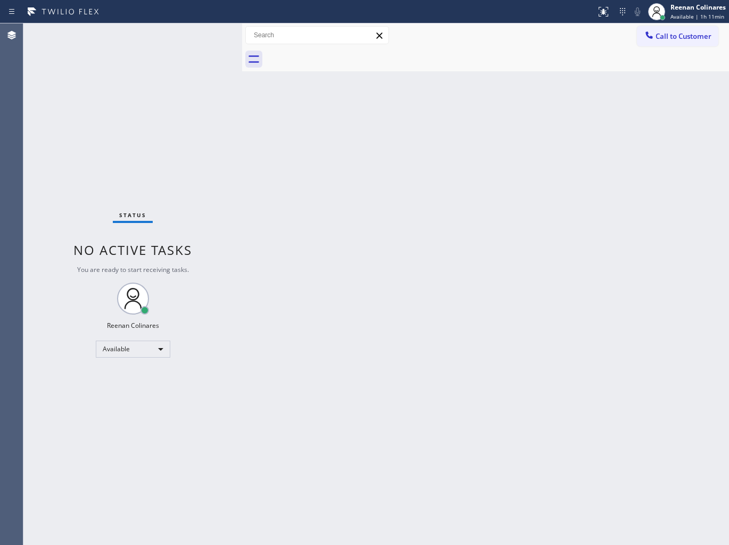
click at [443, 200] on div "Back to Dashboard Change Sender ID Customers Technicians Select a contact Outbo…" at bounding box center [485, 283] width 487 height 521
click at [418, 308] on div "Back to Dashboard Change Sender ID Customers Technicians Select a contact Outbo…" at bounding box center [485, 283] width 487 height 521
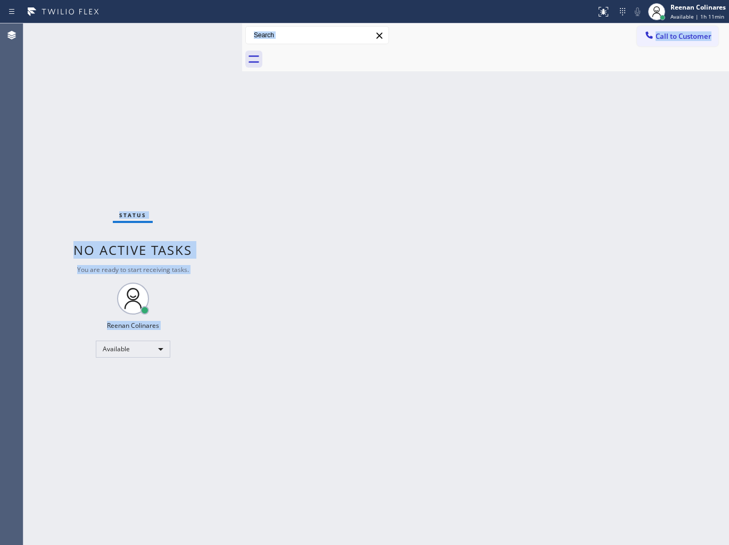
drag, startPoint x: 82, startPoint y: 170, endPoint x: 295, endPoint y: 254, distance: 228.7
click at [257, 262] on div "Status No active tasks You are ready to start receiving tasks. Reenan Colinares…" at bounding box center [375, 283] width 705 height 521
click at [358, 253] on div "Back to Dashboard Change Sender ID Customers Technicians Select a contact Outbo…" at bounding box center [485, 283] width 487 height 521
click at [172, 161] on div "Status No active tasks You are ready to start receiving tasks. Reenan Colinares…" at bounding box center [132, 283] width 219 height 521
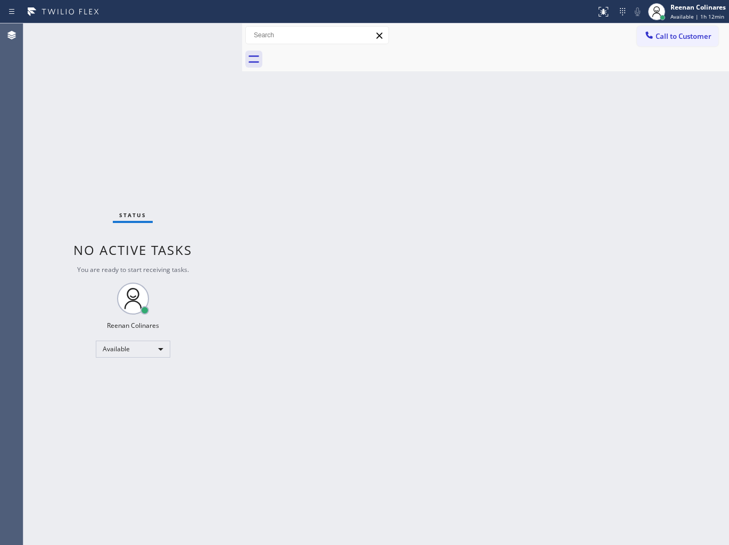
click at [422, 242] on div "Back to Dashboard Change Sender ID Customers Technicians Select a contact Outbo…" at bounding box center [485, 283] width 487 height 521
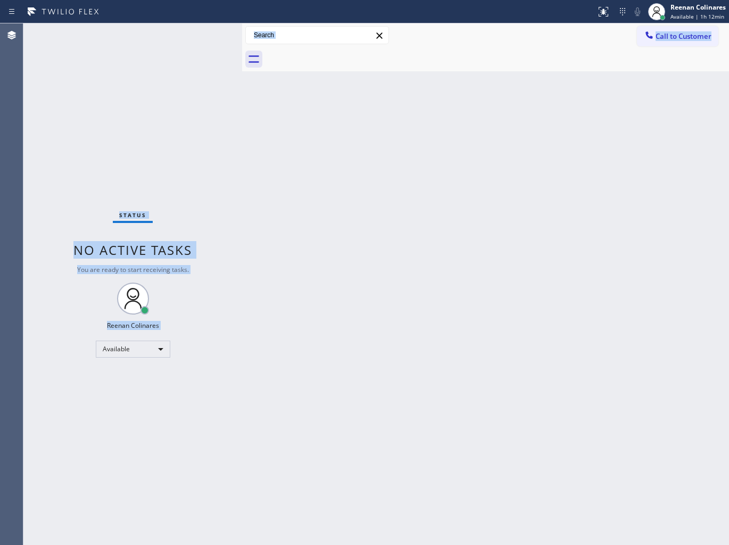
drag, startPoint x: 96, startPoint y: 181, endPoint x: 277, endPoint y: 299, distance: 216.4
click at [277, 299] on div "Status No active tasks You are ready to start receiving tasks. Reenan Colinares…" at bounding box center [375, 283] width 705 height 521
click at [371, 239] on div "Back to Dashboard Change Sender ID Customers Technicians Select a contact Outbo…" at bounding box center [485, 283] width 487 height 521
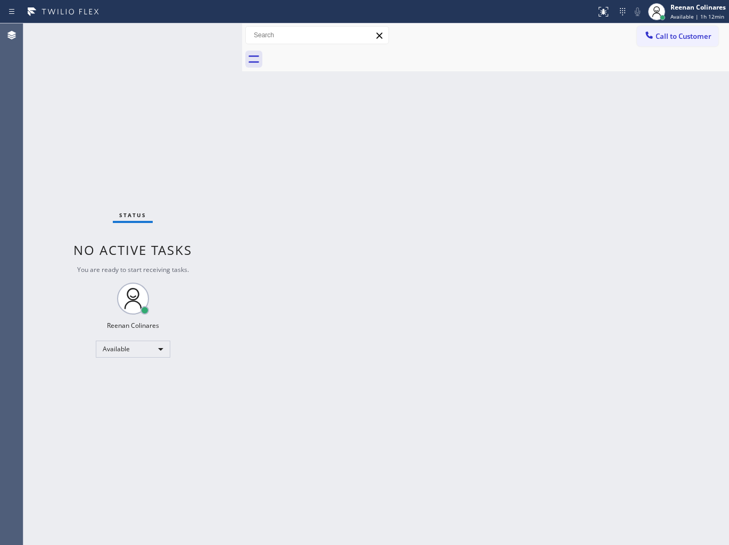
click at [484, 139] on div "Back to Dashboard Change Sender ID Customers Technicians Select a contact Outbo…" at bounding box center [485, 283] width 487 height 521
click at [256, 226] on div "Back to Dashboard Change Sender ID Customers Technicians Select a contact Outbo…" at bounding box center [485, 283] width 487 height 521
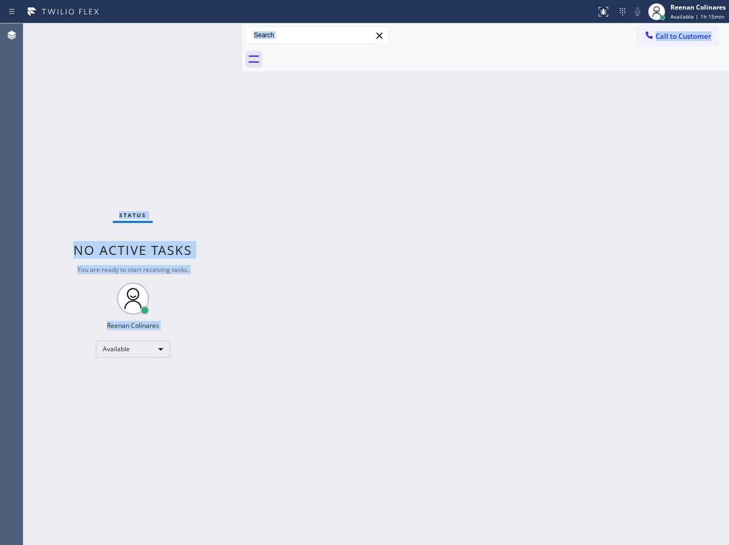
drag, startPoint x: 78, startPoint y: 147, endPoint x: 285, endPoint y: 344, distance: 285.9
click at [285, 344] on div "Status No active tasks You are ready to start receiving tasks. Reenan Colinares…" at bounding box center [375, 283] width 705 height 521
click at [358, 239] on div "Back to Dashboard Change Sender ID Customers Technicians Select a contact Outbo…" at bounding box center [485, 283] width 487 height 521
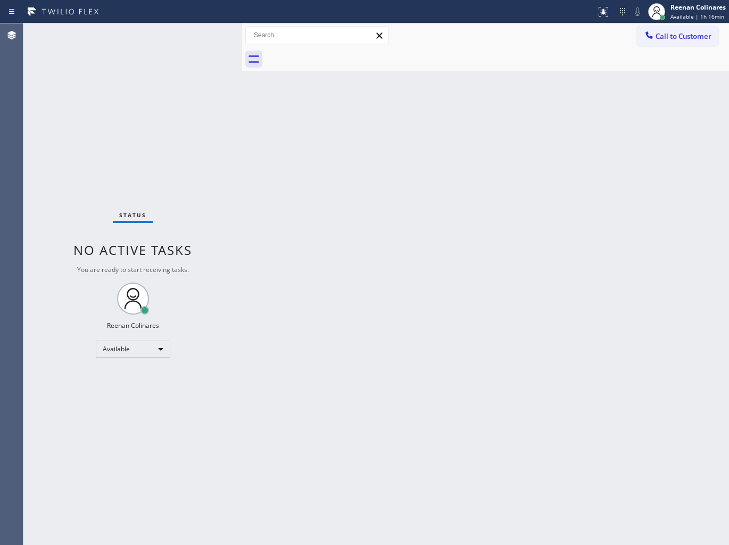
click at [429, 128] on div "Back to Dashboard Change Sender ID Customers Technicians Select a contact Outbo…" at bounding box center [485, 283] width 487 height 521
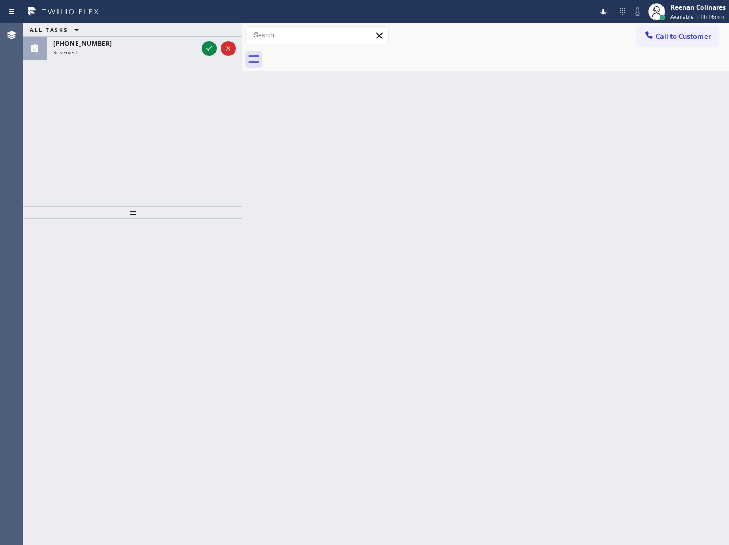
drag, startPoint x: 337, startPoint y: 212, endPoint x: 334, endPoint y: 206, distance: 6.7
click at [337, 211] on div "Back to Dashboard Change Sender ID Customers Technicians Select a contact Outbo…" at bounding box center [485, 283] width 487 height 521
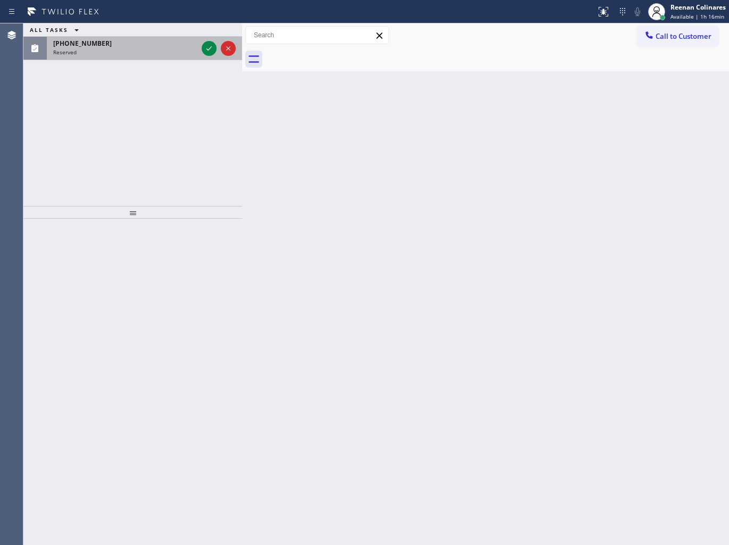
click at [92, 56] on div "(361) 272-2724 Reserved" at bounding box center [123, 48] width 153 height 23
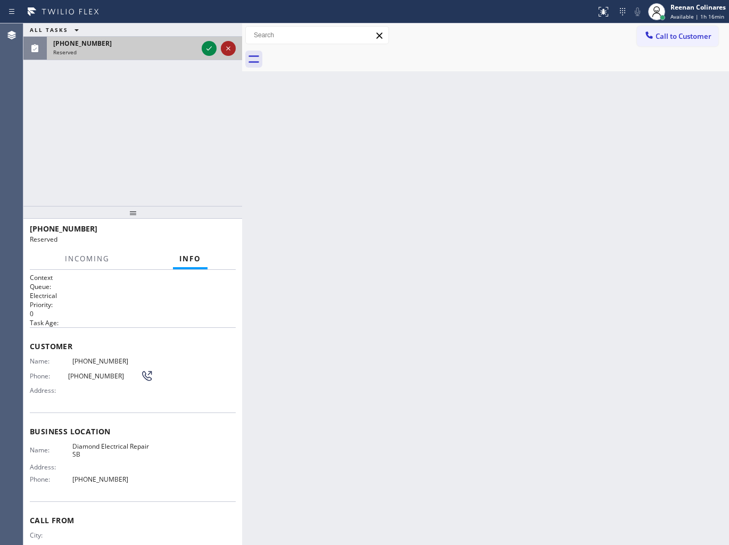
click at [230, 45] on icon at bounding box center [228, 48] width 13 height 13
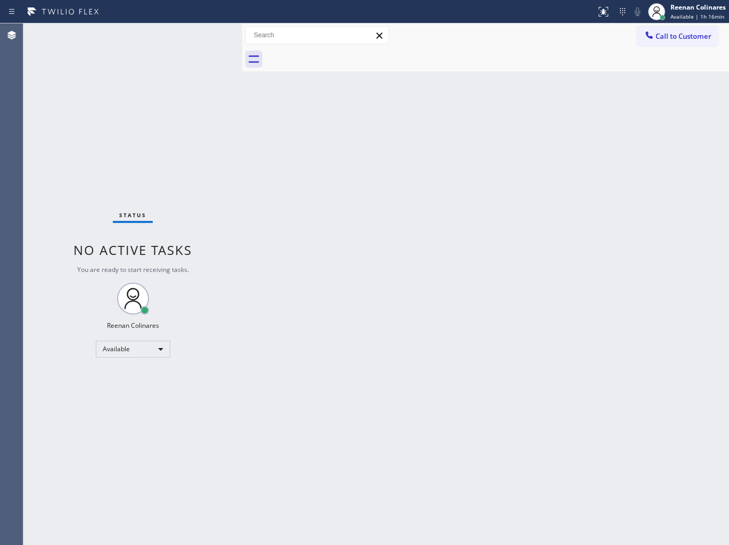
click at [200, 51] on div "Status No active tasks You are ready to start receiving tasks. Reenan Colinares…" at bounding box center [132, 283] width 219 height 521
click at [408, 133] on div "Back to Dashboard Change Sender ID Customers Technicians Select a contact Outbo…" at bounding box center [485, 283] width 487 height 521
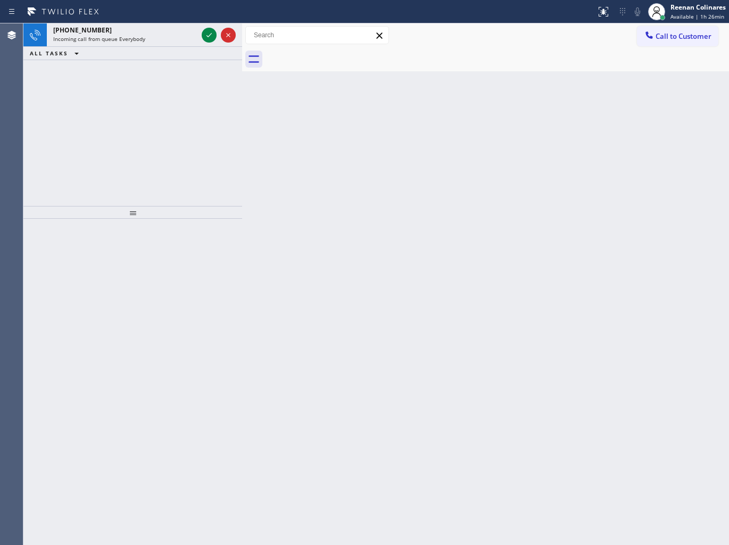
click at [130, 49] on div "ALL TASKS ALL TASKS ACTIVE TASKS TASKS IN WRAP UP" at bounding box center [132, 53] width 219 height 13
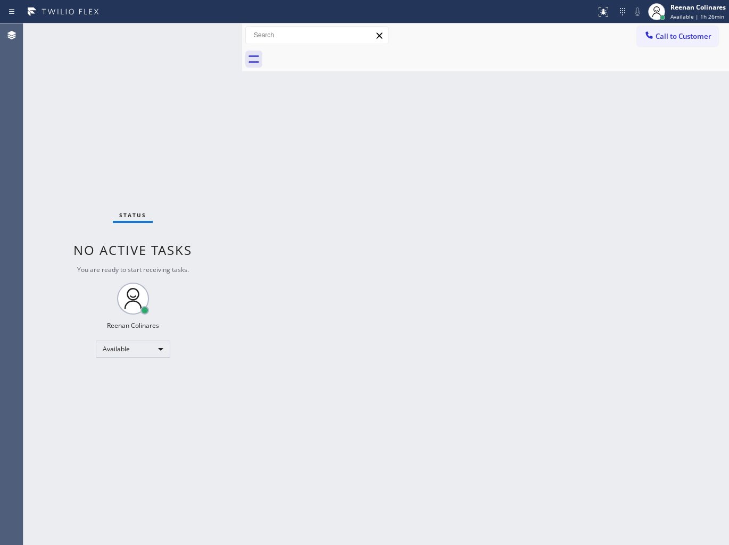
click at [136, 38] on div "Status No active tasks You are ready to start receiving tasks. Reenan Colinares…" at bounding box center [132, 283] width 219 height 521
click at [141, 28] on div "Status No active tasks You are ready to start receiving tasks. Reenan Colinares…" at bounding box center [132, 283] width 219 height 521
click at [141, 29] on div "Status No active tasks You are ready to start receiving tasks. Reenan Colinares…" at bounding box center [132, 283] width 219 height 521
click at [145, 348] on div "Available" at bounding box center [133, 348] width 74 height 17
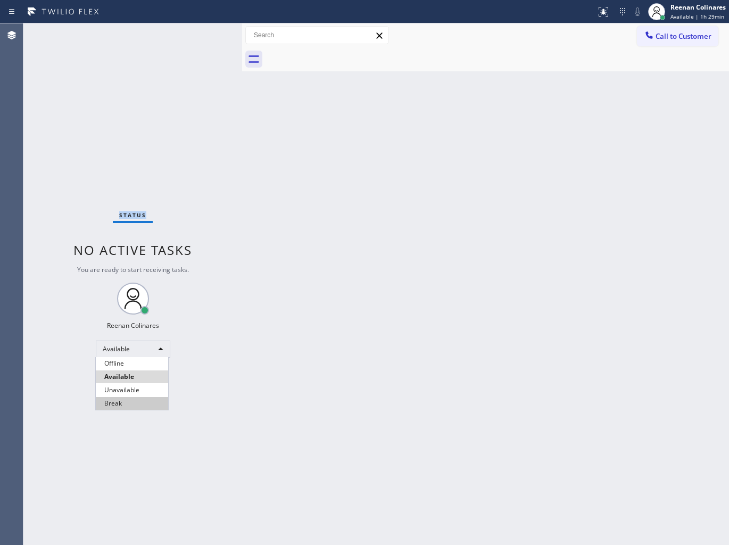
click at [115, 401] on li "Break" at bounding box center [132, 403] width 72 height 13
